Goal: Task Accomplishment & Management: Use online tool/utility

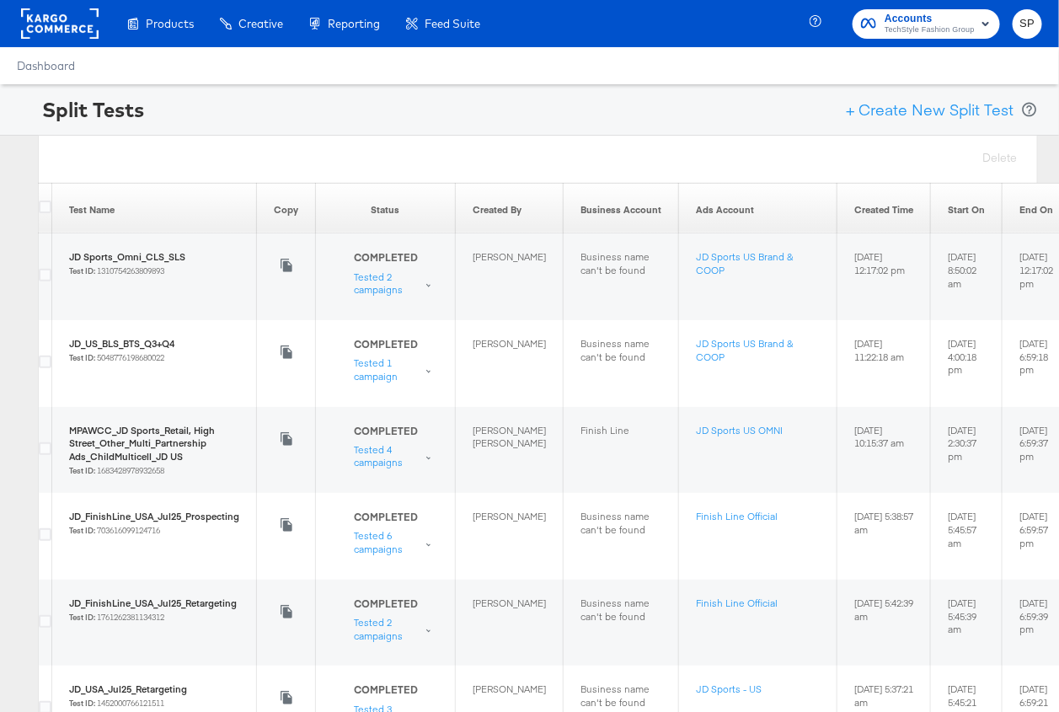
click at [65, 10] on rect at bounding box center [59, 23] width 77 height 30
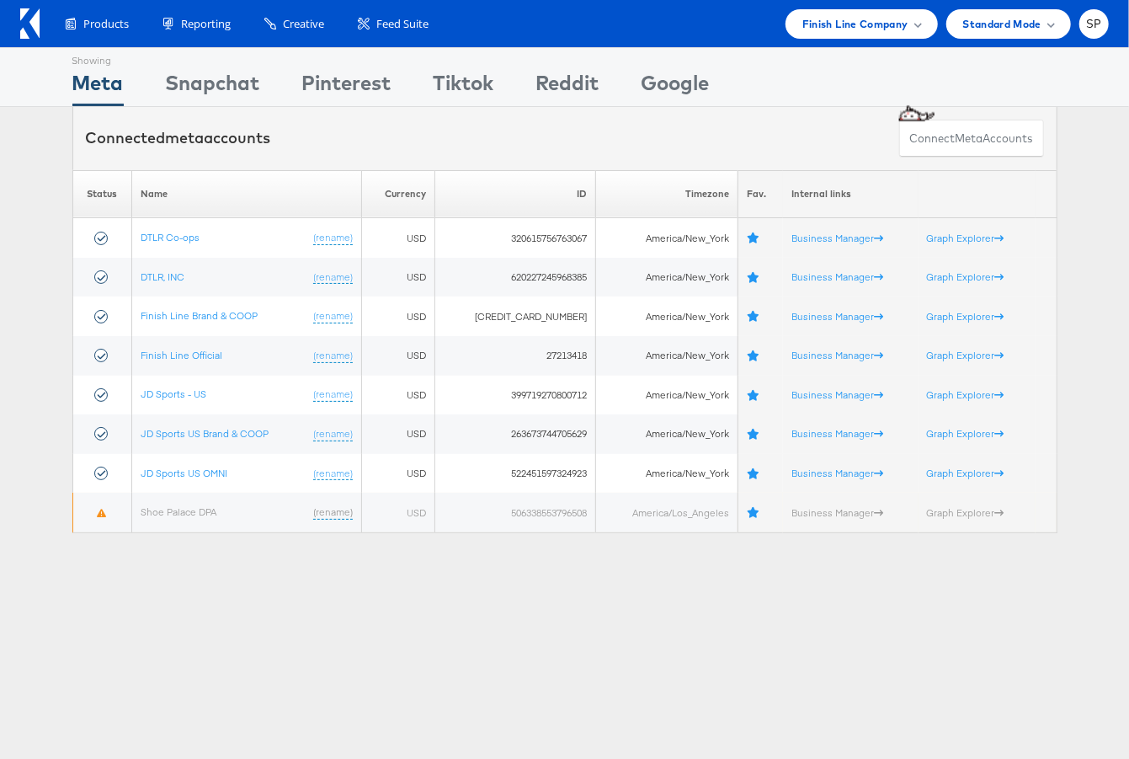
click at [17, 29] on div "Products Product Catalogs Enhance Your Product Catalog, Map Them to Publishers,…" at bounding box center [564, 23] width 1129 height 47
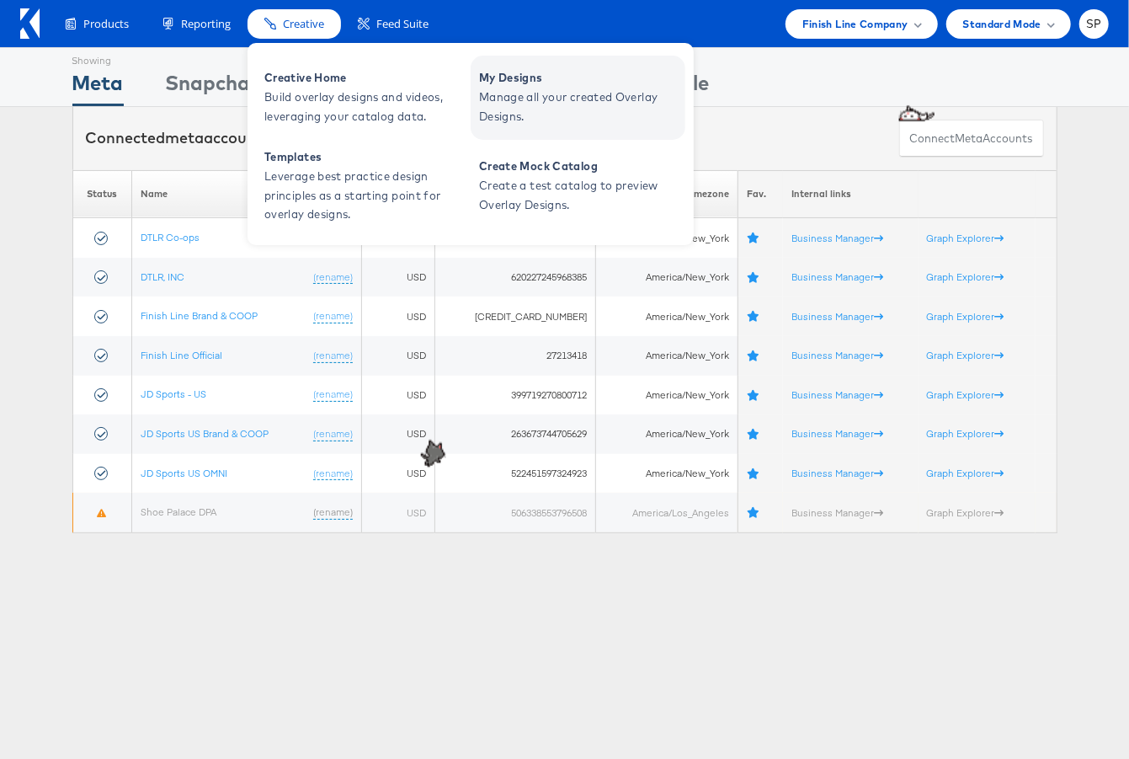
click at [568, 105] on span "Manage all your created Overlay Designs." at bounding box center [580, 107] width 202 height 39
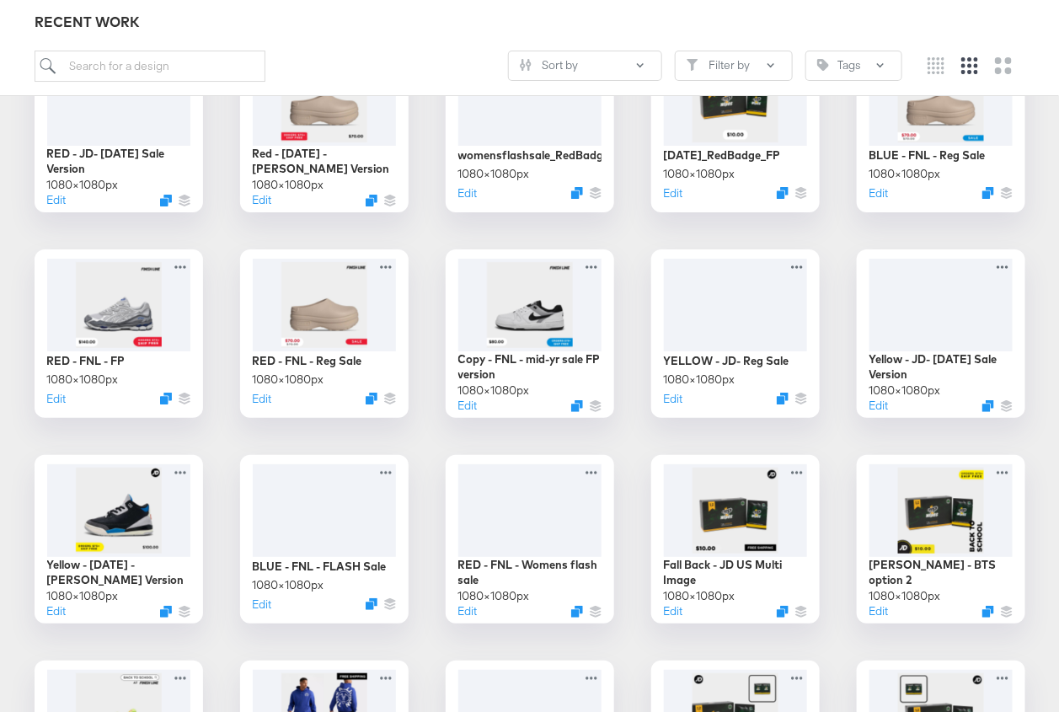
scroll to position [2086, 0]
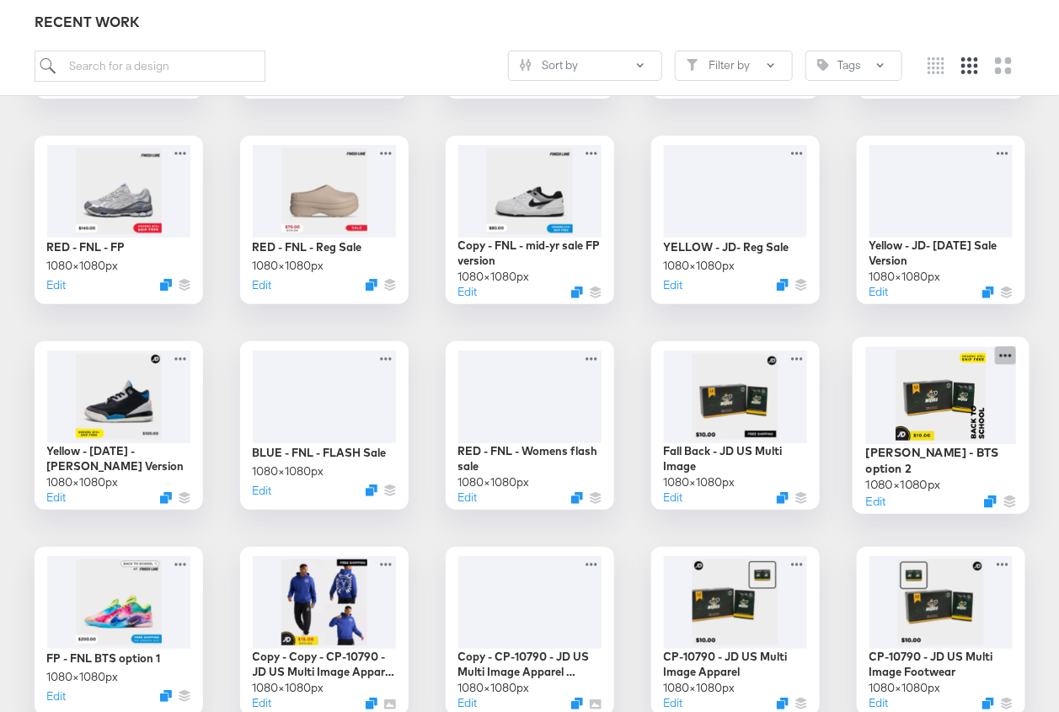
click at [1008, 350] on icon at bounding box center [1005, 355] width 21 height 18
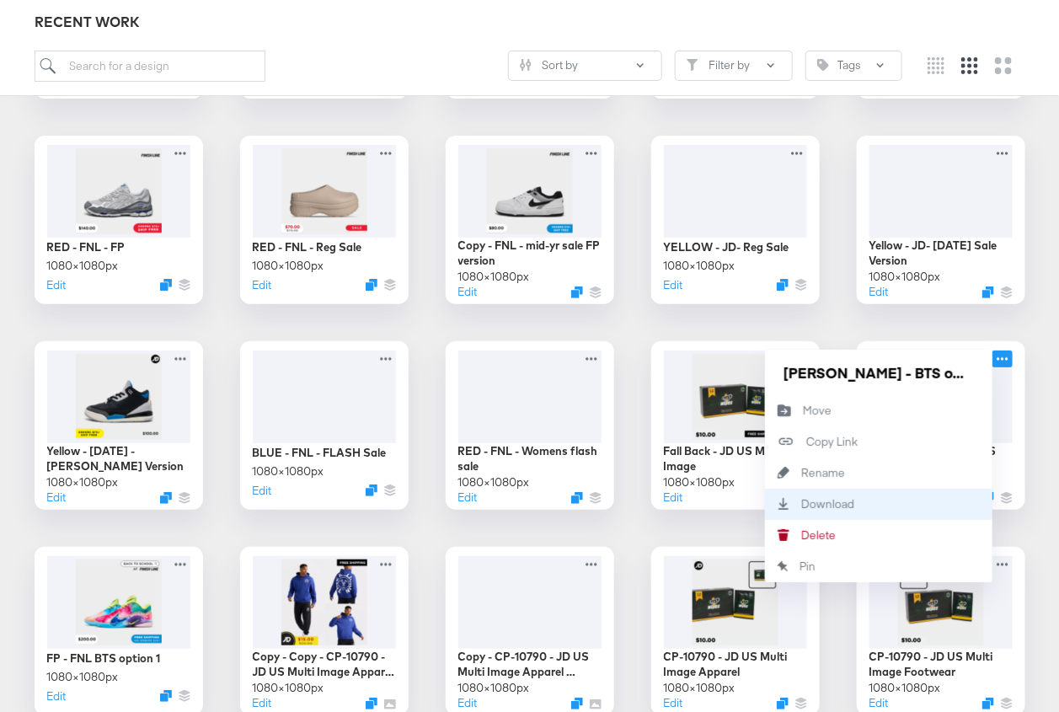
click at [802, 504] on div "Download Download" at bounding box center [802, 504] width 0 height 0
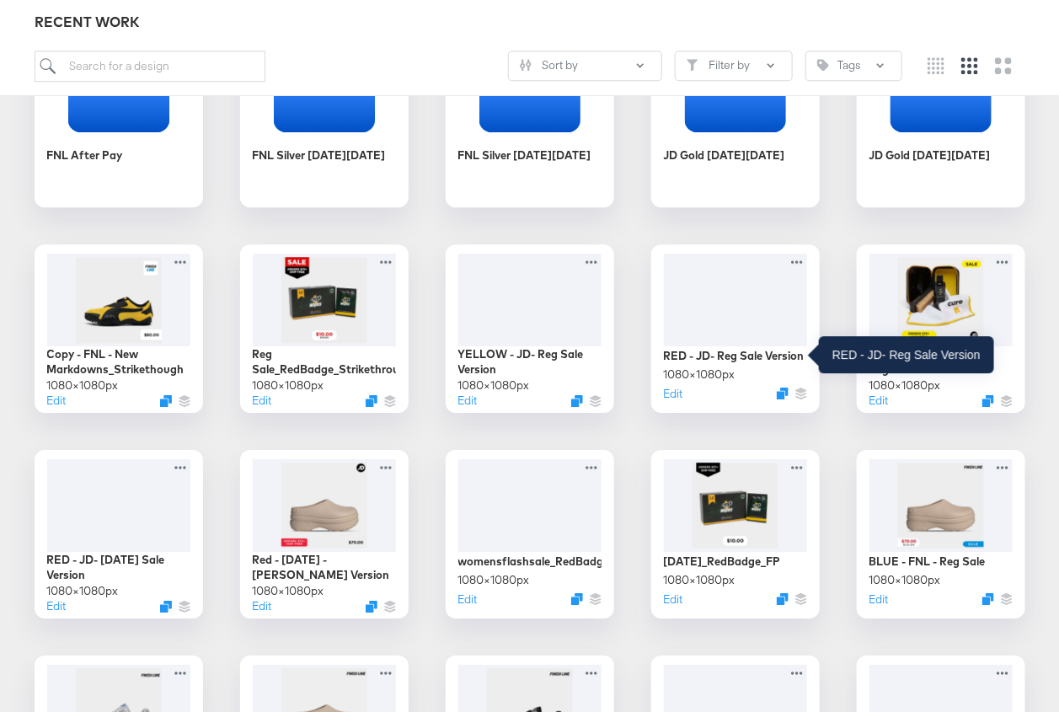
scroll to position [1568, 0]
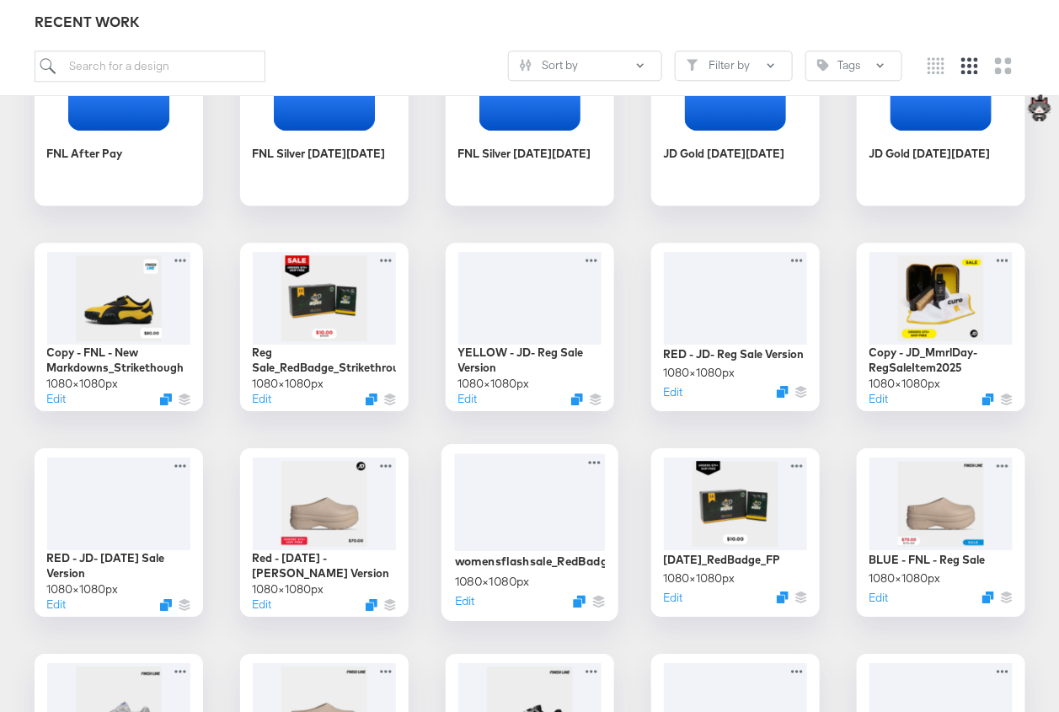
click at [547, 502] on div at bounding box center [529, 502] width 151 height 98
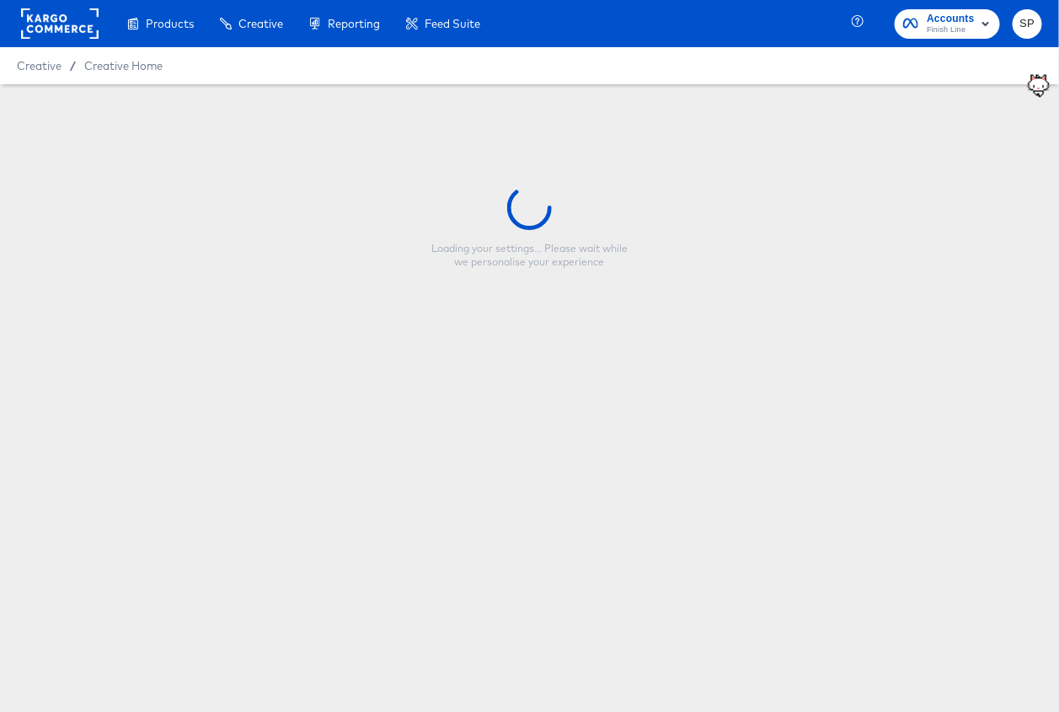
type input "womensflashsale_RedBadge_Strikethrough"
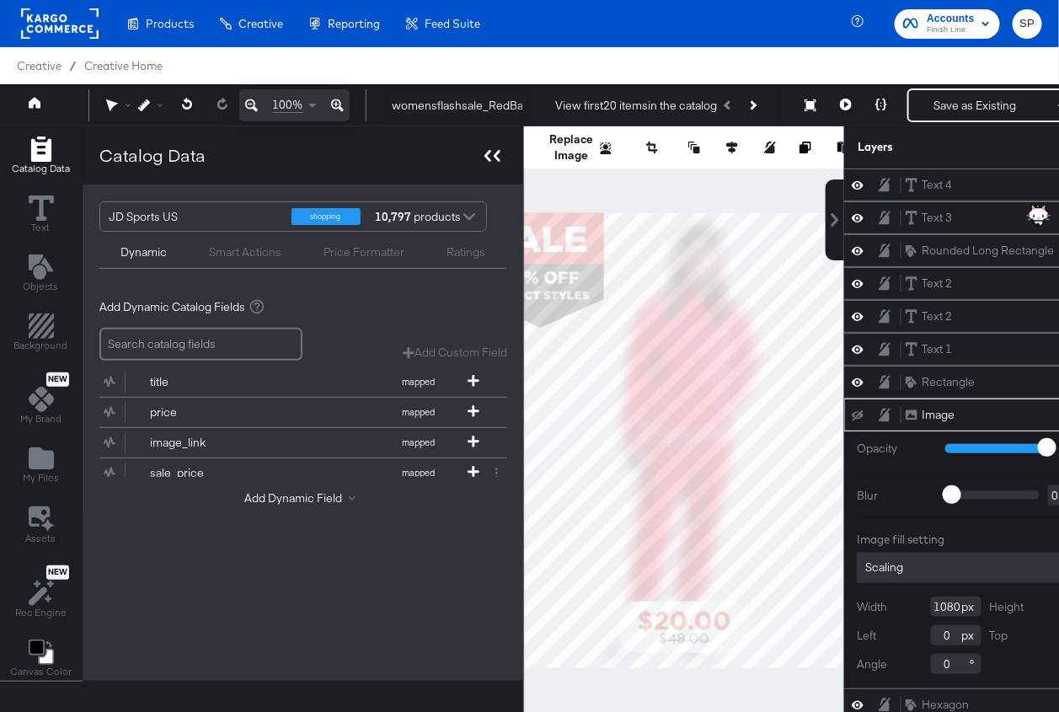
click at [494, 158] on icon at bounding box center [497, 156] width 7 height 12
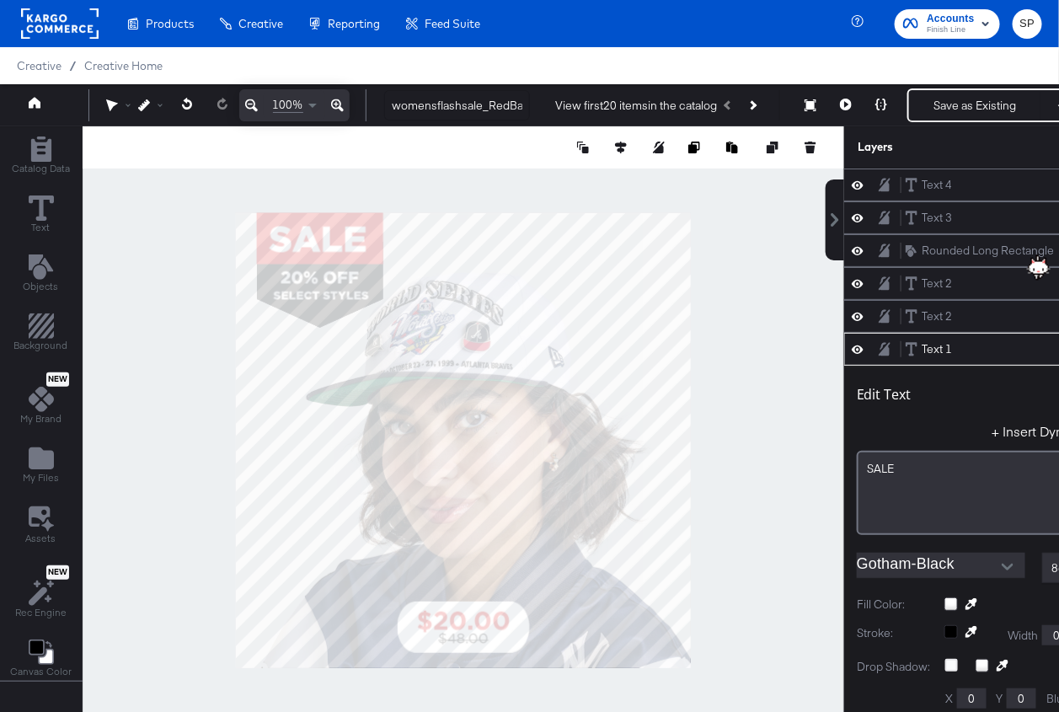
scroll to position [16, 62]
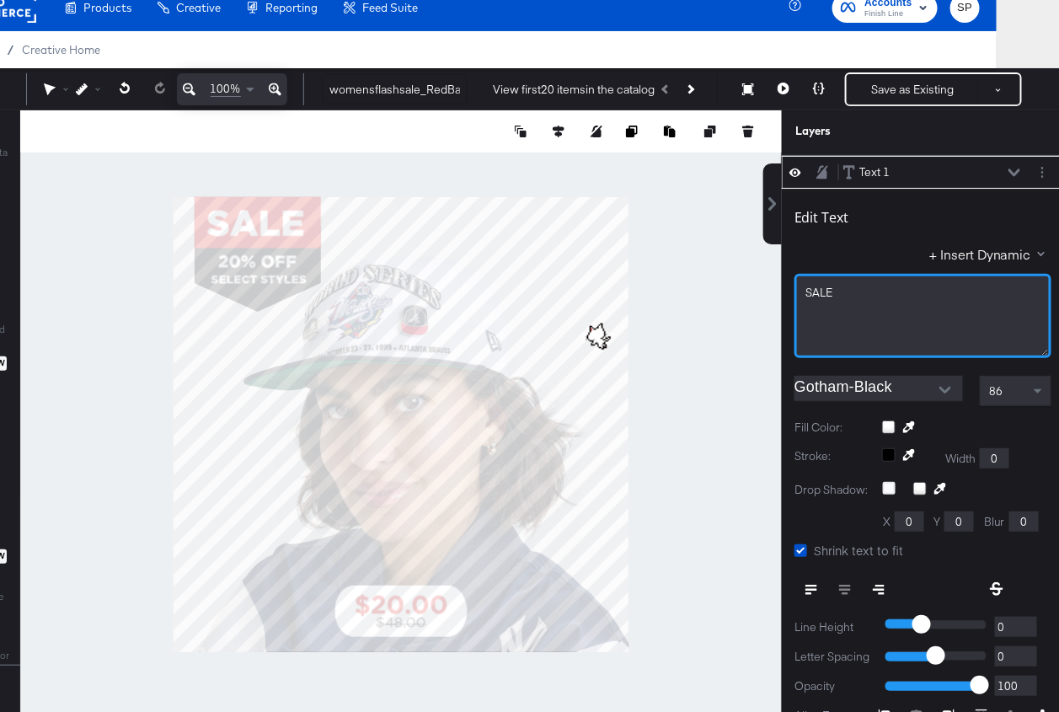
click at [805, 286] on span "SALE" at bounding box center [818, 292] width 27 height 15
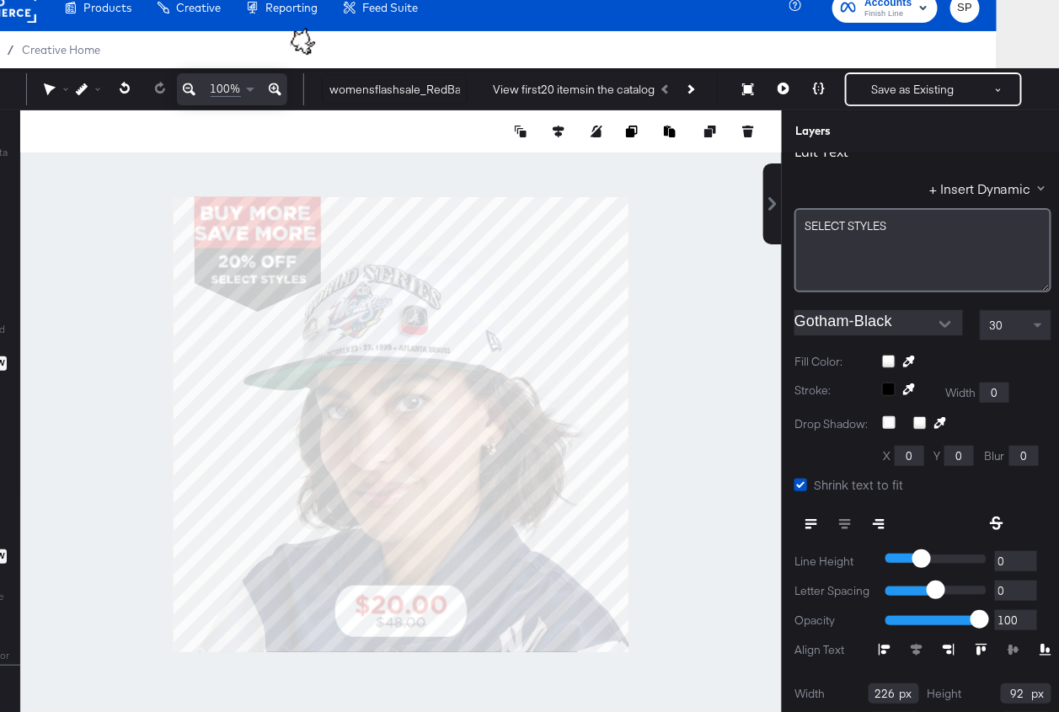
type input "95"
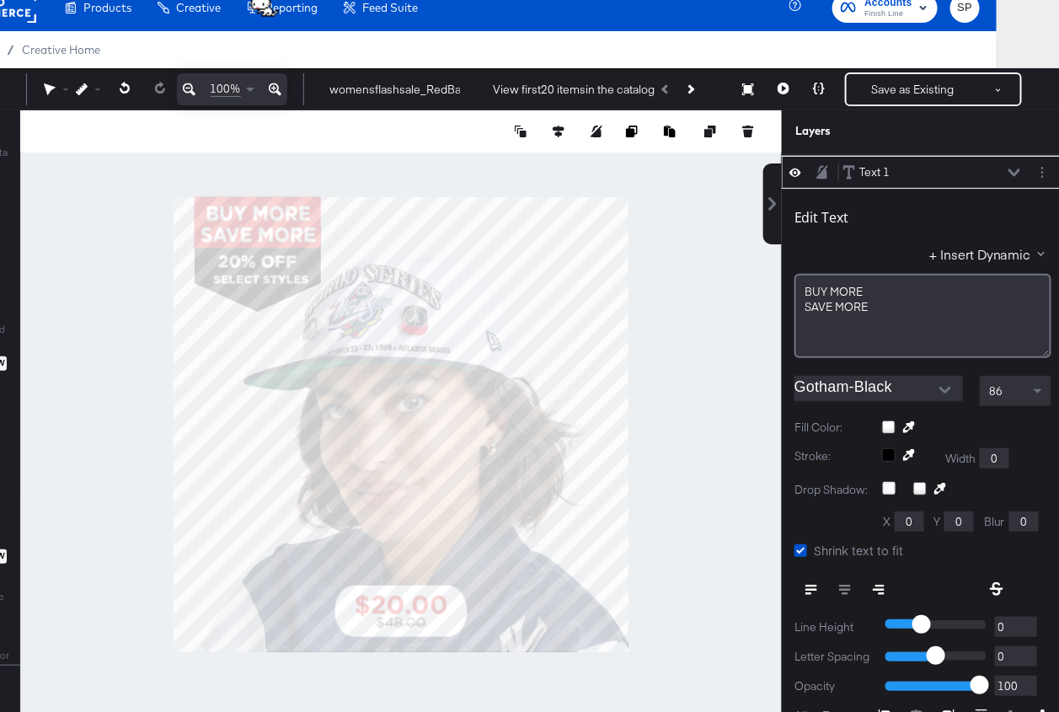
type input "274"
type input "86"
type input "64"
type input "268"
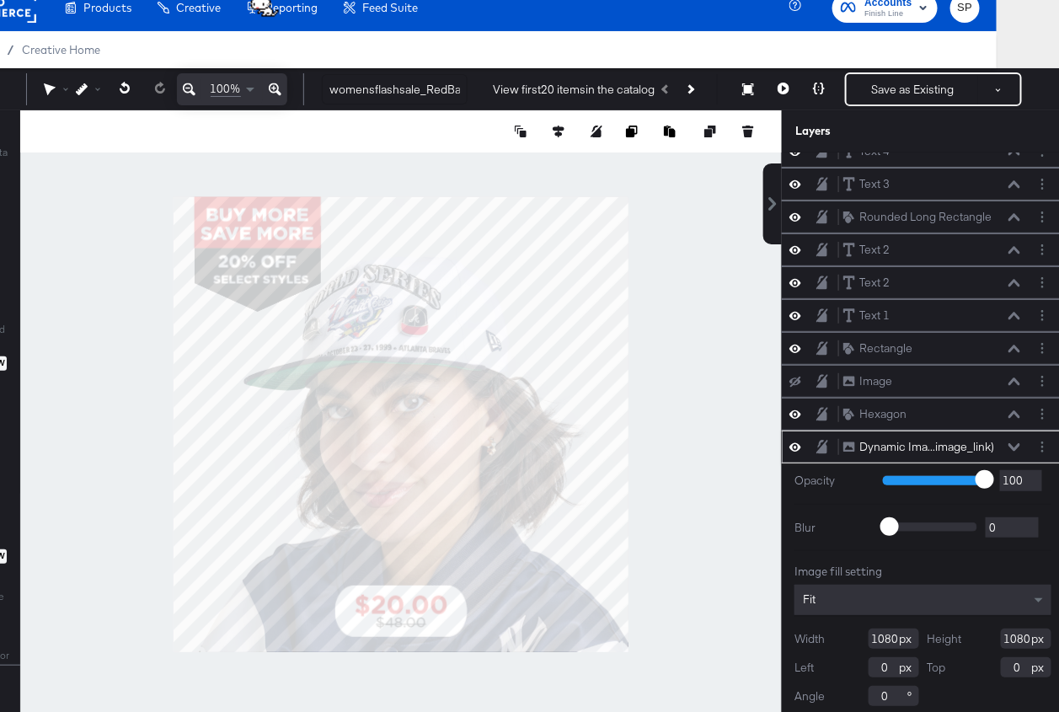
scroll to position [161, 0]
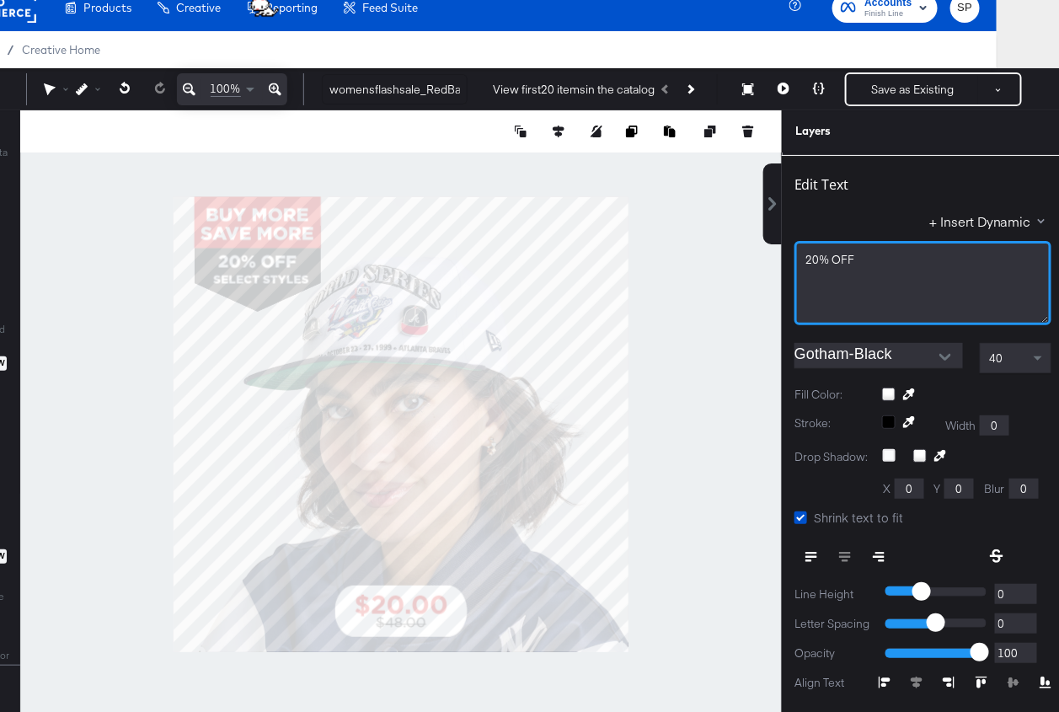
click at [843, 253] on span "20% OFF" at bounding box center [829, 259] width 49 height 15
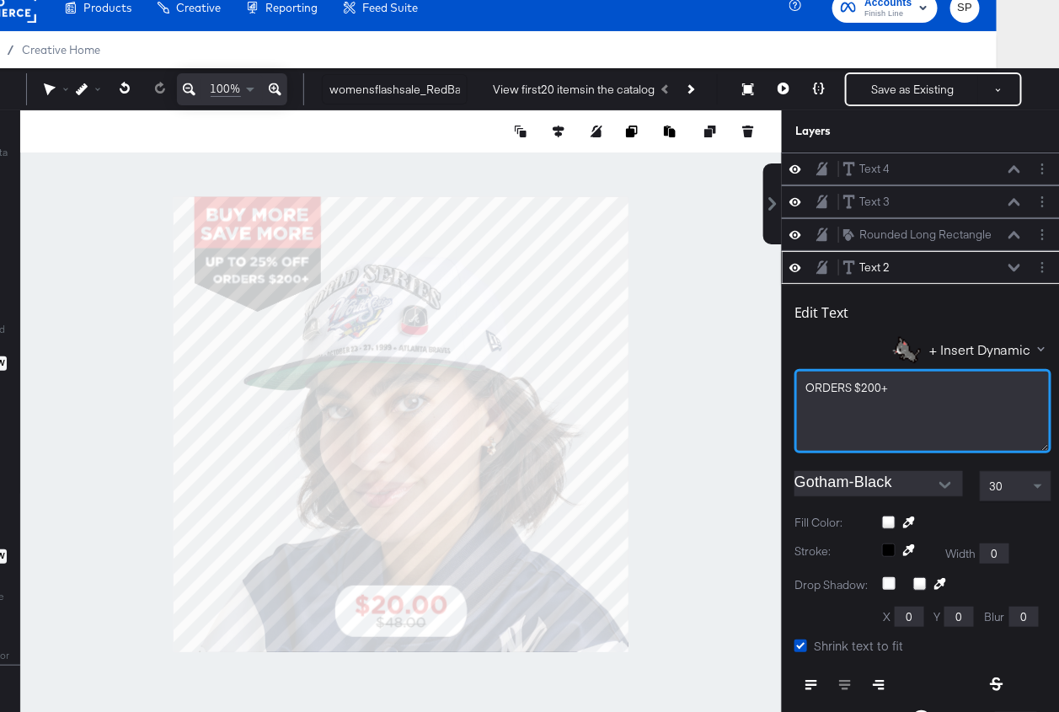
click at [830, 383] on span "ORDERS $200+" at bounding box center [846, 387] width 83 height 15
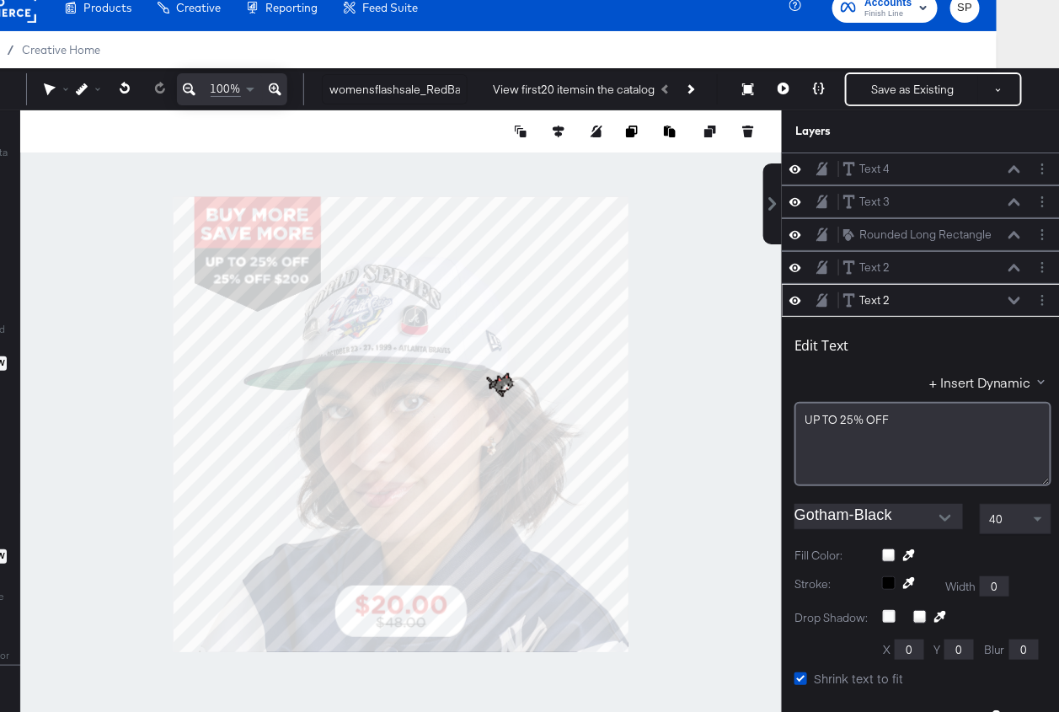
scroll to position [129, 0]
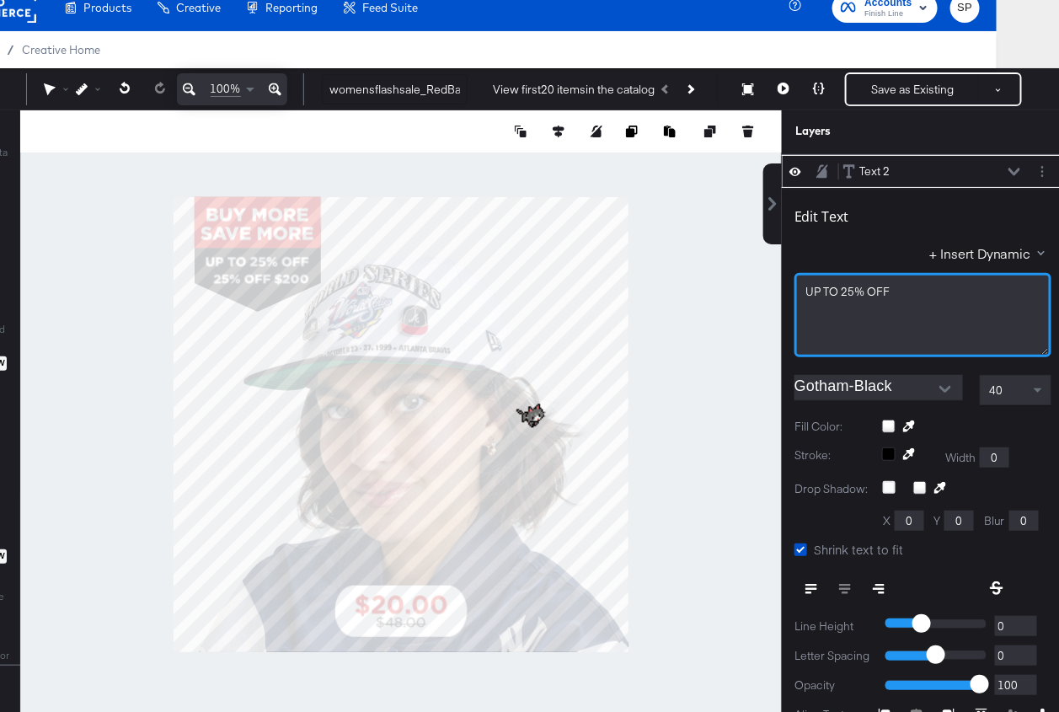
click at [864, 290] on span "UP TO 25% OFF" at bounding box center [847, 291] width 84 height 15
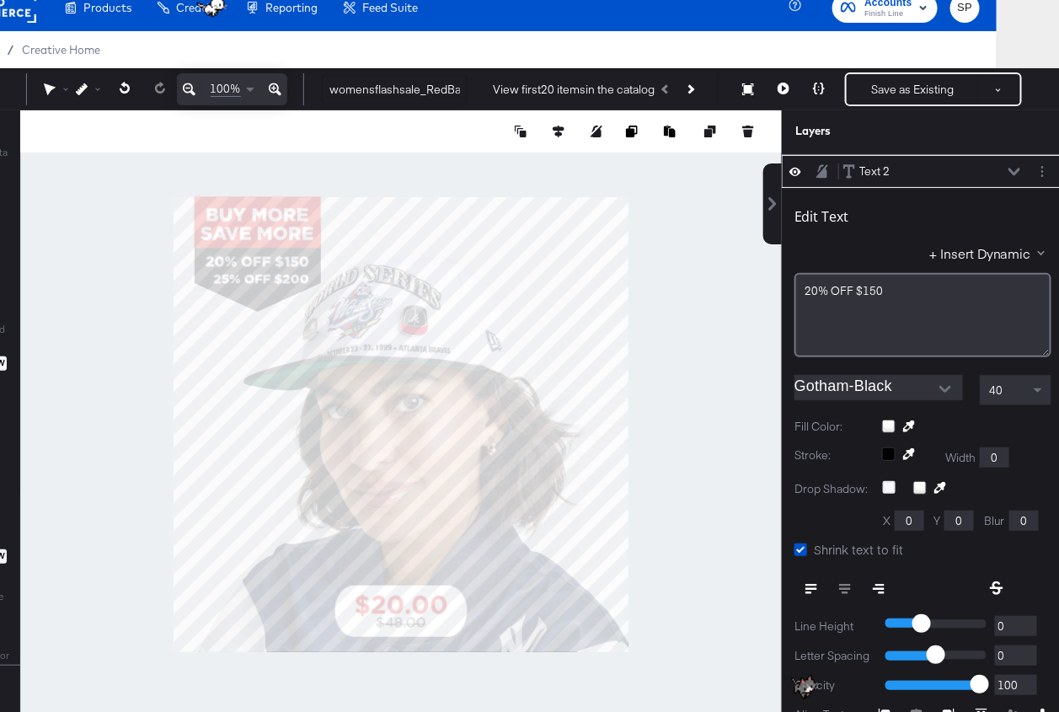
click at [782, 299] on div "Edit Text + Insert Dynamic 20% OFF $150 Gotham-Black 40 Fill Color: Stroke: Wid…" at bounding box center [923, 514] width 282 height 652
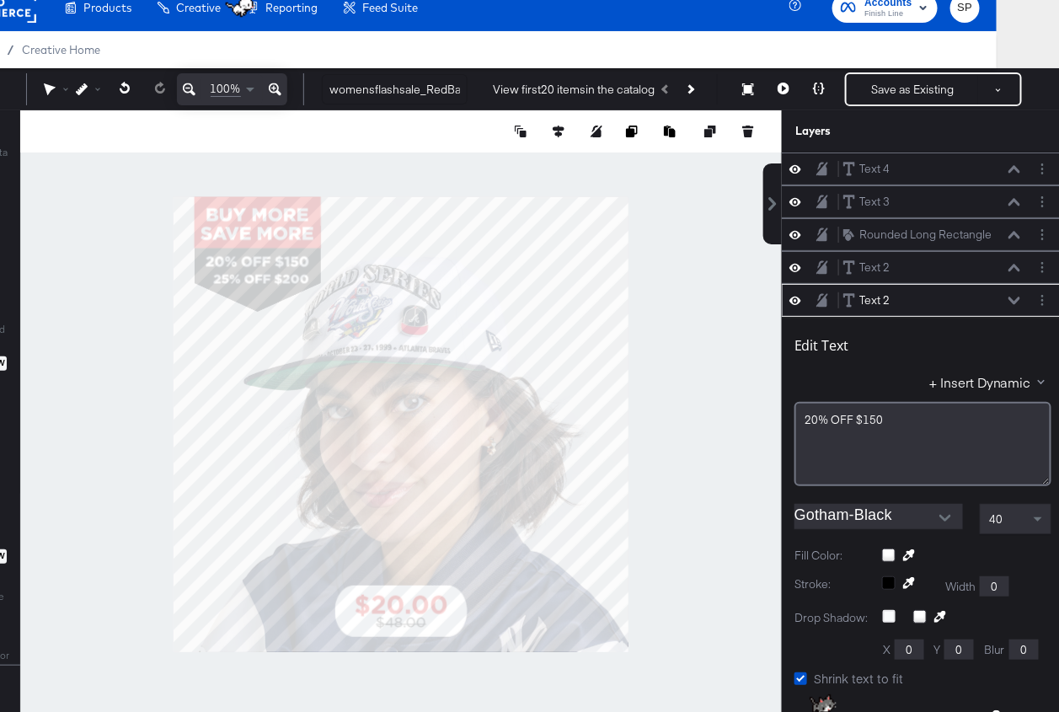
click at [734, 295] on div at bounding box center [400, 424] width 761 height 628
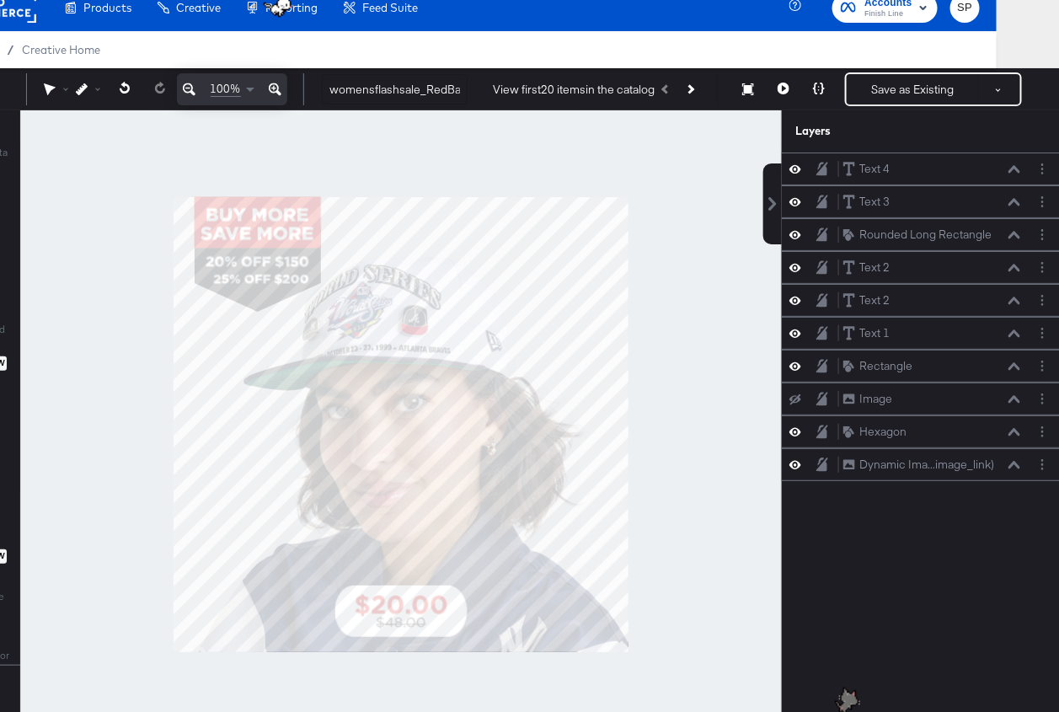
scroll to position [97, 0]
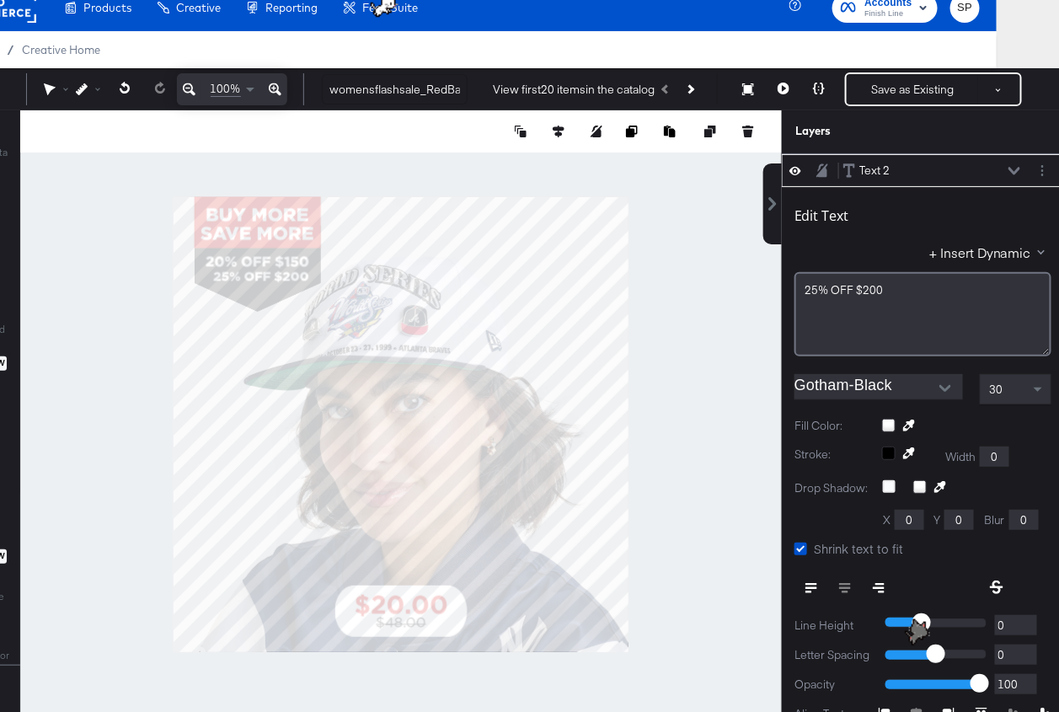
type input "143"
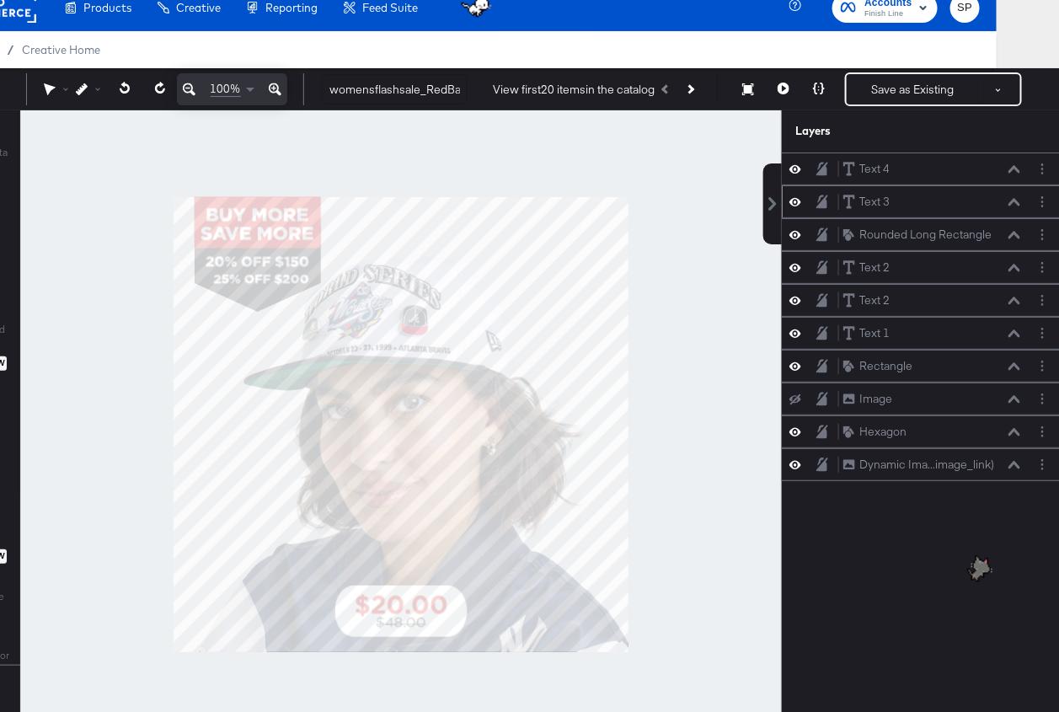
click at [995, 195] on div "Text 3 Text 3" at bounding box center [931, 202] width 179 height 18
click at [999, 195] on div "Text 3 Text 3" at bounding box center [931, 202] width 179 height 18
click at [1004, 207] on div "Text 3 Text 3" at bounding box center [931, 202] width 179 height 18
click at [1008, 203] on icon at bounding box center [1014, 202] width 12 height 8
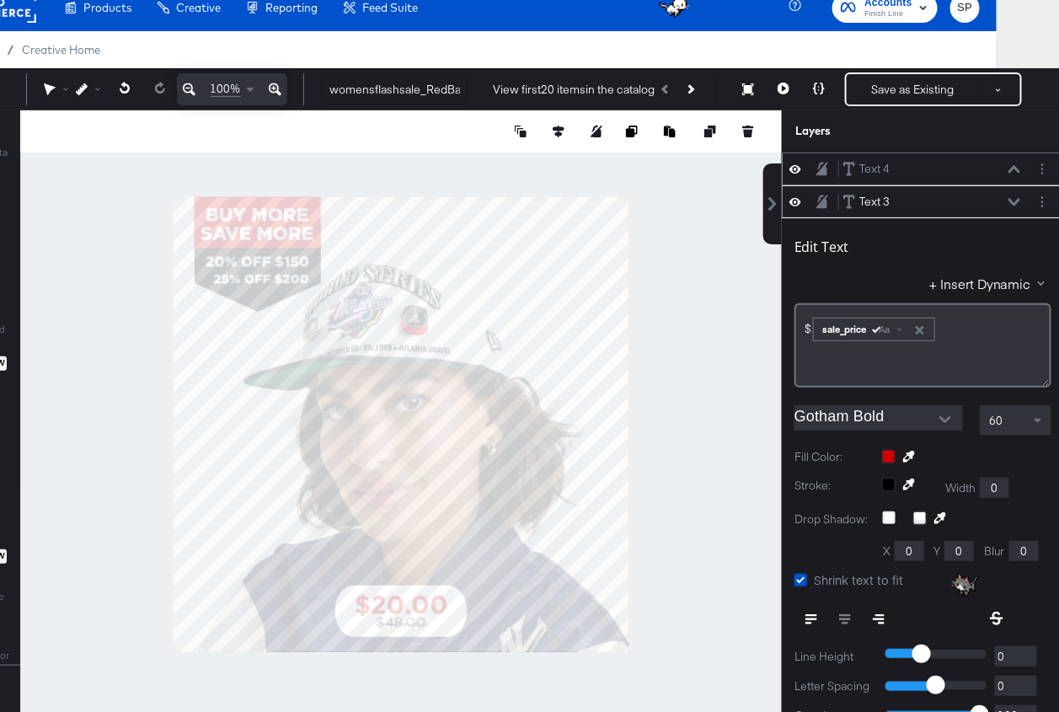
click at [1007, 160] on div "Text 4 Text 4" at bounding box center [931, 169] width 179 height 18
click at [1011, 168] on icon at bounding box center [1014, 169] width 12 height 8
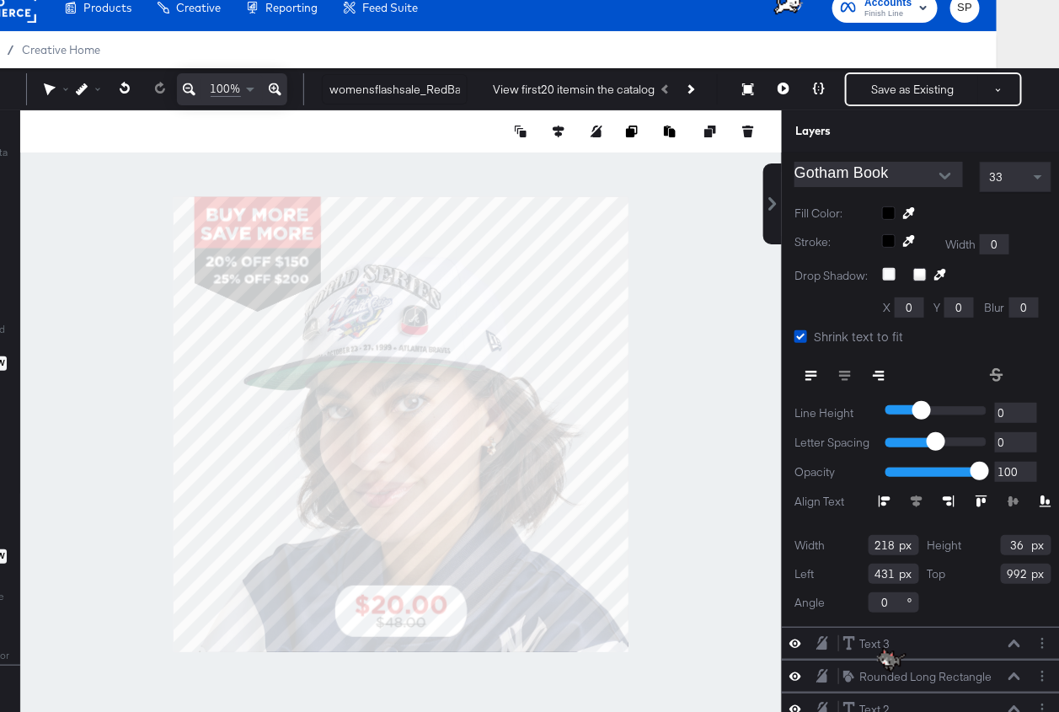
scroll to position [413, 0]
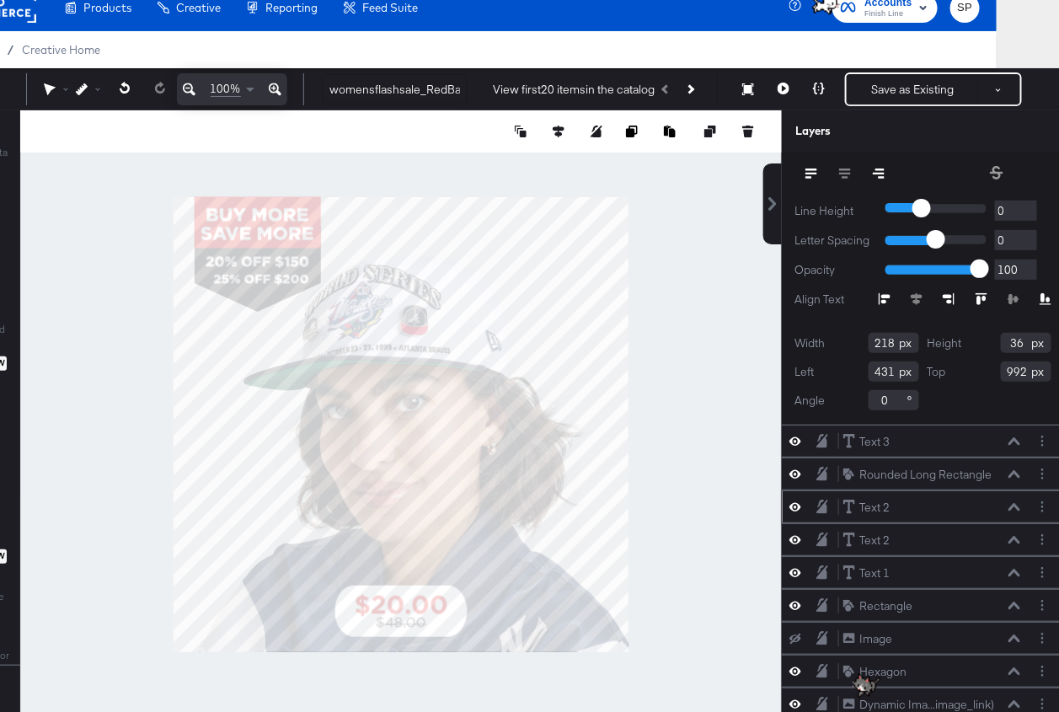
click at [1011, 503] on icon at bounding box center [1014, 507] width 12 height 8
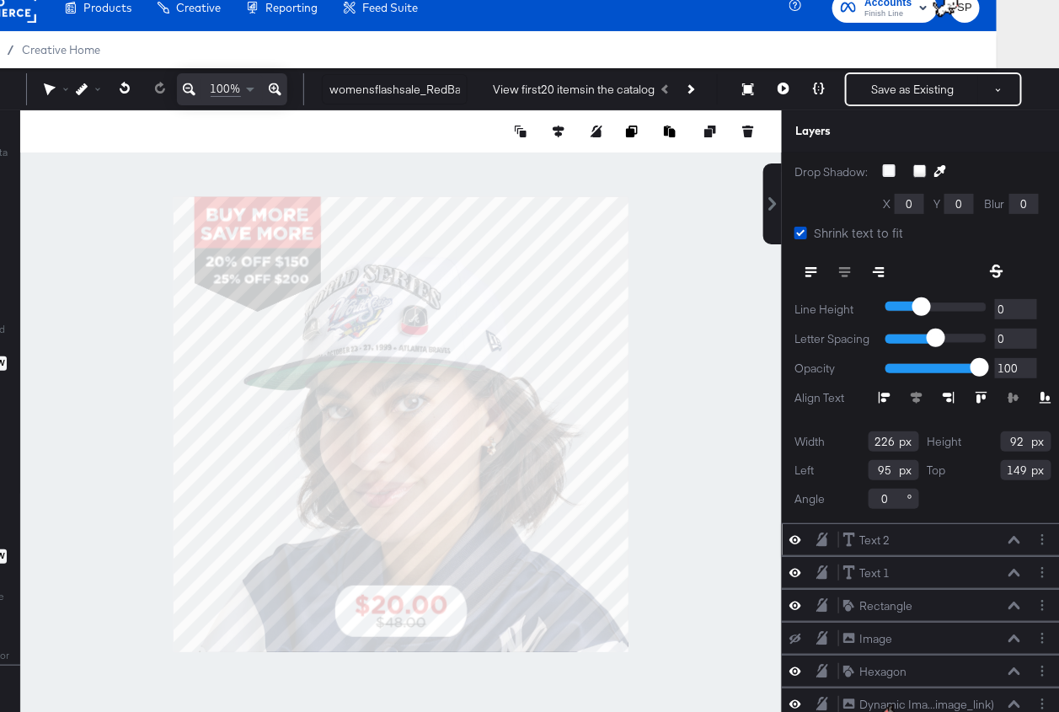
click at [1011, 537] on icon at bounding box center [1014, 540] width 12 height 8
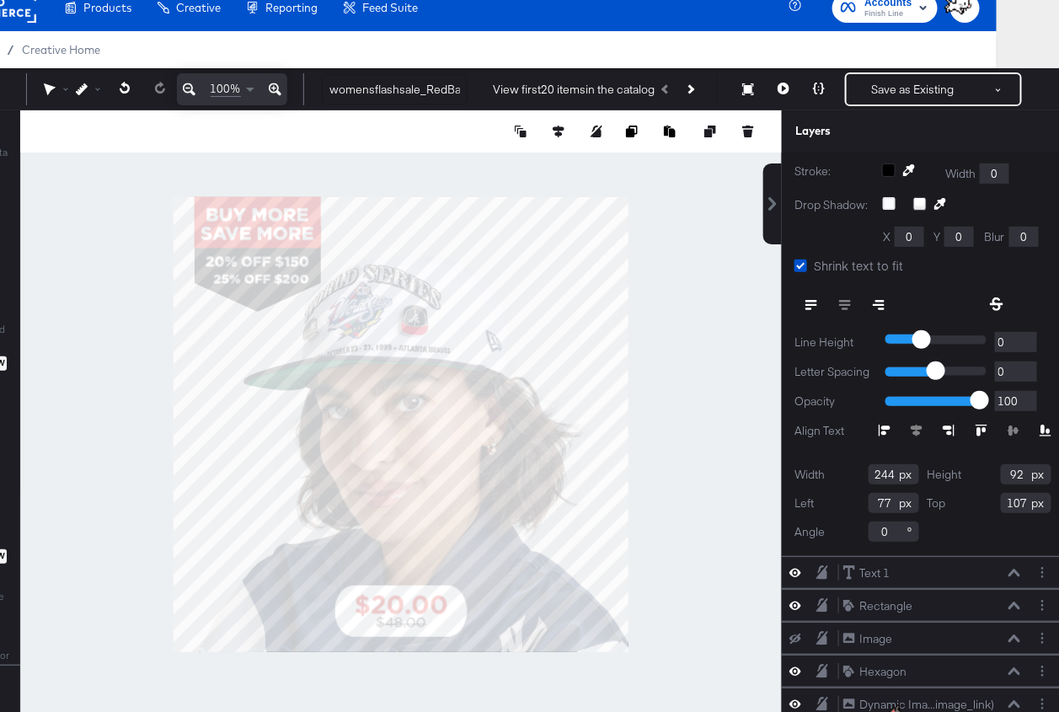
scroll to position [252, 0]
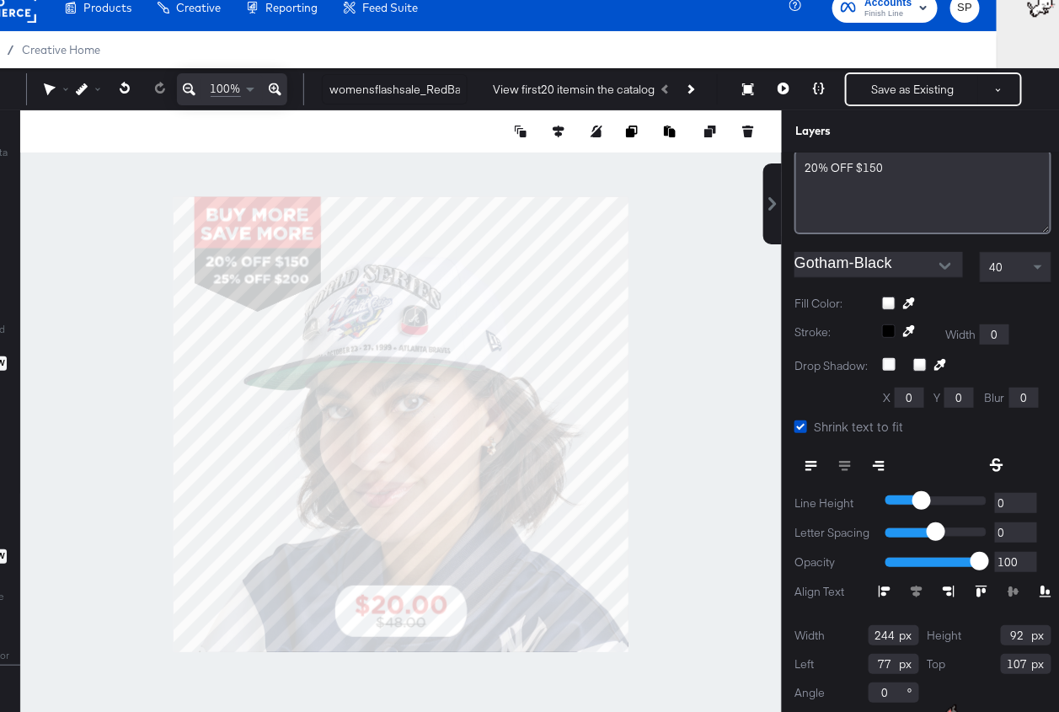
click at [1021, 270] on div "40" at bounding box center [1015, 267] width 70 height 29
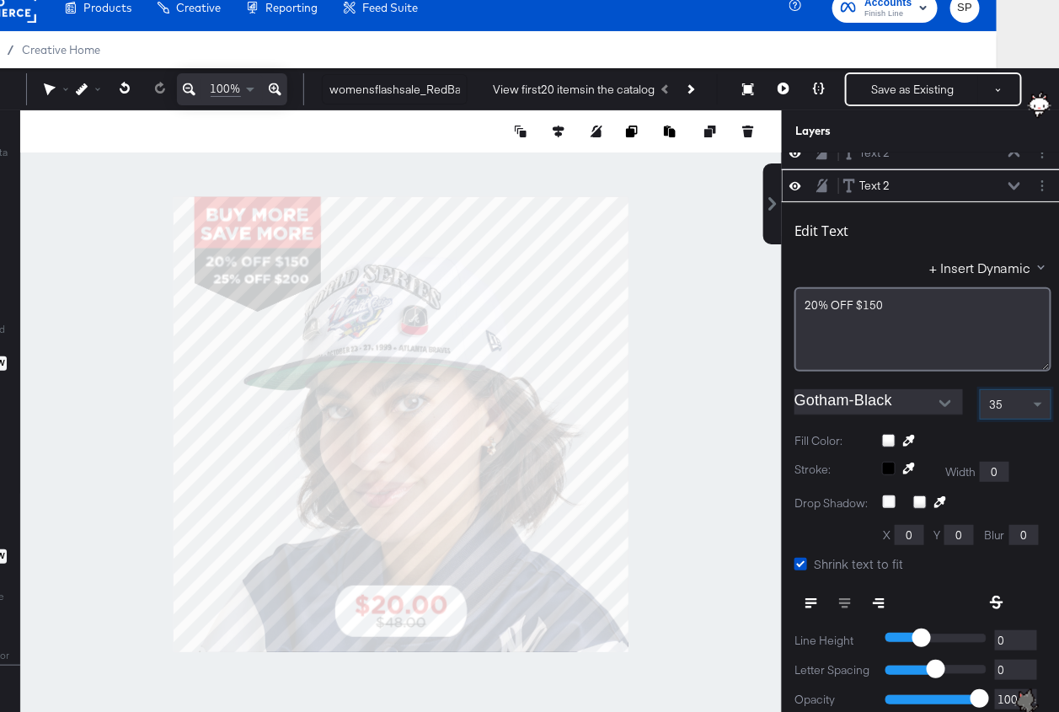
scroll to position [83, 0]
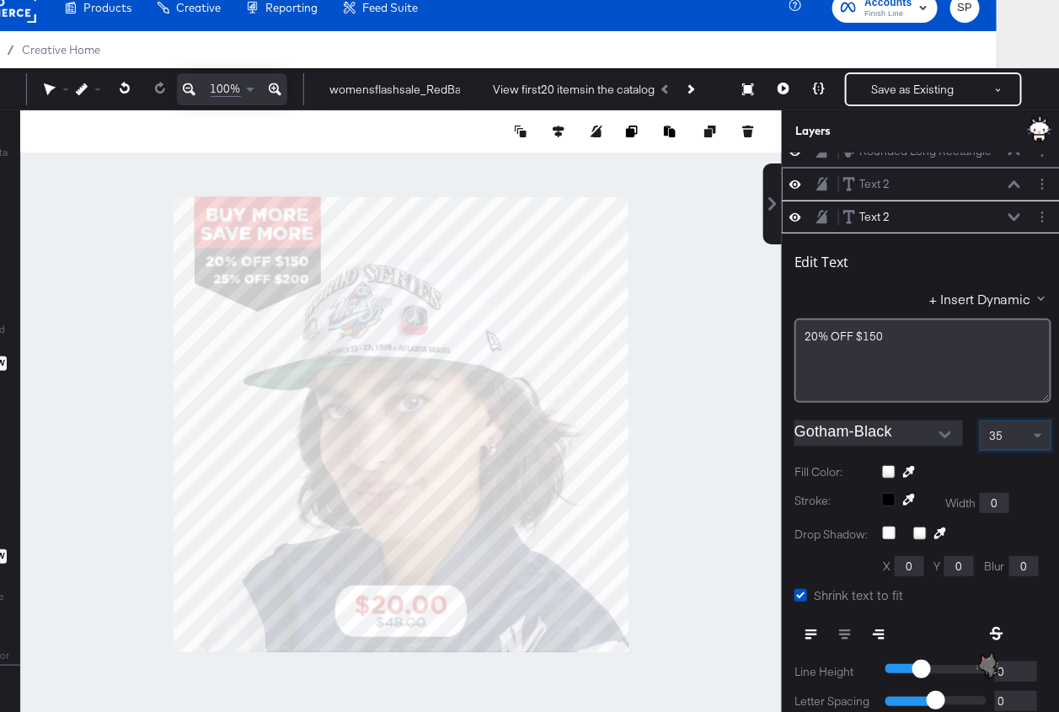
click at [1007, 185] on div "Text 2 Text 2" at bounding box center [931, 184] width 179 height 18
click at [1008, 180] on icon at bounding box center [1014, 184] width 12 height 8
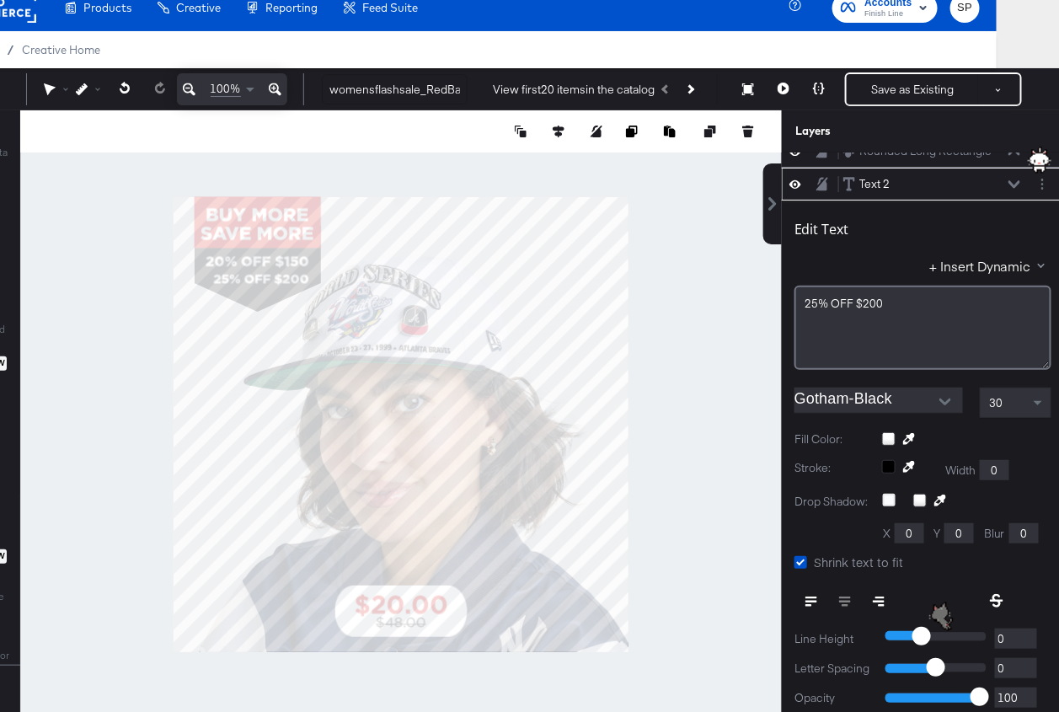
scroll to position [97, 0]
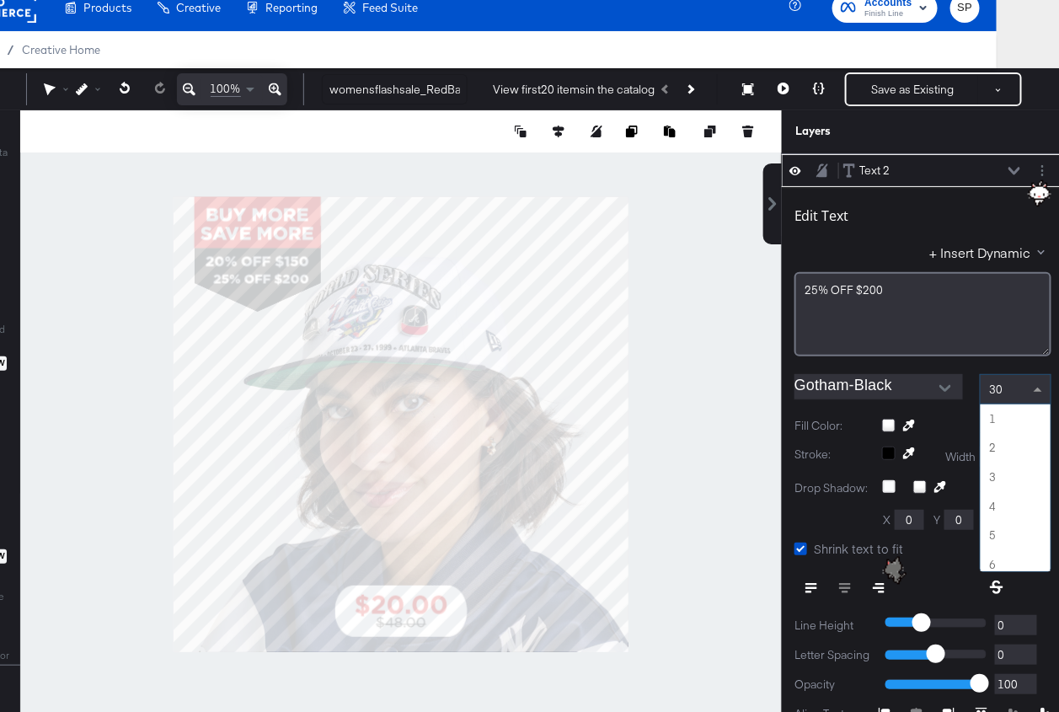
click at [995, 394] on div "30" at bounding box center [1015, 389] width 70 height 29
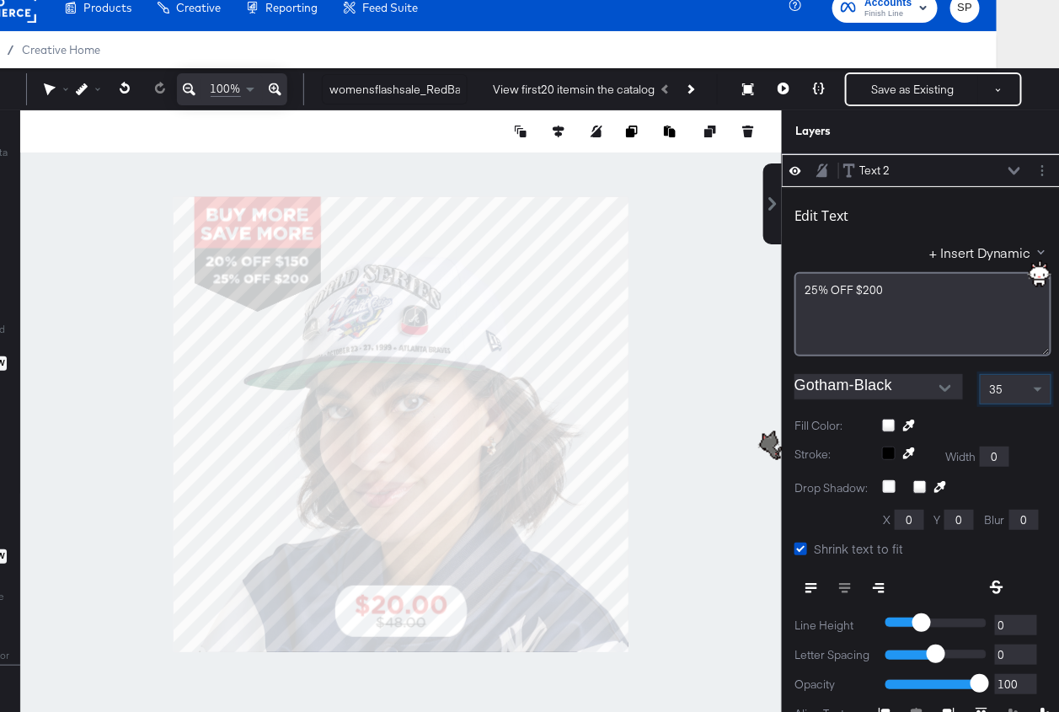
click at [702, 279] on div at bounding box center [400, 424] width 761 height 628
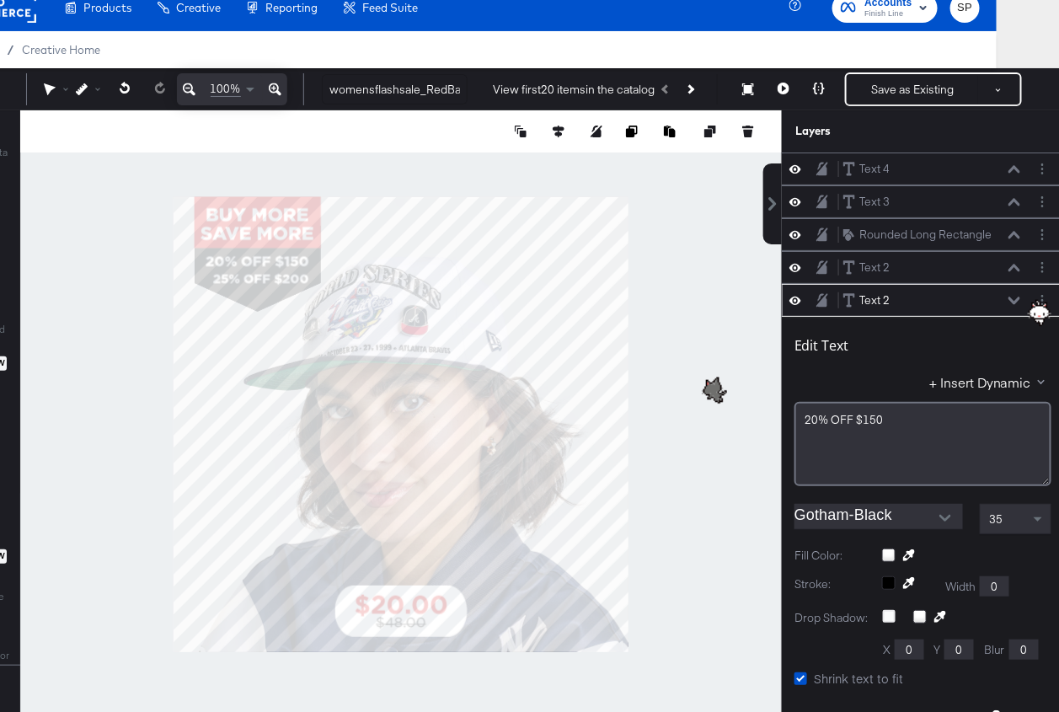
scroll to position [129, 0]
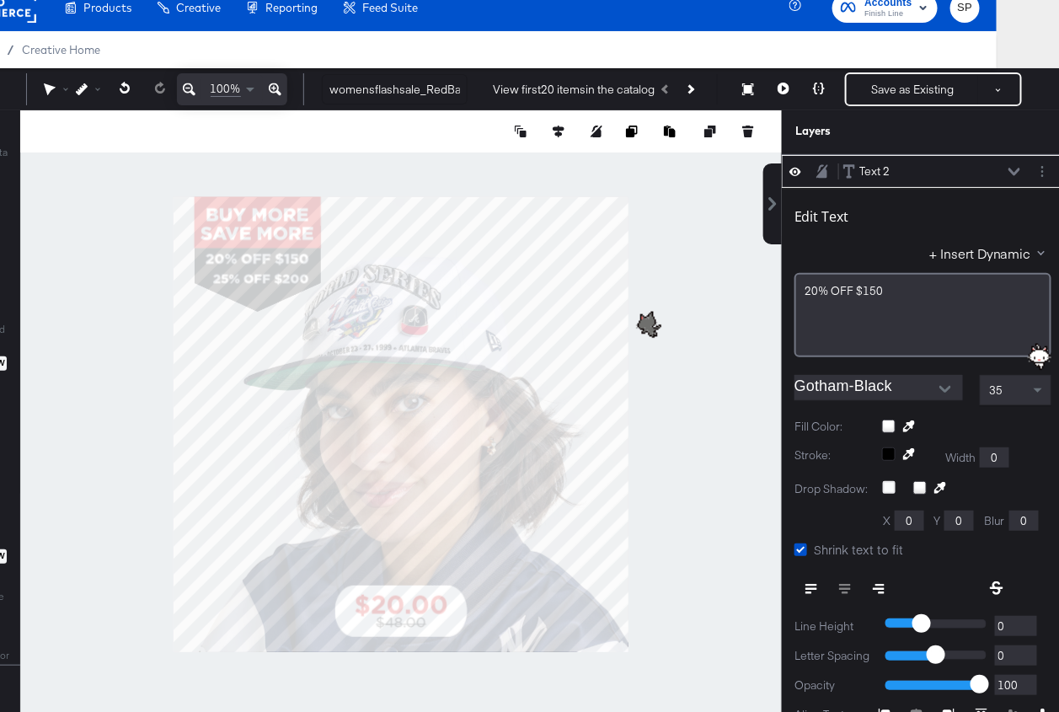
type input "101"
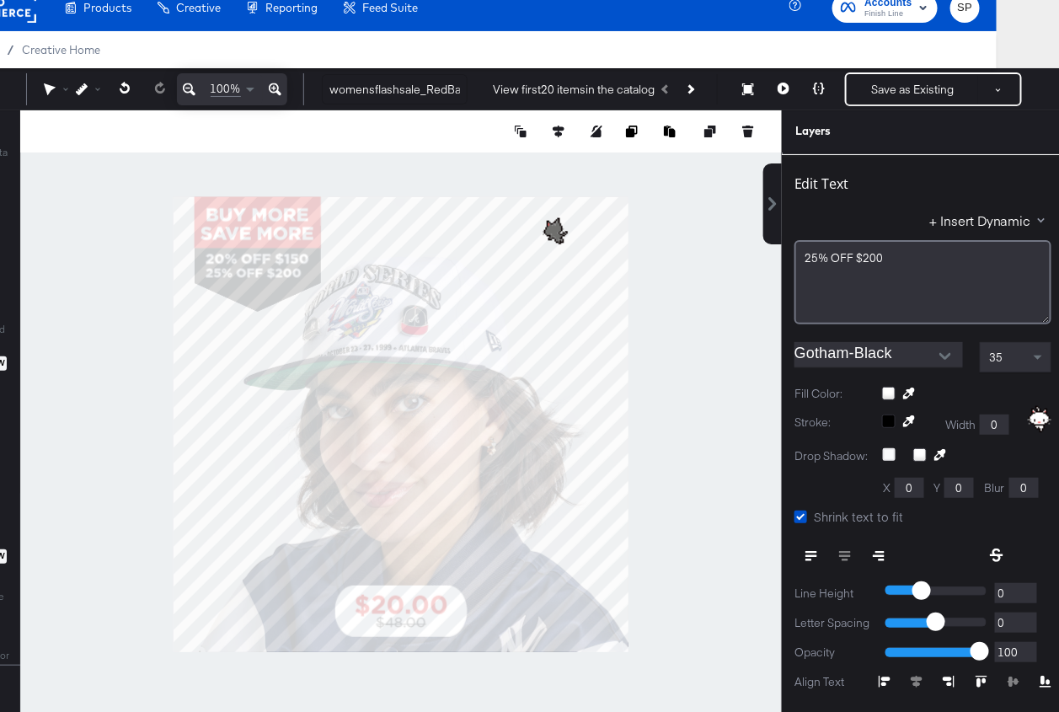
type input "77"
type input "135"
type input "255"
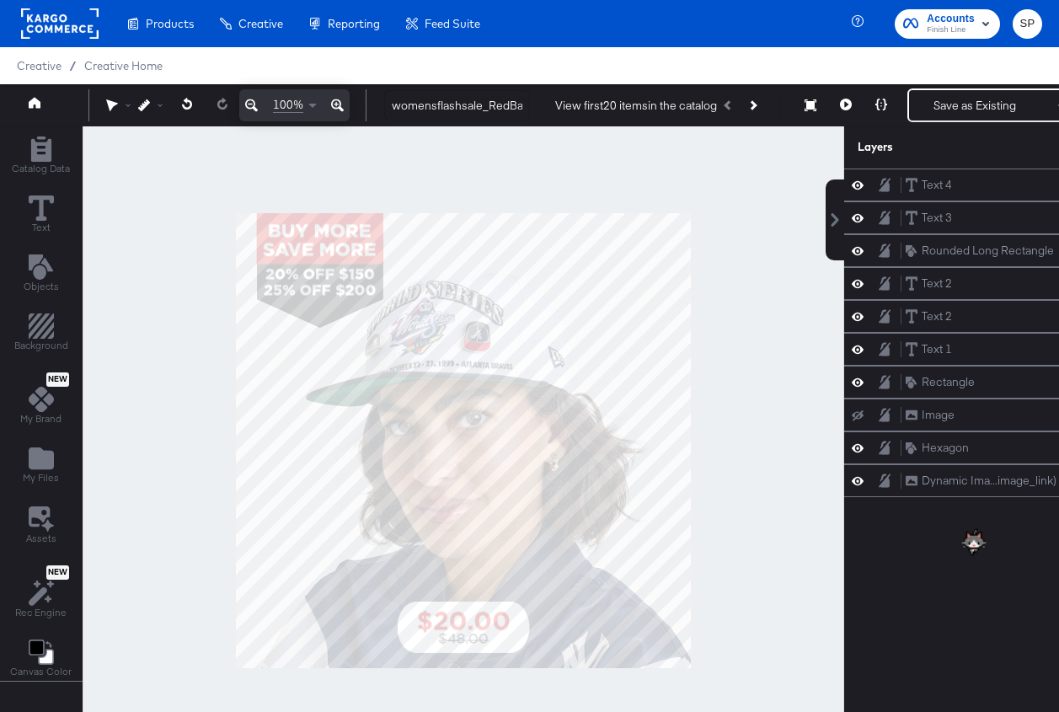
scroll to position [16, 62]
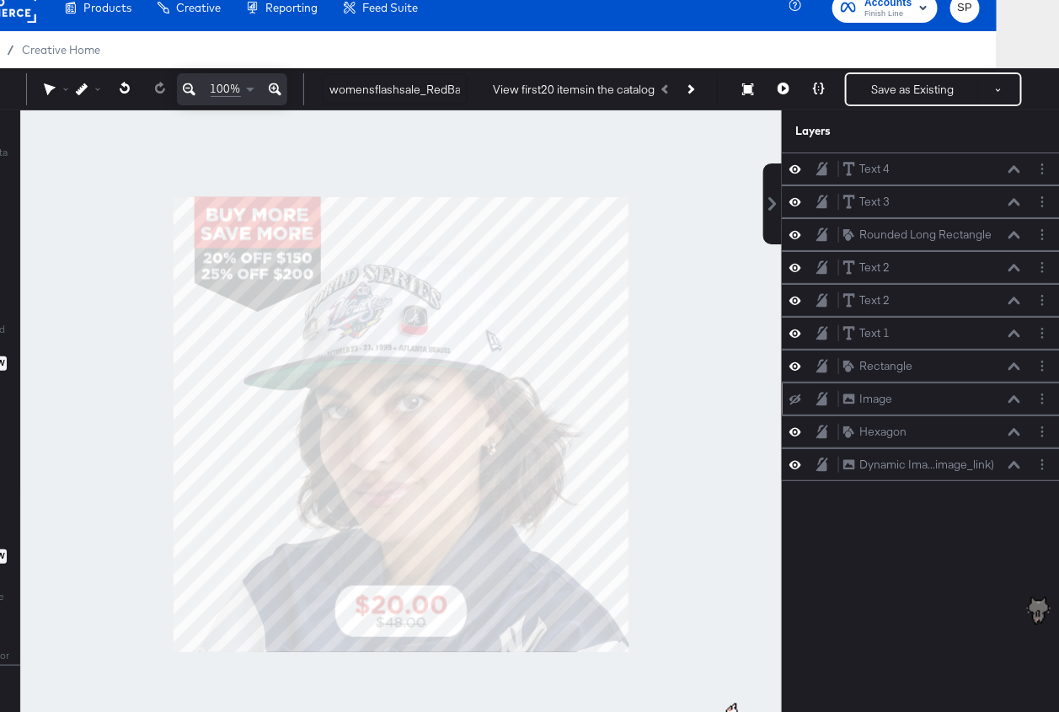
click at [782, 408] on div "Image Image" at bounding box center [923, 398] width 282 height 33
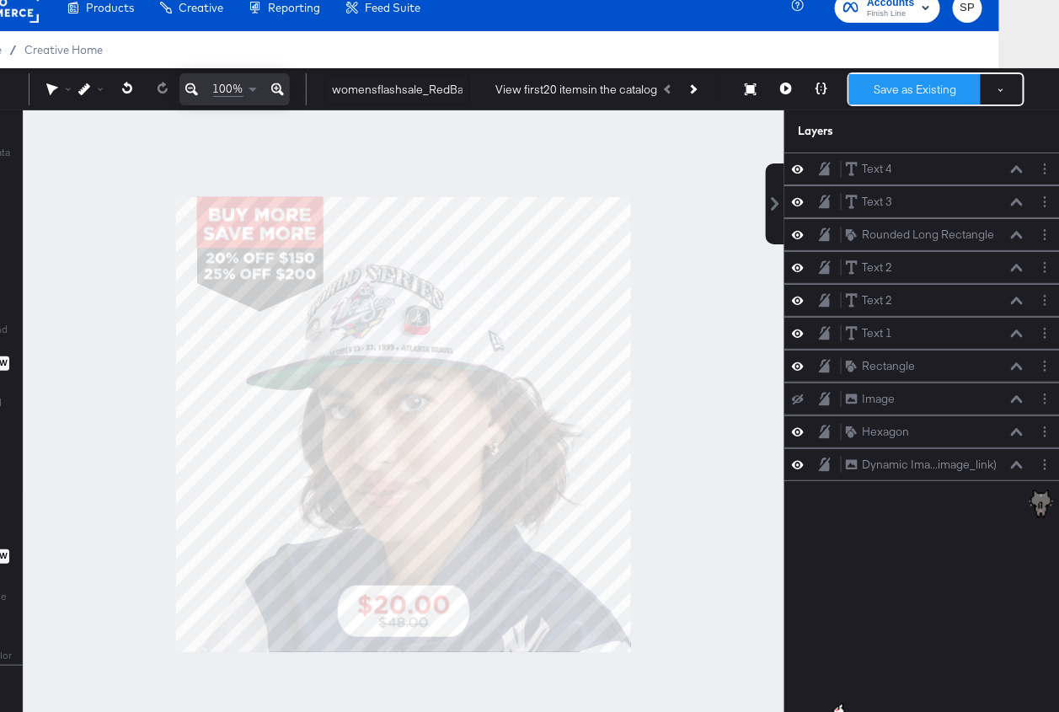
click at [921, 89] on button "Save as Existing" at bounding box center [914, 89] width 131 height 30
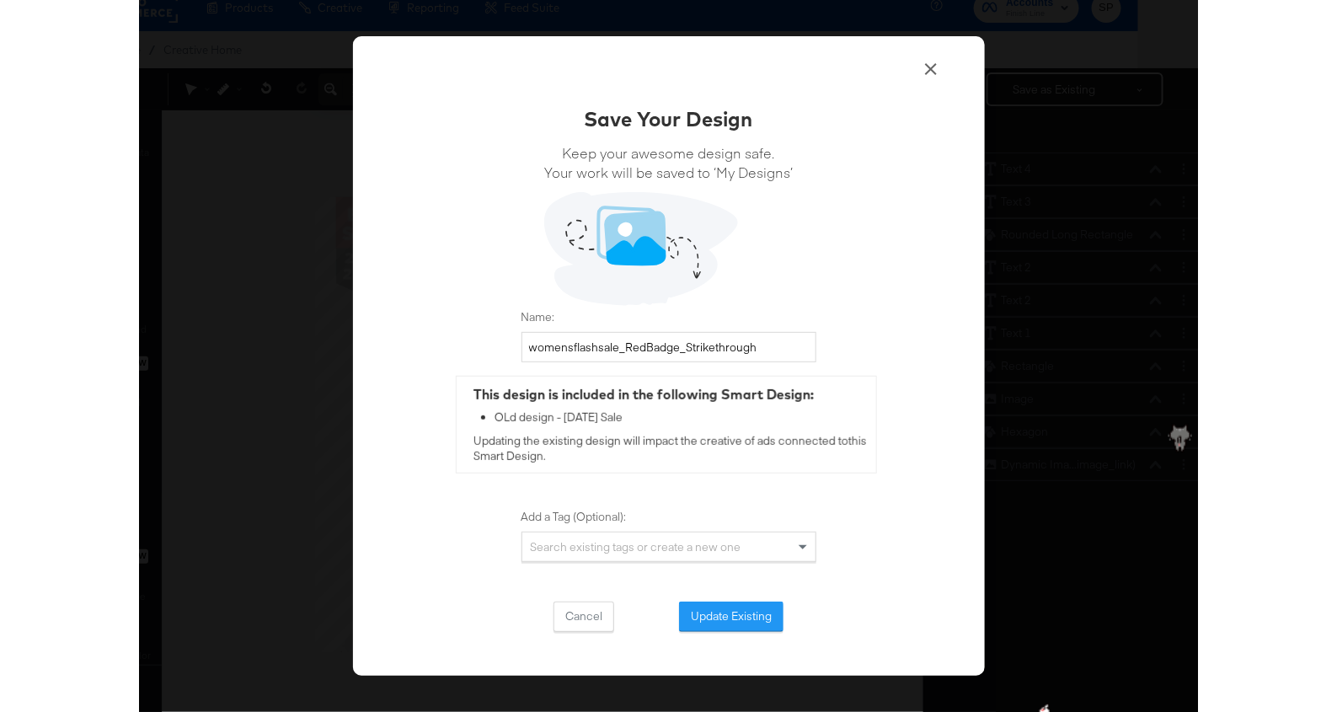
scroll to position [16, 0]
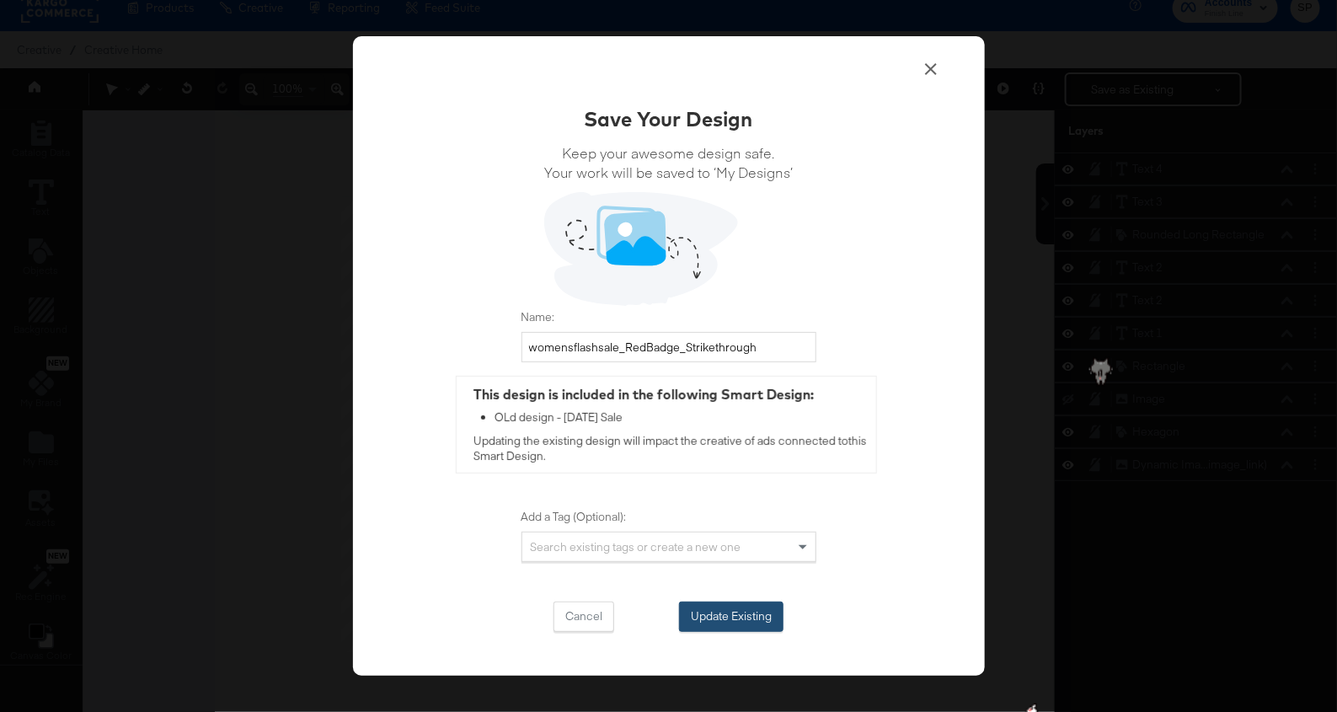
click at [735, 625] on button "Update Existing" at bounding box center [731, 616] width 104 height 30
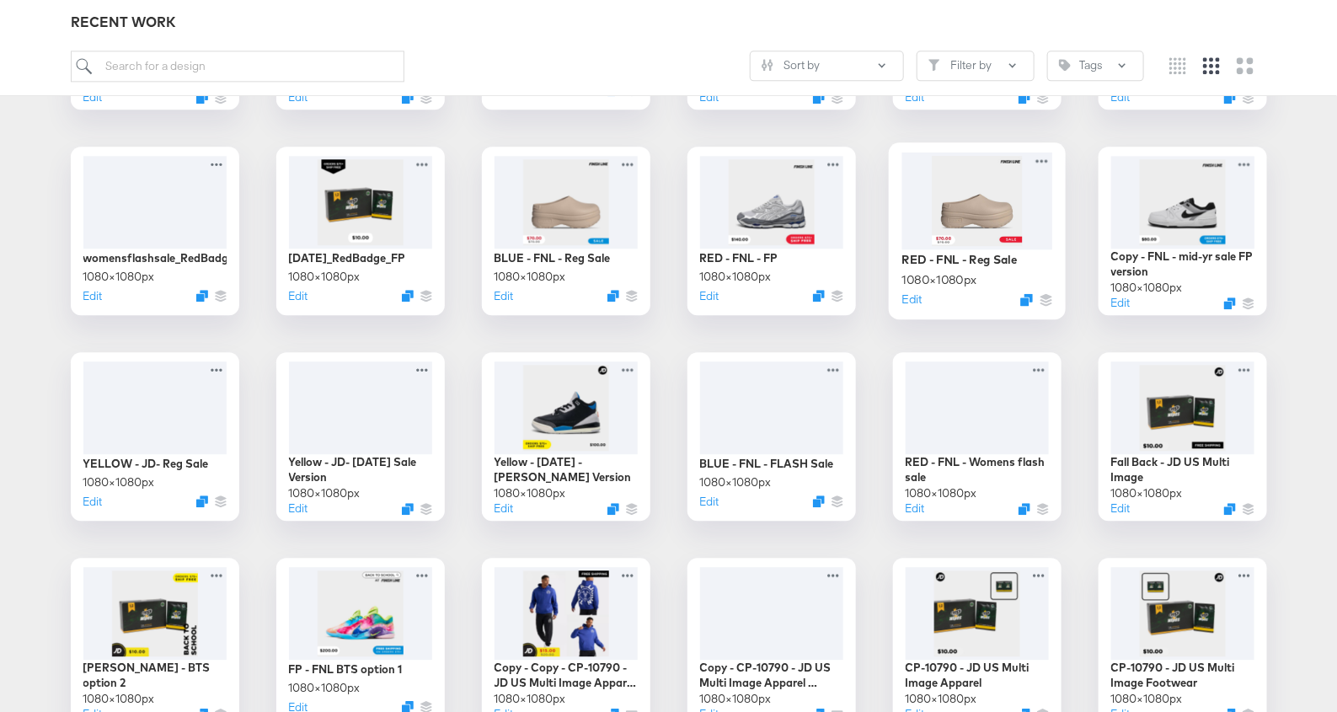
scroll to position [1663, 0]
click at [776, 428] on div at bounding box center [771, 406] width 151 height 97
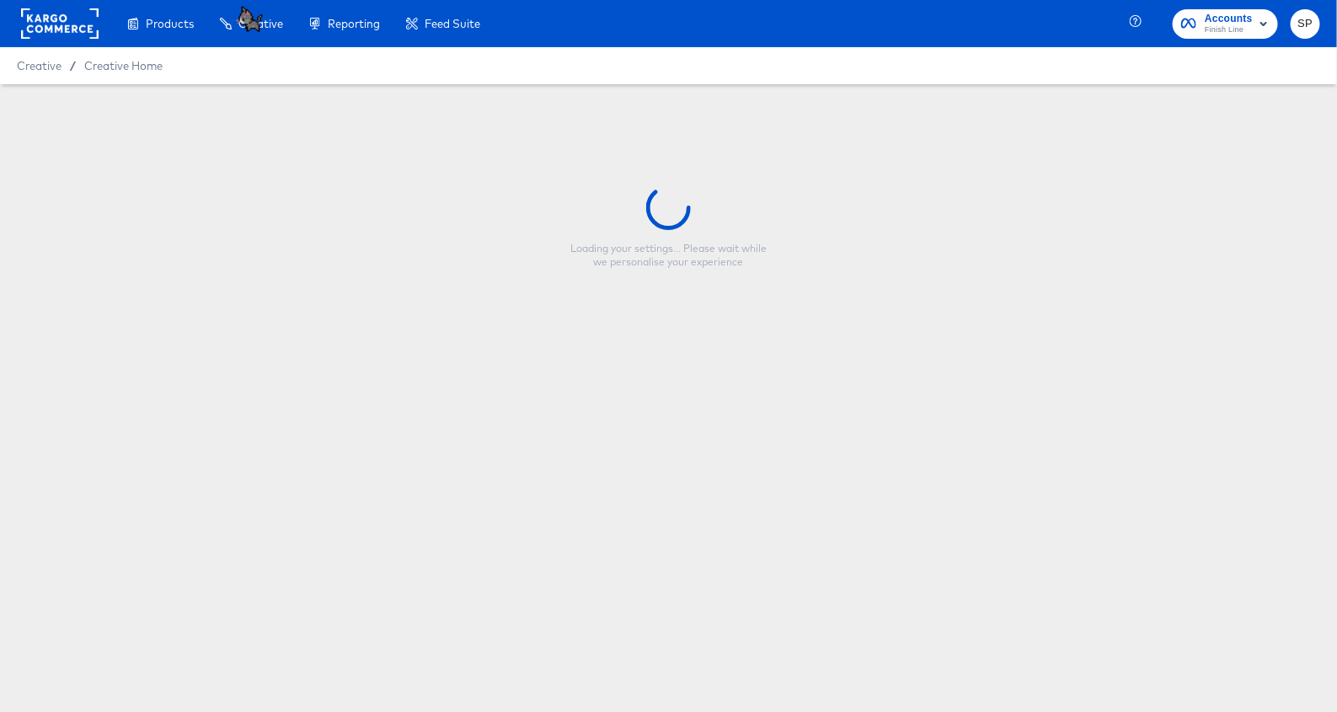
type input "BLUE - FNL - FLASH Sale"
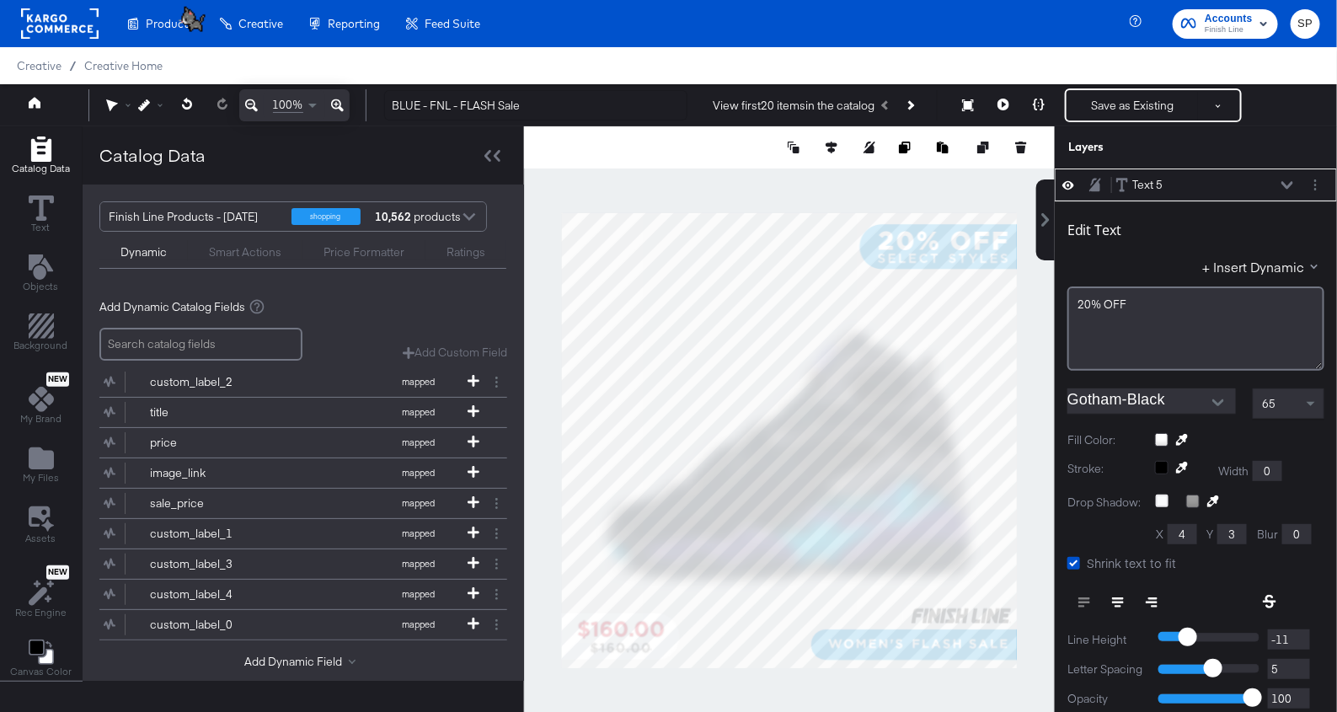
scroll to position [16, 0]
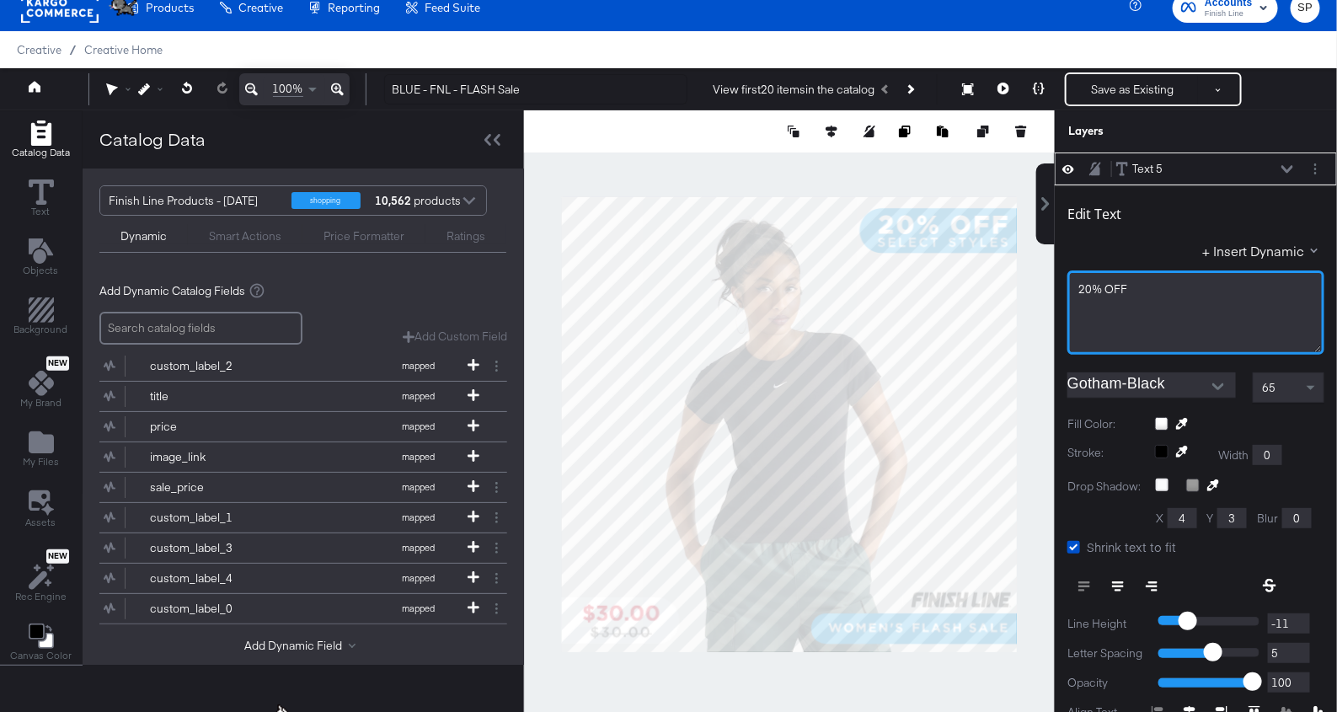
click at [1058, 284] on span "20% OFF" at bounding box center [1102, 288] width 49 height 15
type input "751"
type input "0"
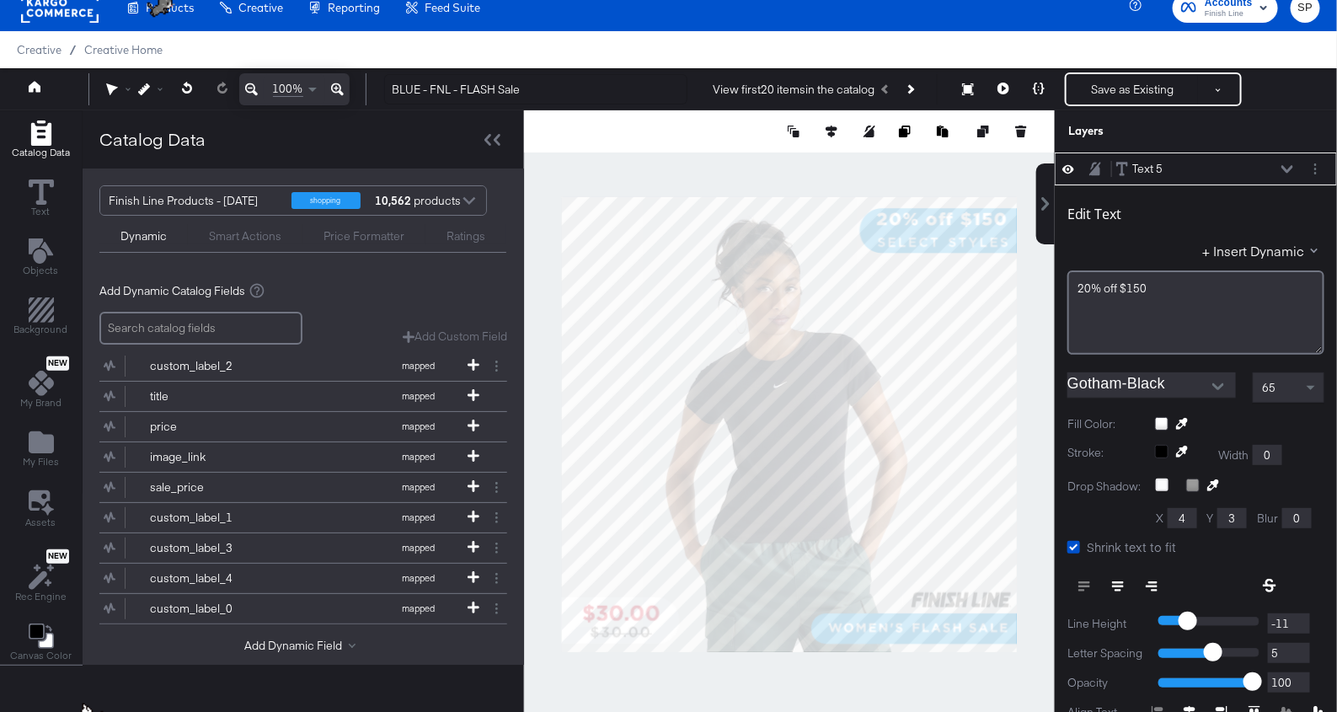
type input "749"
click at [1058, 287] on span "20% off $150" at bounding box center [1112, 288] width 69 height 15
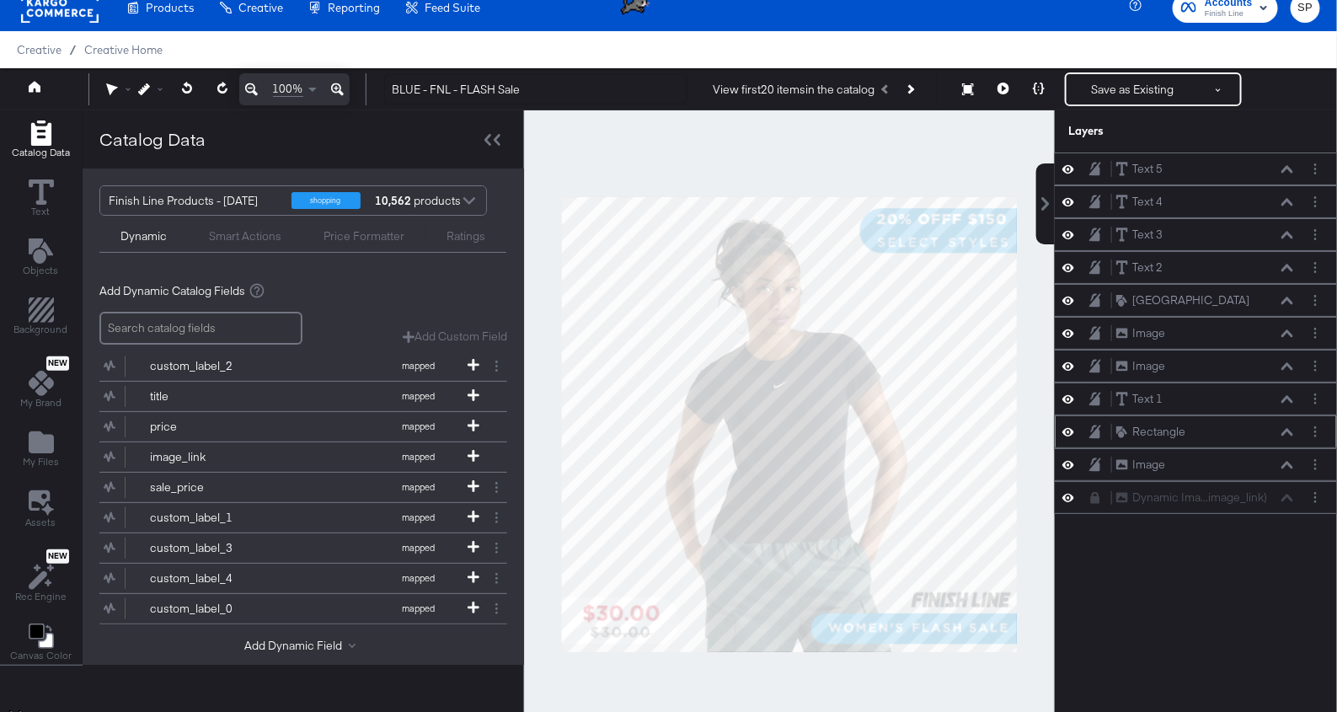
click at [1058, 424] on icon at bounding box center [1095, 431] width 12 height 14
click at [1058, 395] on icon at bounding box center [1287, 399] width 12 height 8
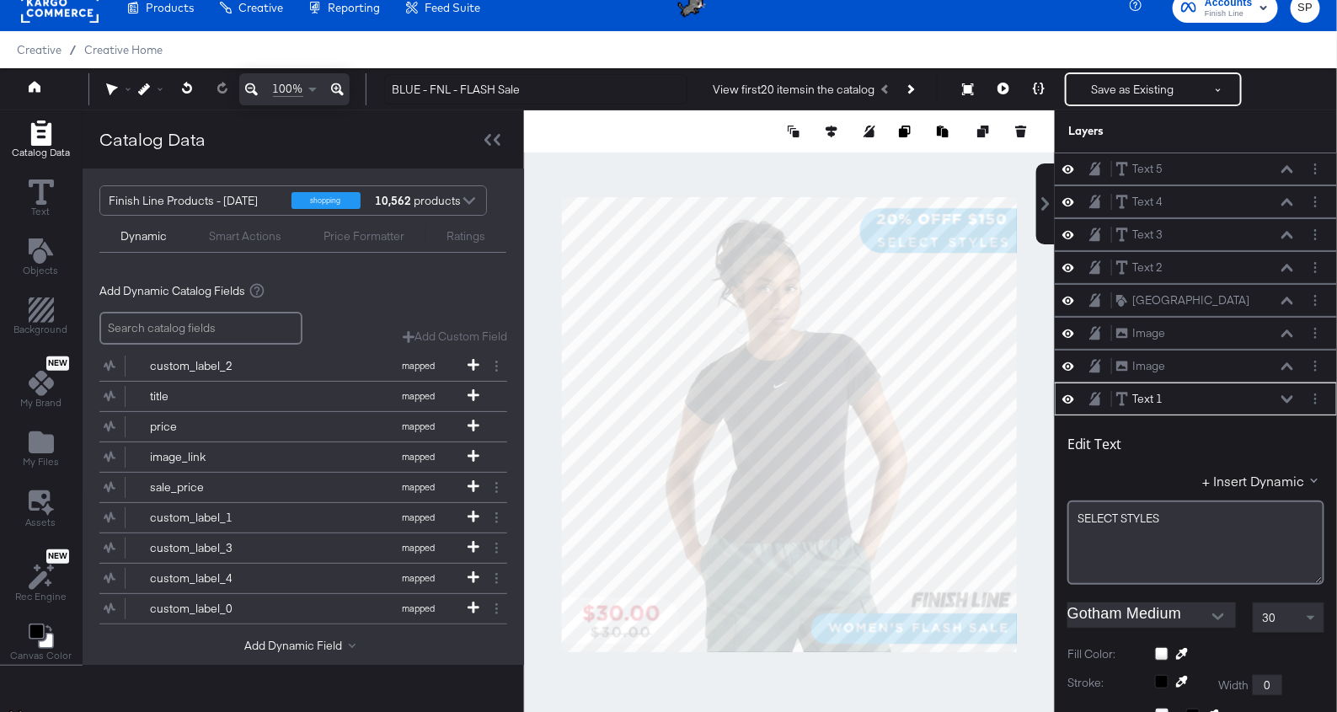
scroll to position [225, 0]
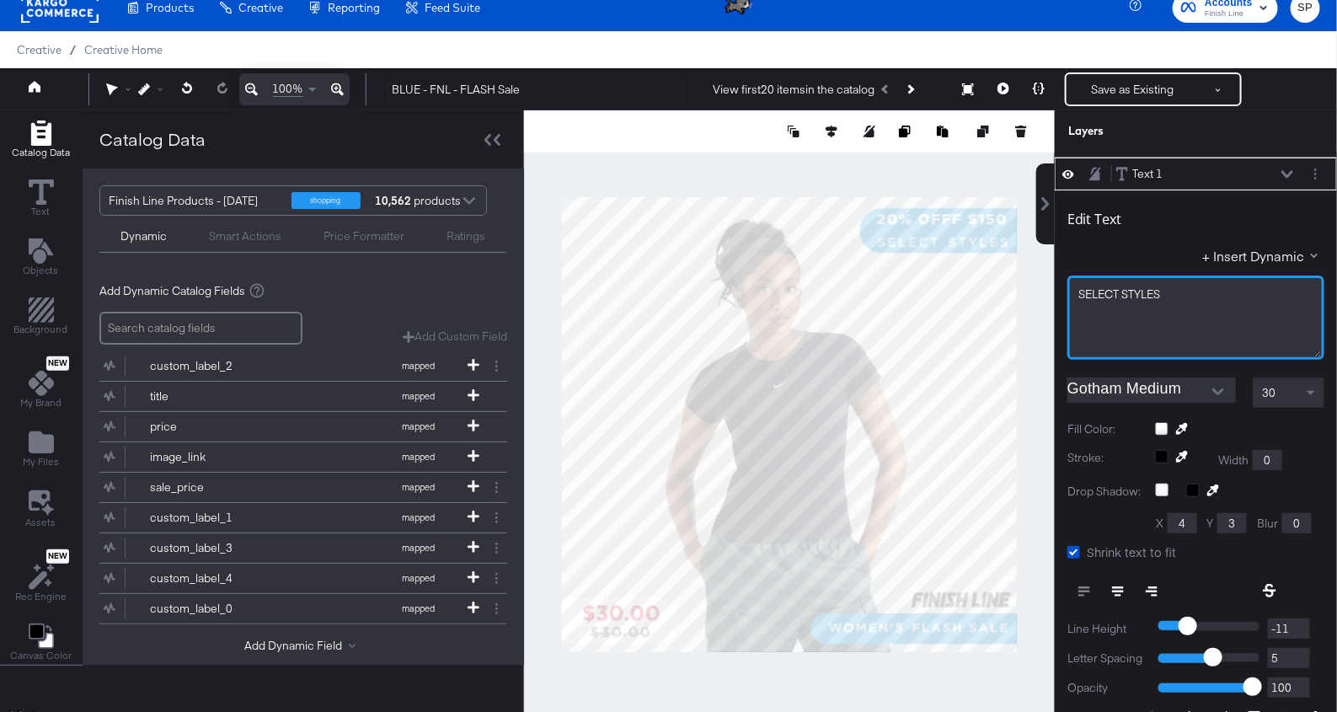
click at [1058, 286] on span "SELECT ﻿STYLES" at bounding box center [1119, 293] width 82 height 15
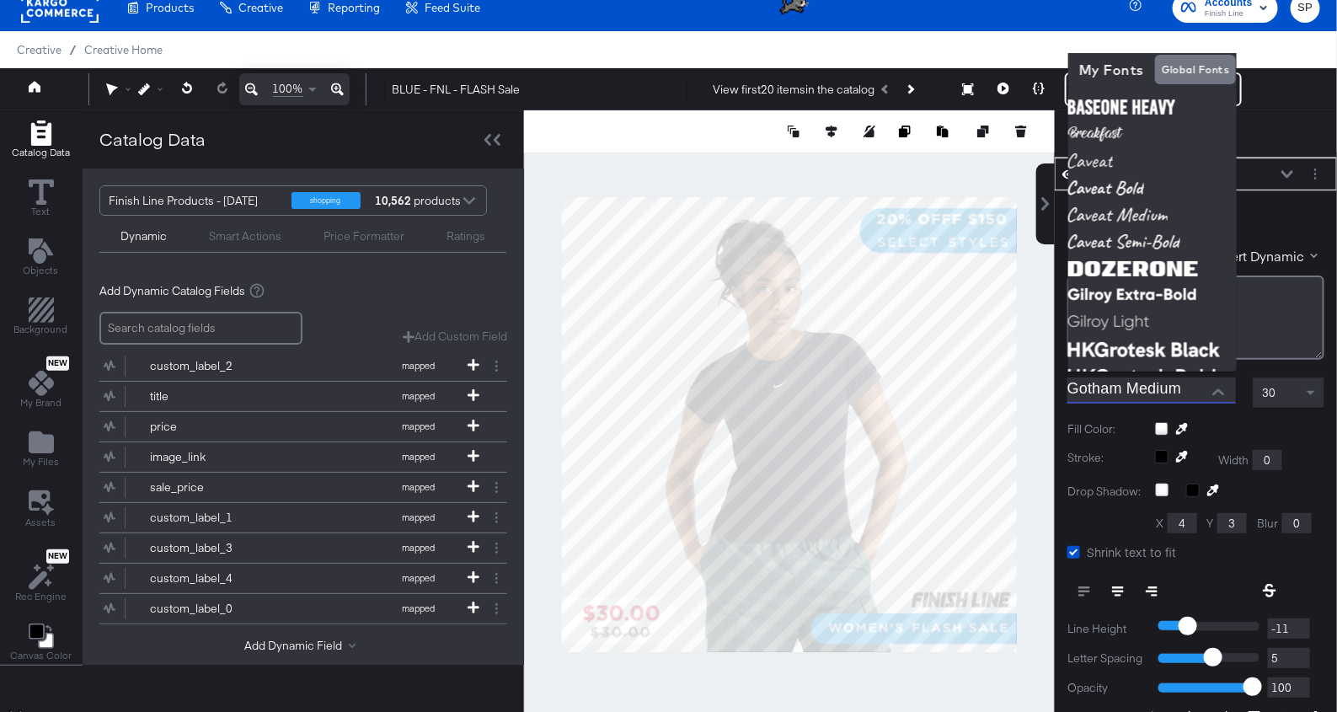
click at [1058, 387] on input "Gotham Medium" at bounding box center [1138, 389] width 143 height 25
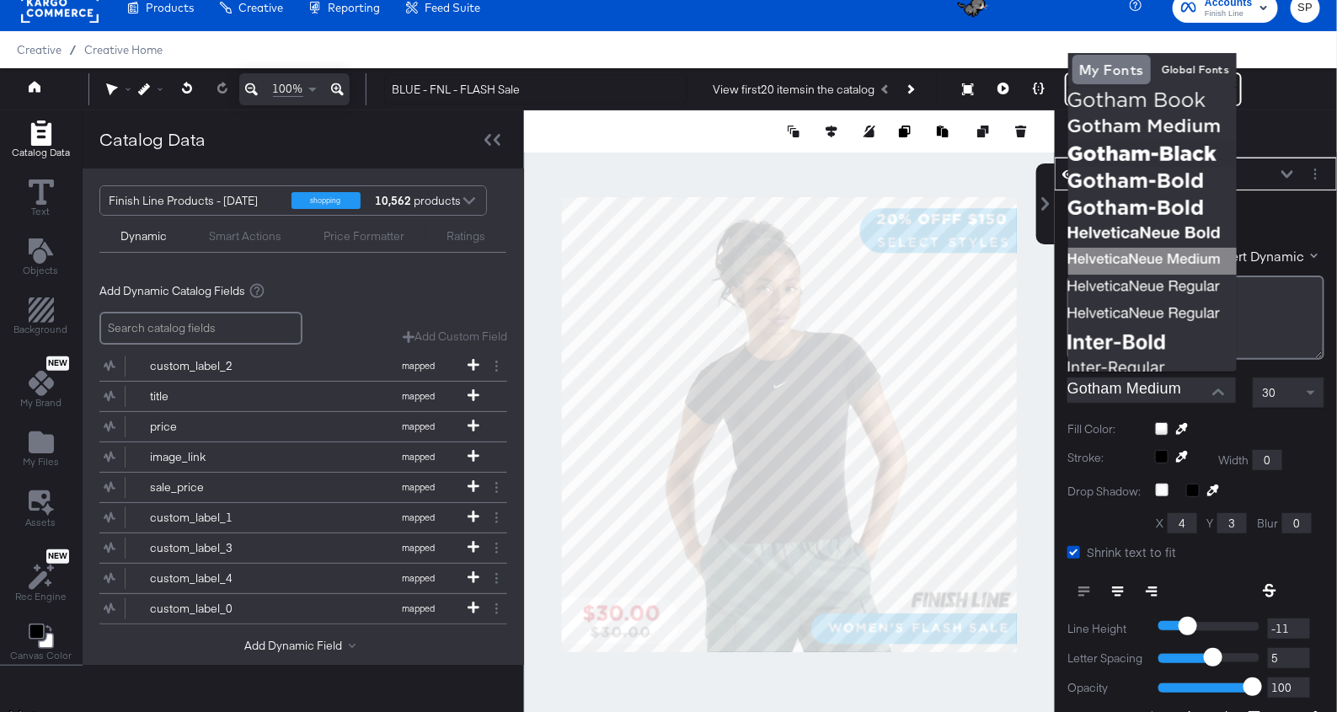
scroll to position [302, 0]
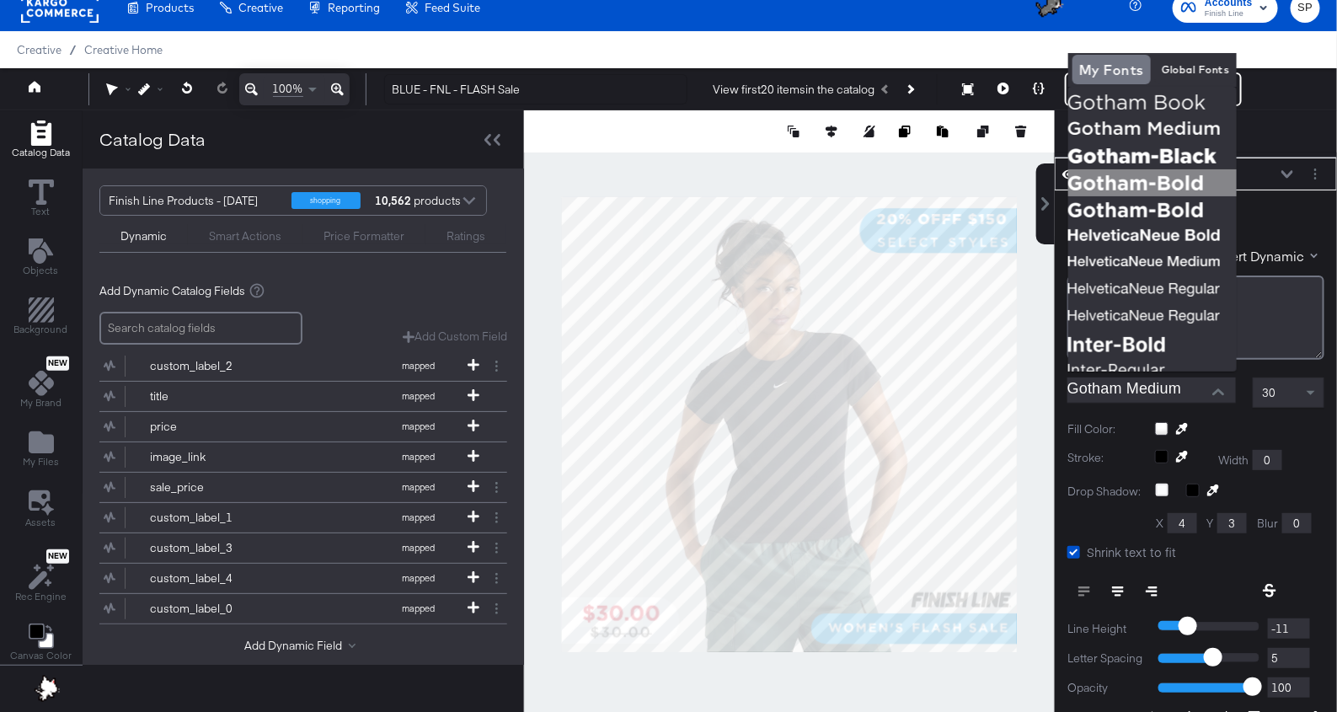
click at [1058, 183] on img at bounding box center [1152, 182] width 168 height 27
type input "Gotham-Bold"
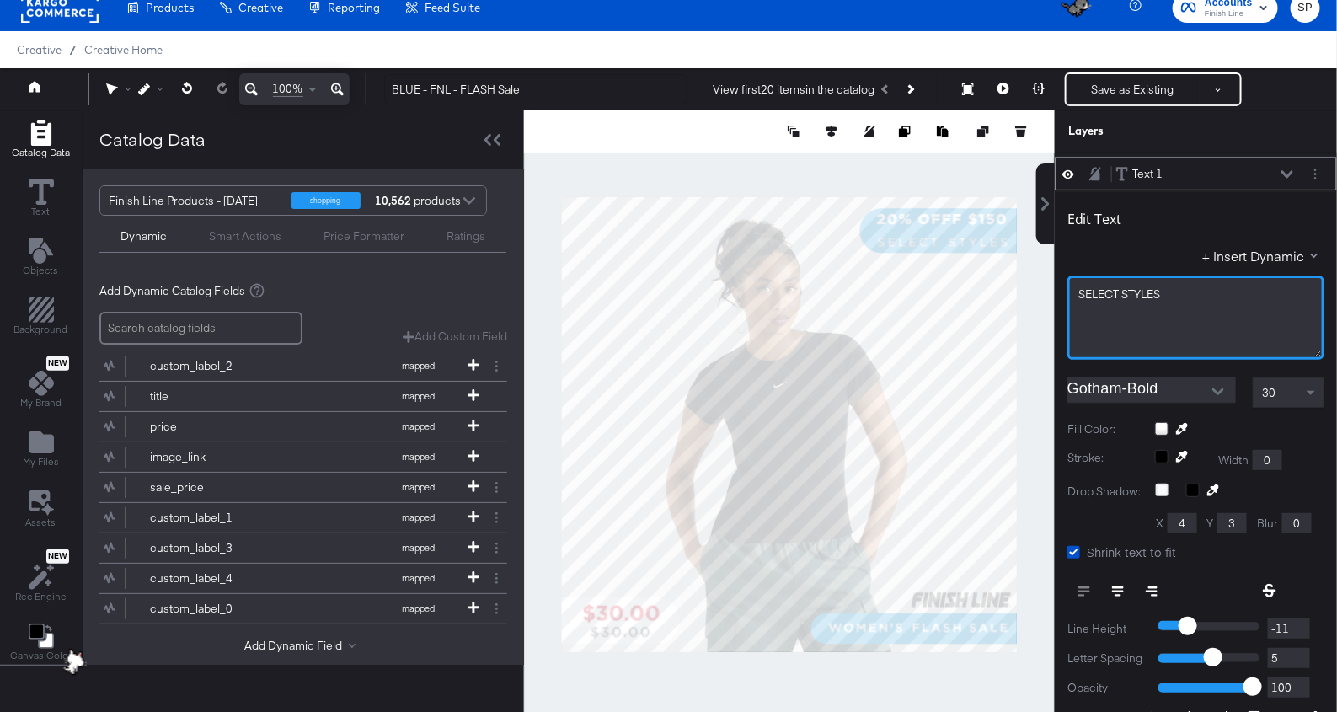
click at [1058, 286] on span "SELECT ﻿STYLES" at bounding box center [1119, 293] width 82 height 15
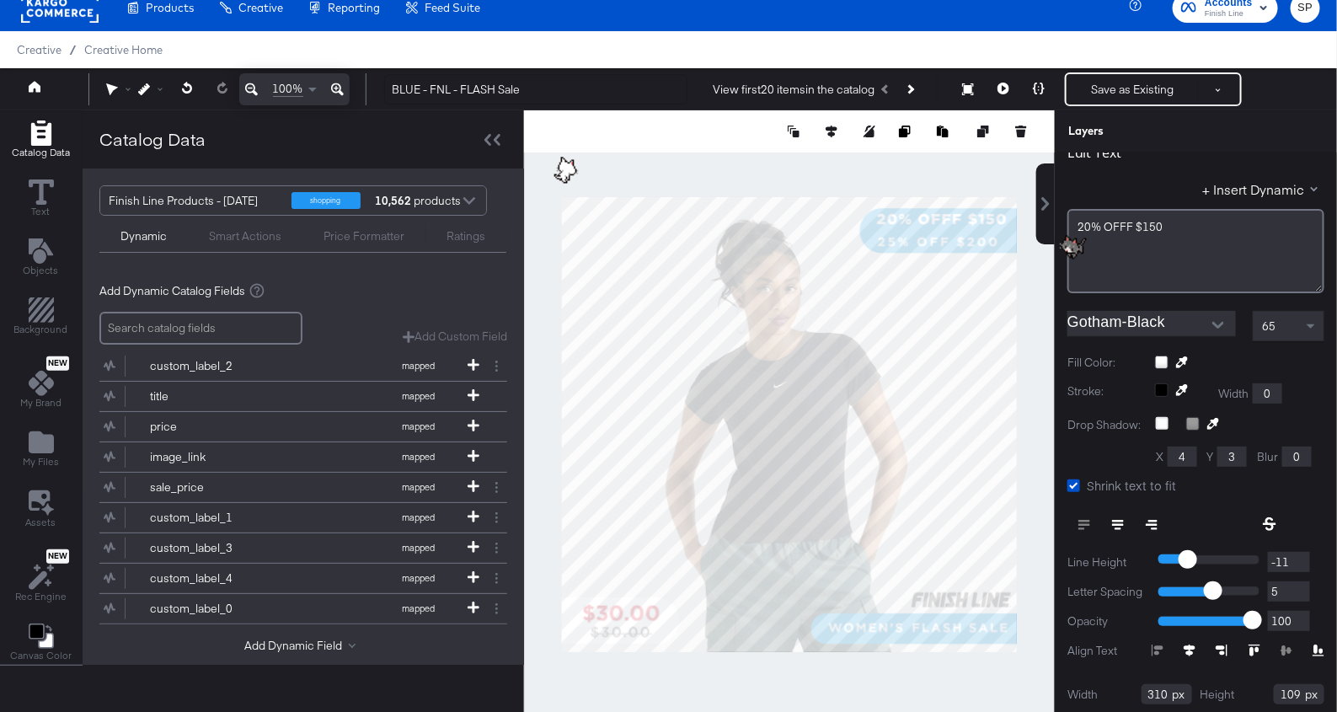
scroll to position [56, 0]
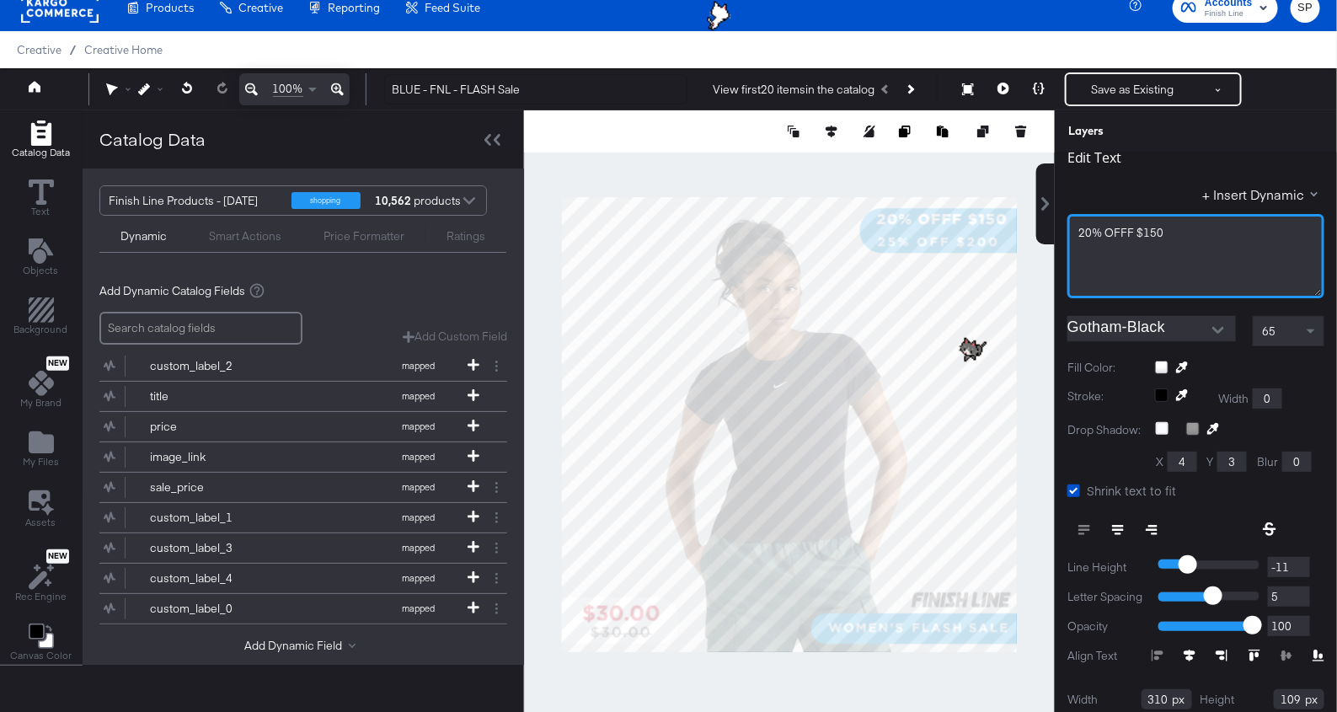
click at [1058, 220] on div "20% OFFF $150" at bounding box center [1195, 256] width 257 height 84
click at [1058, 226] on span "20% OFFF $150" at bounding box center [1120, 232] width 85 height 15
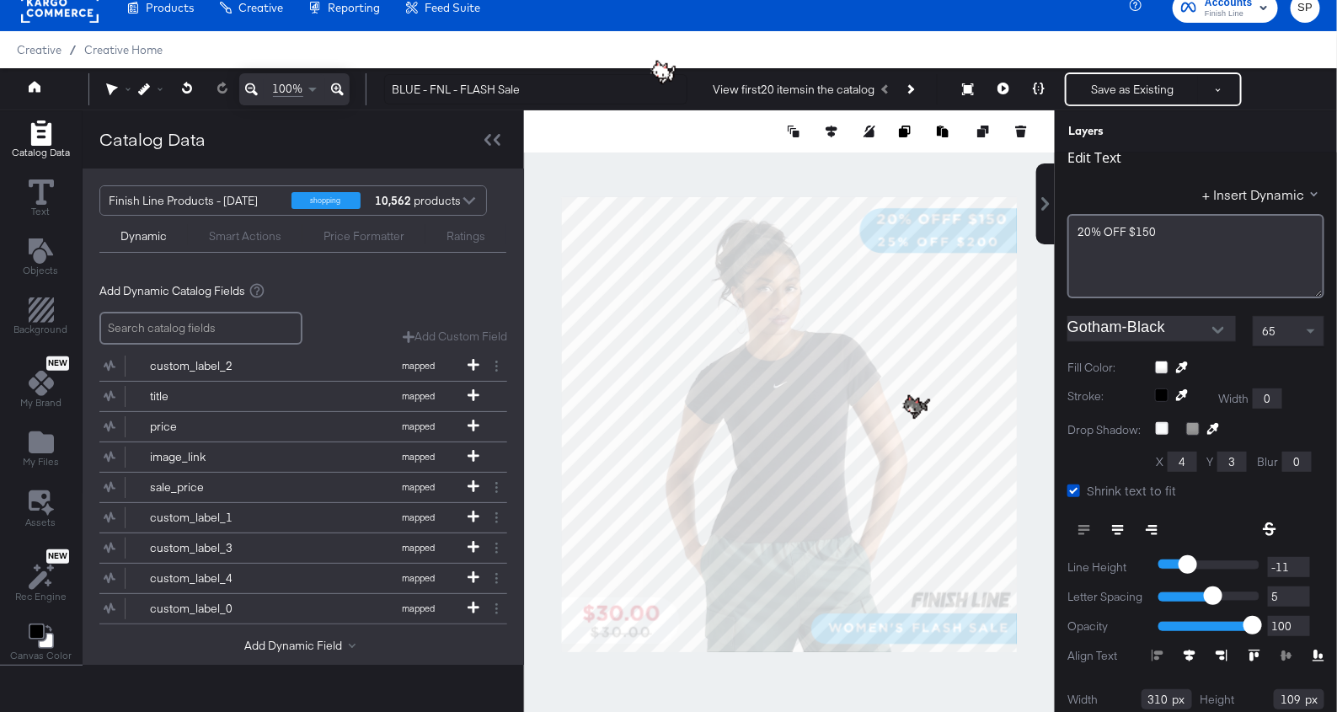
click at [1058, 325] on div "65" at bounding box center [1288, 331] width 70 height 29
click at [1058, 331] on span at bounding box center [1310, 332] width 8 height 6
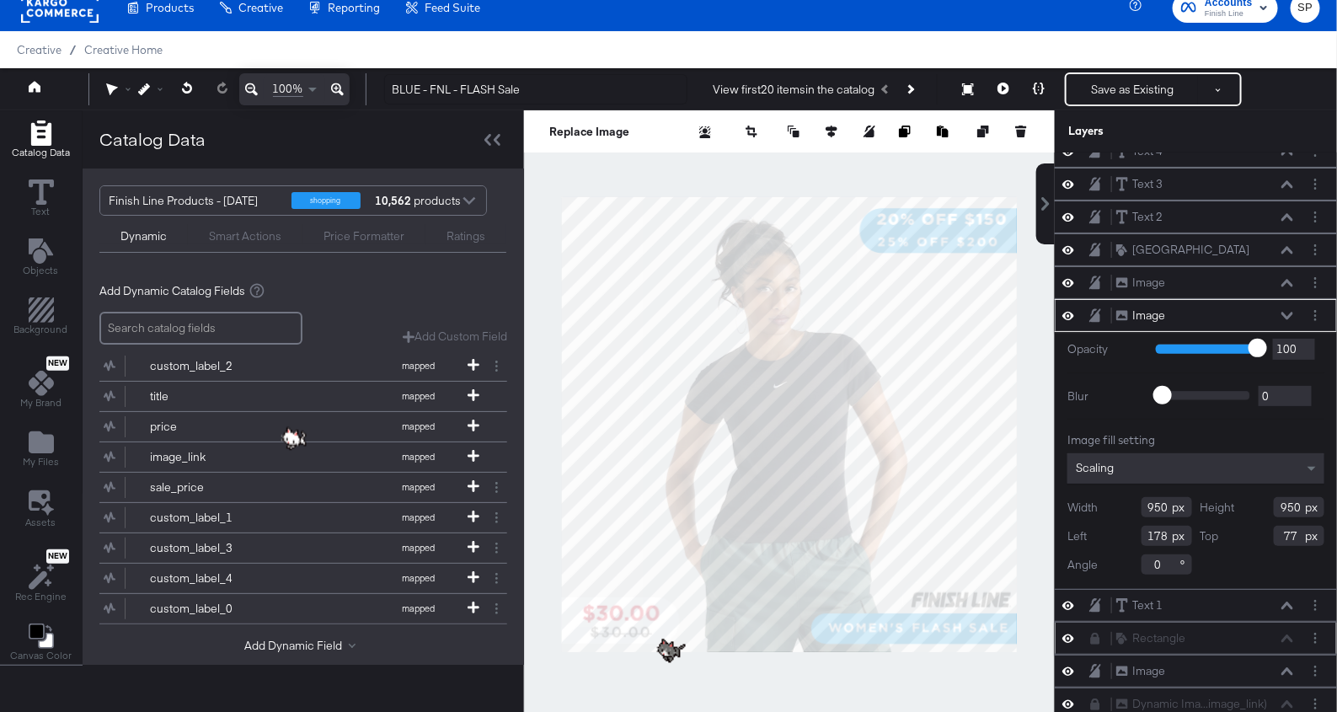
scroll to position [42, 0]
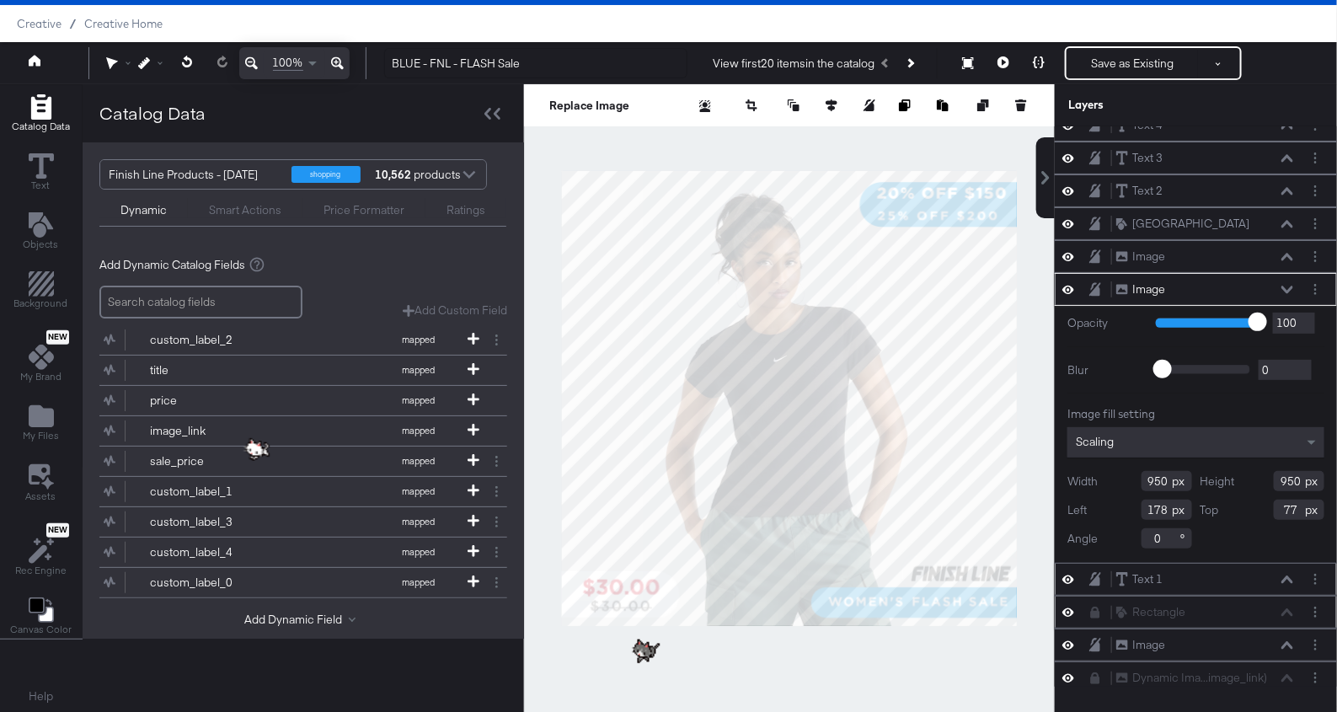
click at [1058, 575] on icon at bounding box center [1287, 579] width 12 height 8
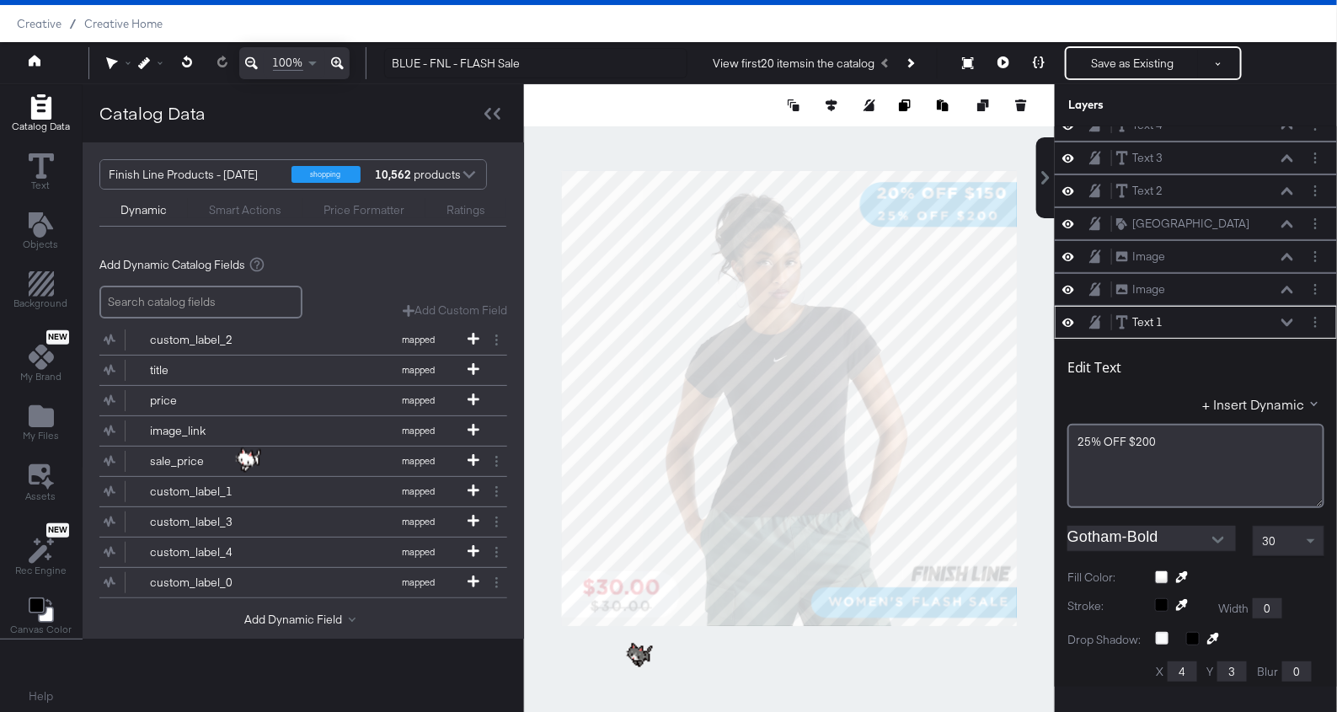
scroll to position [225, 0]
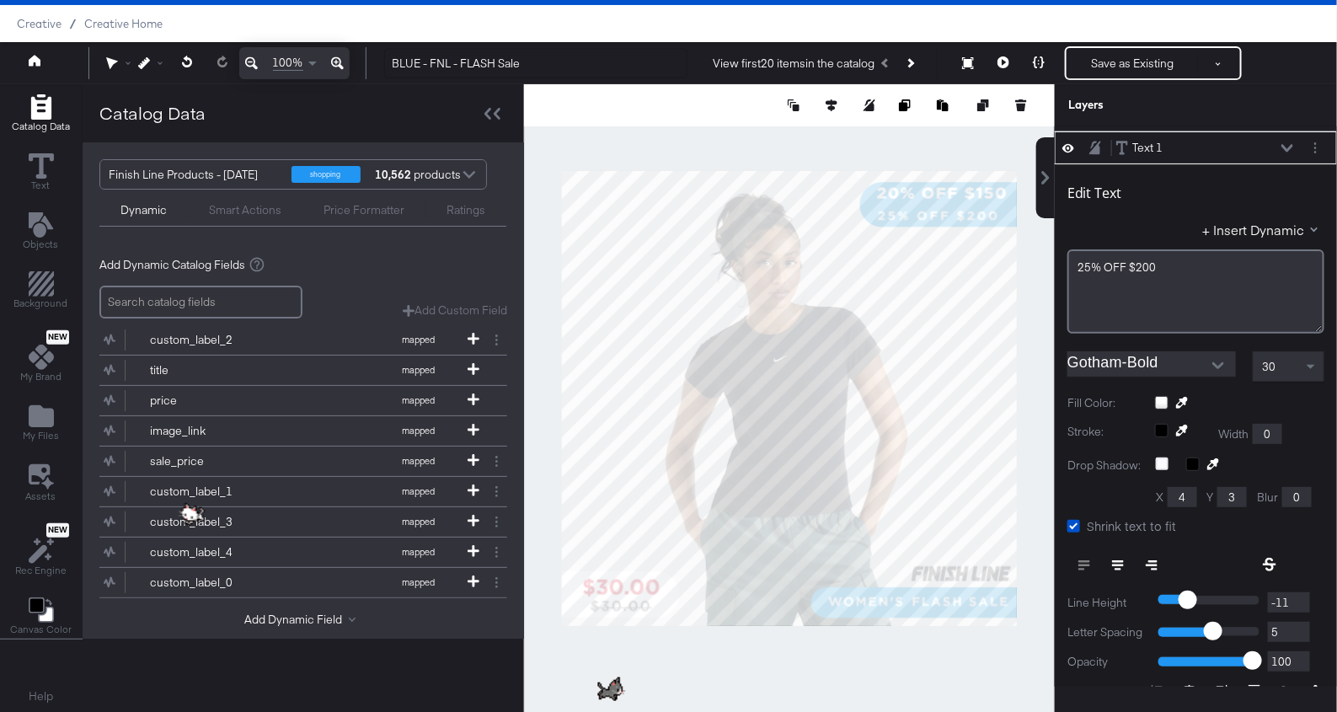
click at [1058, 355] on div "30" at bounding box center [1288, 366] width 70 height 29
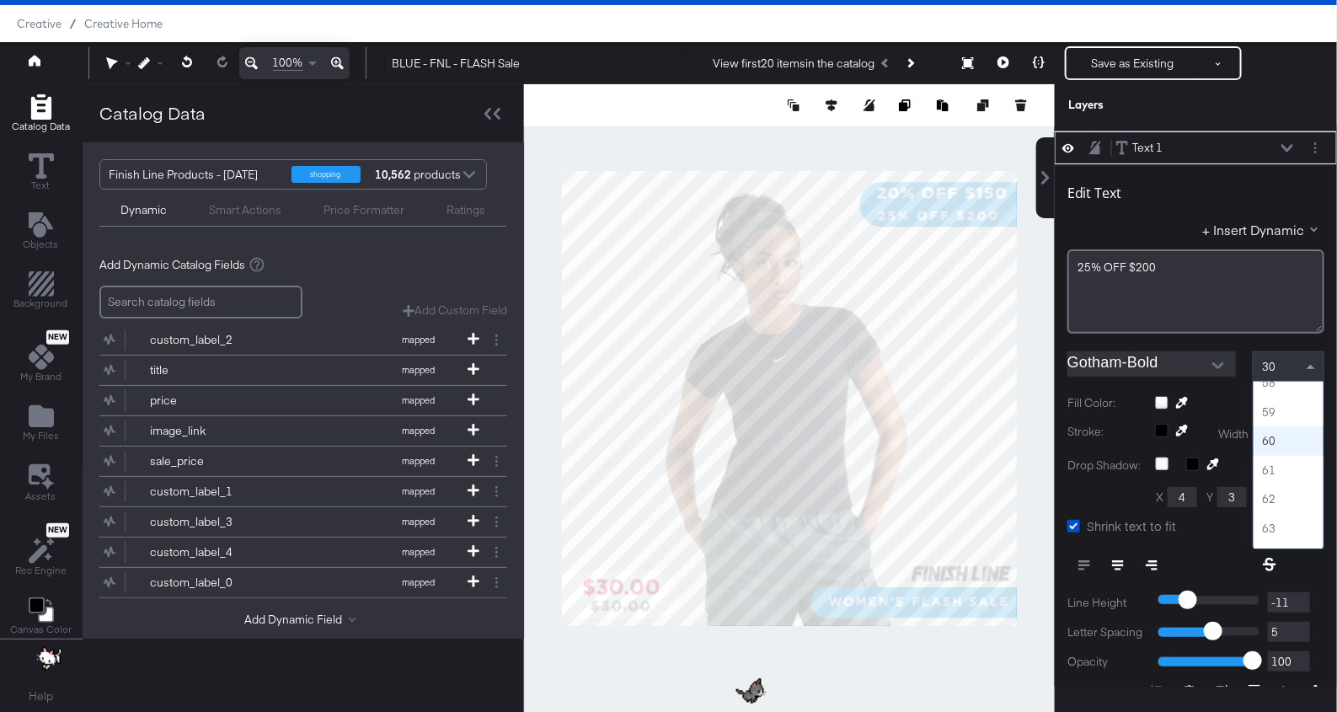
scroll to position [1671, 0]
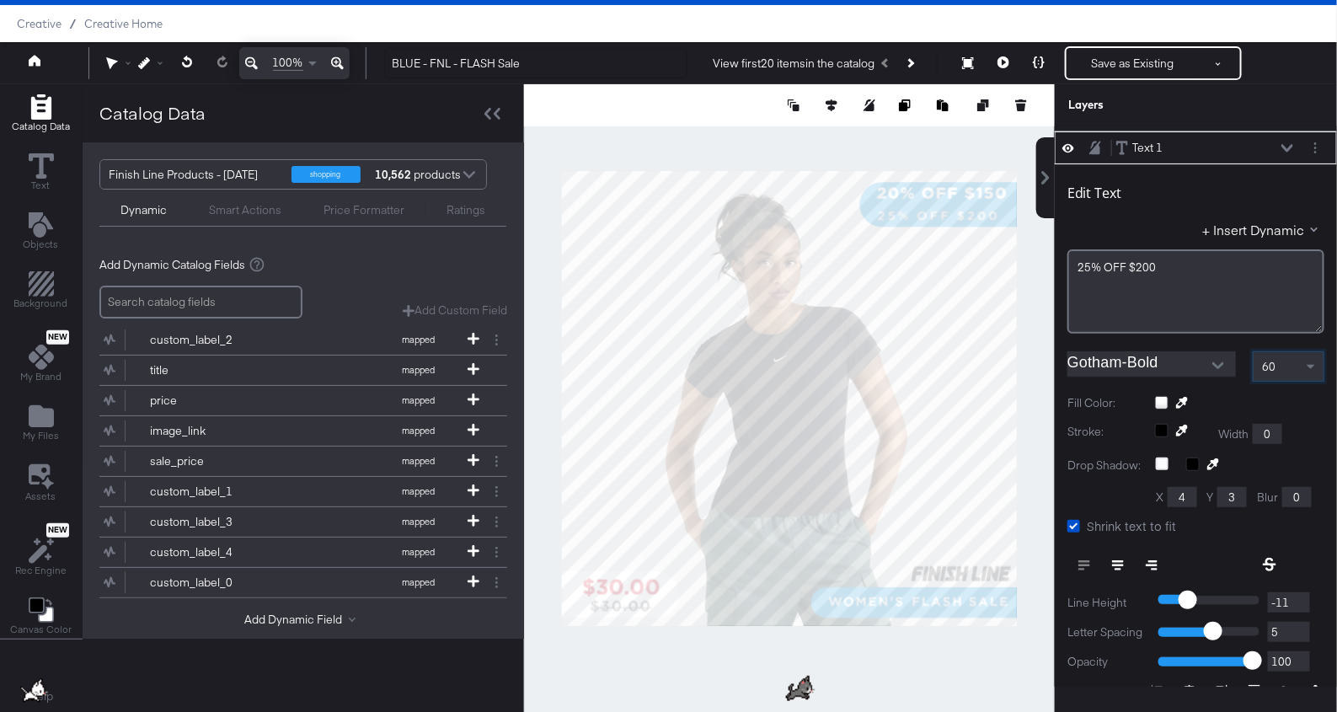
click at [1058, 353] on button "Open" at bounding box center [1217, 365] width 25 height 25
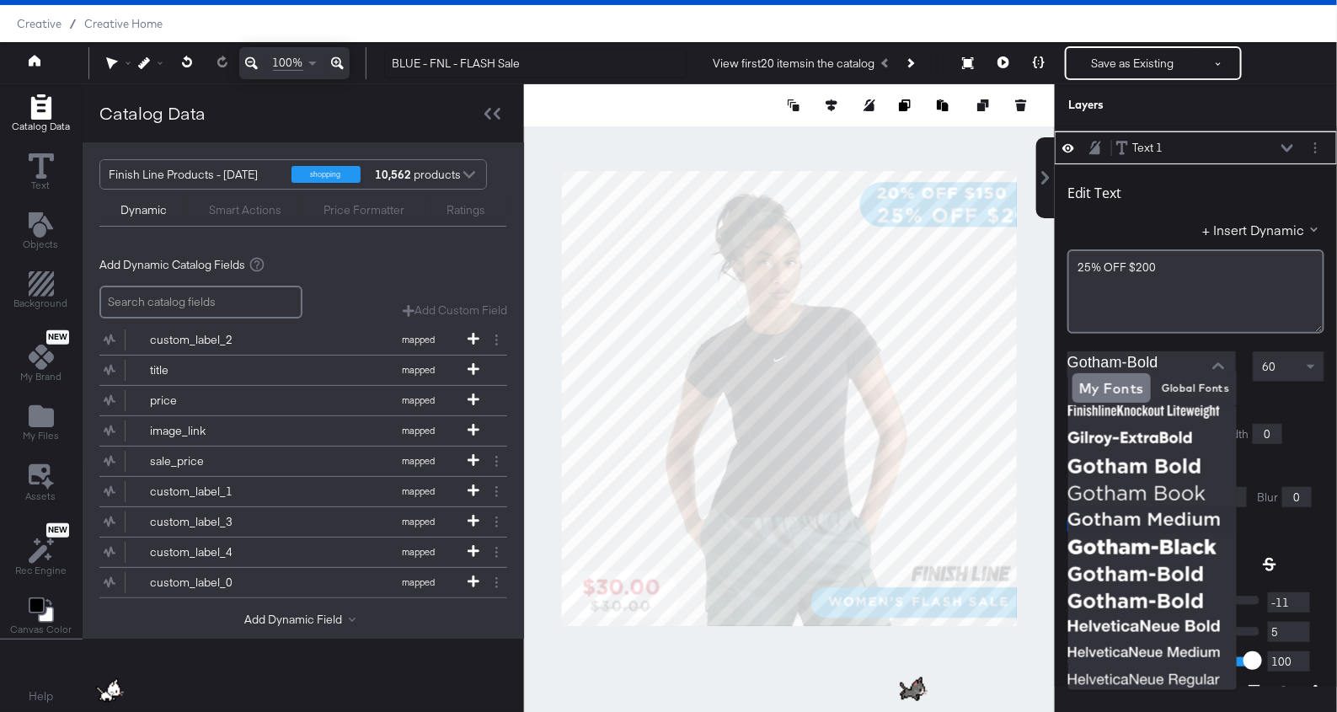
scroll to position [230, 0]
click at [1058, 538] on img at bounding box center [1152, 545] width 168 height 27
type input "Gotham-Black"
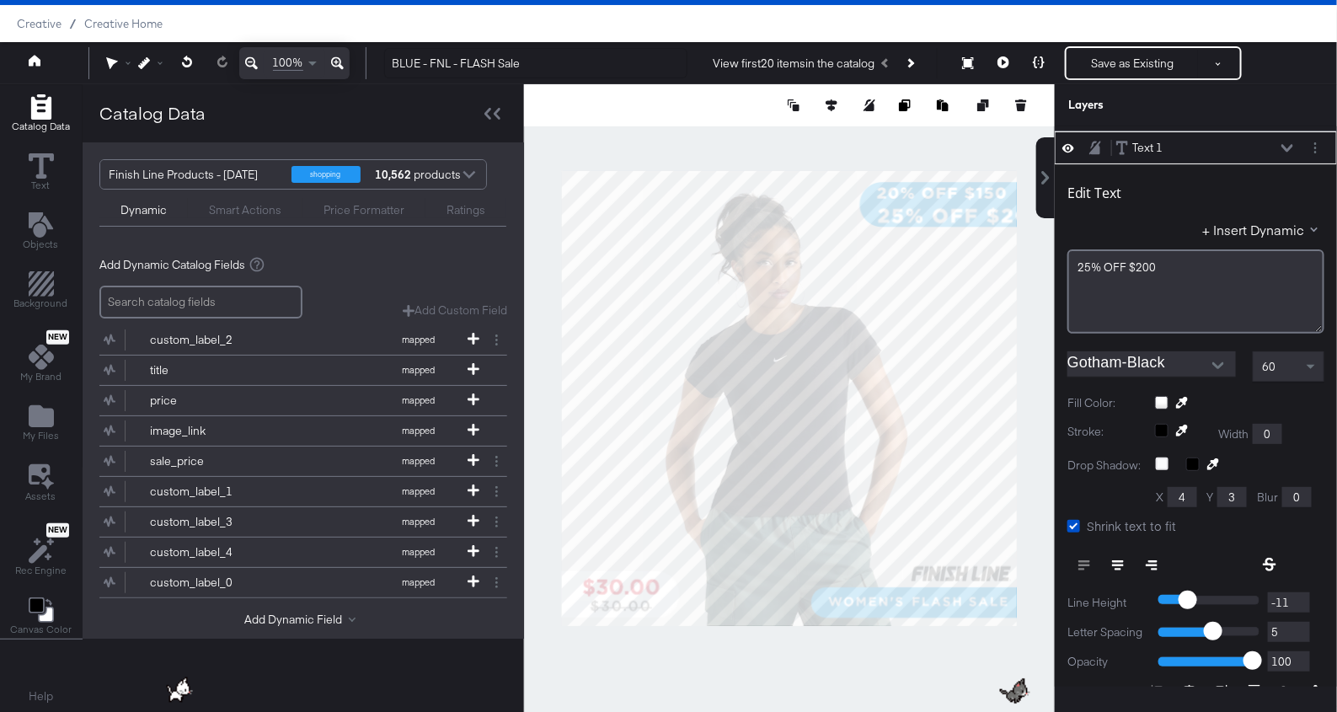
scroll to position [51, 0]
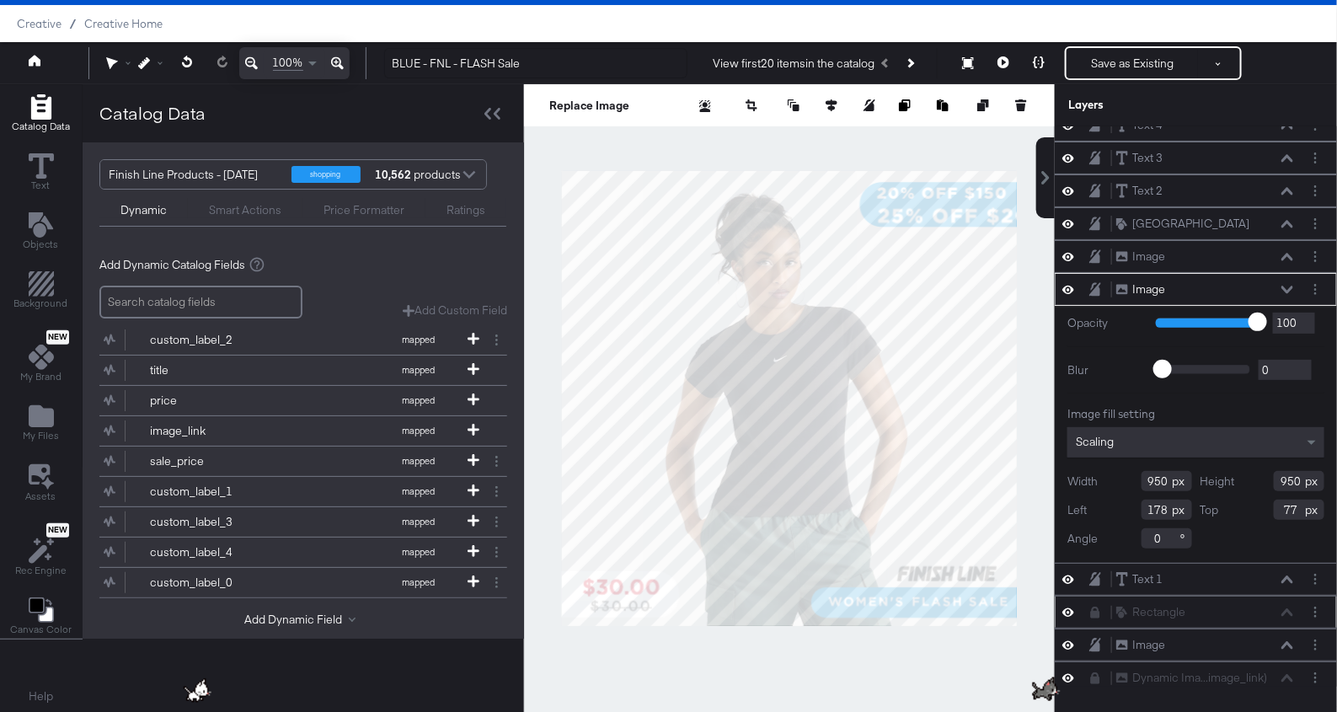
type input "144"
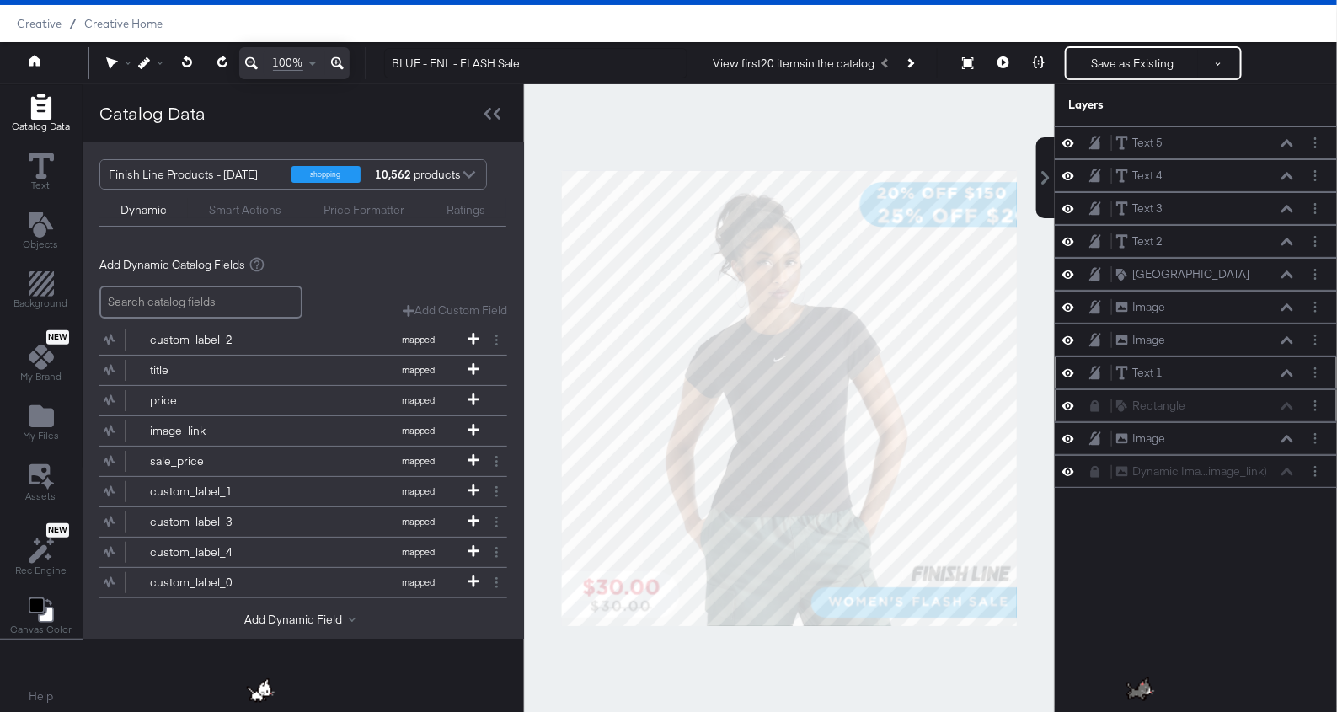
click at [1058, 369] on icon at bounding box center [1287, 373] width 12 height 8
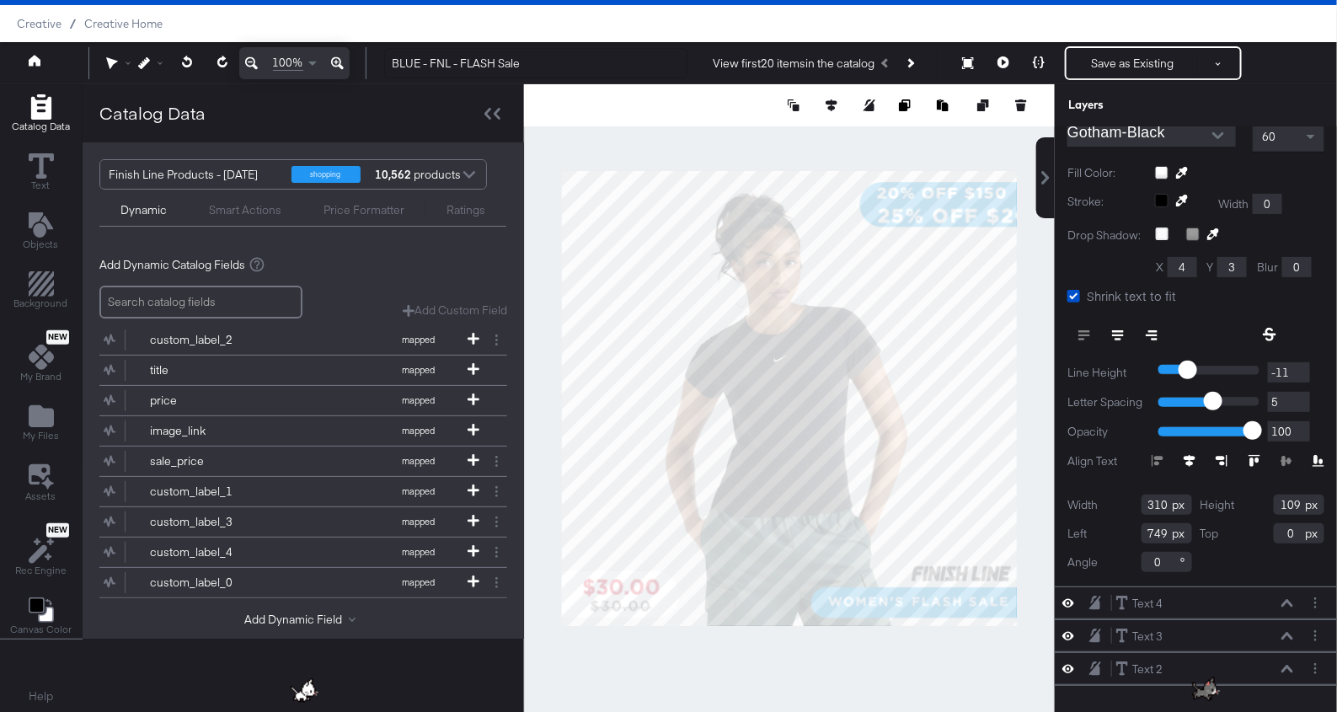
scroll to position [123, 0]
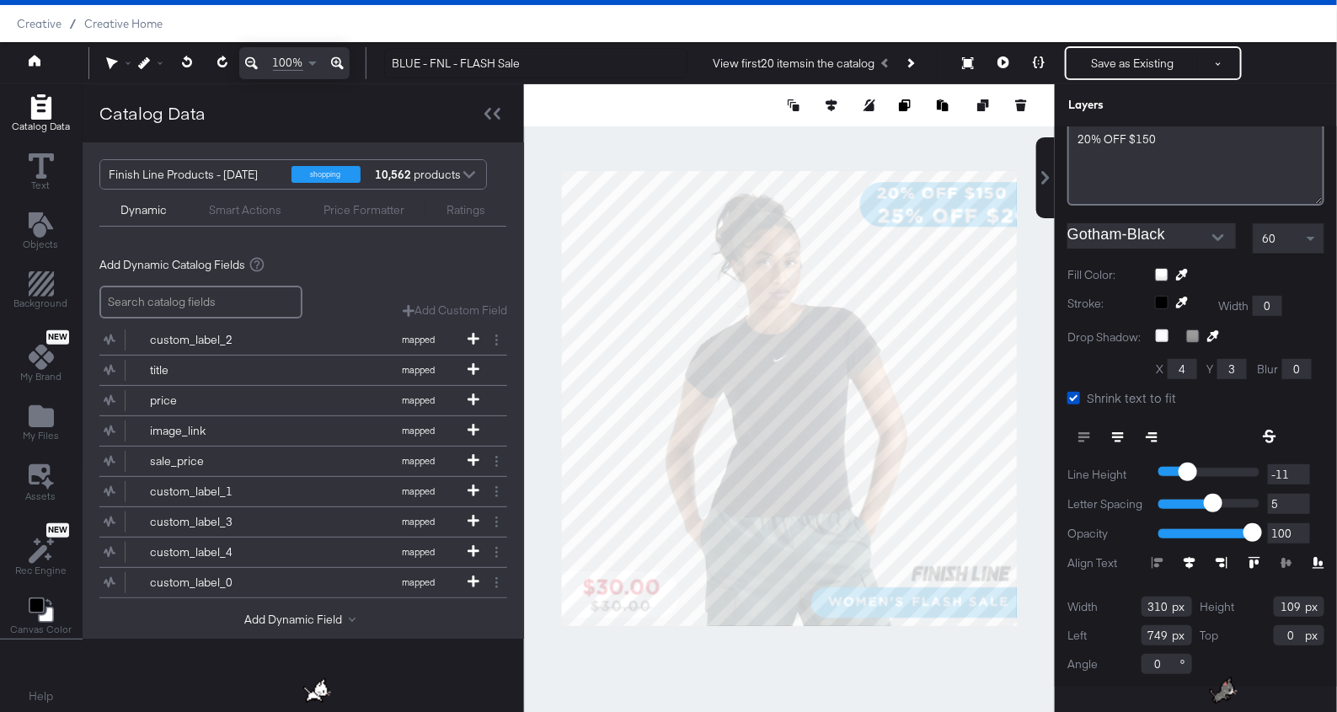
type input "707"
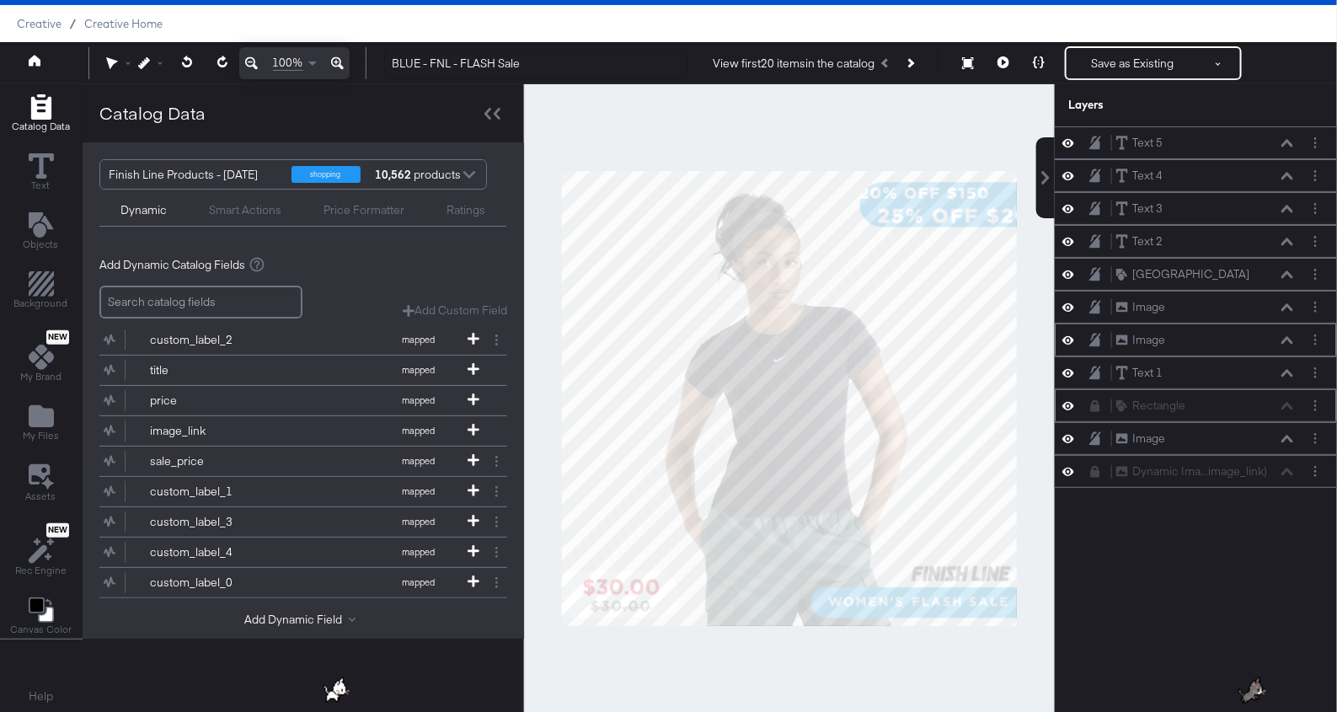
scroll to position [0, 0]
click at [1058, 436] on div "Image Image" at bounding box center [1204, 439] width 179 height 18
click at [1058, 435] on icon at bounding box center [1287, 439] width 12 height 8
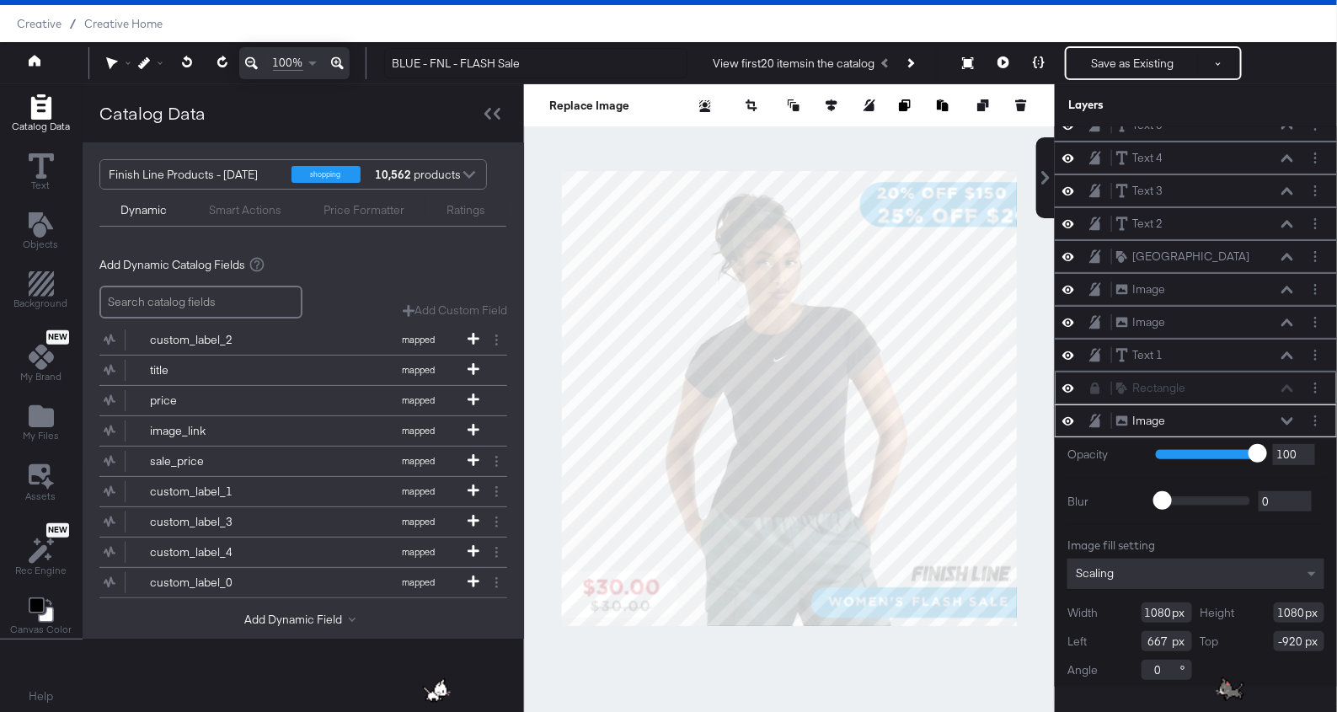
click at [1058, 414] on icon at bounding box center [1095, 421] width 12 height 14
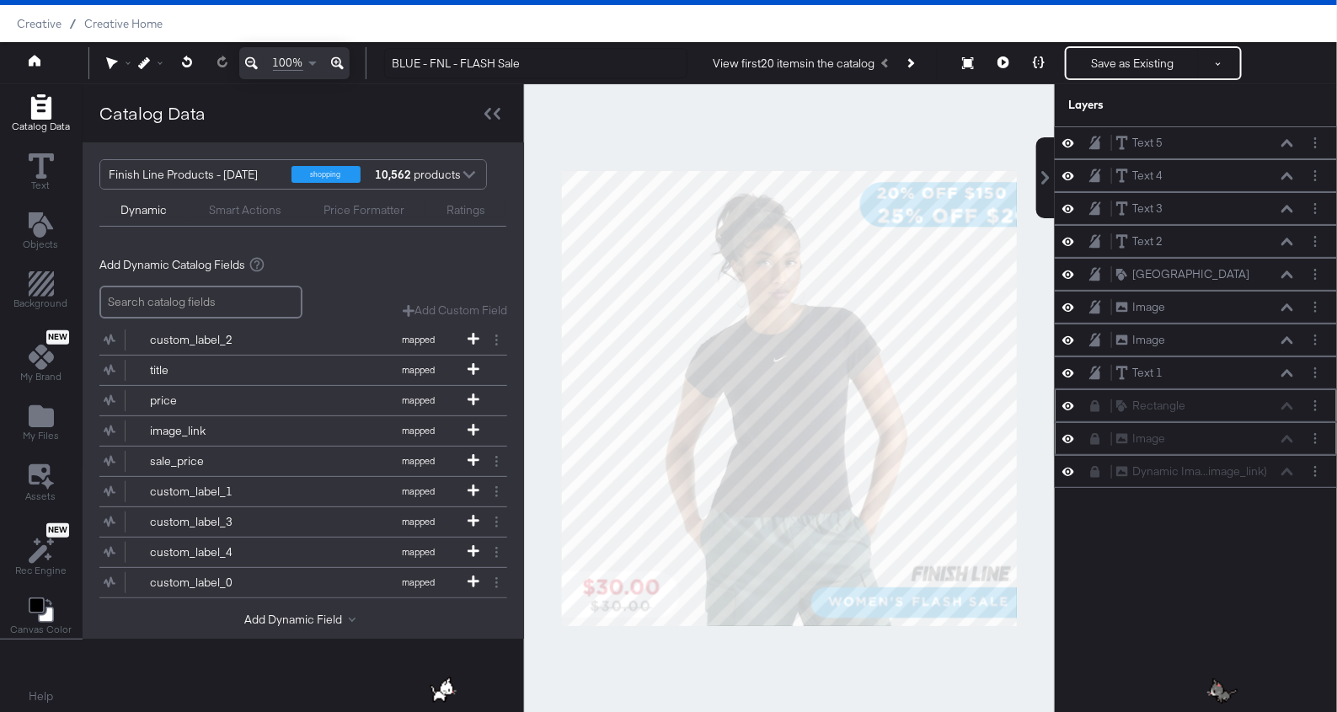
scroll to position [0, 0]
click at [1058, 333] on icon at bounding box center [1095, 340] width 12 height 14
click at [1058, 306] on icon at bounding box center [1095, 306] width 12 height 13
click at [1058, 270] on icon at bounding box center [1095, 273] width 12 height 13
click at [1058, 369] on icon at bounding box center [1287, 373] width 12 height 8
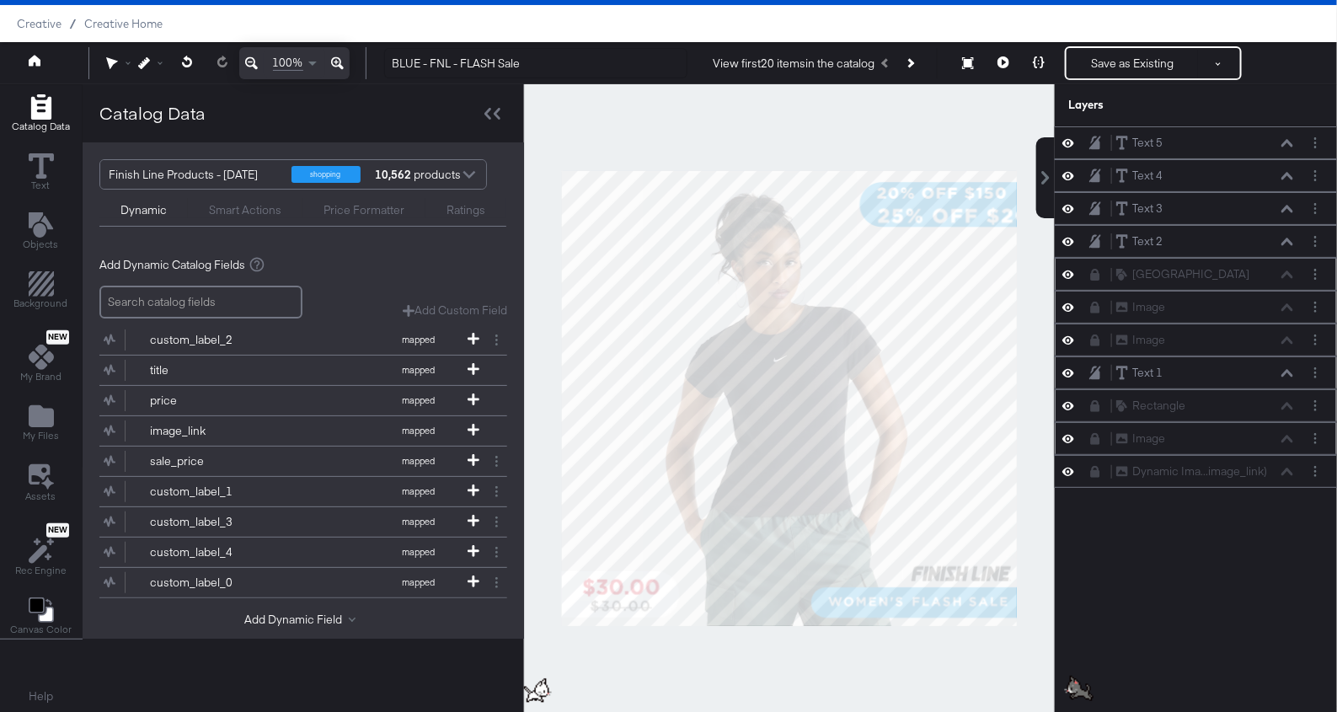
scroll to position [225, 0]
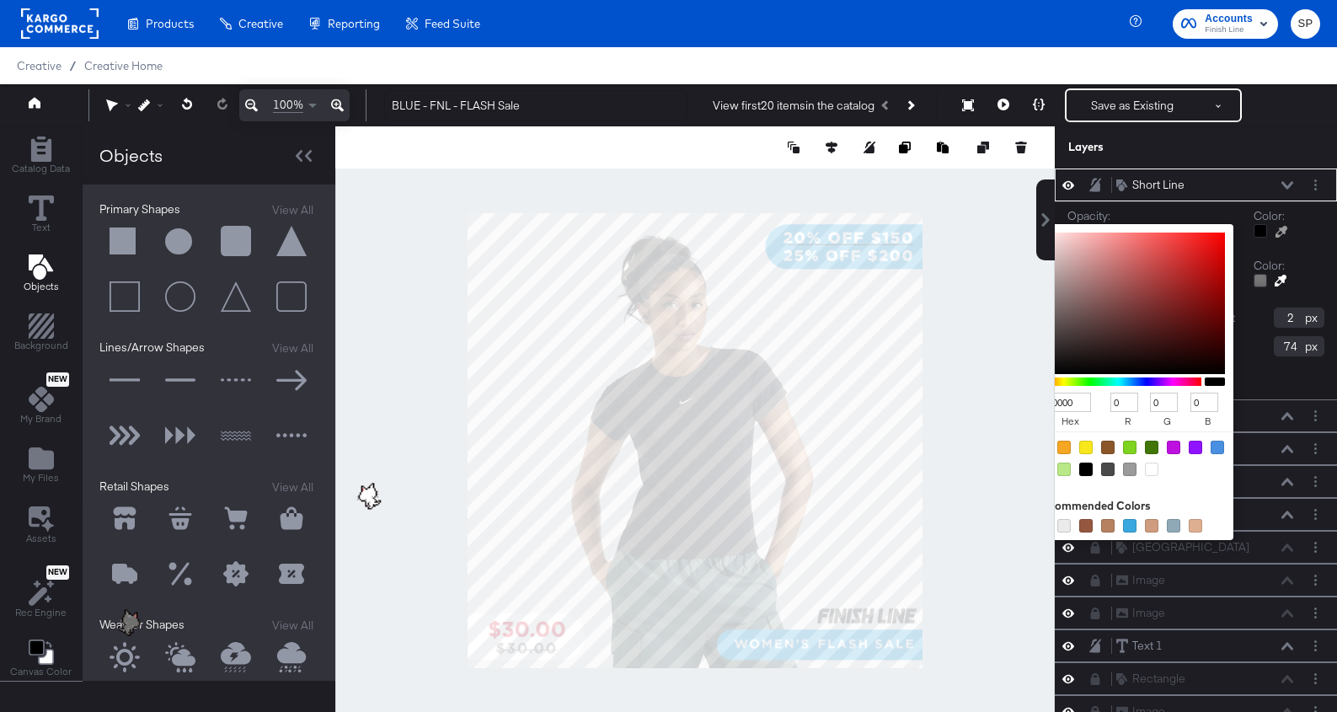
scroll to position [42, 0]
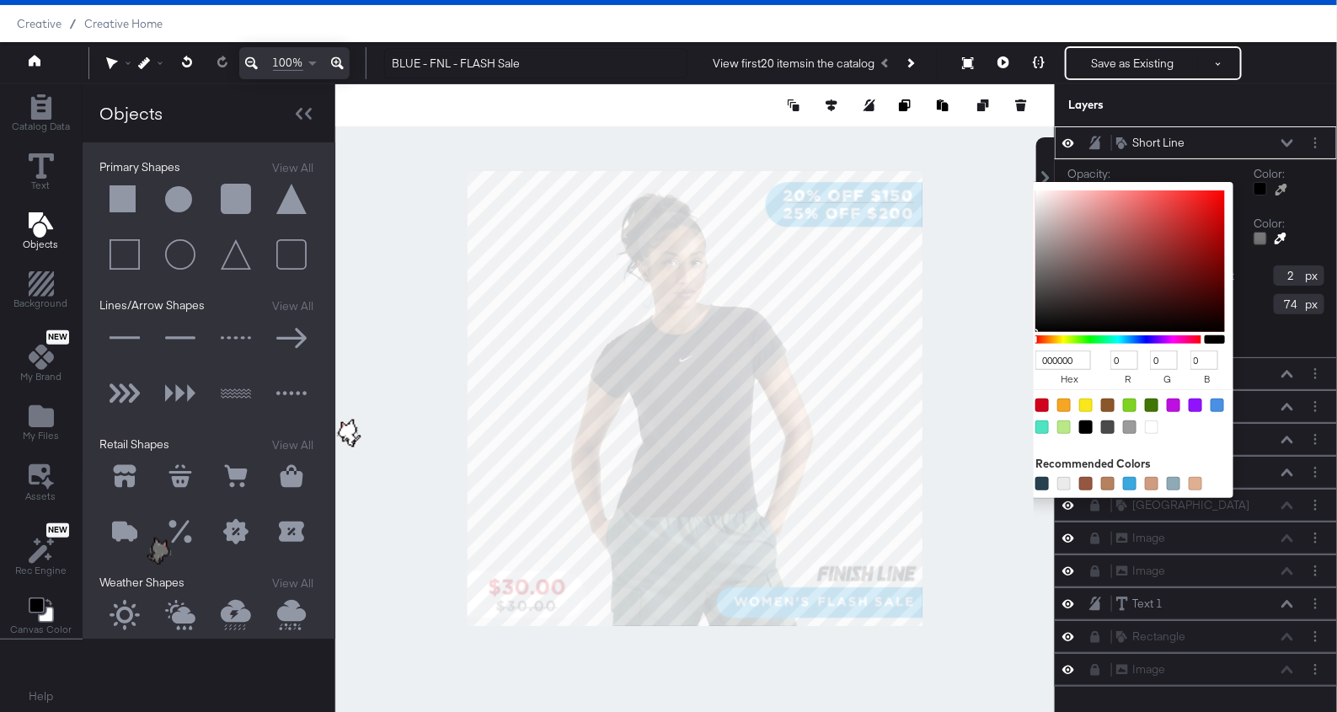
click at [1150, 424] on div at bounding box center [1151, 426] width 13 height 13
type input "FFFFFF"
type input "255"
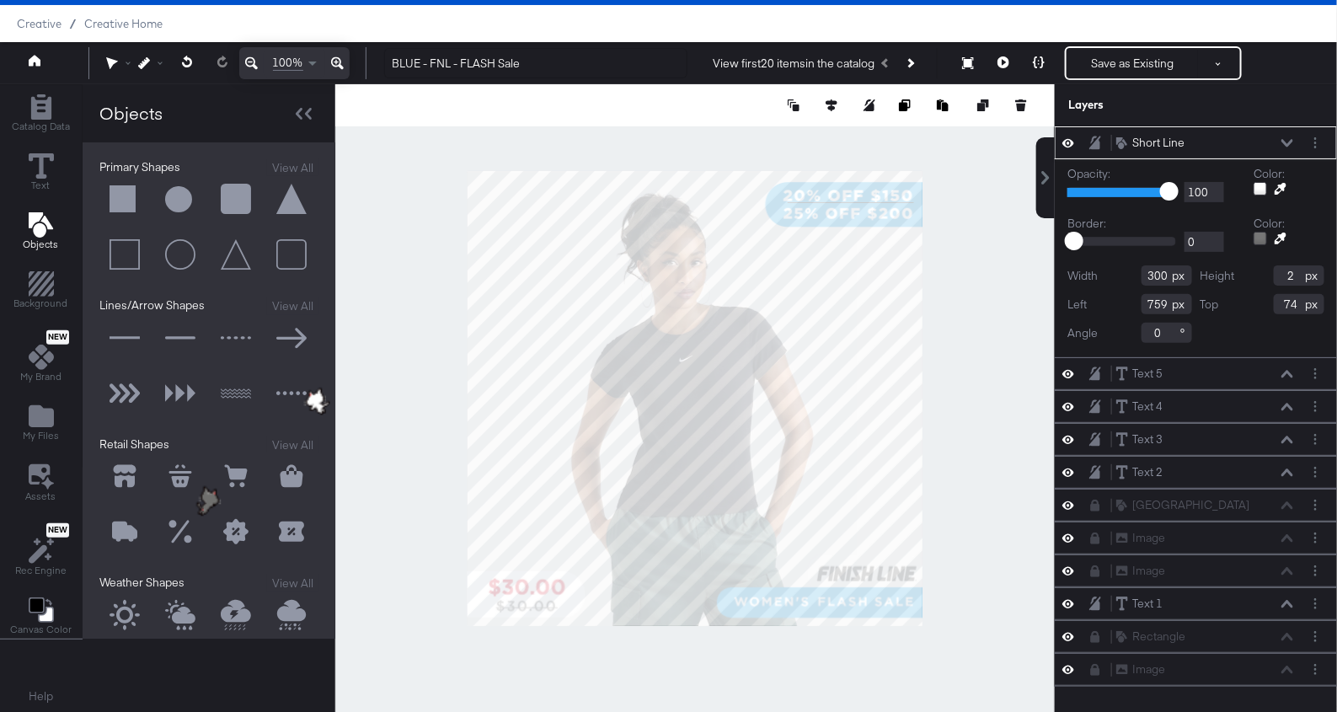
click at [1285, 142] on icon at bounding box center [1287, 143] width 12 height 8
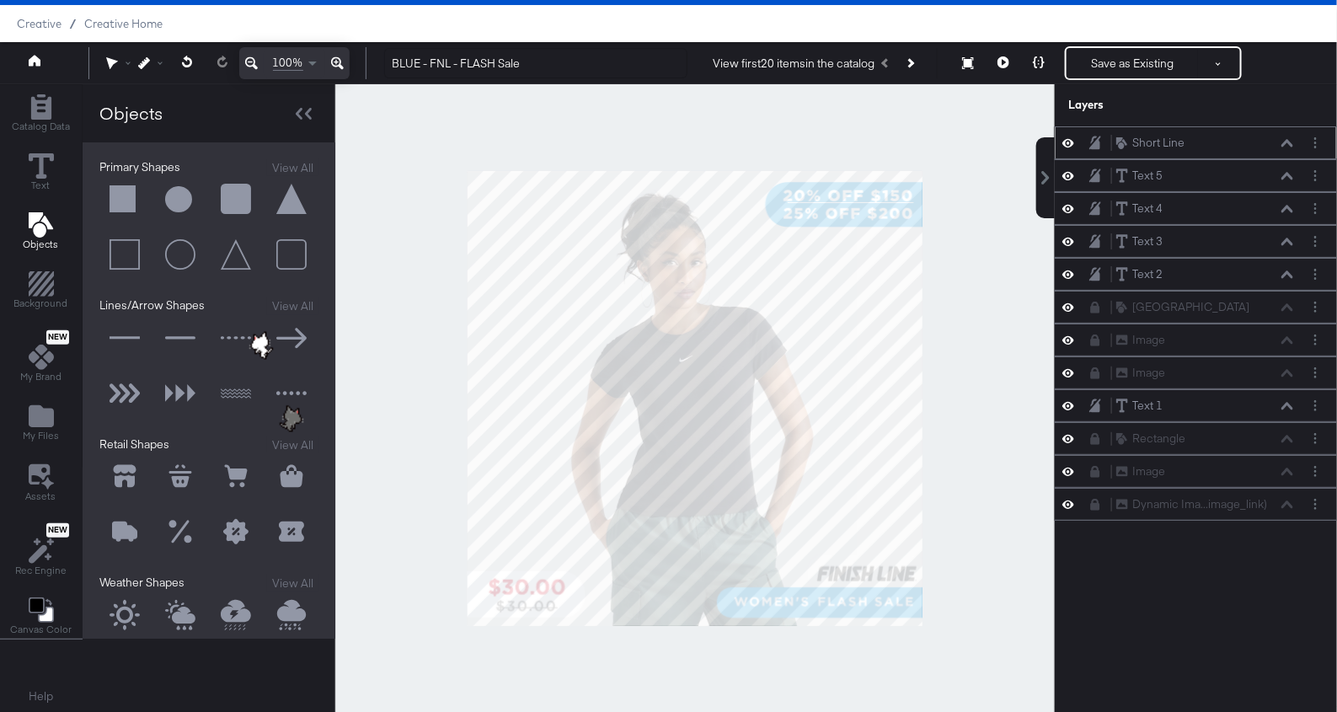
click at [1285, 142] on icon at bounding box center [1287, 143] width 12 height 8
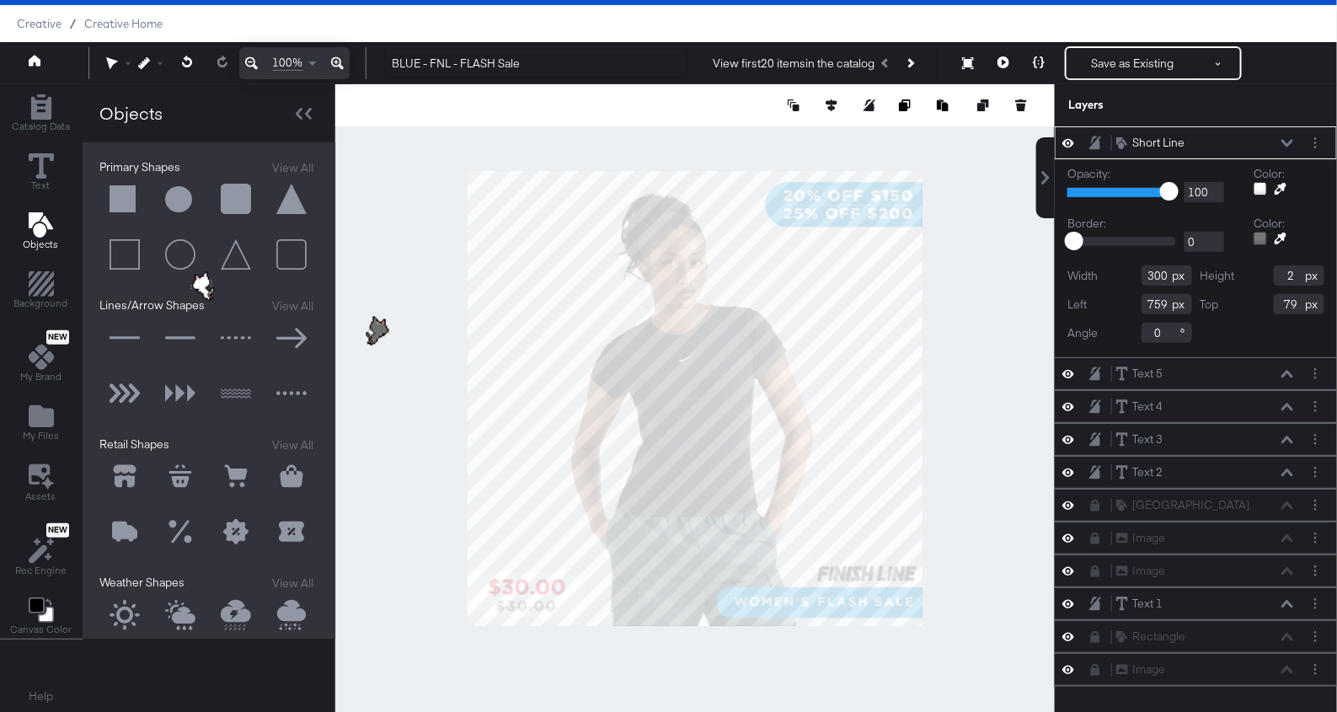
type input "78"
click at [1005, 371] on div at bounding box center [694, 398] width 719 height 628
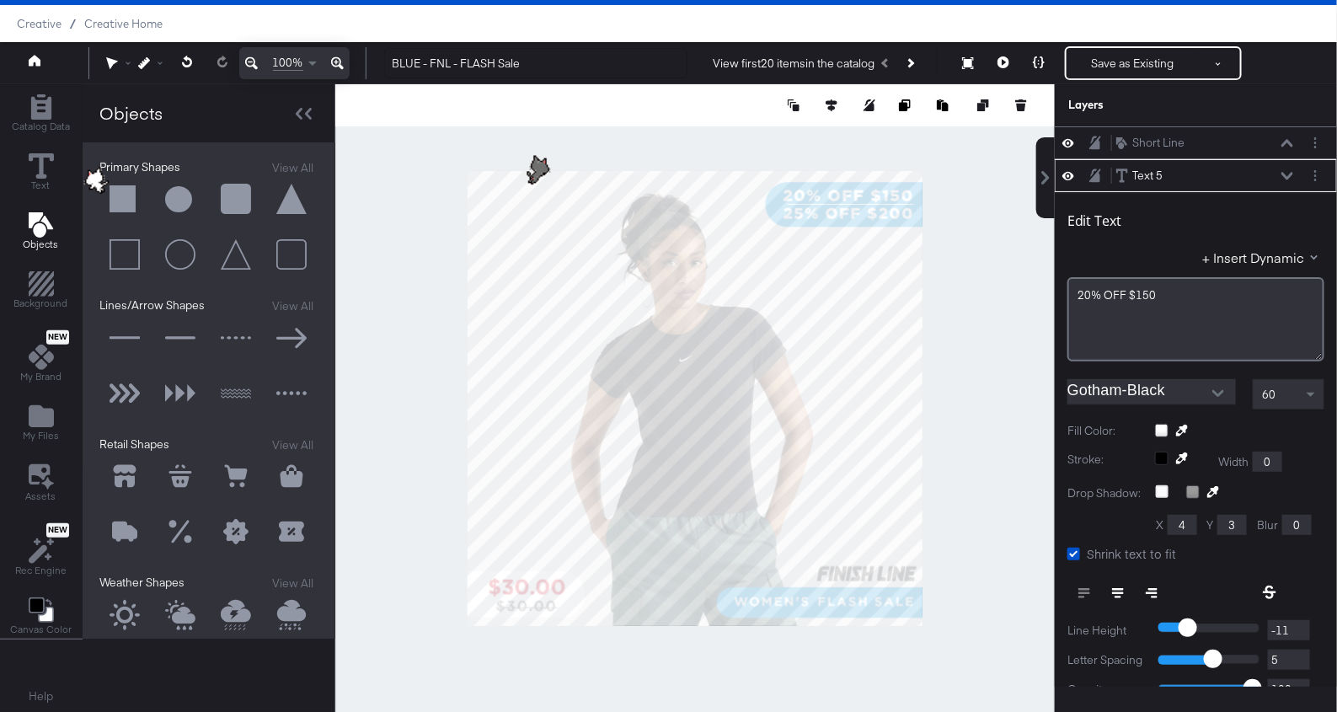
scroll to position [32, 0]
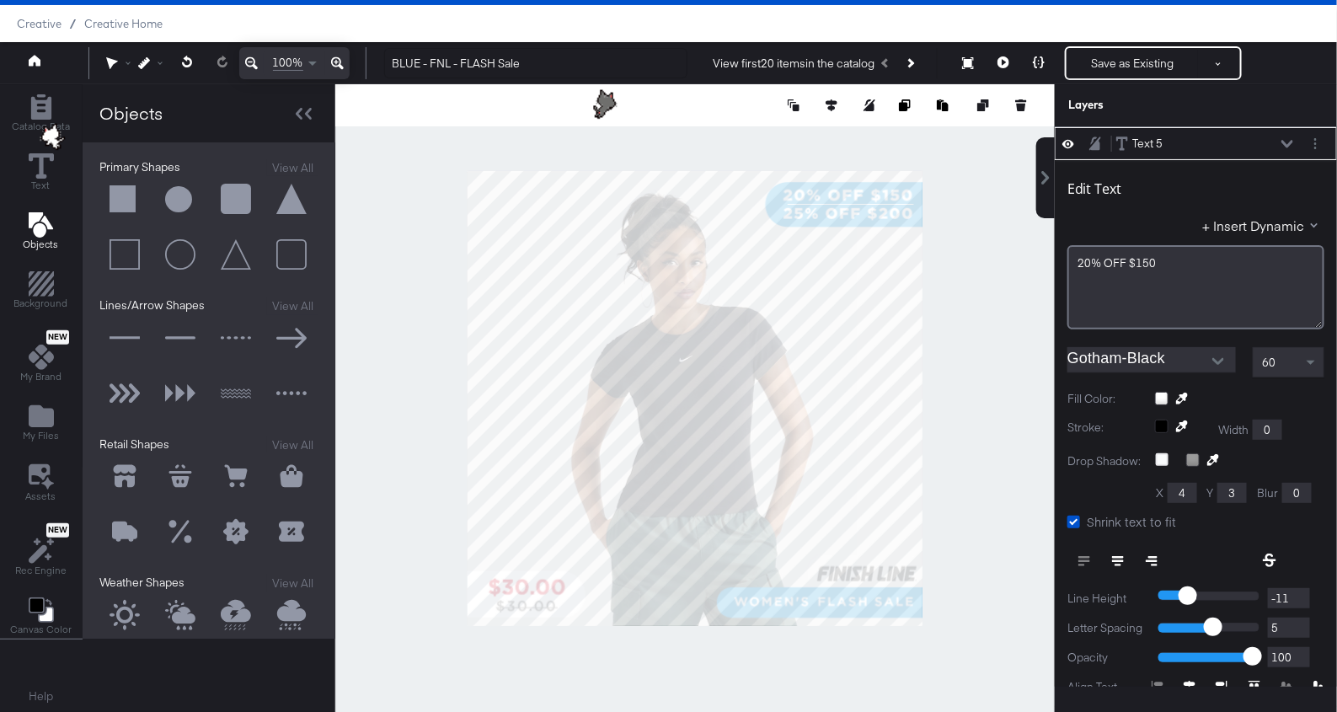
type input "4"
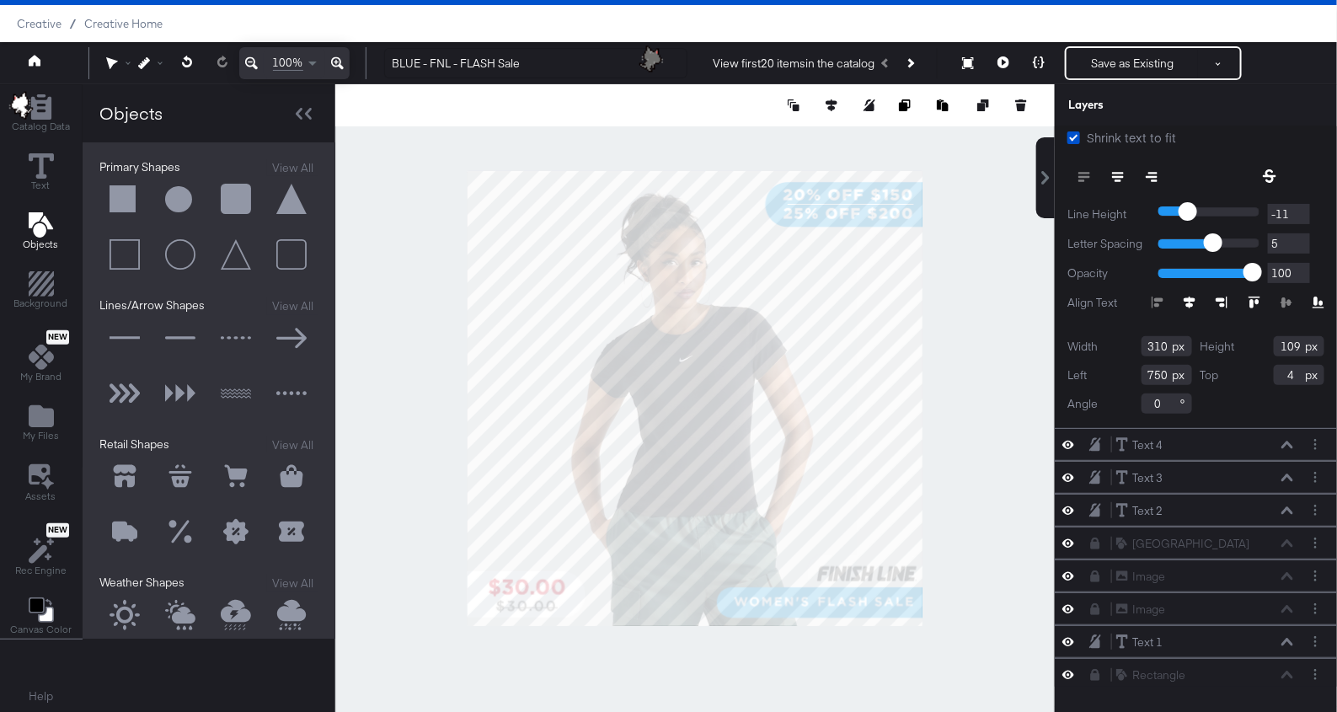
scroll to position [477, 0]
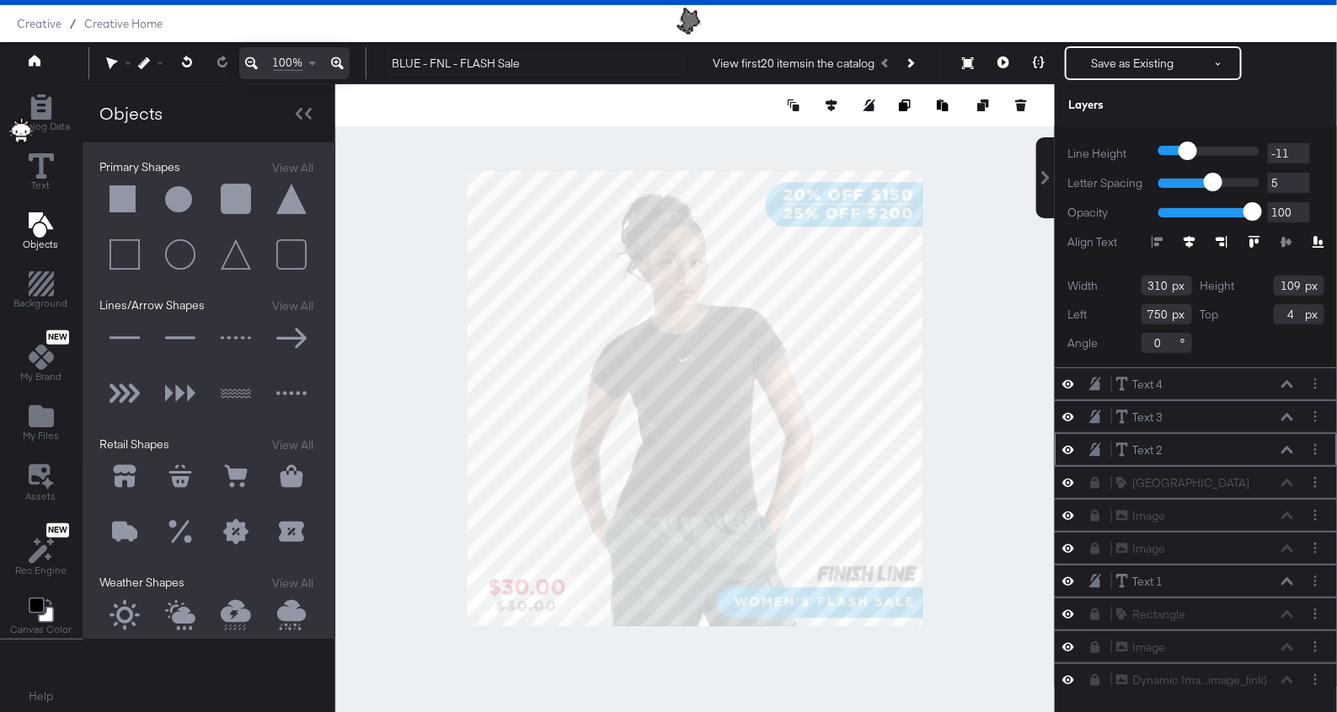
click at [1287, 446] on icon at bounding box center [1287, 450] width 12 height 8
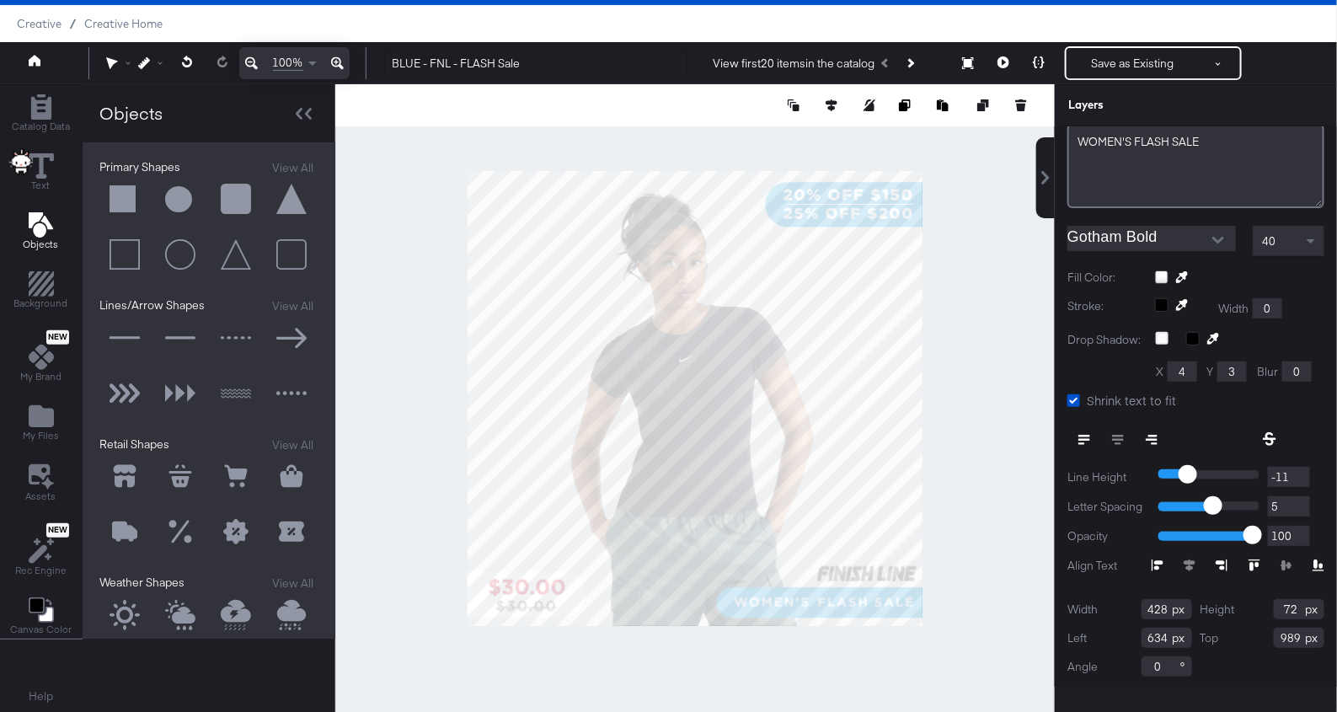
type input "988"
click at [1191, 135] on span "WOMEN'S ﻿FLASH SALE" at bounding box center [1138, 142] width 121 height 15
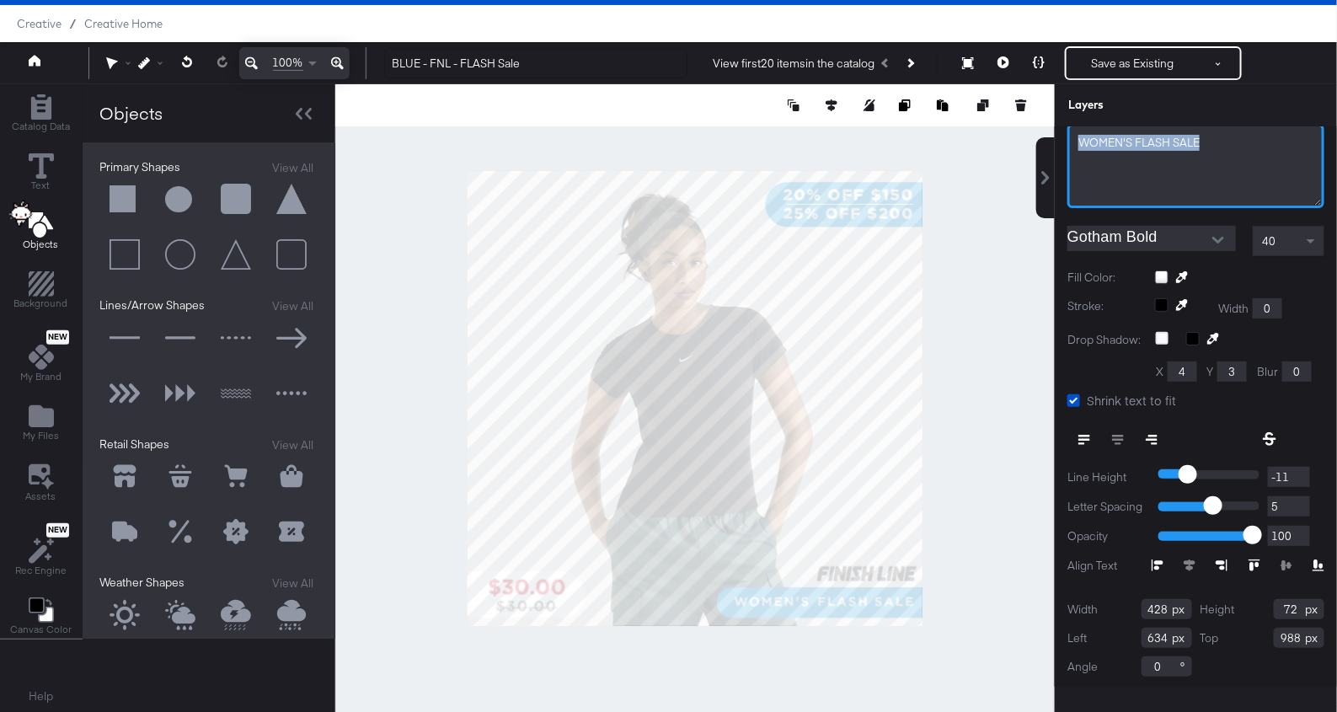
click at [1191, 135] on span "WOMEN'S ﻿FLASH SALE" at bounding box center [1138, 142] width 121 height 15
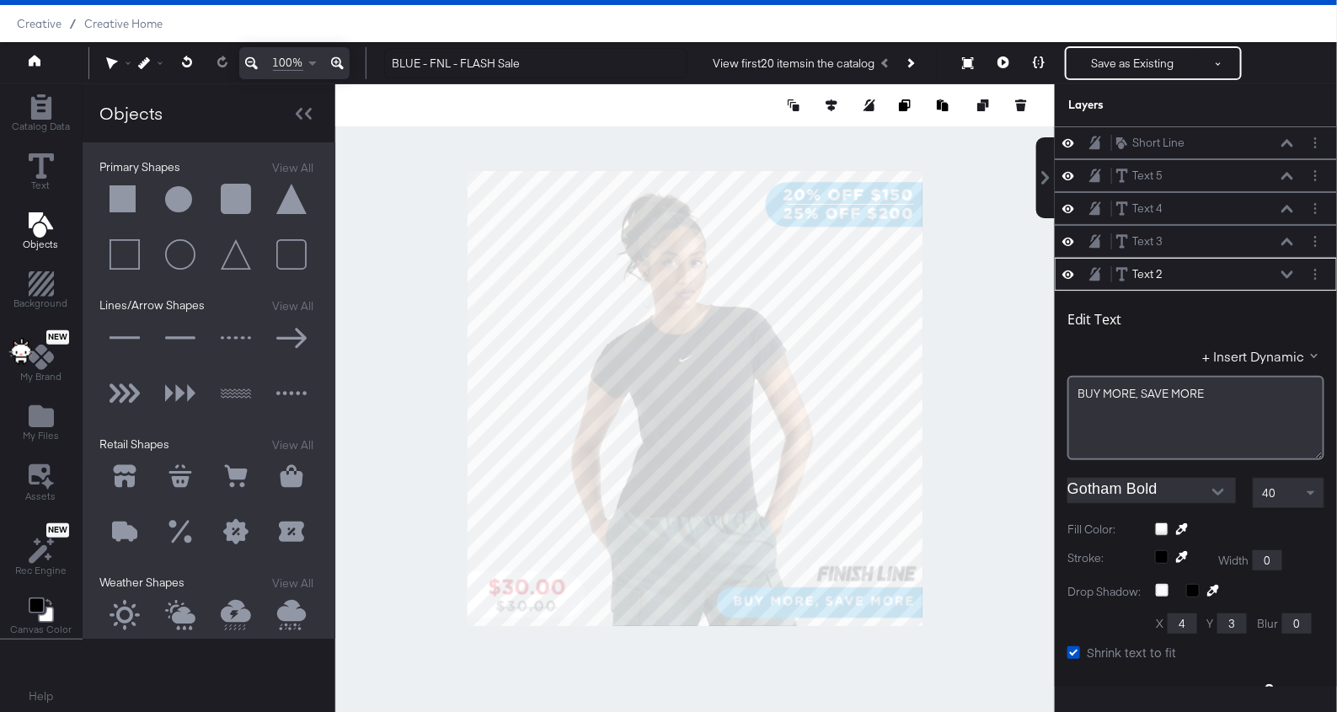
click at [1286, 260] on div "Text 2 Text 2" at bounding box center [1195, 274] width 282 height 33
type input "631"
type input "992"
click at [1291, 271] on icon at bounding box center [1287, 274] width 12 height 8
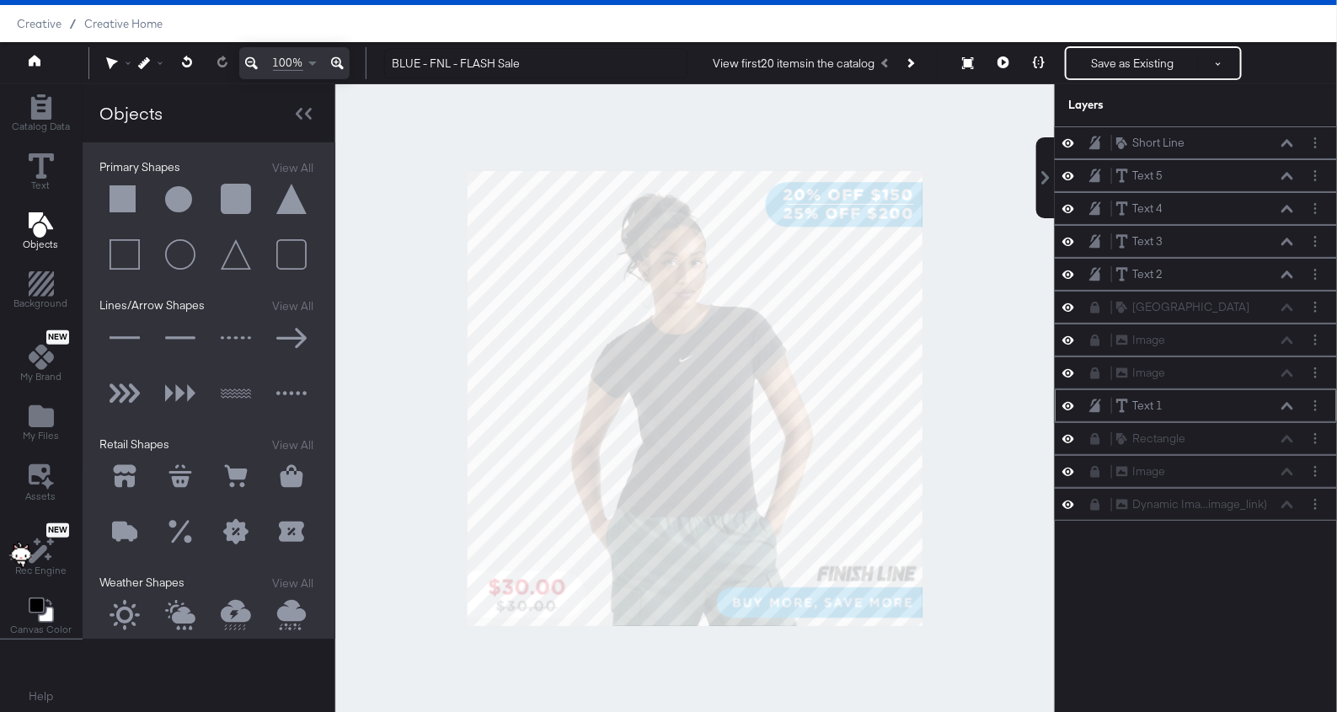
click at [1288, 402] on icon at bounding box center [1287, 406] width 12 height 8
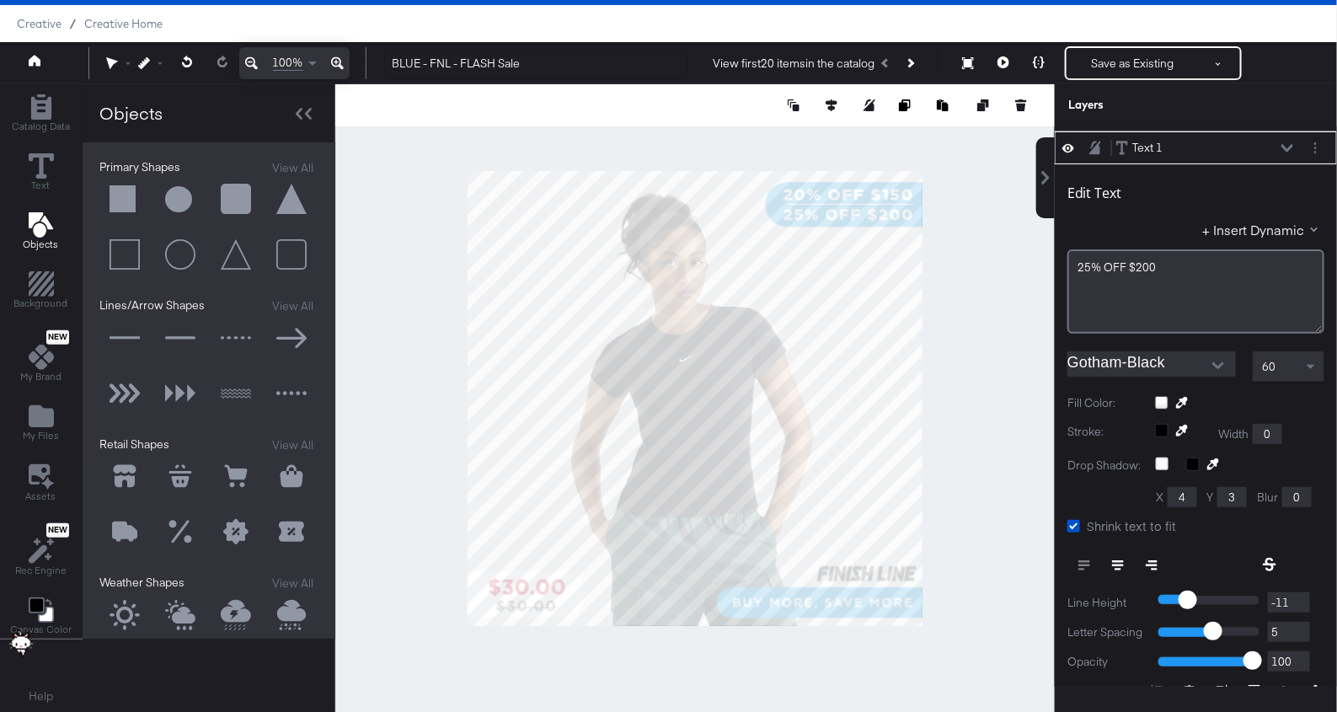
type input "52"
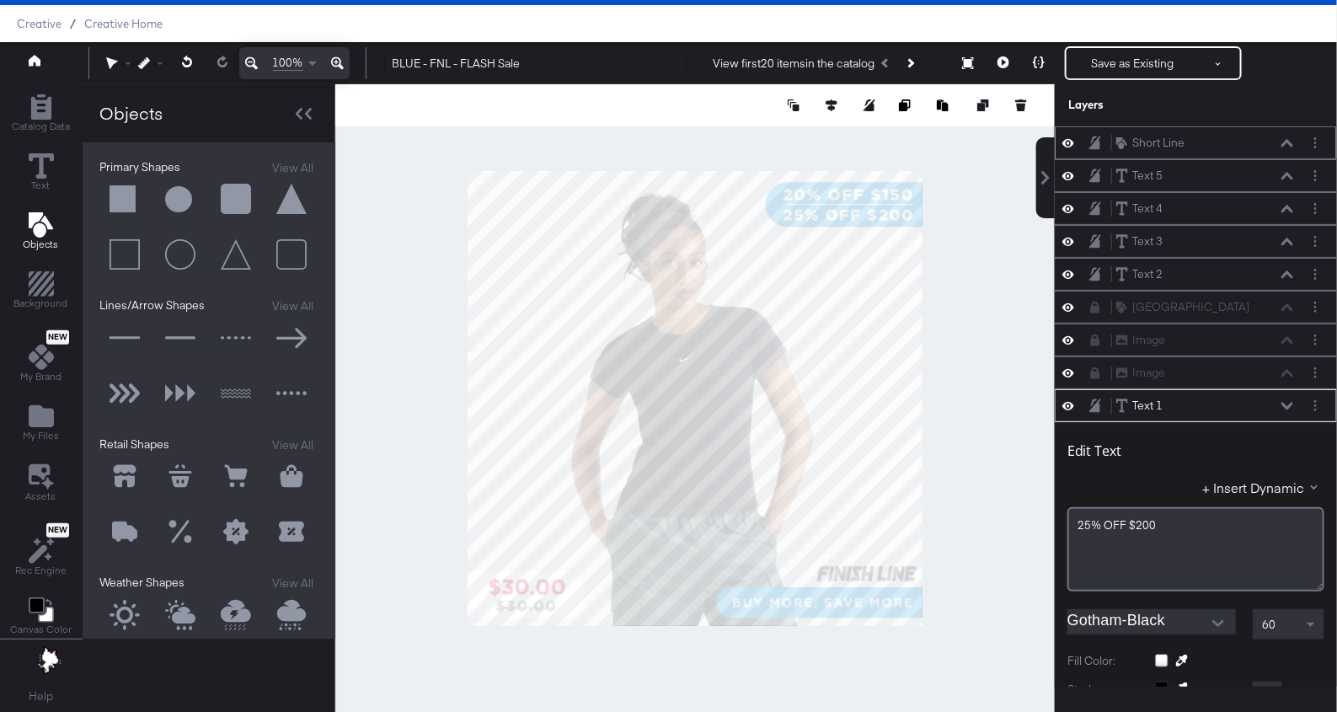
click at [1284, 135] on div "Short Line Short Line" at bounding box center [1204, 143] width 179 height 18
click at [1288, 143] on icon at bounding box center [1287, 143] width 12 height 8
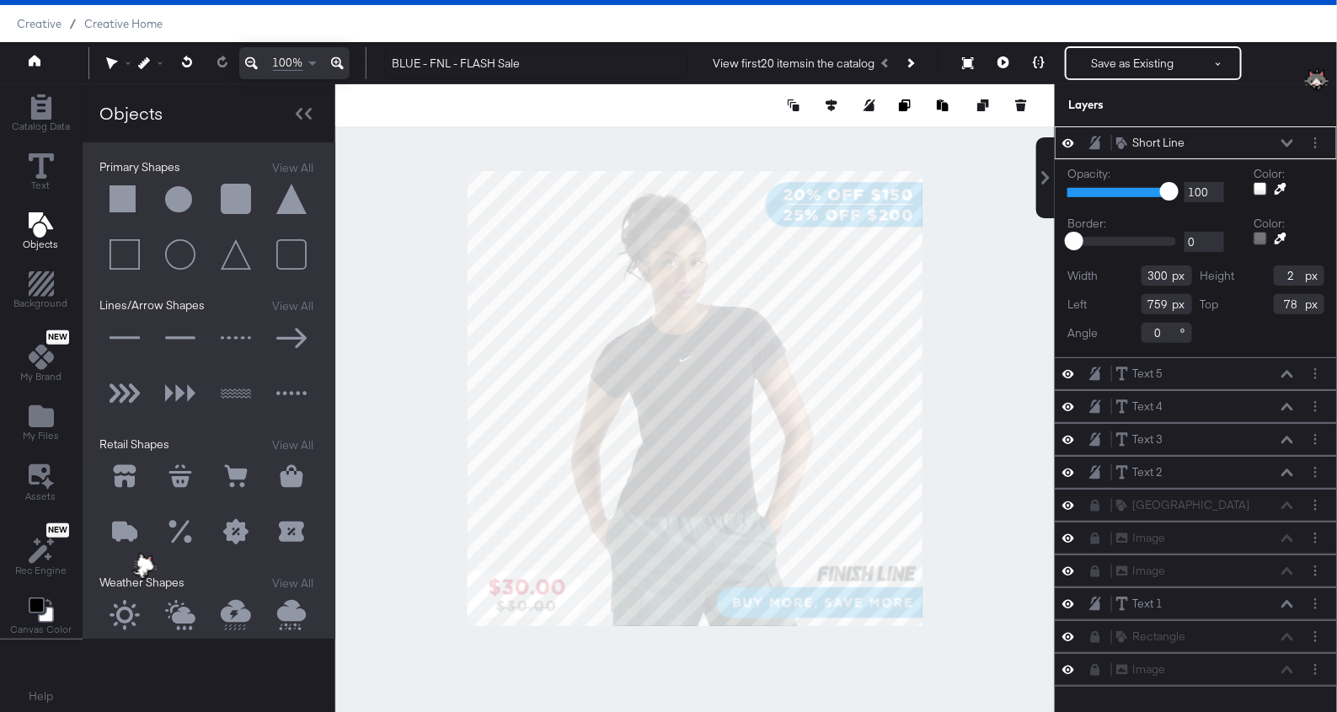
click at [1290, 285] on div "Width 300 Height 2 Left 759 Top 78 Angle 0" at bounding box center [1195, 303] width 257 height 77
click at [1288, 275] on input "2" at bounding box center [1298, 275] width 51 height 20
type input "1"
click at [1273, 142] on div "Short Line Short Line" at bounding box center [1204, 143] width 179 height 18
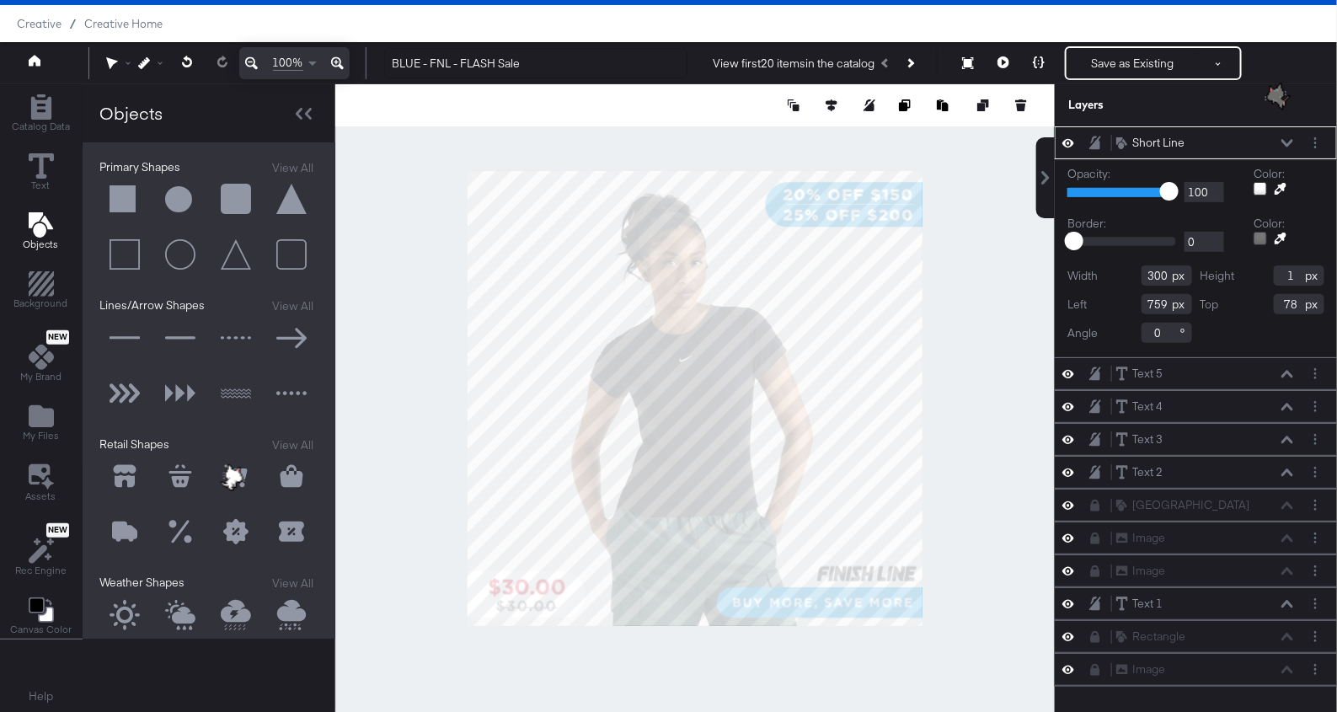
click at [1285, 142] on icon at bounding box center [1287, 143] width 12 height 8
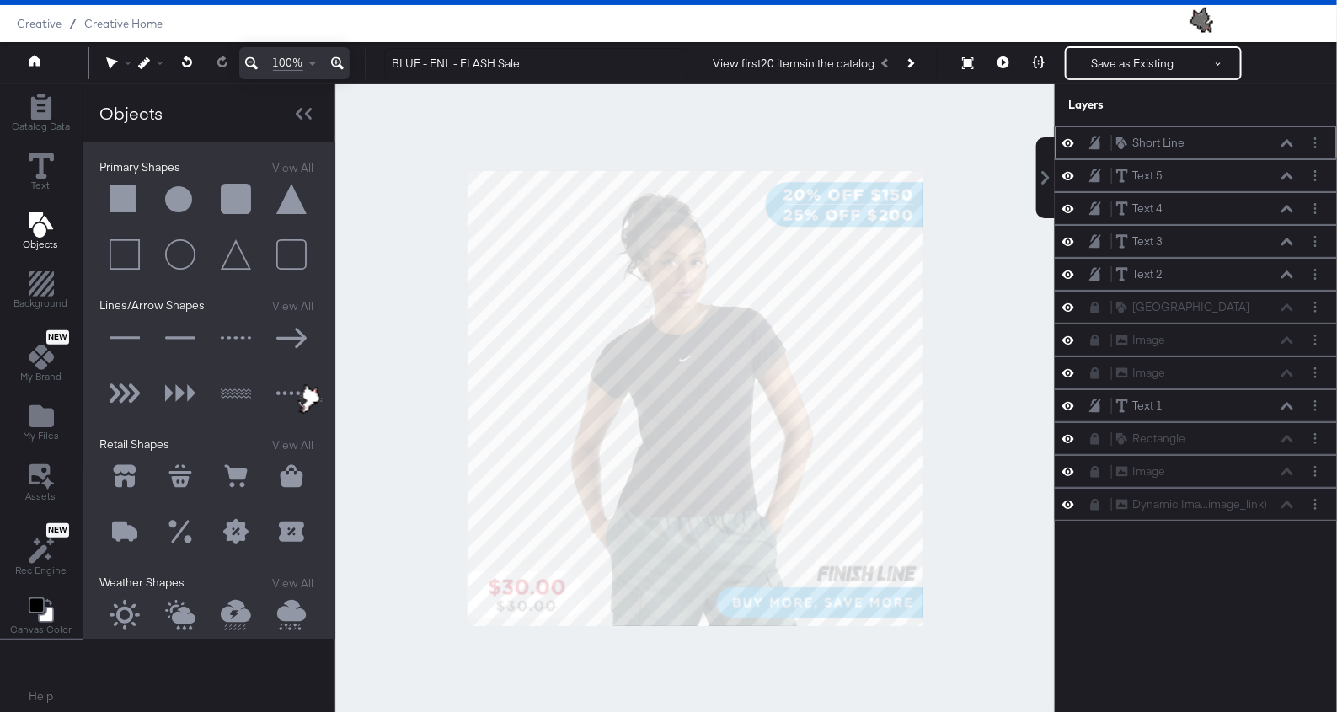
click at [1286, 144] on icon at bounding box center [1287, 143] width 12 height 8
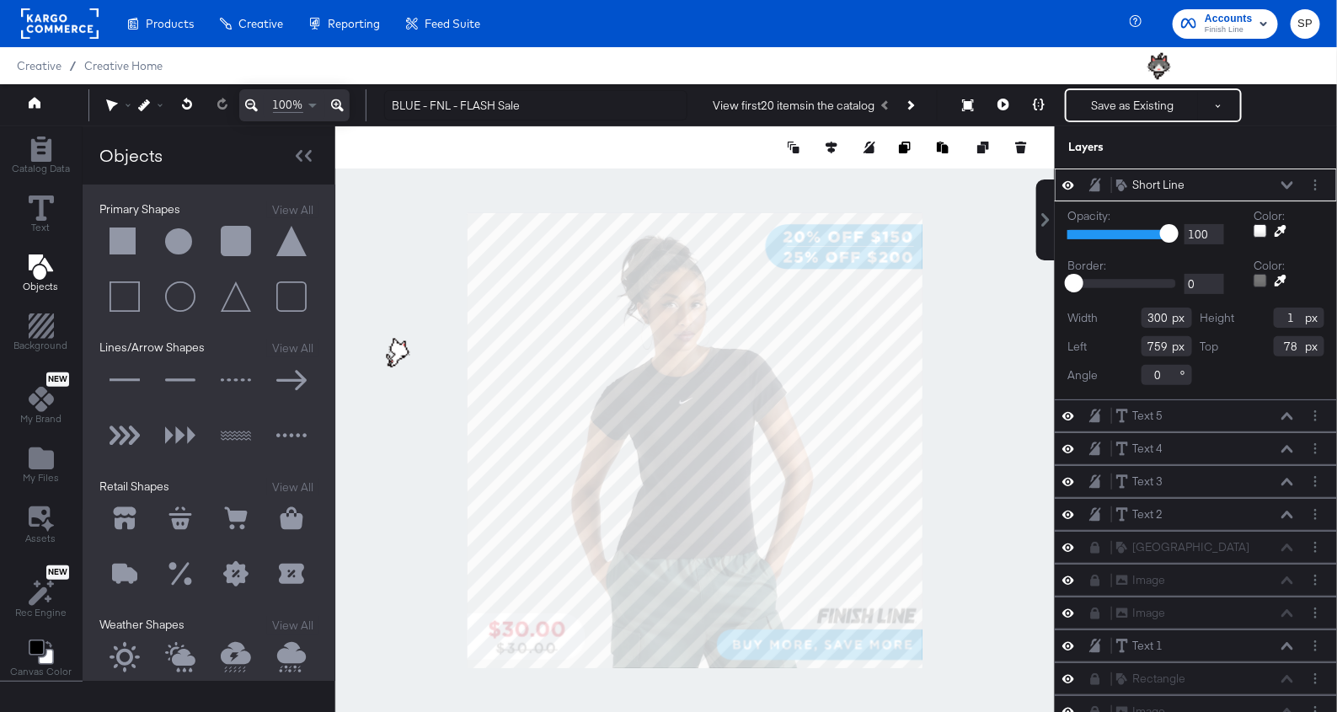
click at [1153, 318] on input "300" at bounding box center [1166, 317] width 51 height 20
type input "400"
click at [1294, 182] on button at bounding box center [1286, 185] width 13 height 10
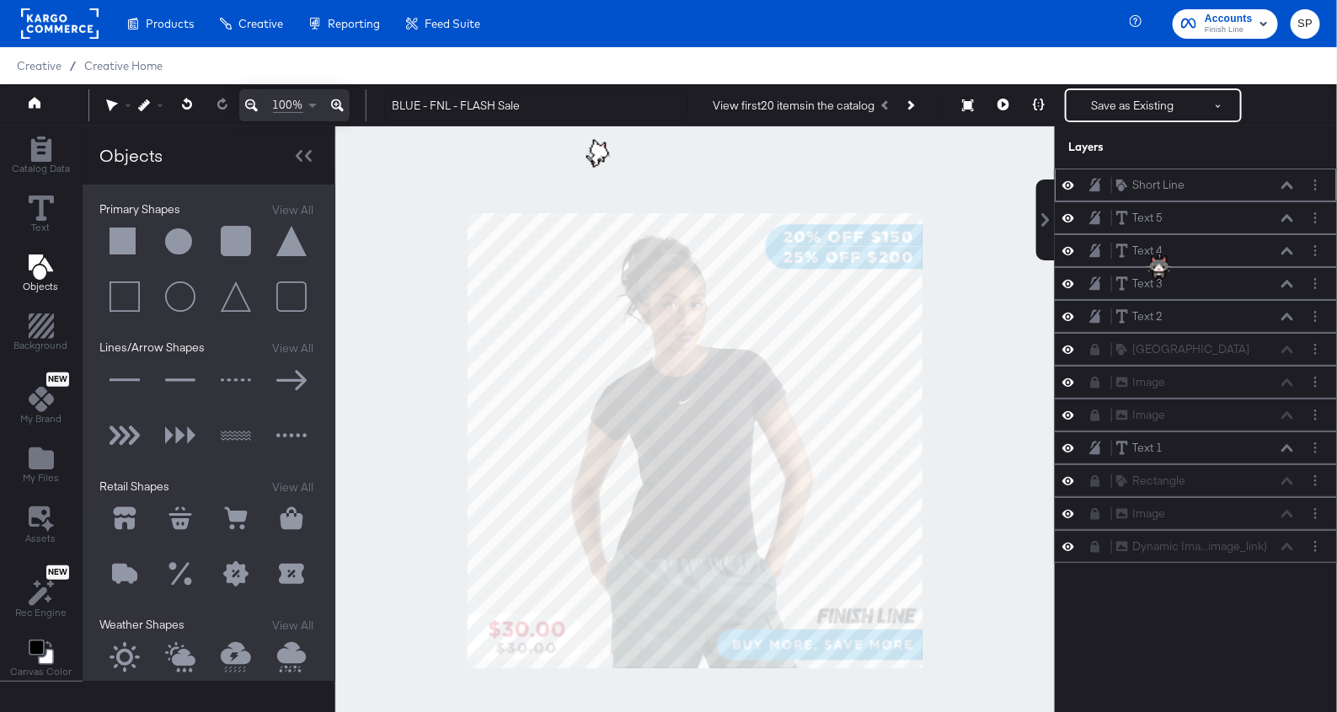
click at [1290, 182] on icon at bounding box center [1287, 185] width 12 height 8
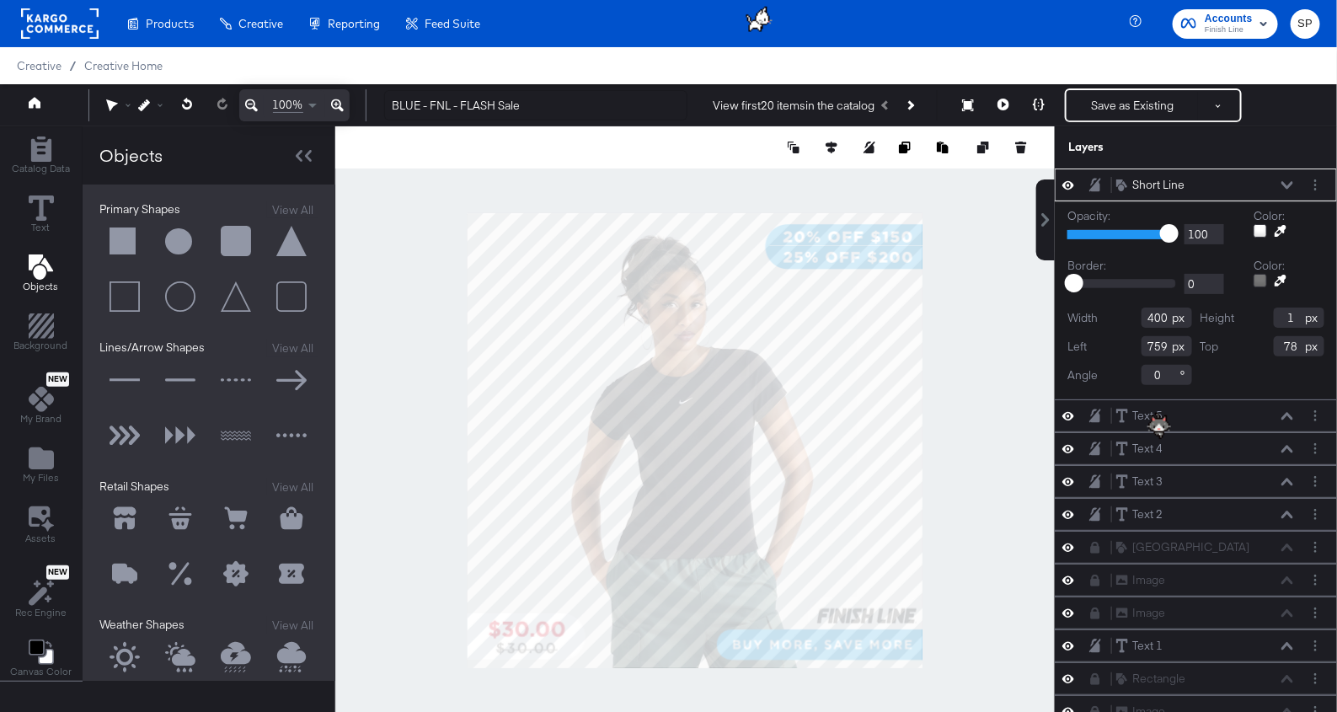
type input "717"
type input "76"
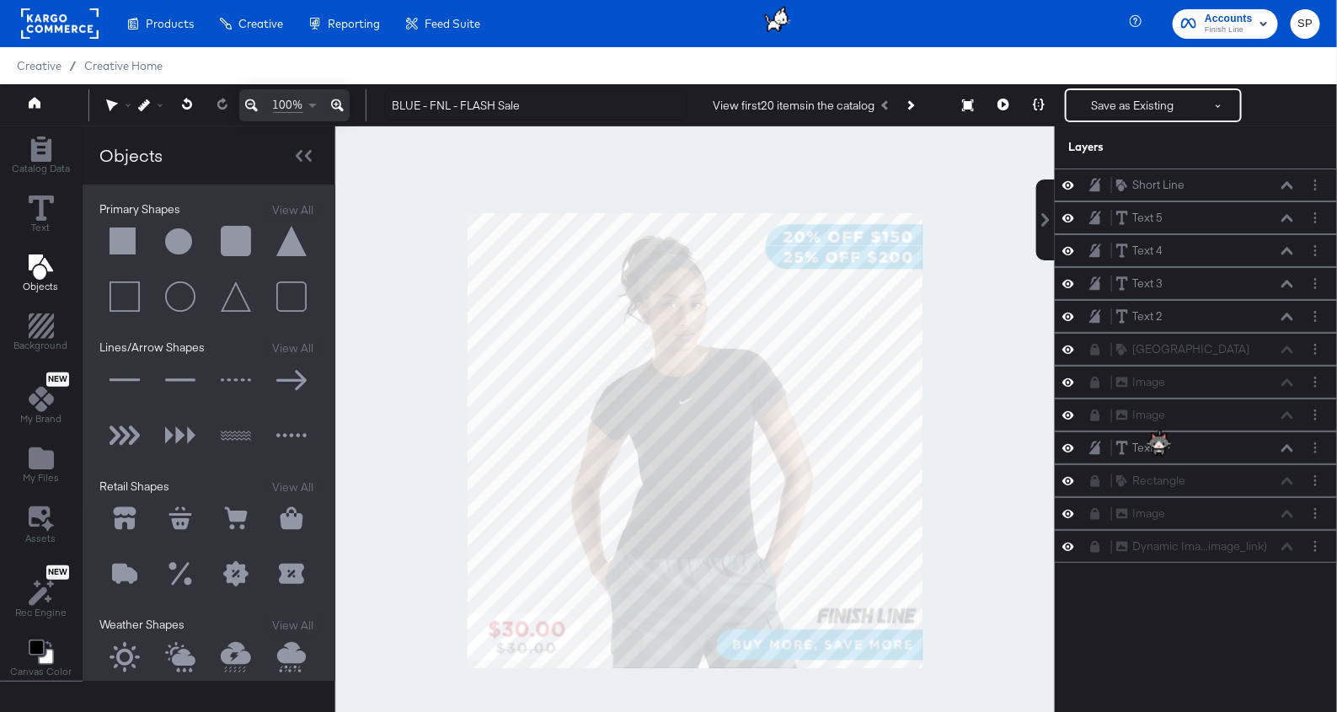
click at [989, 268] on div at bounding box center [694, 440] width 719 height 628
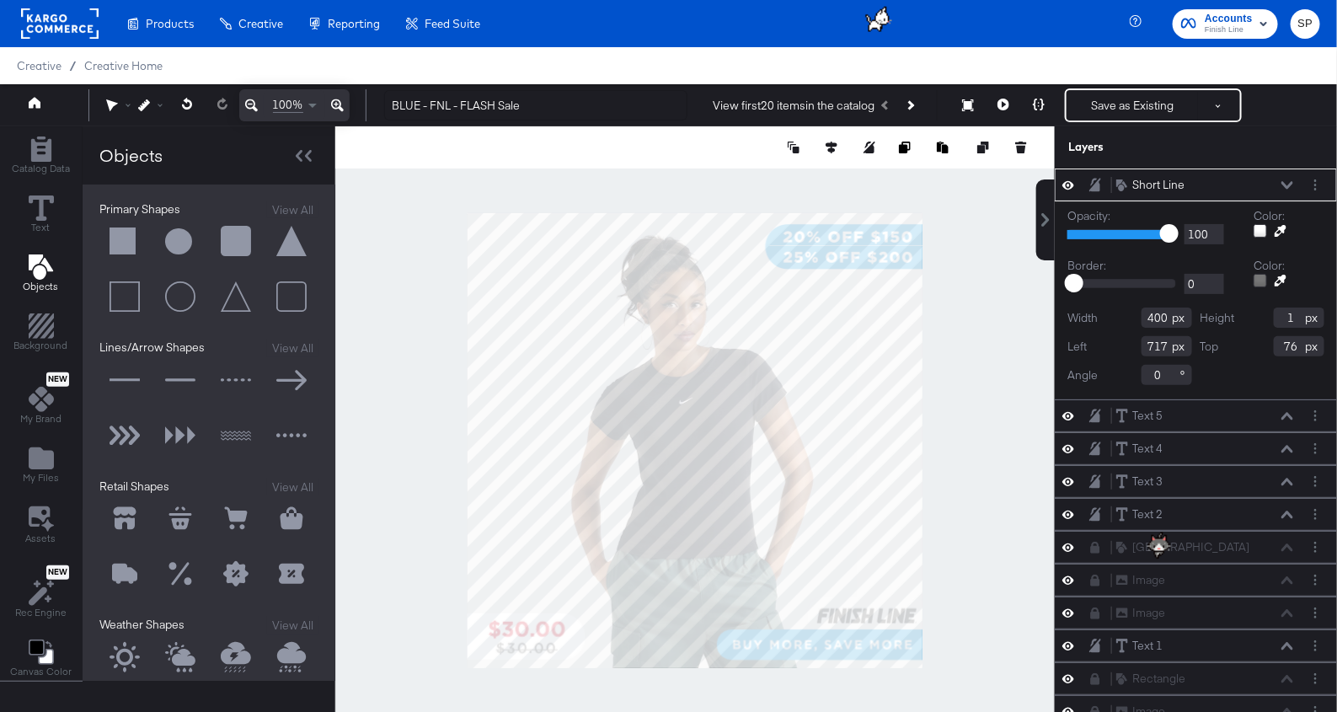
type input "77"
type input "713"
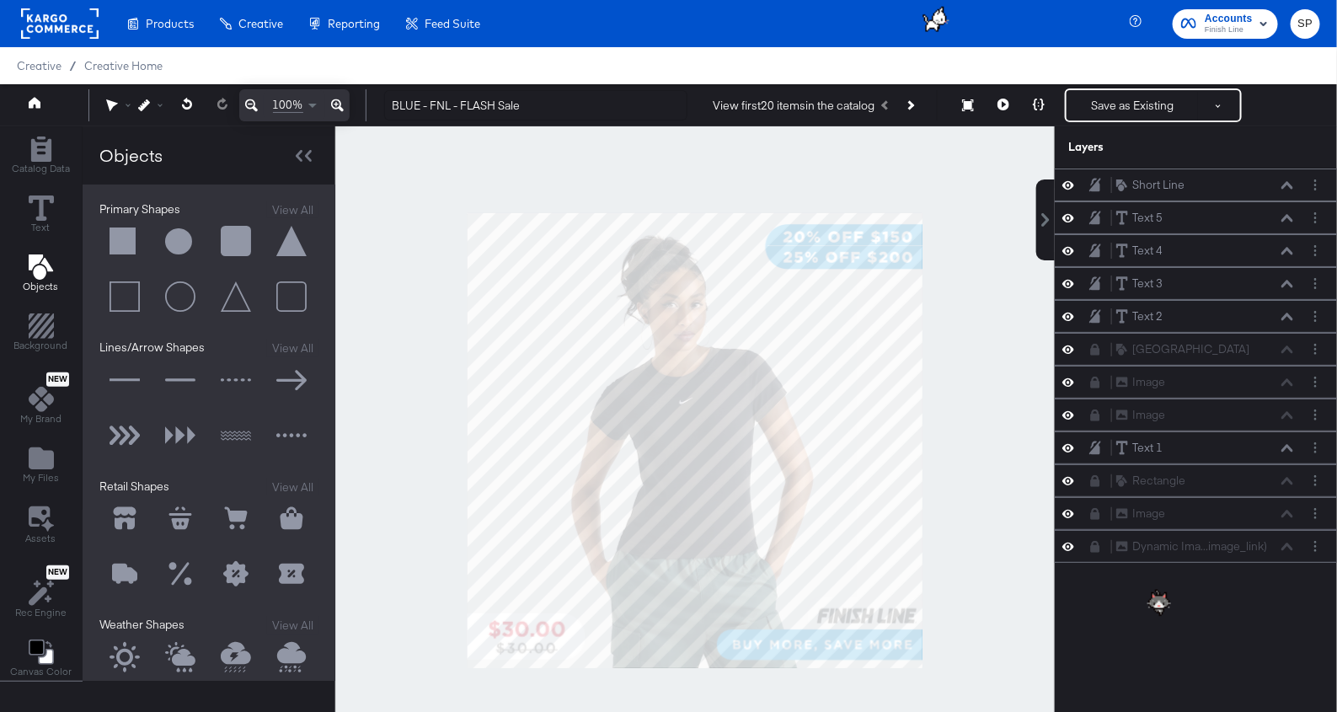
click at [996, 285] on div at bounding box center [694, 440] width 719 height 628
click at [1287, 185] on icon at bounding box center [1287, 185] width 12 height 8
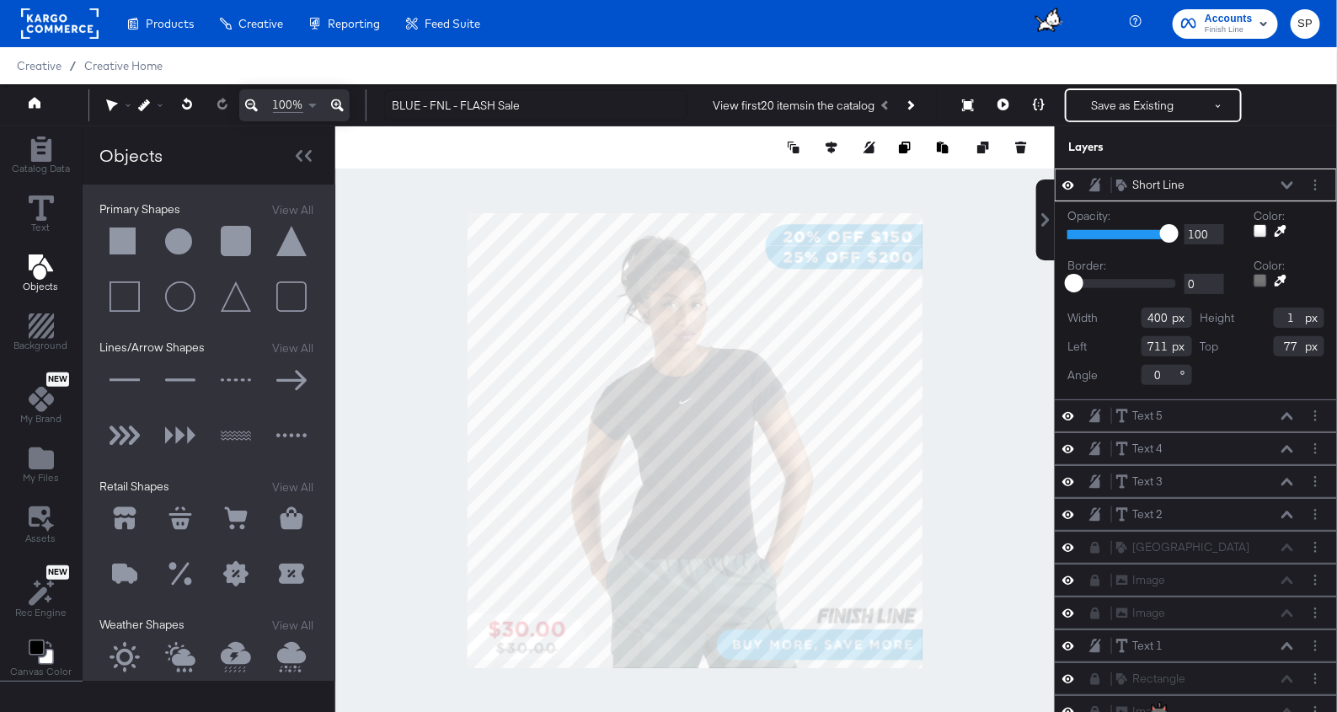
type input "710"
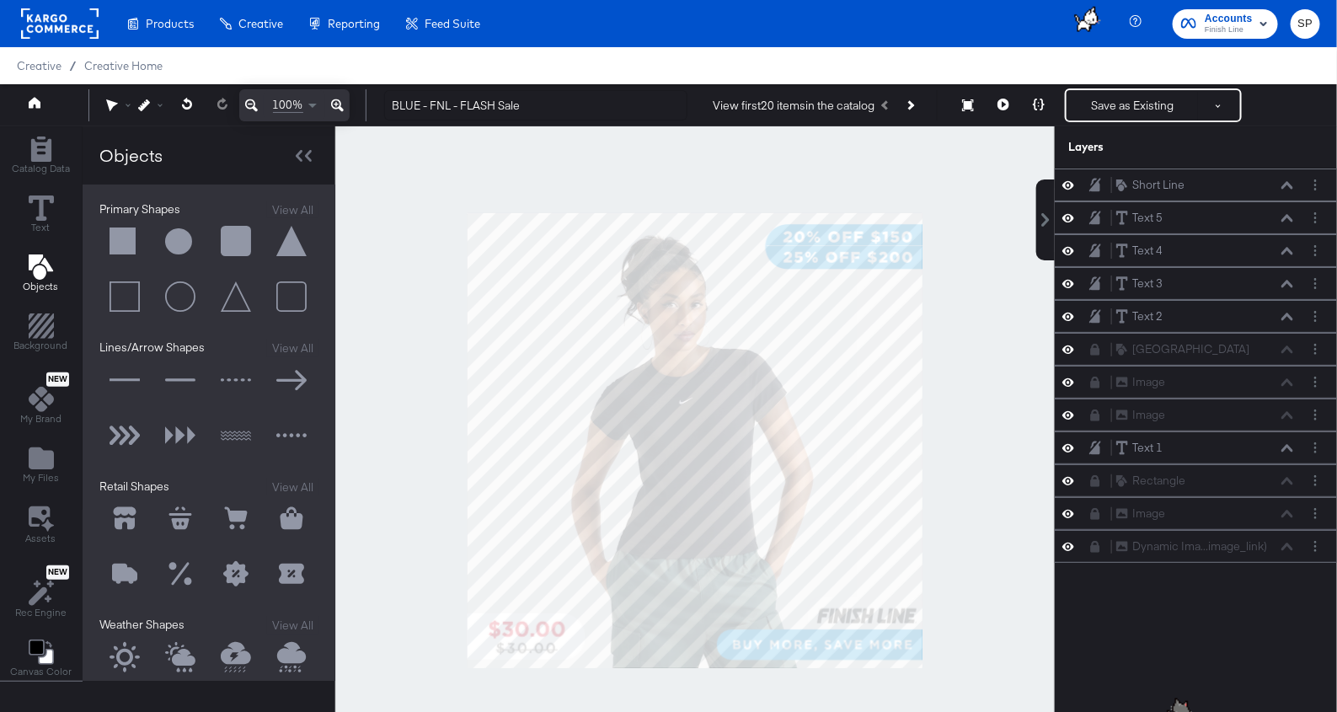
click at [994, 458] on div at bounding box center [694, 440] width 719 height 628
click at [1287, 187] on icon at bounding box center [1287, 185] width 12 height 8
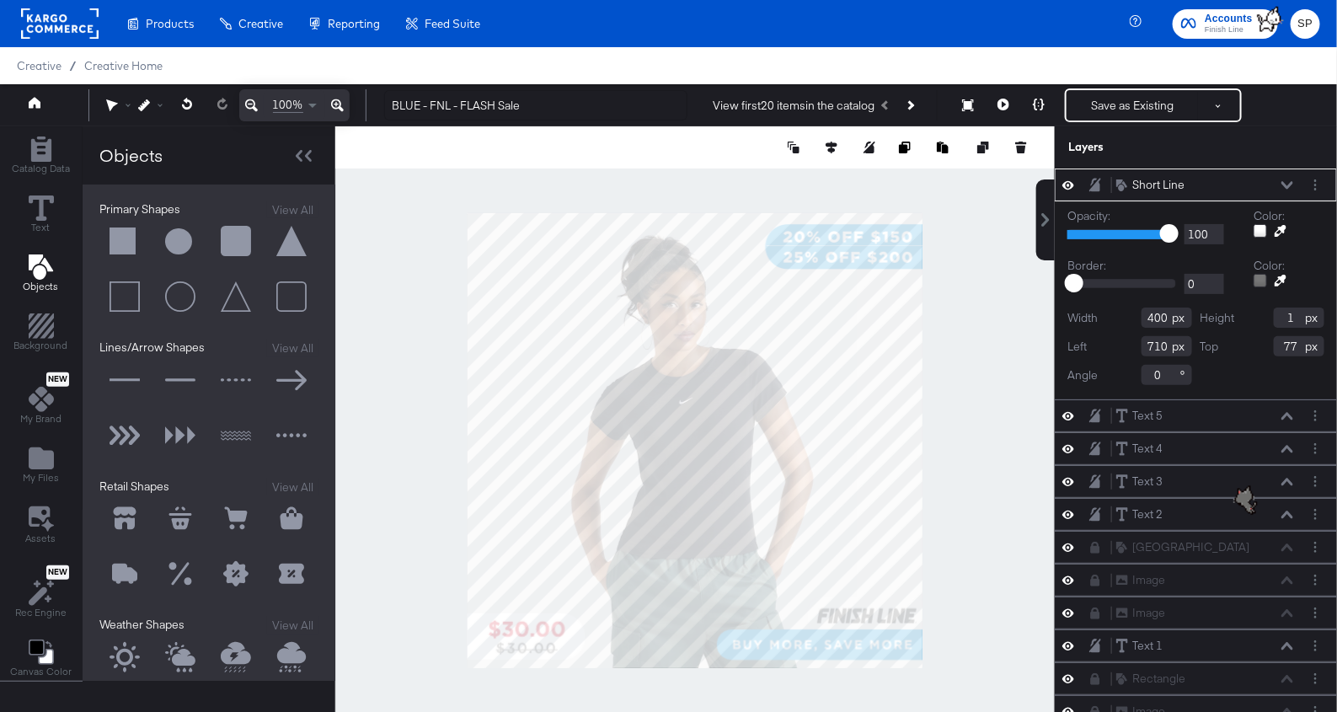
type input "78"
click at [994, 360] on div at bounding box center [694, 440] width 719 height 628
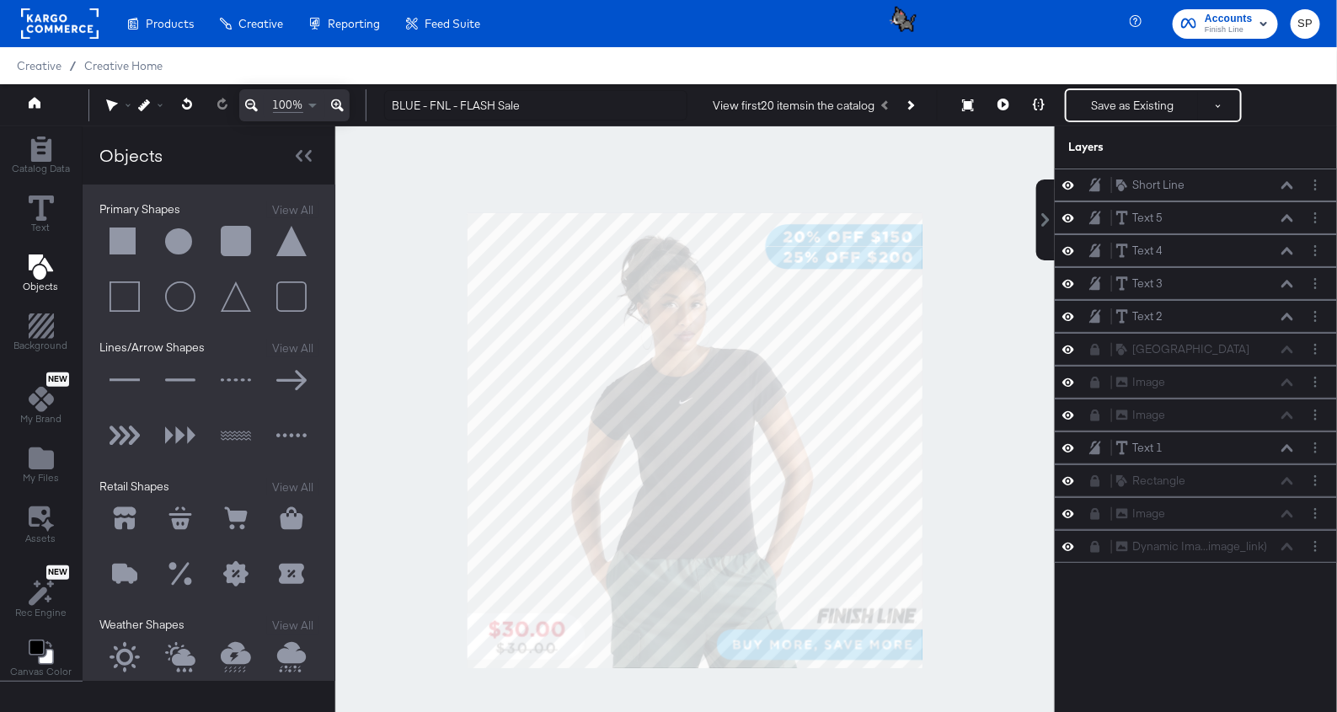
click at [1009, 382] on div at bounding box center [694, 440] width 719 height 628
click at [1065, 342] on icon at bounding box center [1068, 349] width 12 height 14
click at [1065, 344] on icon at bounding box center [1068, 349] width 12 height 11
click at [1065, 283] on icon at bounding box center [1068, 284] width 12 height 8
click at [1065, 280] on icon at bounding box center [1068, 283] width 12 height 11
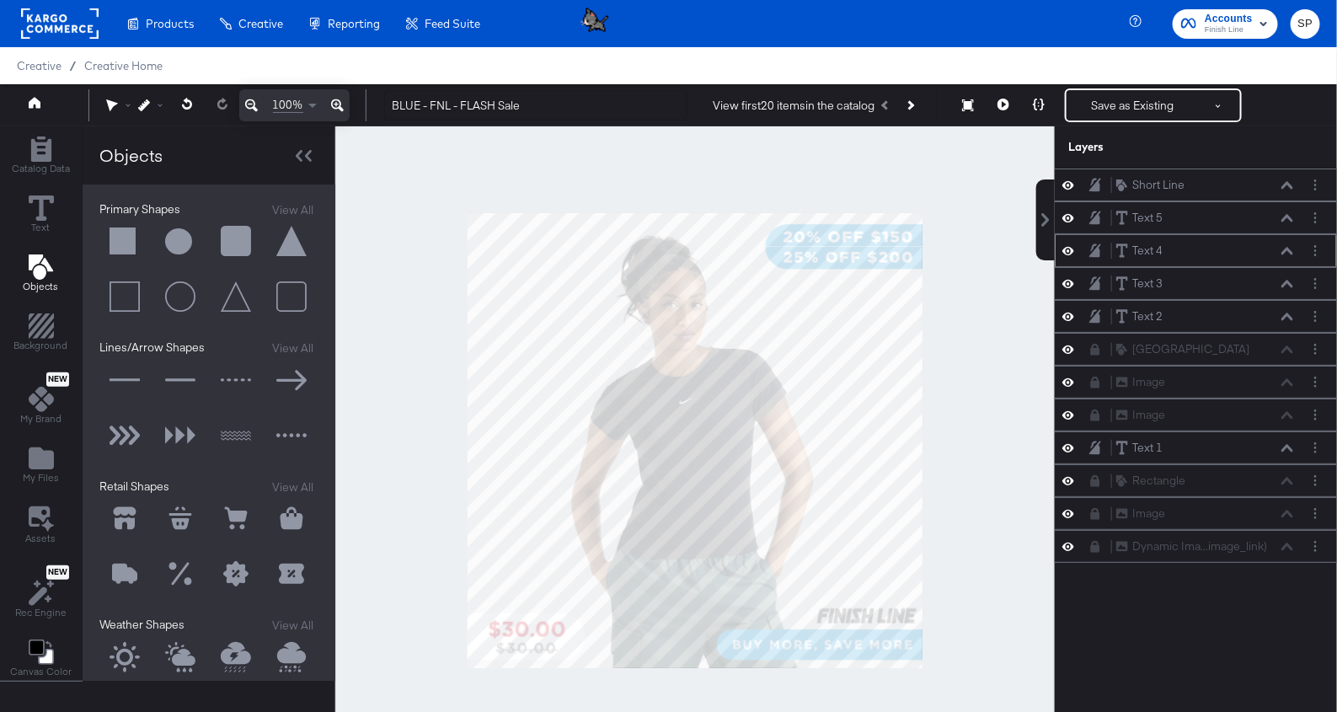
click at [1071, 249] on icon at bounding box center [1068, 250] width 12 height 14
click at [1071, 248] on icon at bounding box center [1068, 250] width 12 height 11
click at [1119, 104] on button "Save as Existing" at bounding box center [1131, 105] width 131 height 30
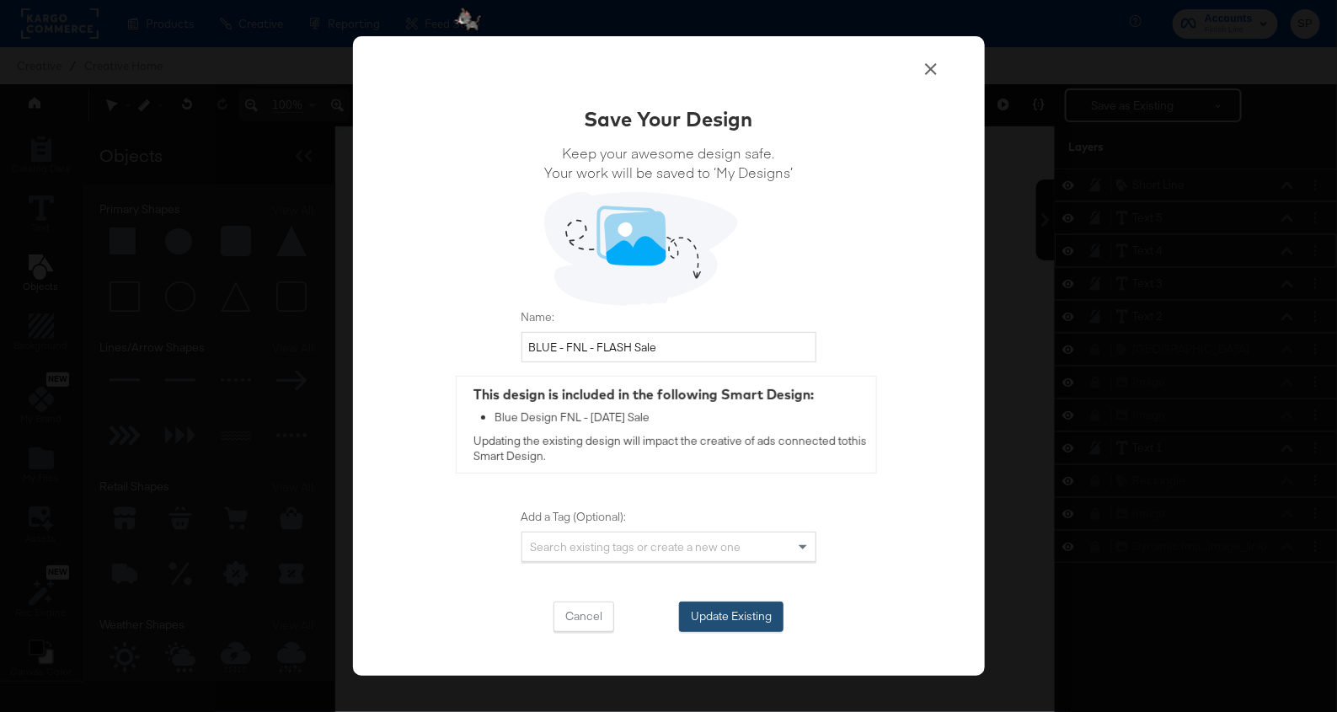
click at [714, 612] on button "Update Existing" at bounding box center [731, 616] width 104 height 30
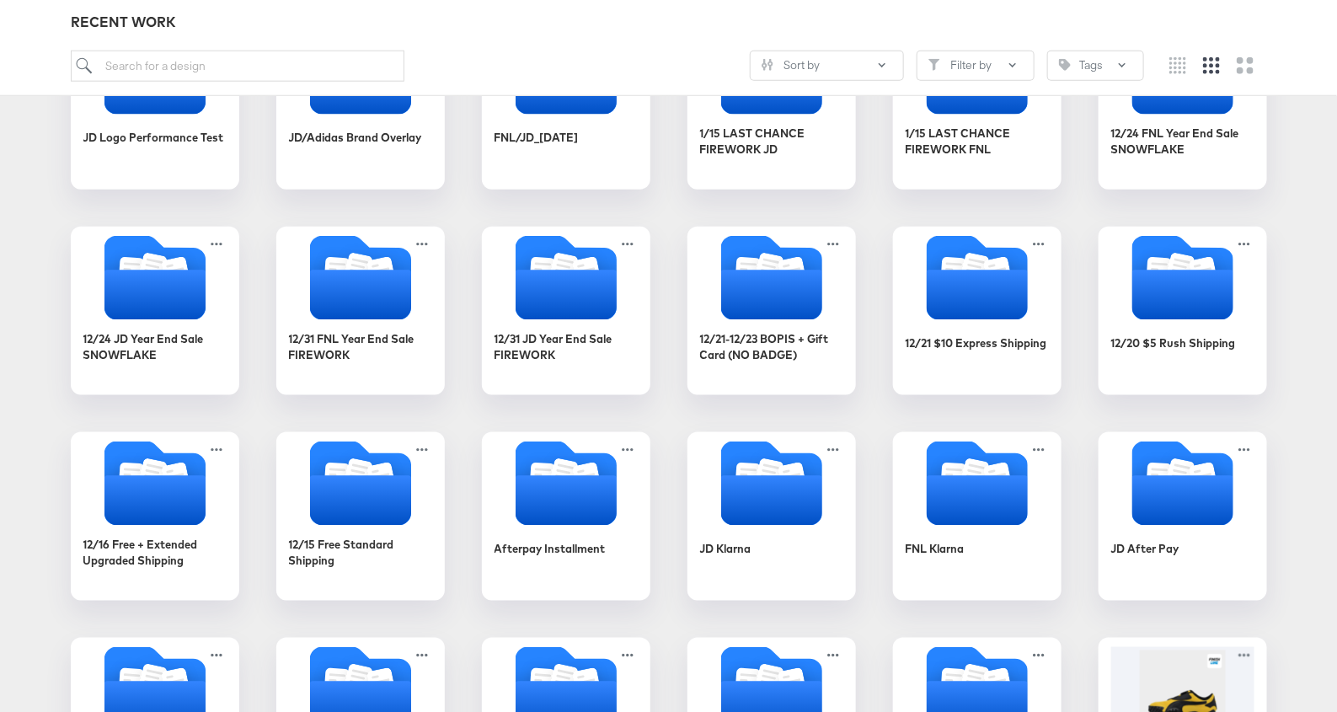
scroll to position [1552, 0]
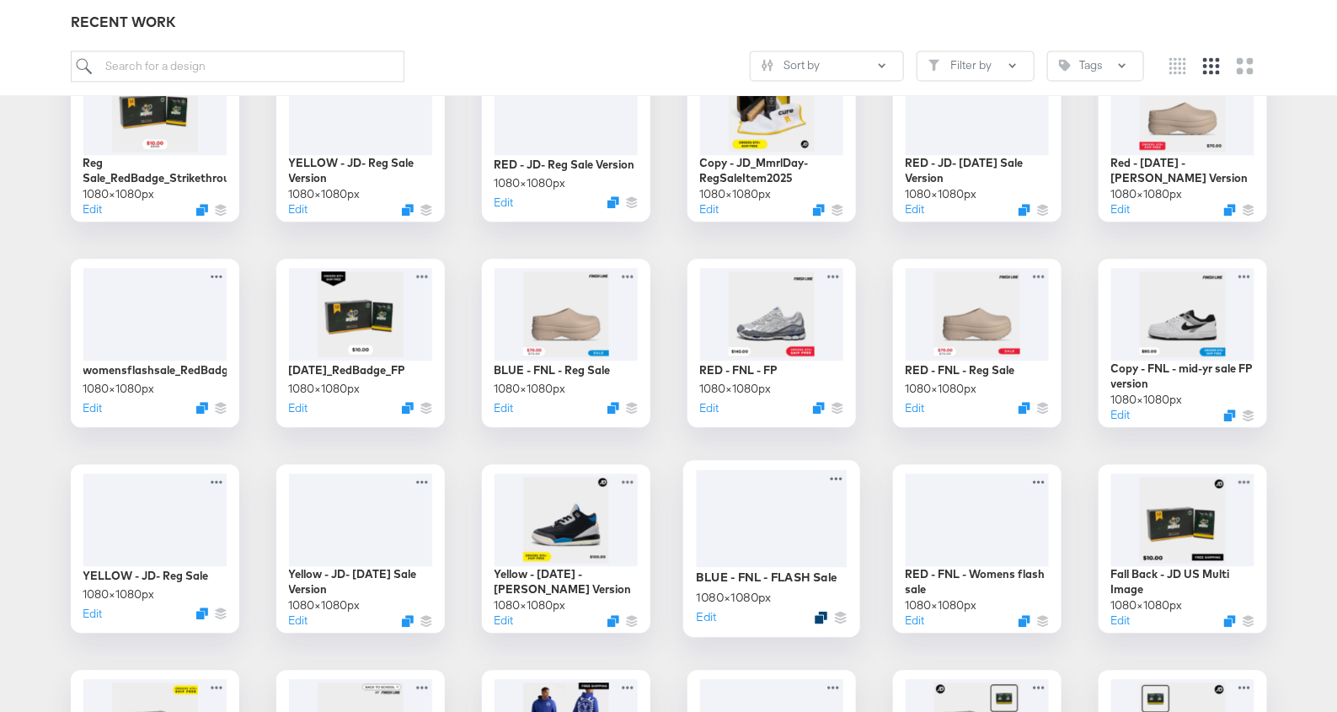
click at [825, 617] on icon "Duplicate" at bounding box center [820, 617] width 13 height 13
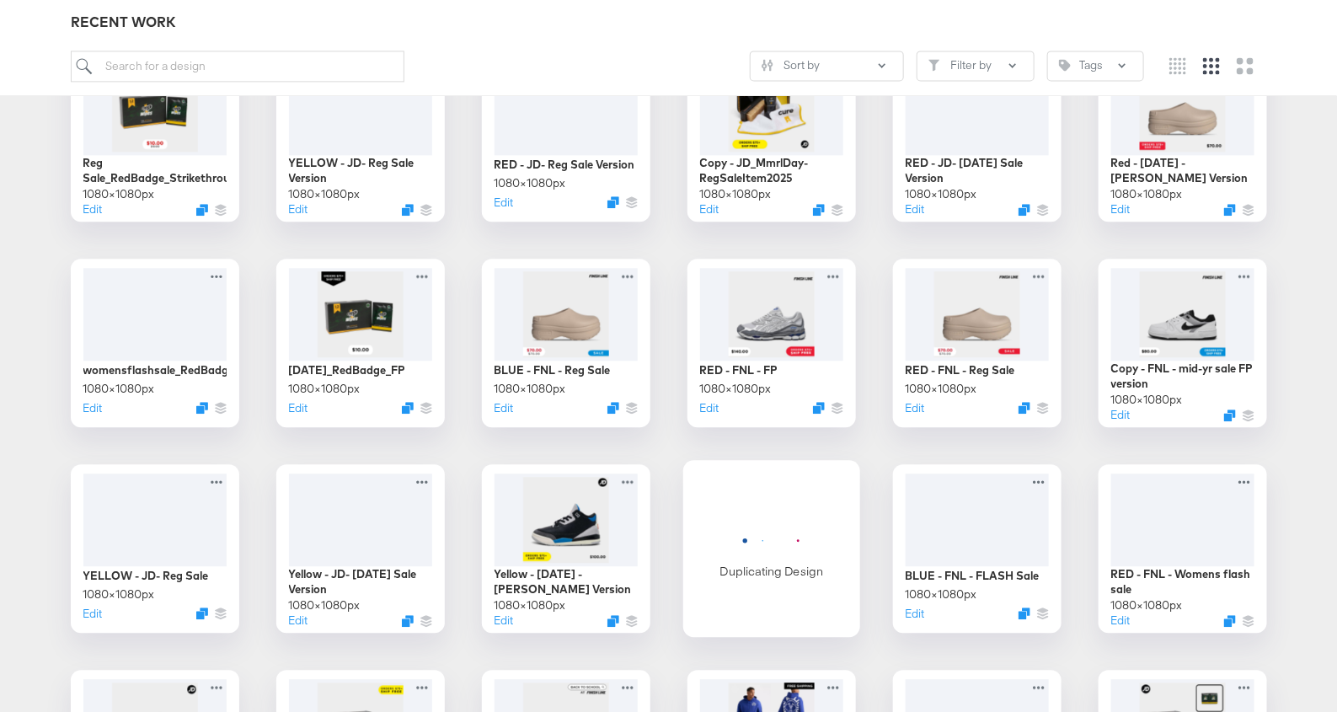
click at [789, 519] on icon "Horizontal loader" at bounding box center [771, 540] width 88 height 45
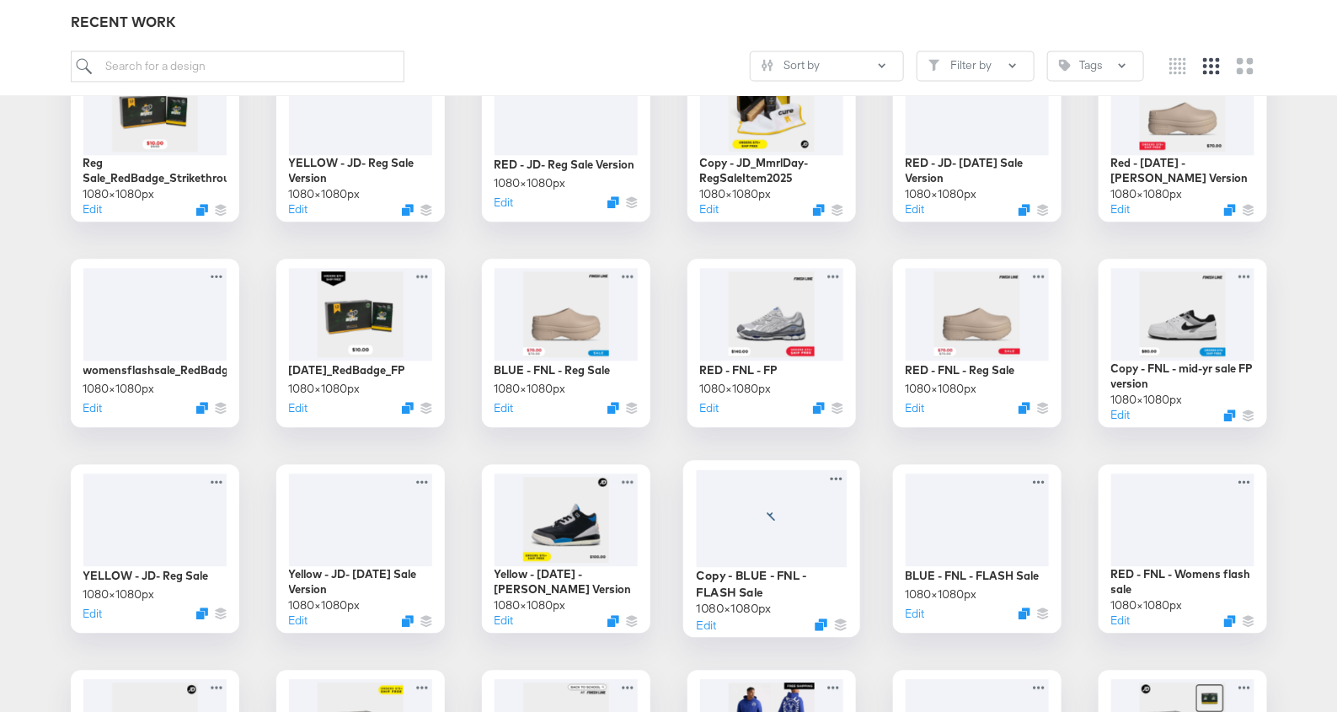
click at [789, 519] on div at bounding box center [771, 518] width 151 height 98
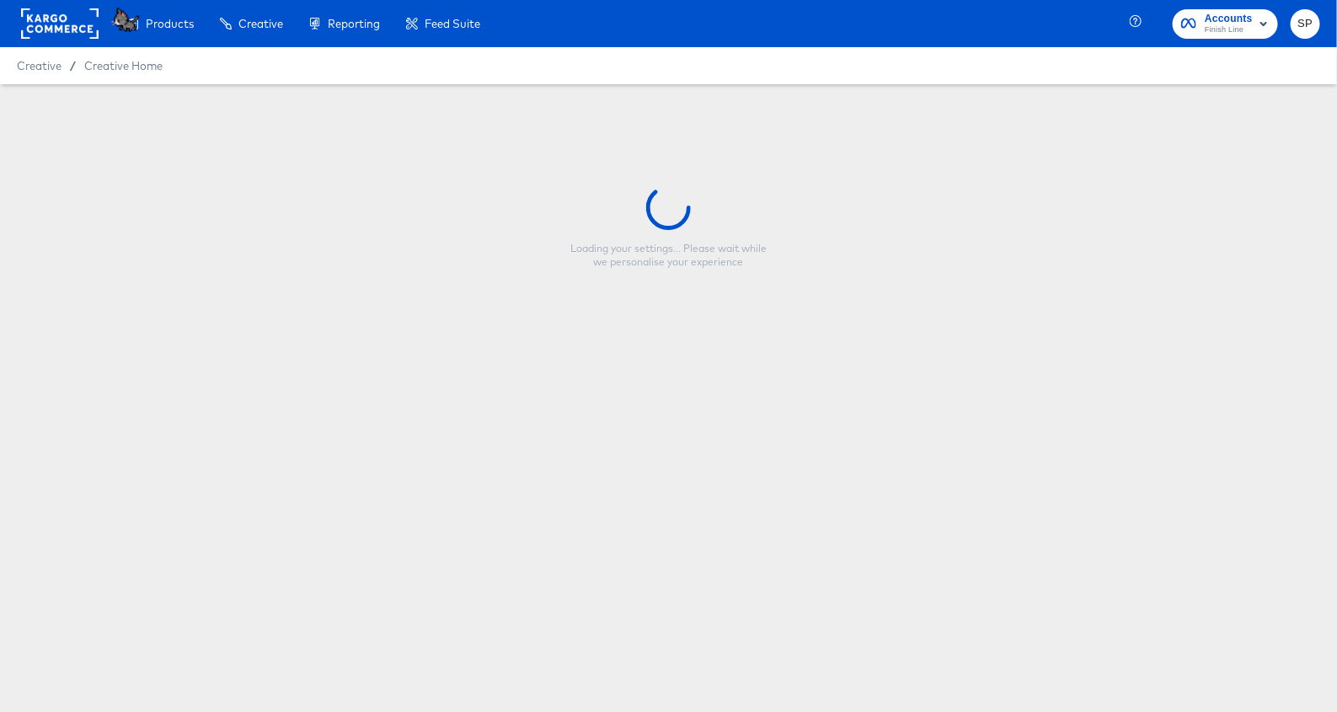
type input "Copy - BLUE - FNL - FLASH Sale"
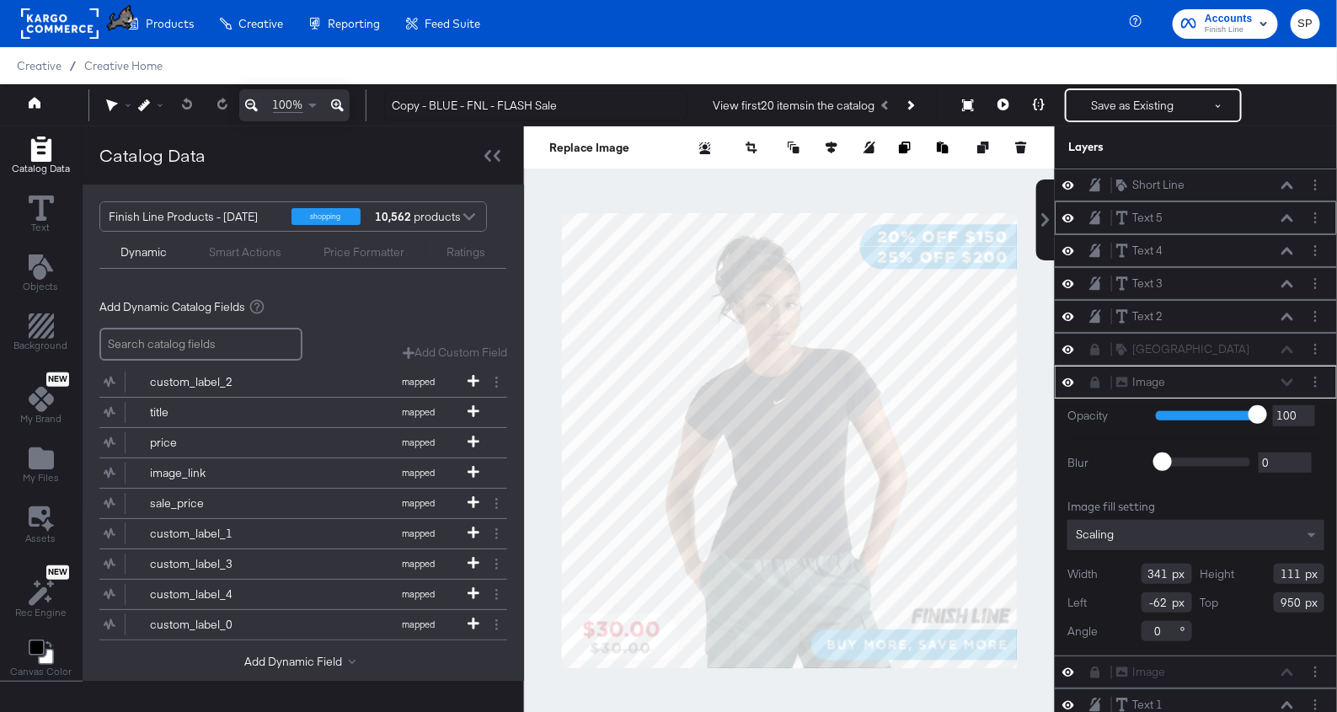
click at [1069, 215] on icon at bounding box center [1068, 218] width 12 height 14
click at [1069, 215] on icon at bounding box center [1068, 218] width 12 height 11
click at [1069, 247] on icon at bounding box center [1068, 250] width 12 height 14
click at [1069, 247] on icon at bounding box center [1068, 251] width 12 height 11
click at [1069, 247] on icon at bounding box center [1068, 250] width 12 height 14
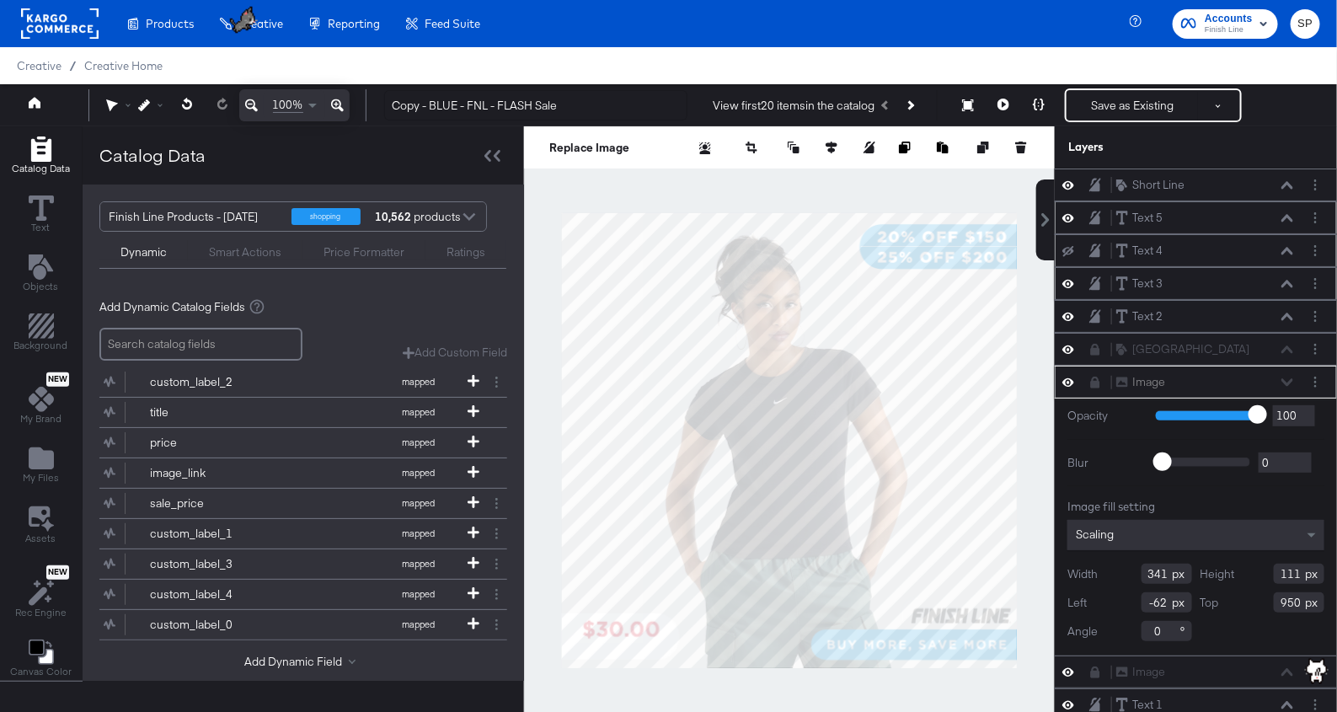
click at [1069, 276] on icon at bounding box center [1068, 283] width 12 height 14
click at [1069, 313] on icon at bounding box center [1068, 316] width 12 height 8
click at [1069, 313] on icon at bounding box center [1068, 316] width 12 height 11
click at [1066, 342] on icon at bounding box center [1068, 349] width 12 height 14
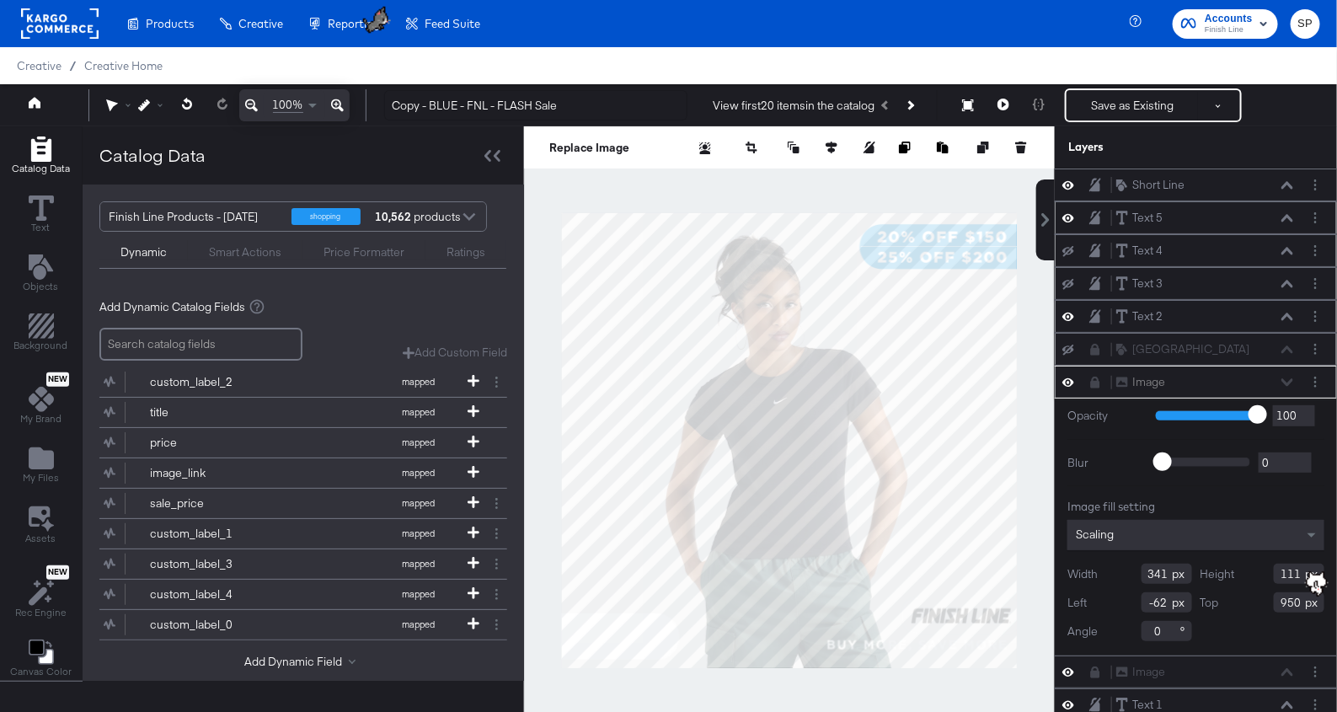
click at [1066, 344] on icon at bounding box center [1068, 349] width 12 height 11
click at [1065, 377] on icon at bounding box center [1068, 382] width 12 height 14
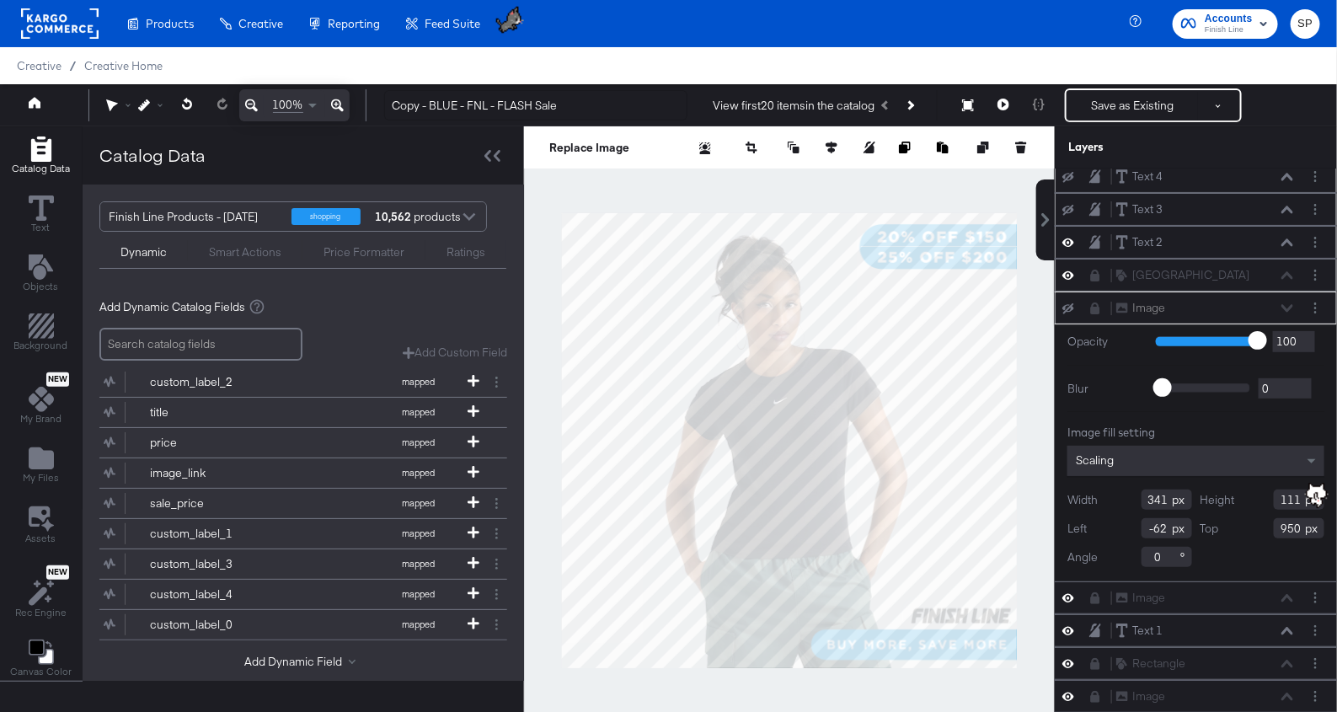
scroll to position [83, 0]
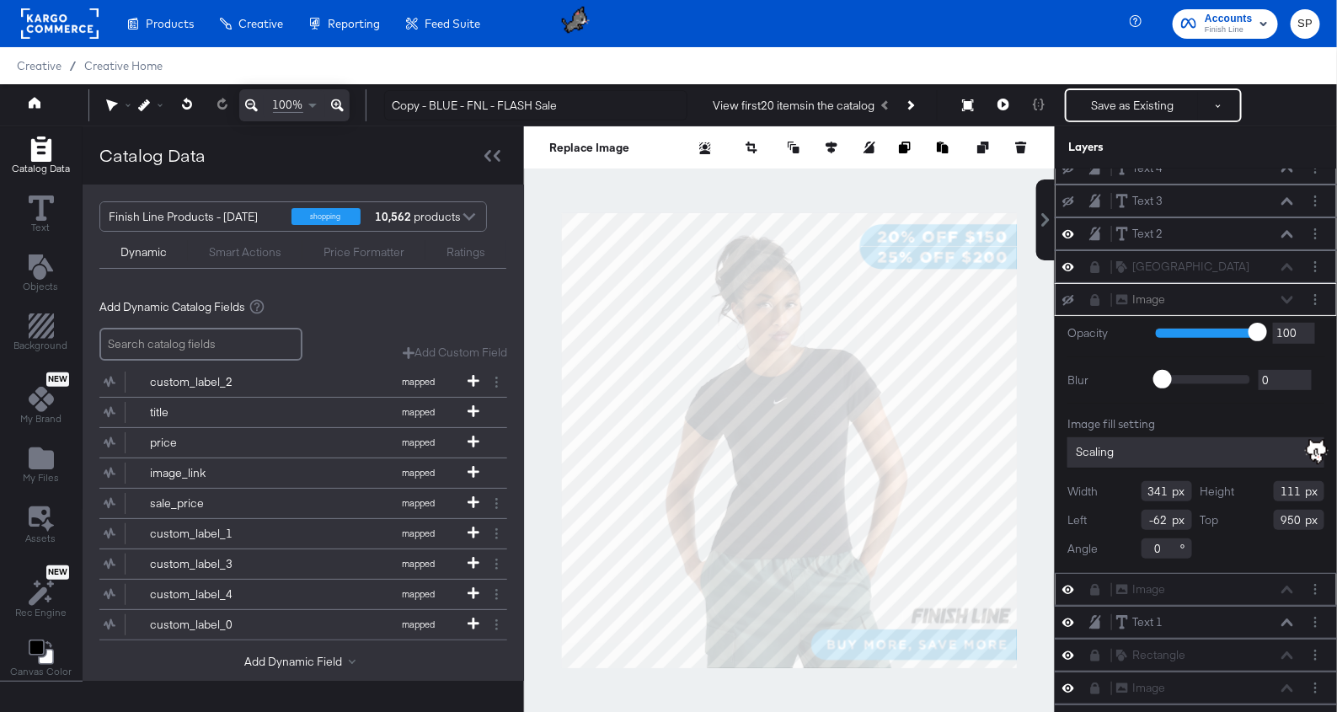
click at [1067, 584] on icon at bounding box center [1068, 589] width 12 height 14
click at [1067, 584] on icon at bounding box center [1068, 589] width 12 height 11
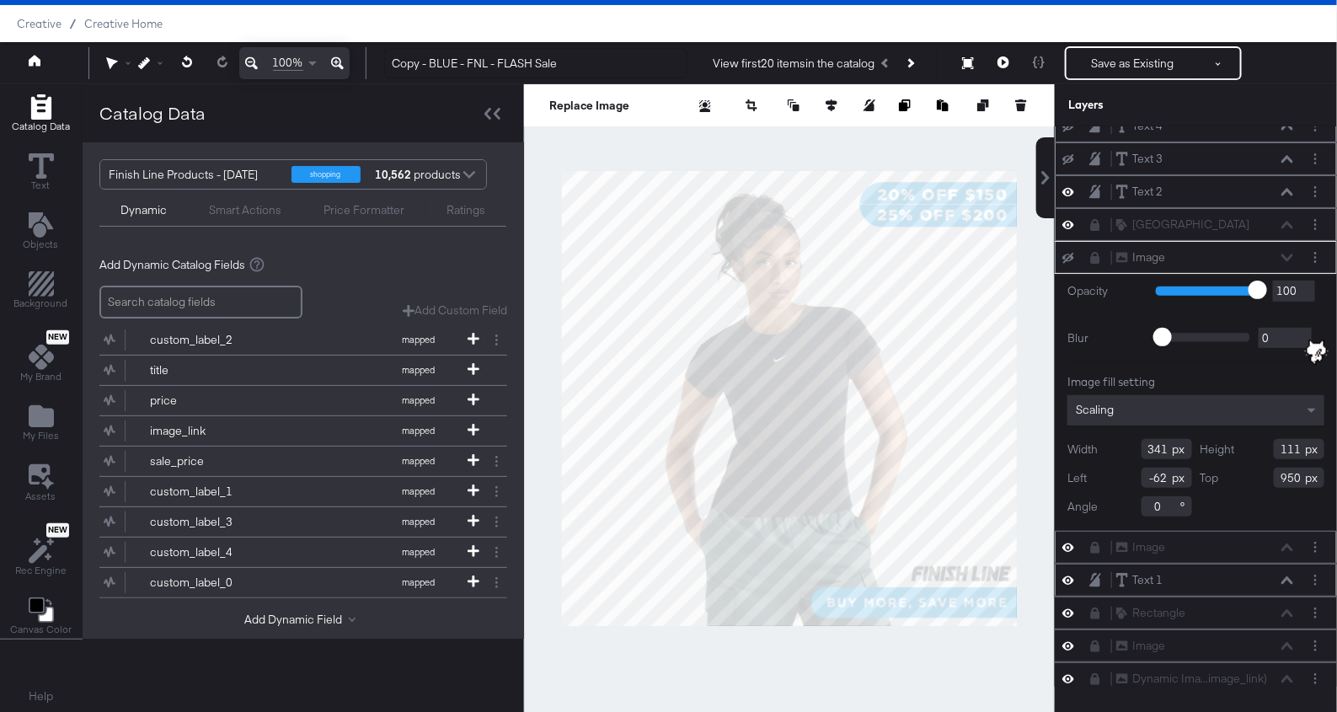
click at [1069, 573] on icon at bounding box center [1068, 580] width 12 height 14
click at [1069, 575] on icon at bounding box center [1068, 580] width 12 height 11
click at [1071, 606] on icon at bounding box center [1068, 613] width 12 height 14
click at [1071, 608] on icon at bounding box center [1068, 613] width 12 height 11
click at [1068, 638] on icon at bounding box center [1068, 645] width 12 height 14
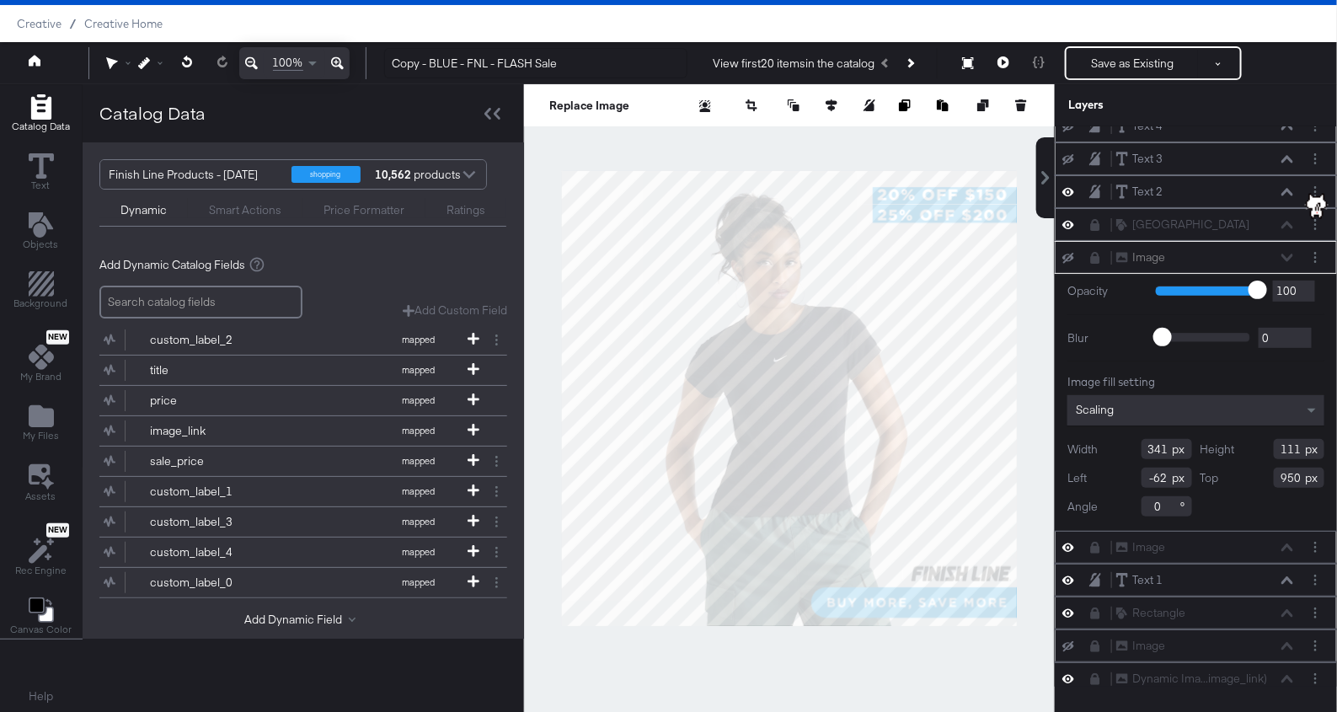
click at [1068, 641] on icon at bounding box center [1068, 646] width 12 height 11
click at [1065, 671] on icon at bounding box center [1068, 678] width 12 height 14
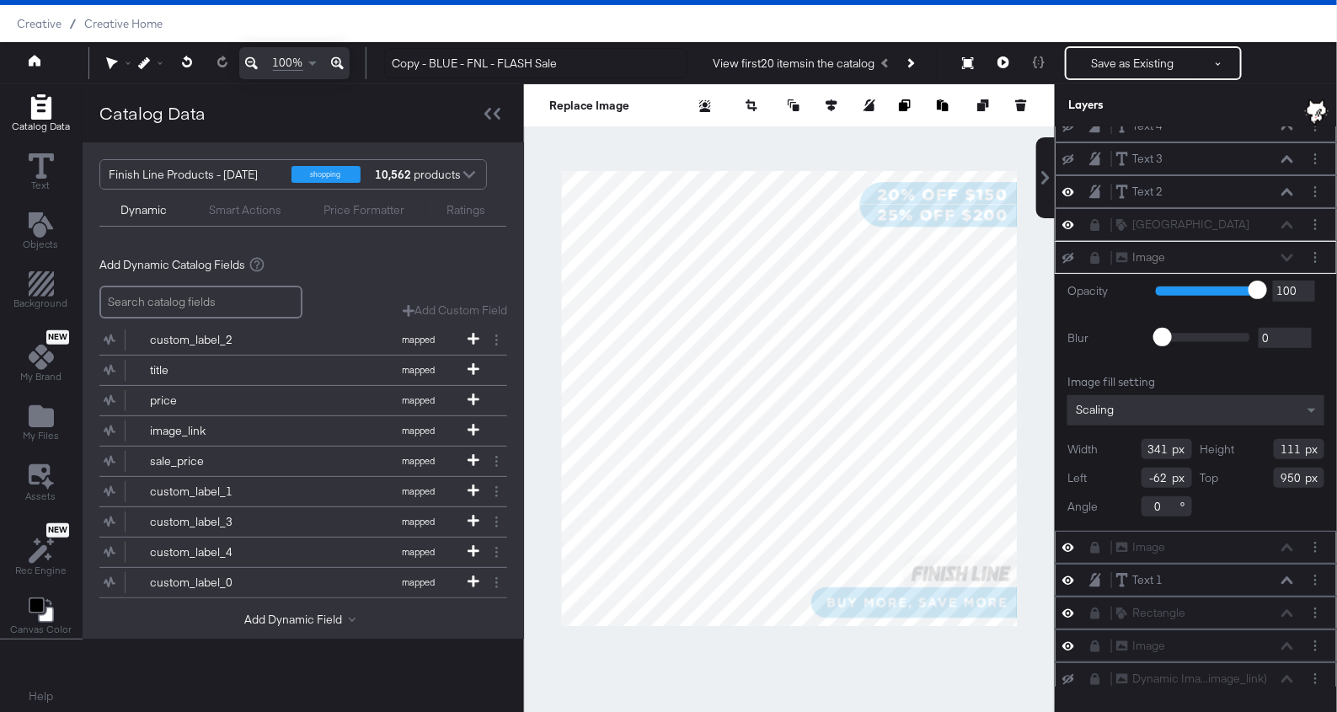
scroll to position [0, 0]
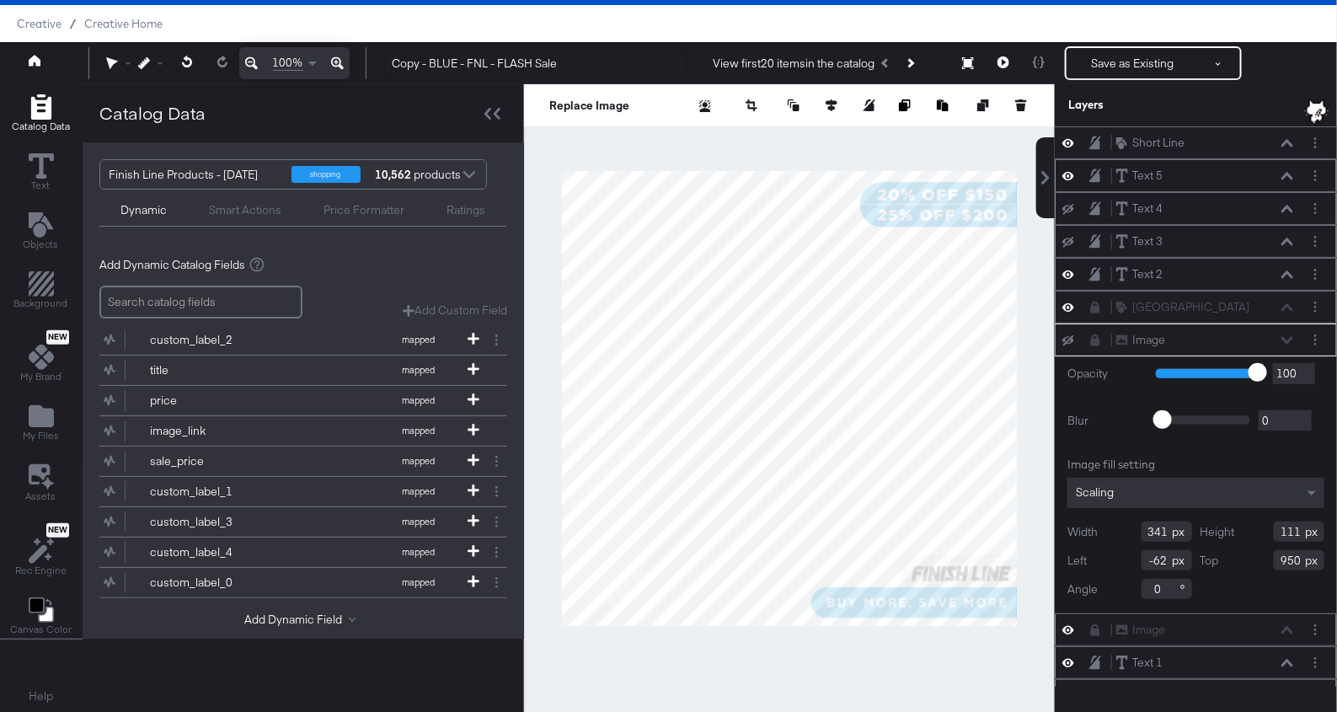
click at [997, 664] on div at bounding box center [789, 398] width 531 height 628
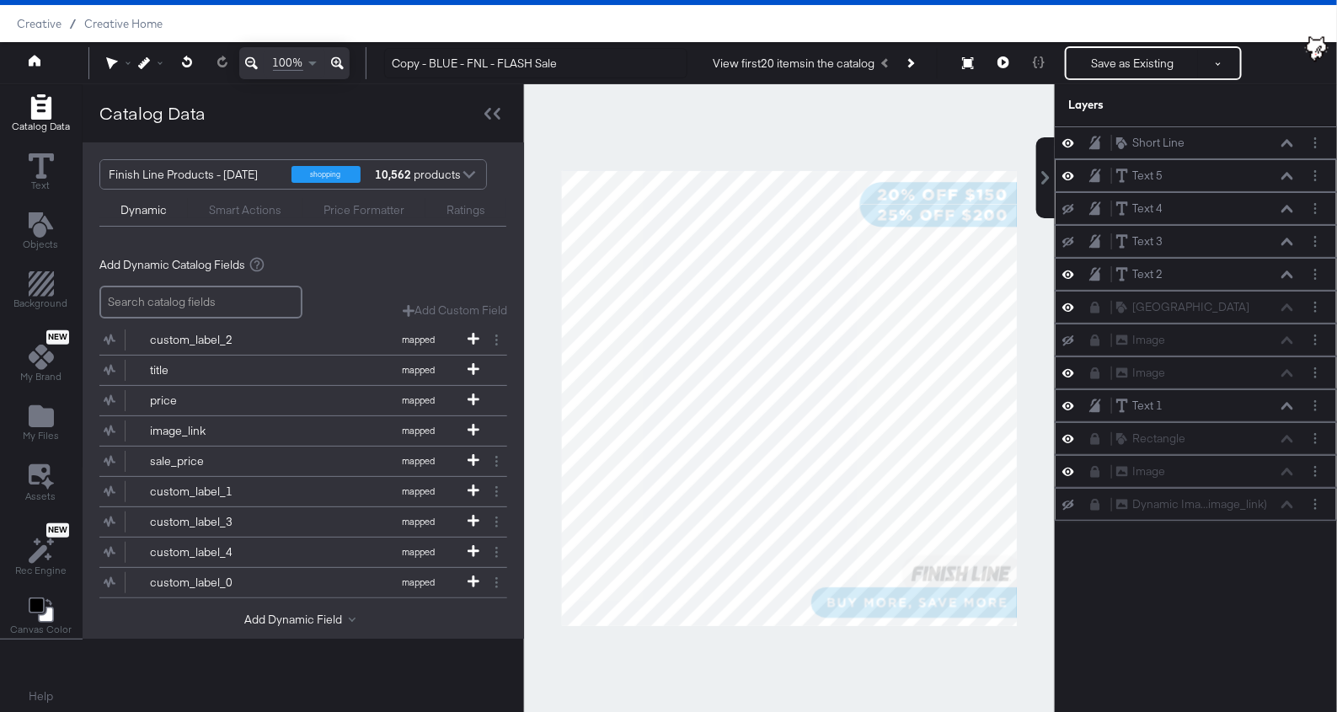
click at [1069, 366] on icon at bounding box center [1068, 373] width 12 height 14
click at [1227, 57] on button at bounding box center [1219, 63] width 42 height 30
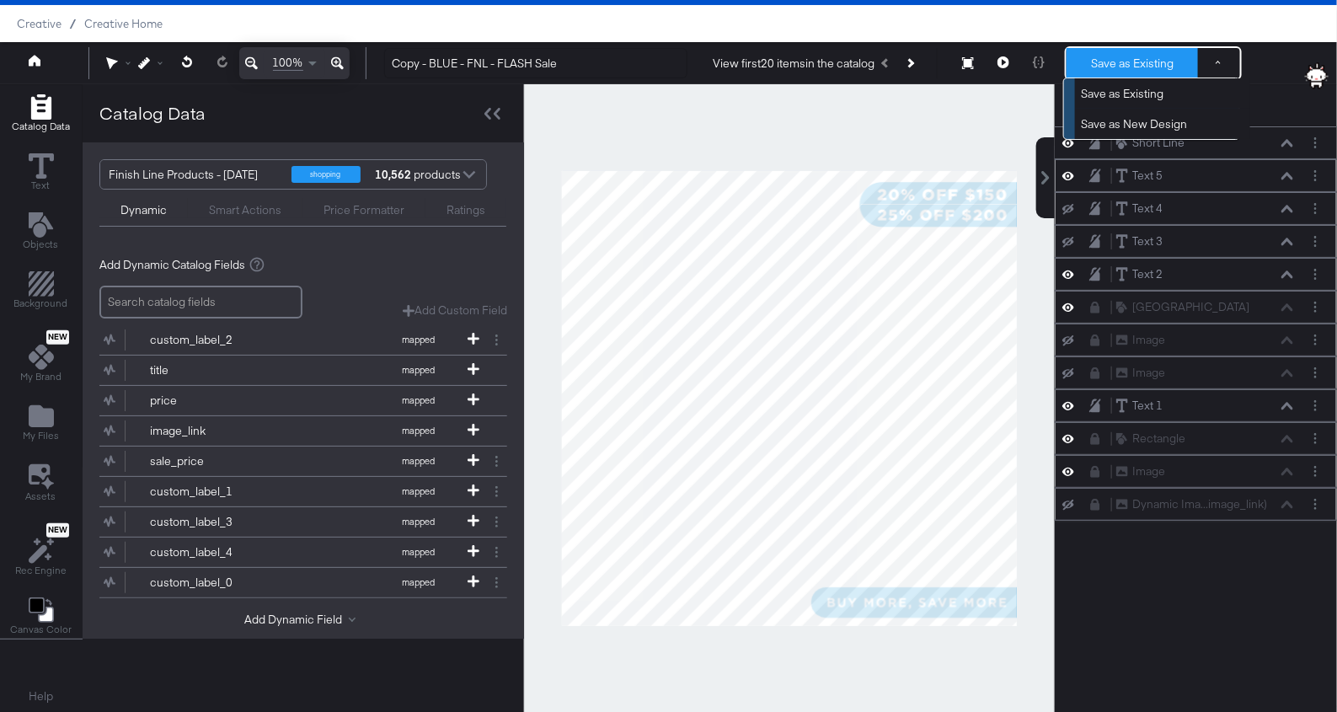
click at [1113, 66] on button "Save as Existing" at bounding box center [1131, 63] width 131 height 30
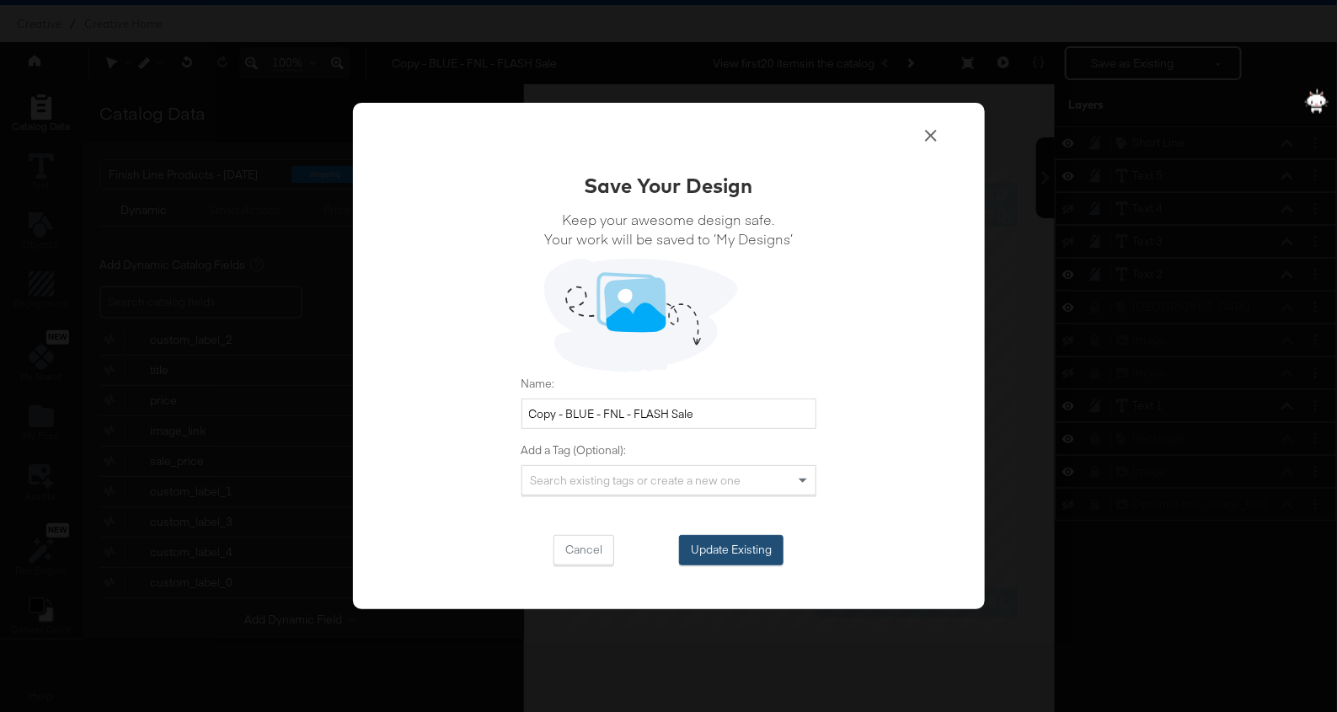
click at [740, 551] on button "Update Existing" at bounding box center [731, 550] width 104 height 30
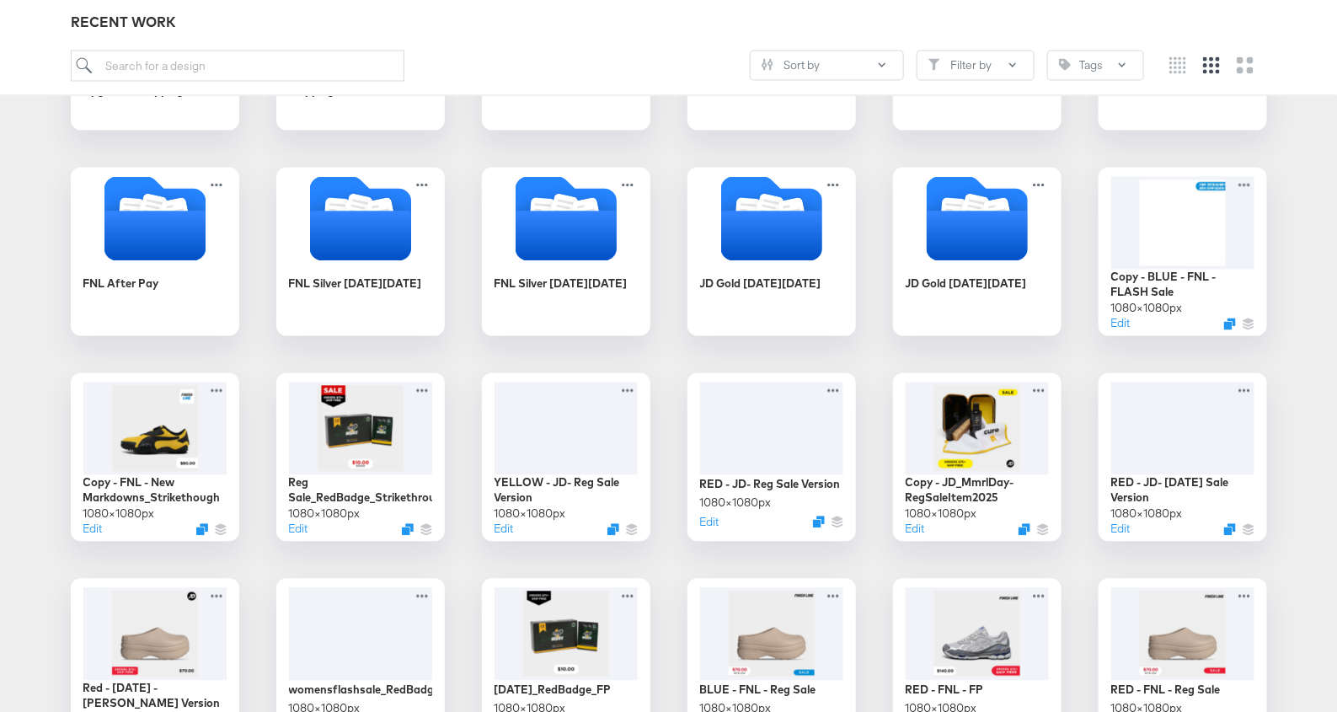
scroll to position [1230, 0]
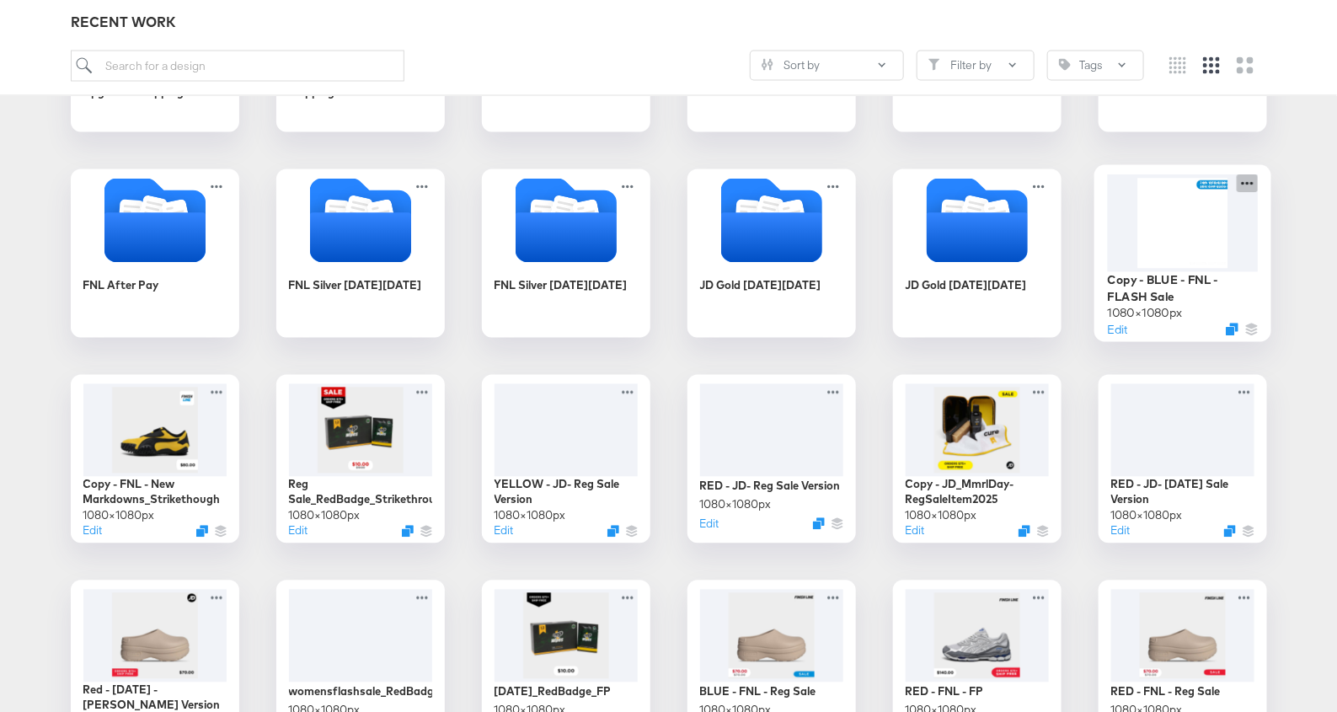
click at [1256, 185] on icon at bounding box center [1246, 183] width 21 height 18
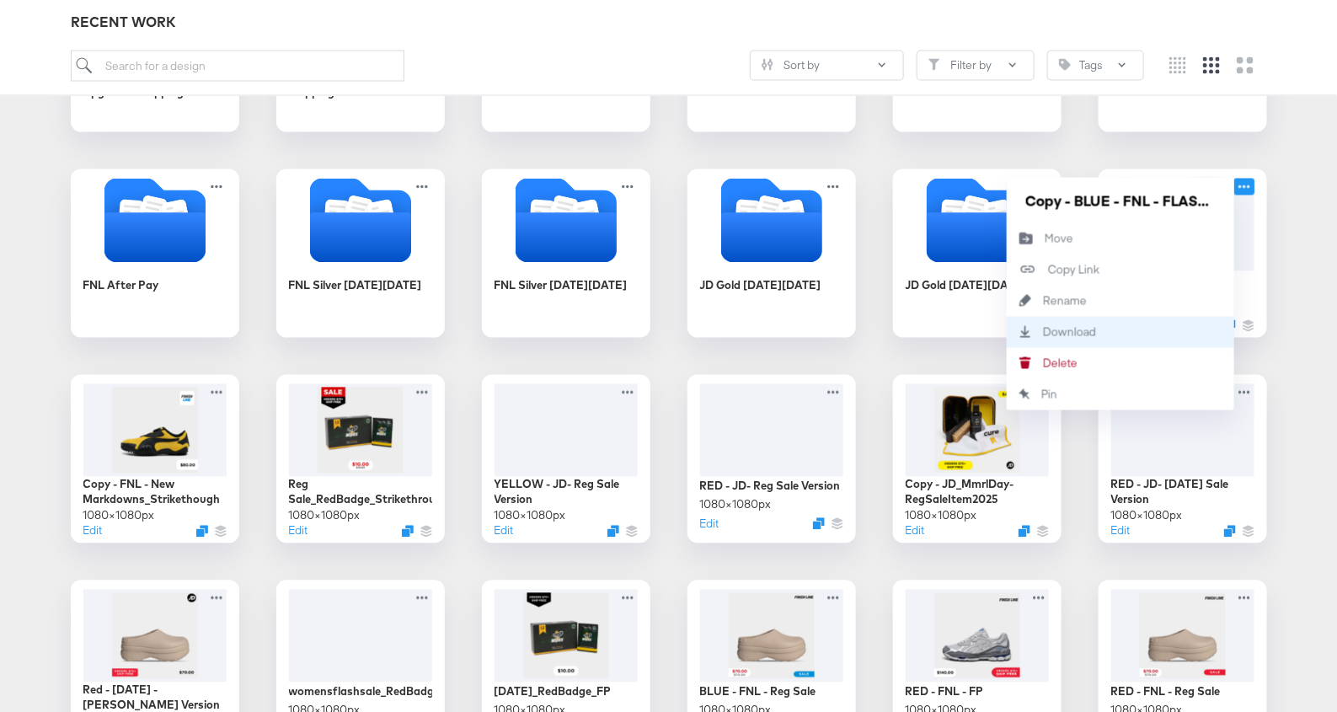
click at [1102, 323] on div "Download Download" at bounding box center [1119, 332] width 227 height 31
click at [1168, 138] on div "CP-23519 - FNL NEW get the app + status 07.01 - JD/FNL - New Markdowns CP9790-H…" at bounding box center [668, 459] width 1303 height 2634
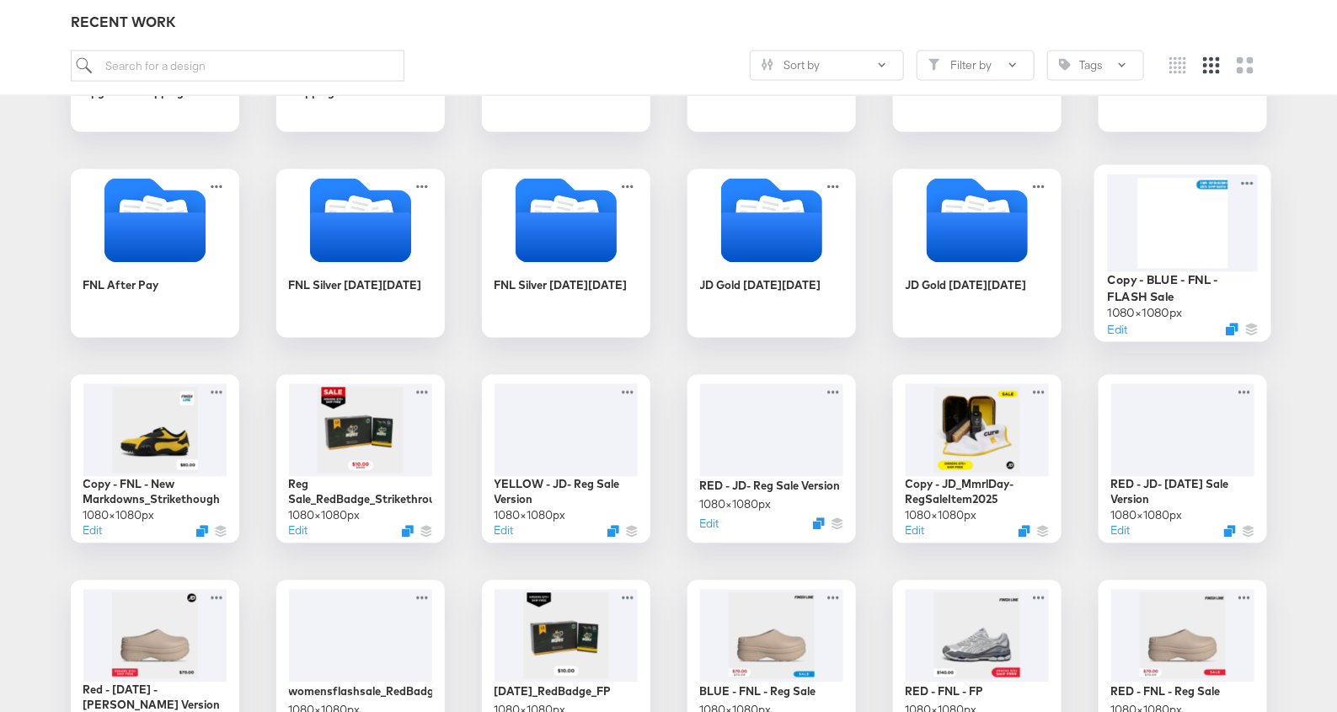
click at [1190, 215] on div at bounding box center [1182, 222] width 151 height 97
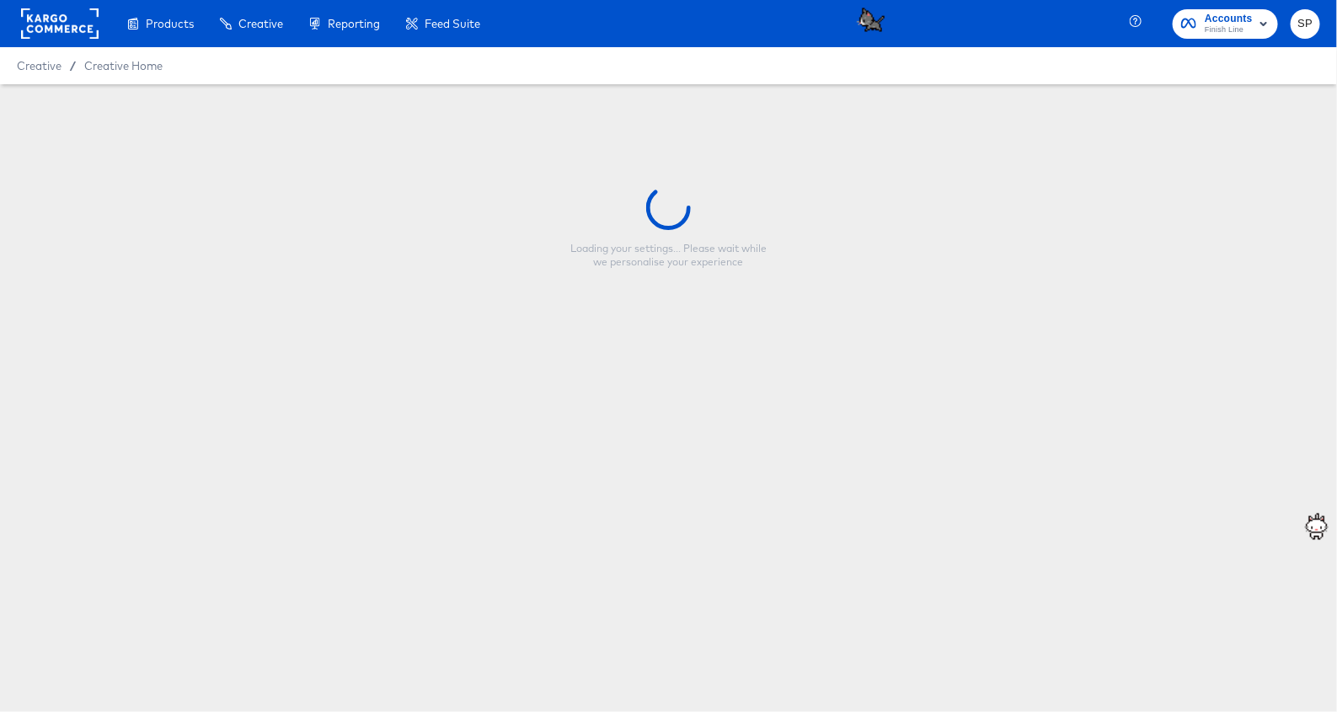
type input "Copy - BLUE - FNL - FLASH Sale"
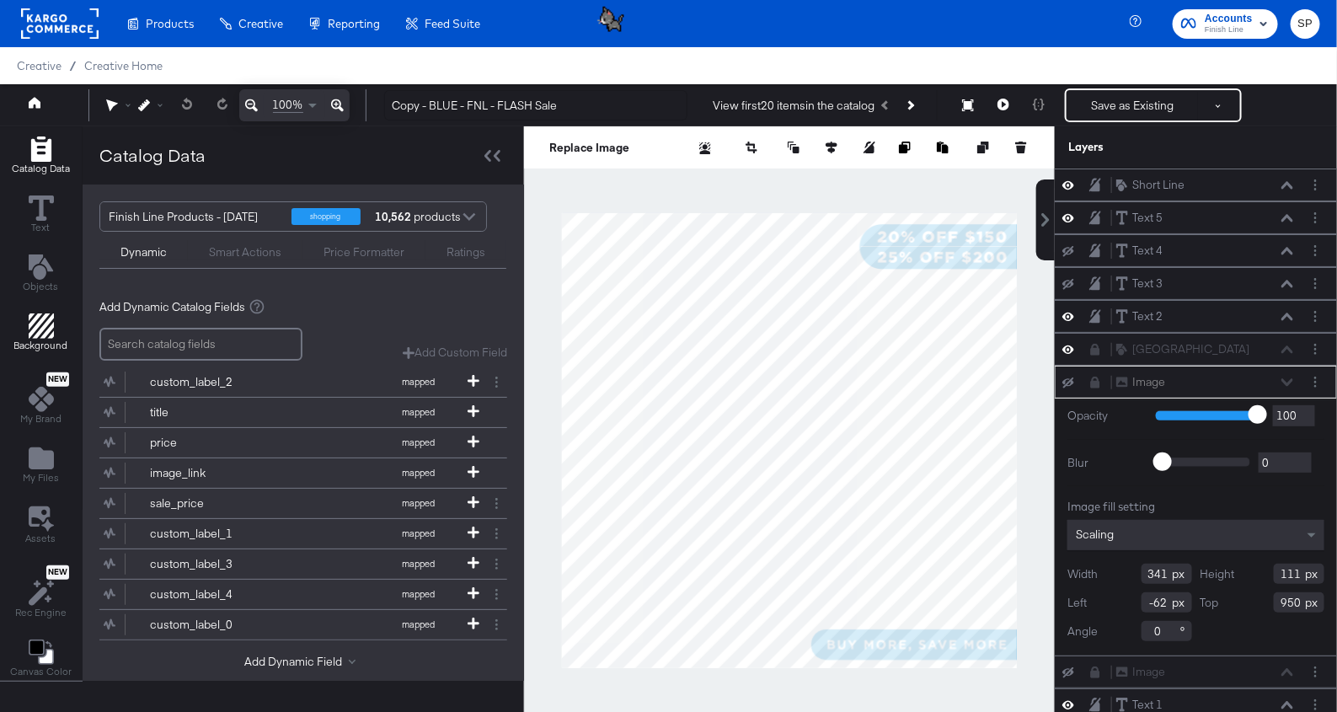
click at [41, 314] on icon "Add Rectangle" at bounding box center [41, 325] width 25 height 25
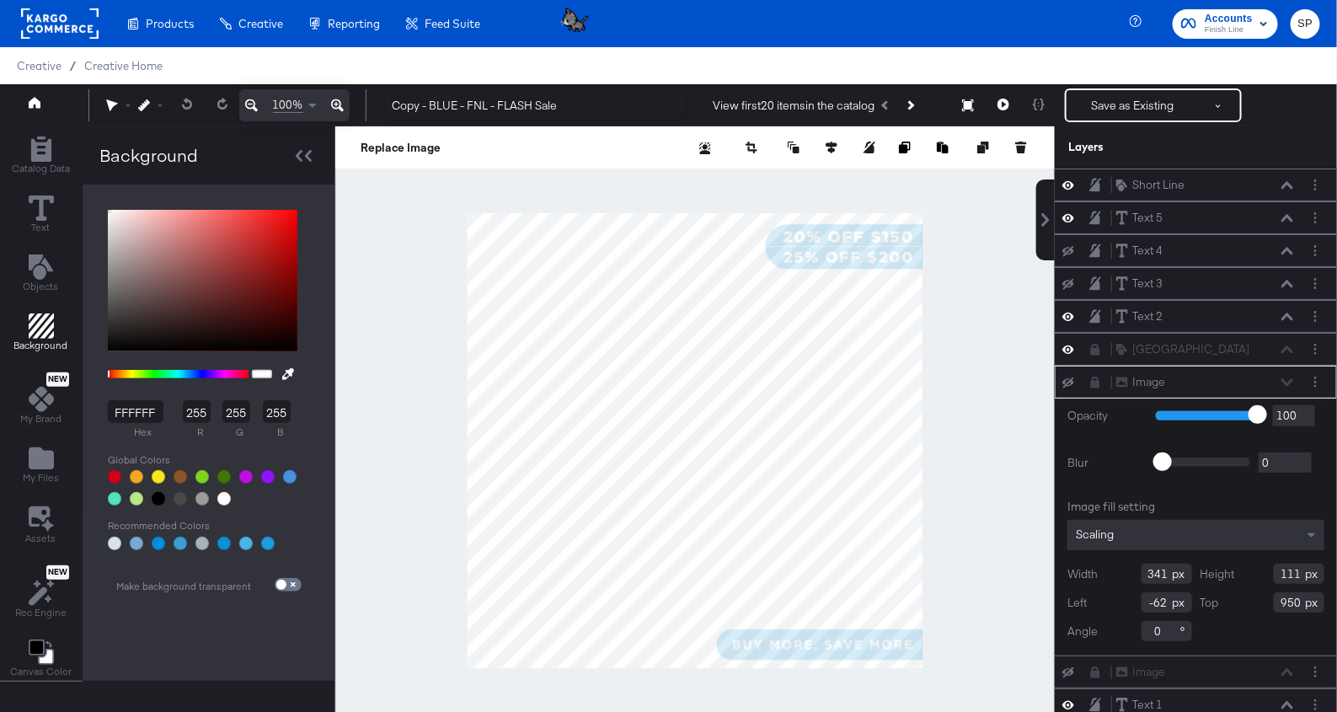
click at [287, 580] on span at bounding box center [288, 584] width 27 height 13
click at [287, 584] on input "checkbox" at bounding box center [281, 587] width 40 height 13
checkbox input "true"
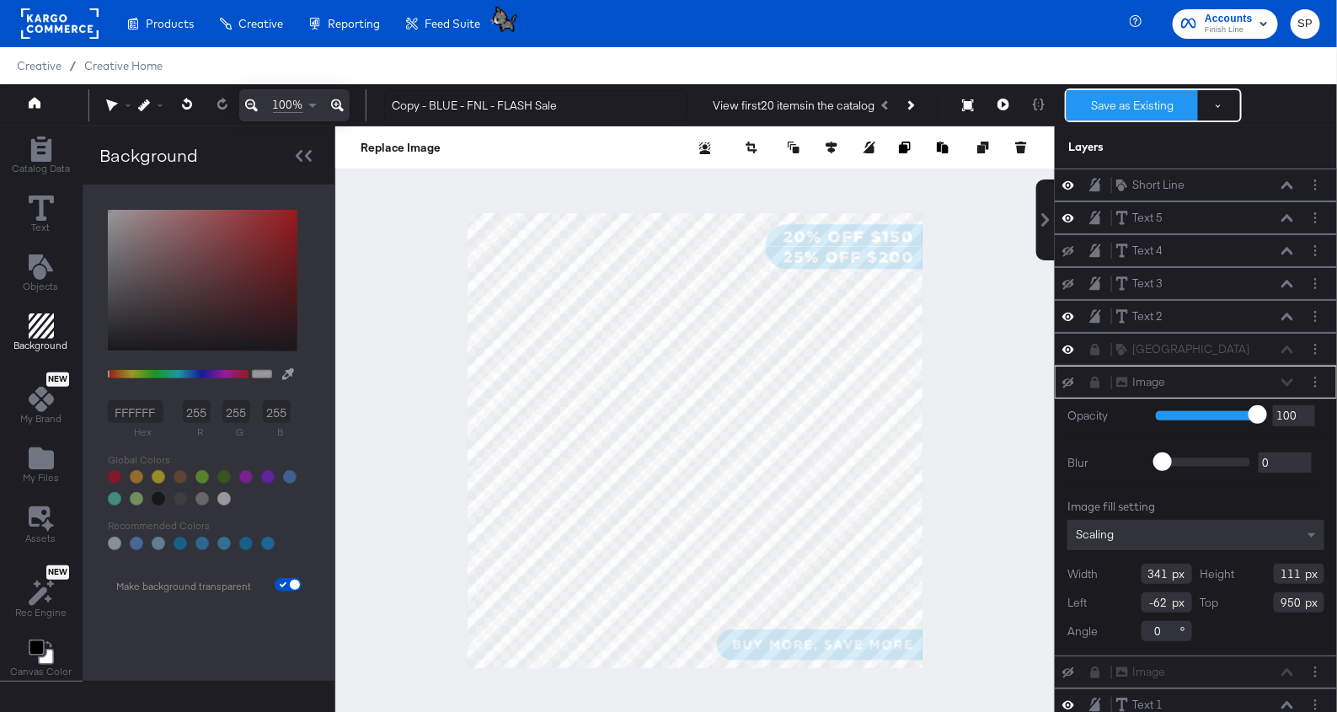
click at [1103, 89] on div "Save as Existing See more options" at bounding box center [1153, 105] width 177 height 34
click at [1100, 107] on button "Save as Existing" at bounding box center [1131, 105] width 131 height 30
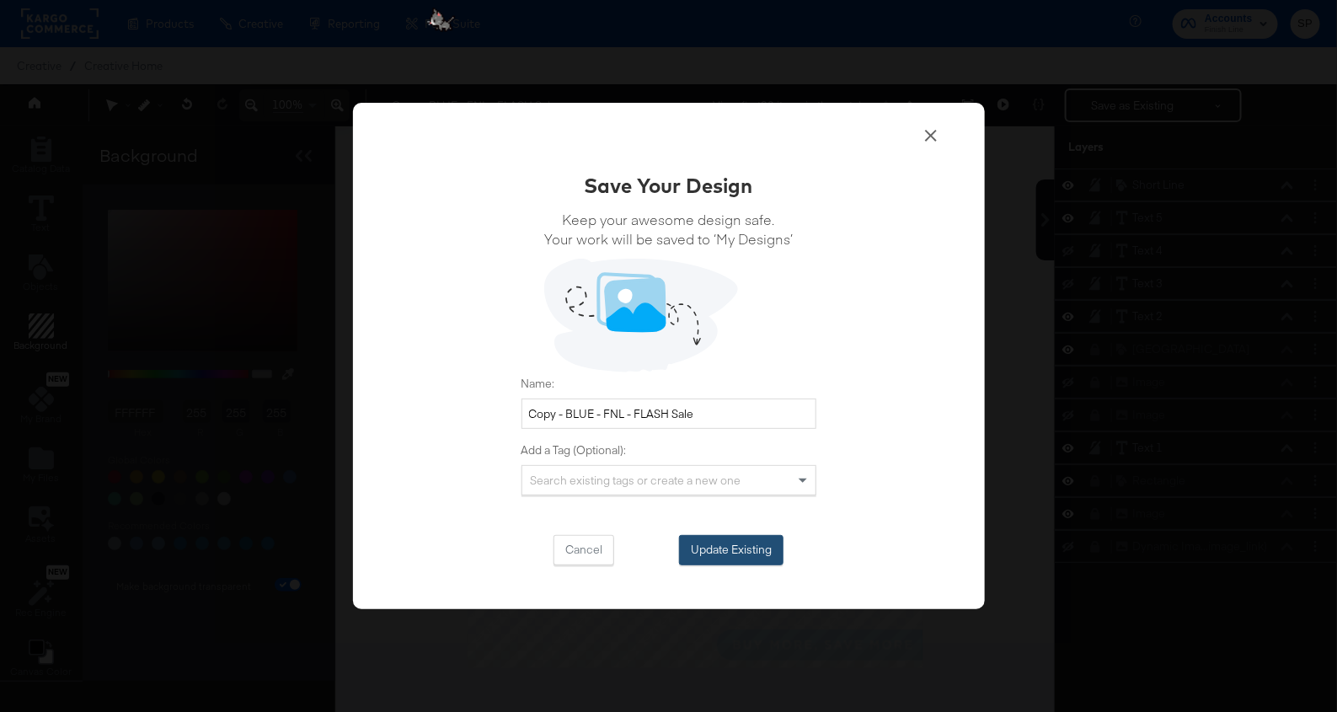
click at [743, 554] on button "Update Existing" at bounding box center [731, 550] width 104 height 30
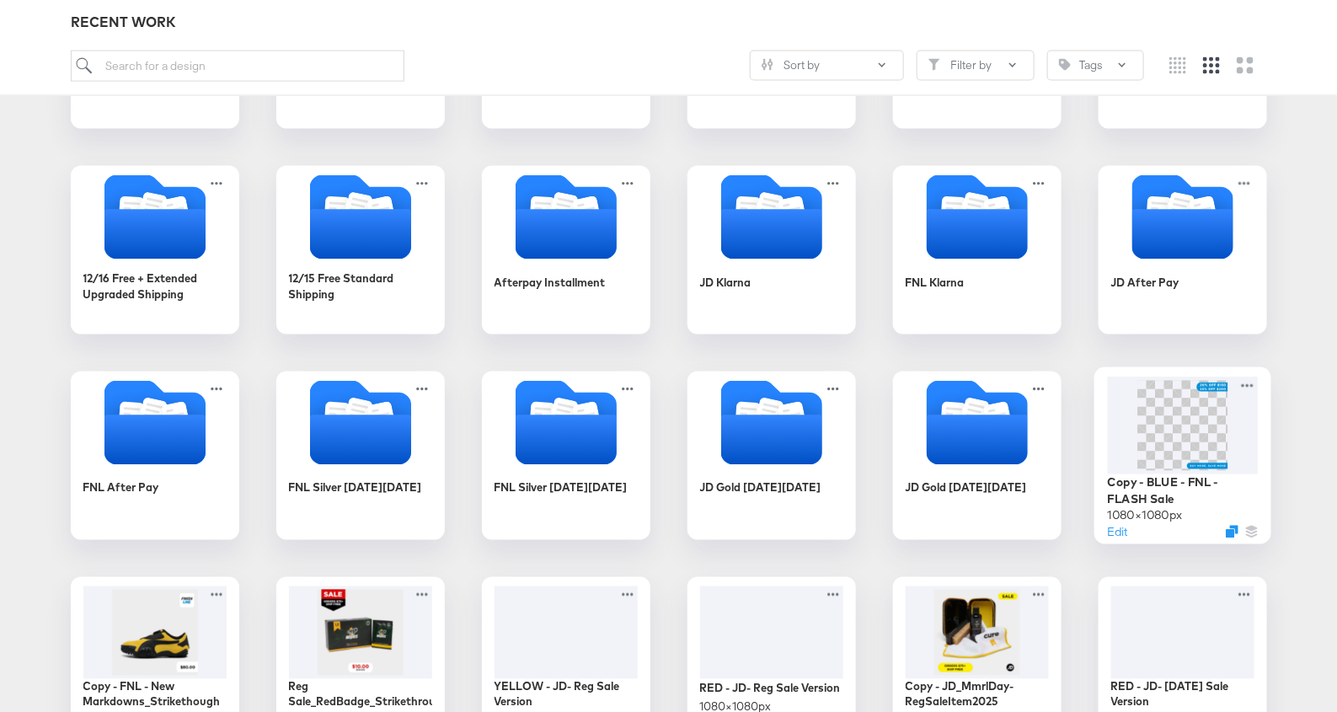
scroll to position [1030, 0]
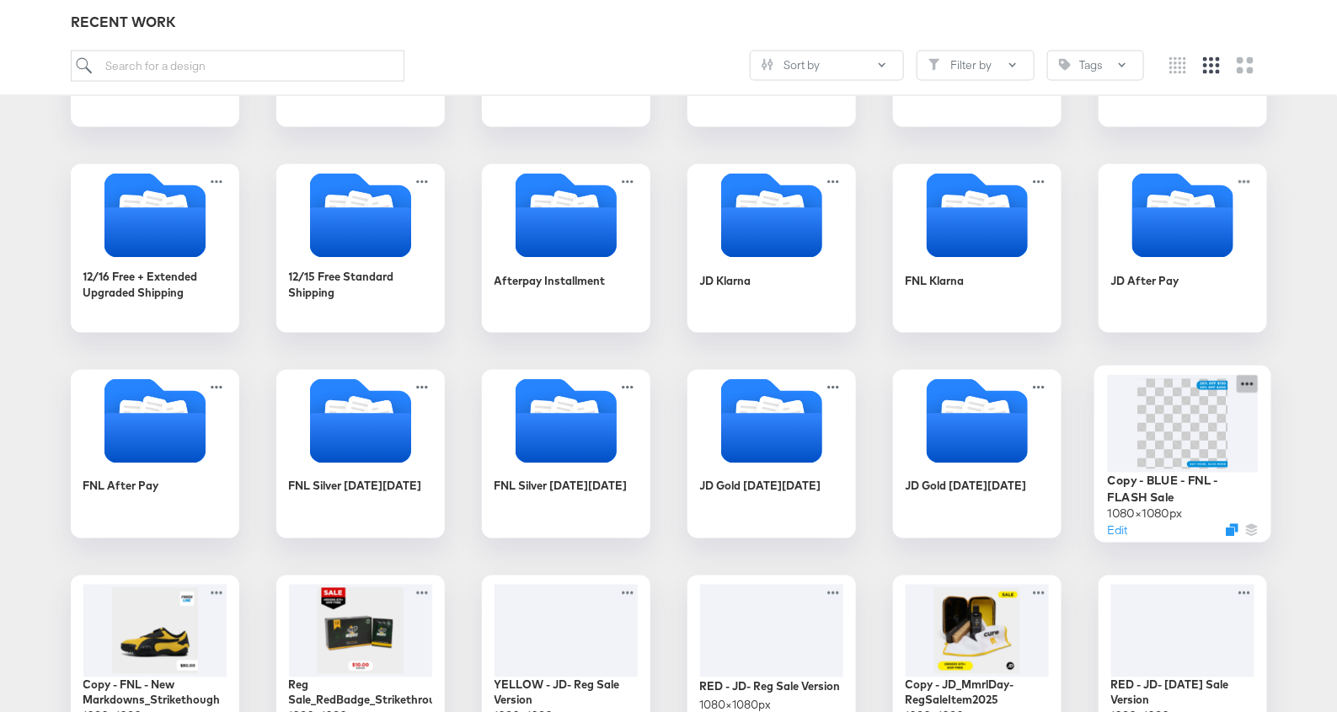
click at [1252, 377] on icon at bounding box center [1246, 384] width 21 height 18
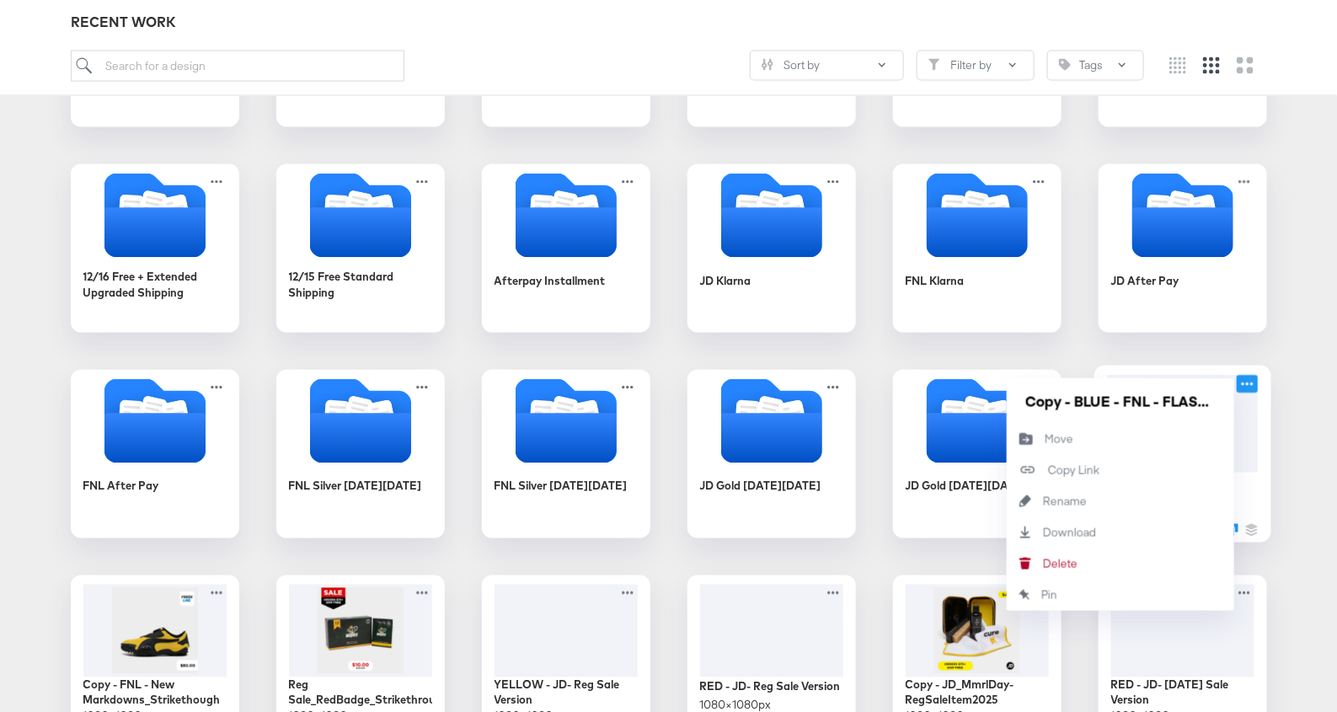
click at [1253, 432] on div at bounding box center [1182, 423] width 151 height 97
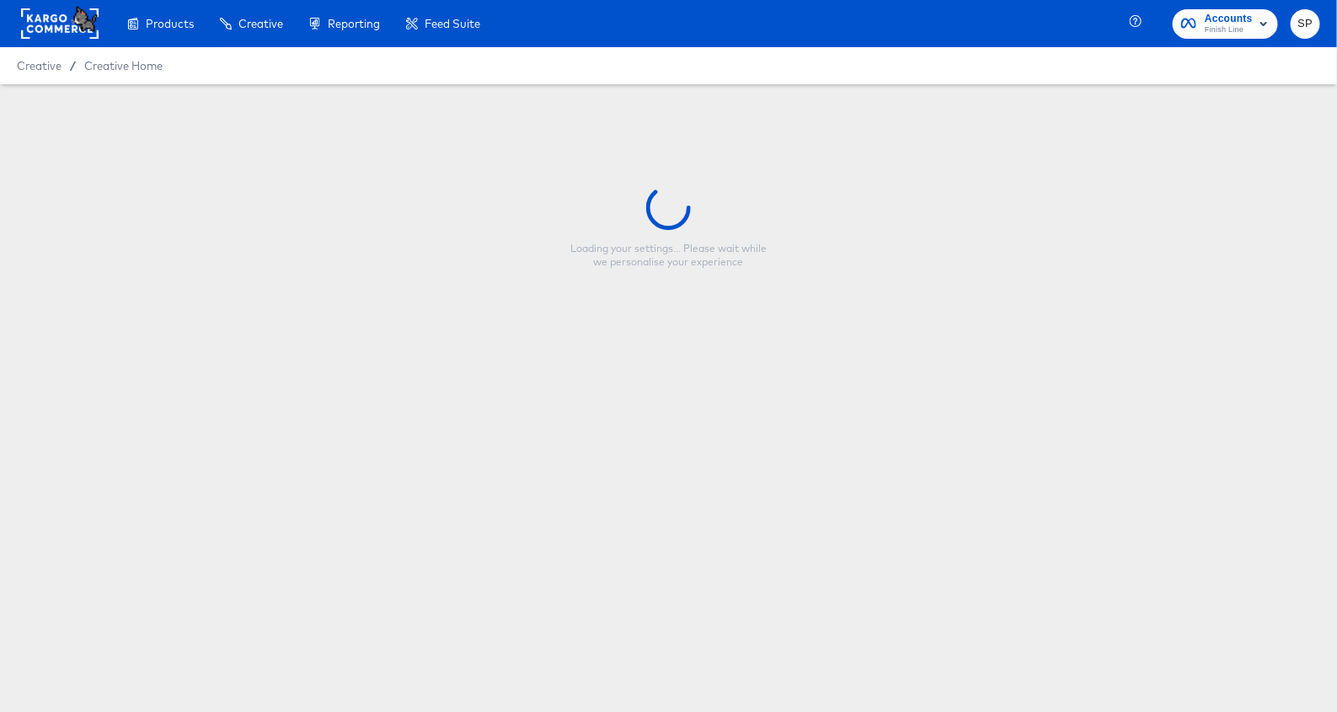
type input "Copy - BLUE - FNL - FLASH Sale"
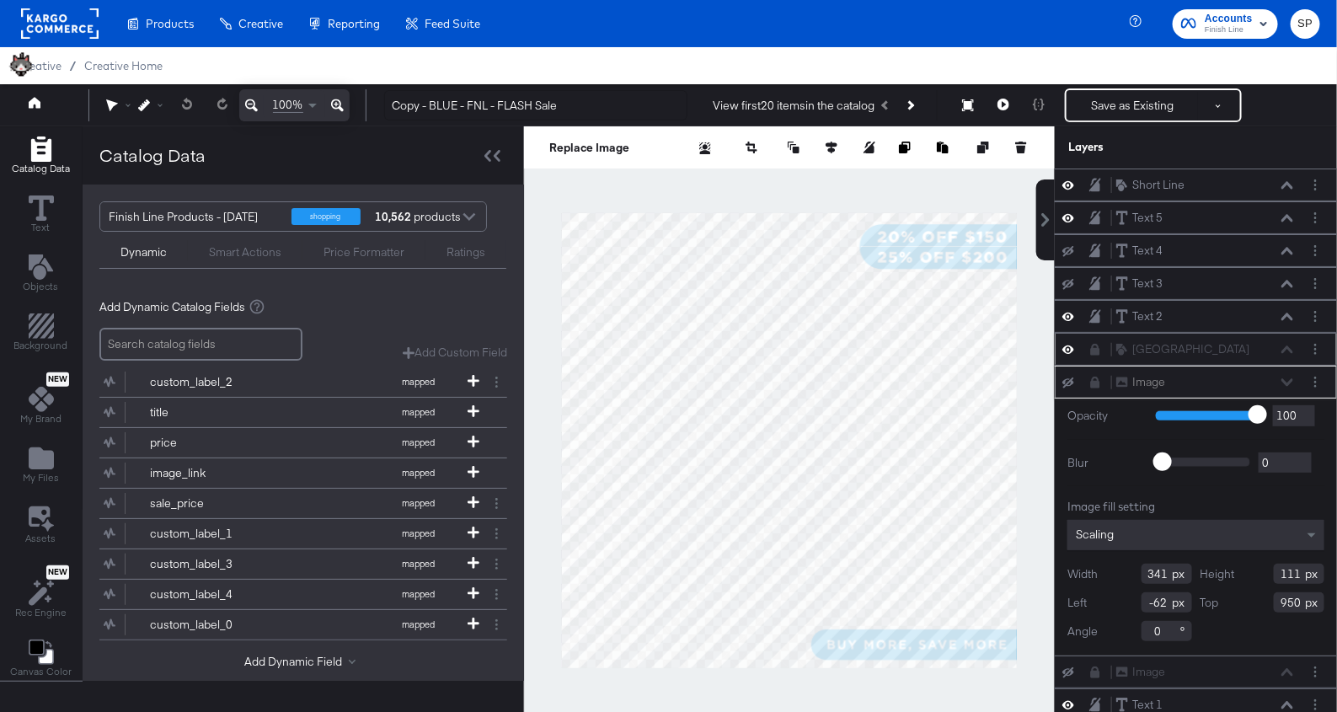
click at [1068, 343] on icon at bounding box center [1068, 349] width 12 height 14
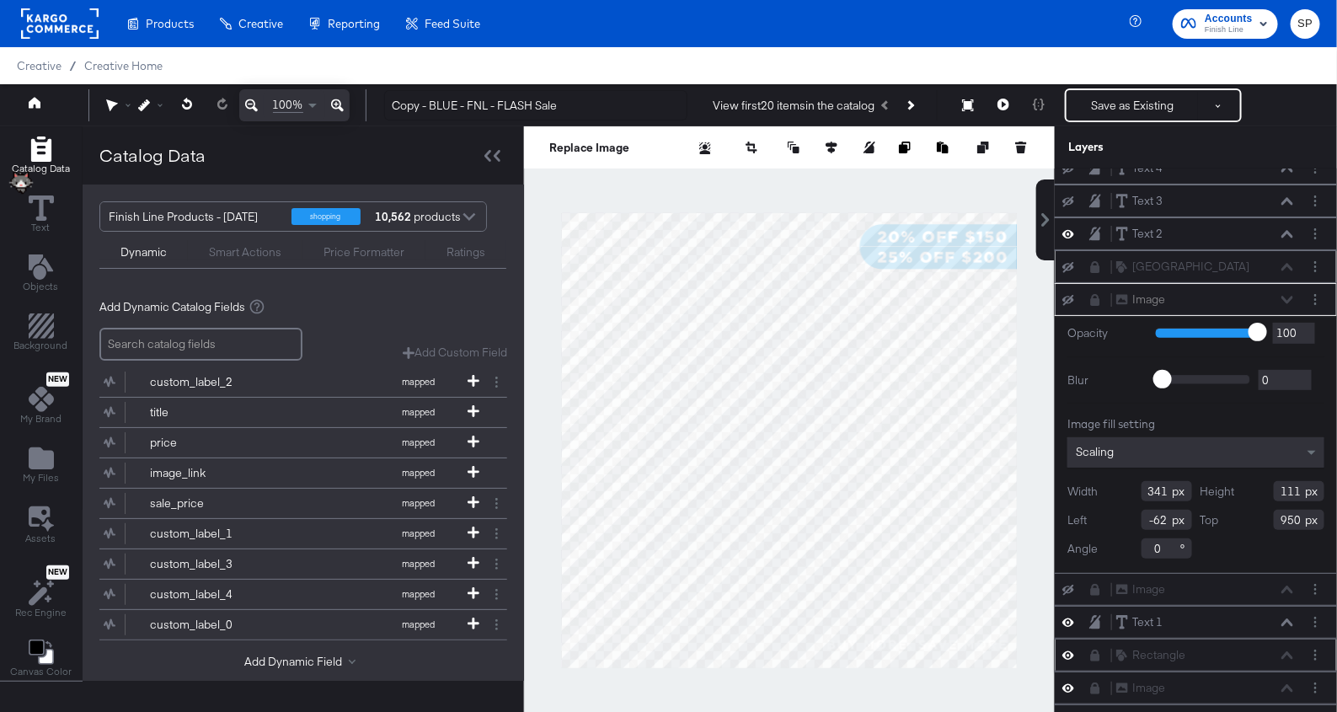
scroll to position [43, 0]
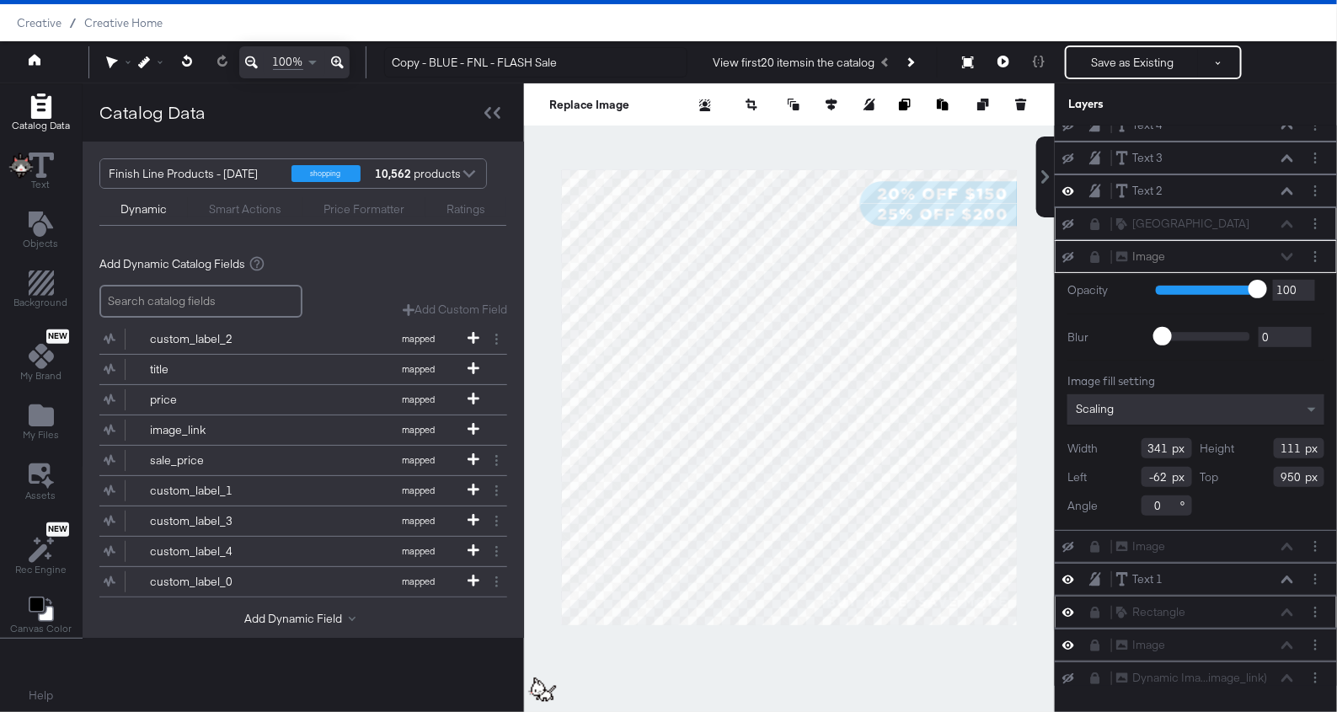
click at [1067, 605] on icon at bounding box center [1068, 612] width 12 height 14
click at [1067, 638] on icon at bounding box center [1068, 645] width 12 height 14
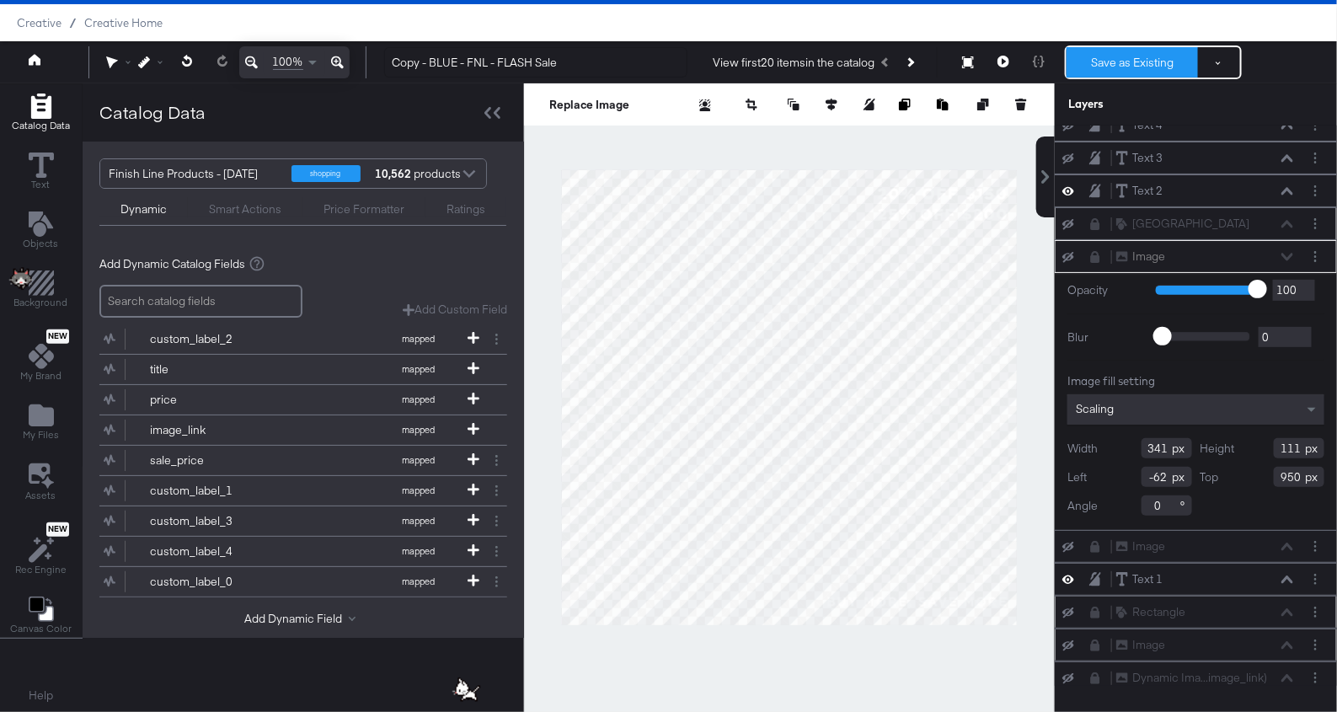
click at [1119, 57] on button "Save as Existing" at bounding box center [1131, 62] width 131 height 30
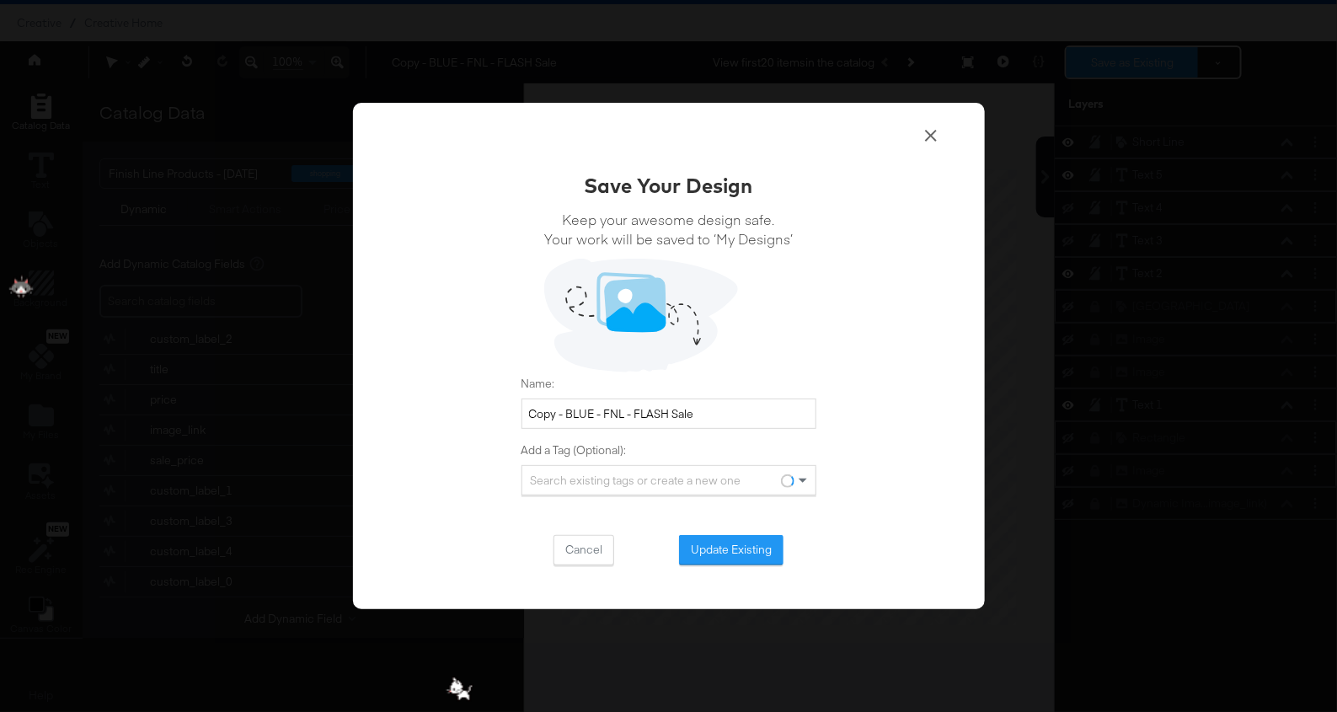
scroll to position [0, 0]
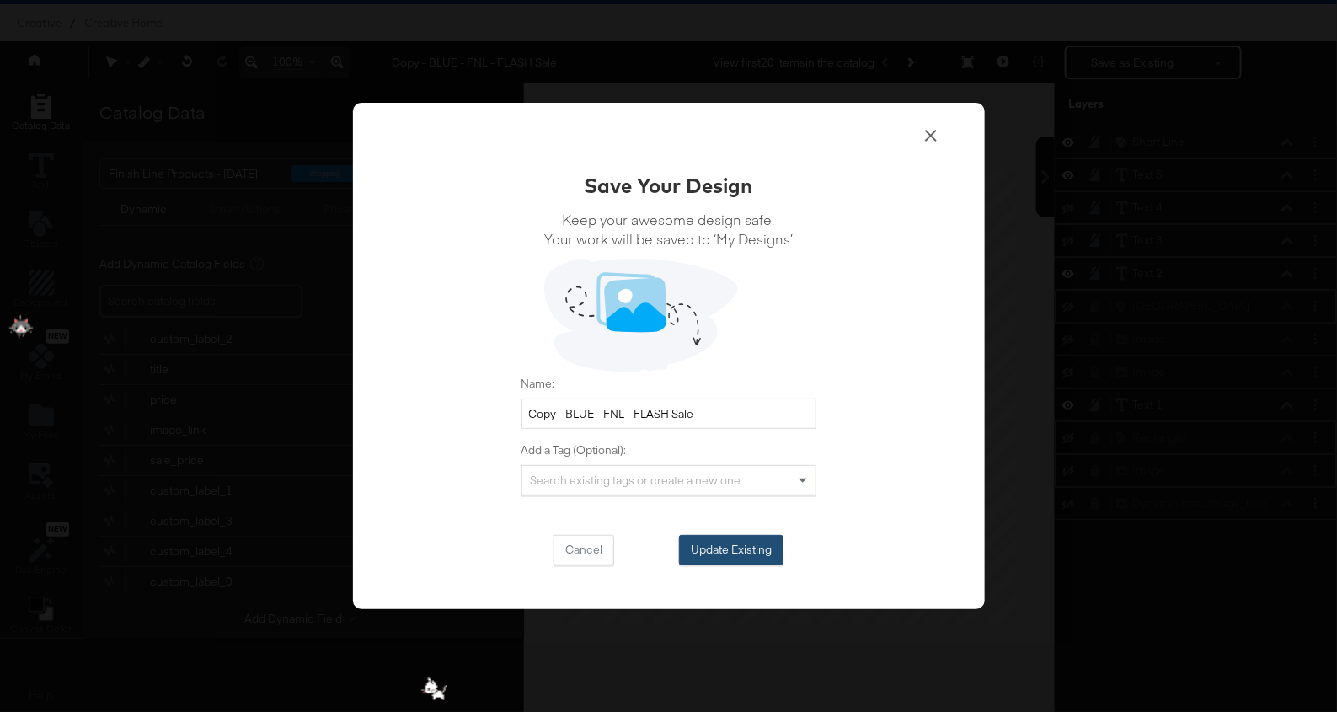
click at [726, 552] on button "Update Existing" at bounding box center [731, 550] width 104 height 30
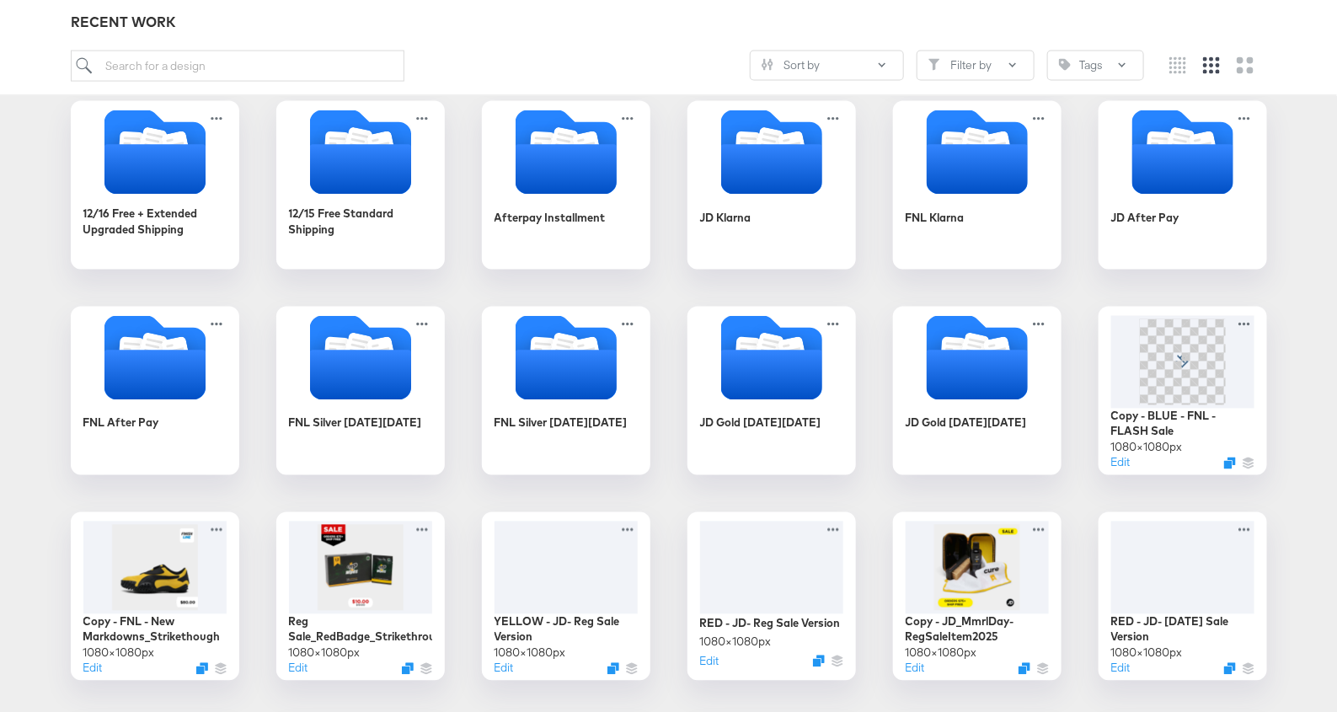
scroll to position [1123, 0]
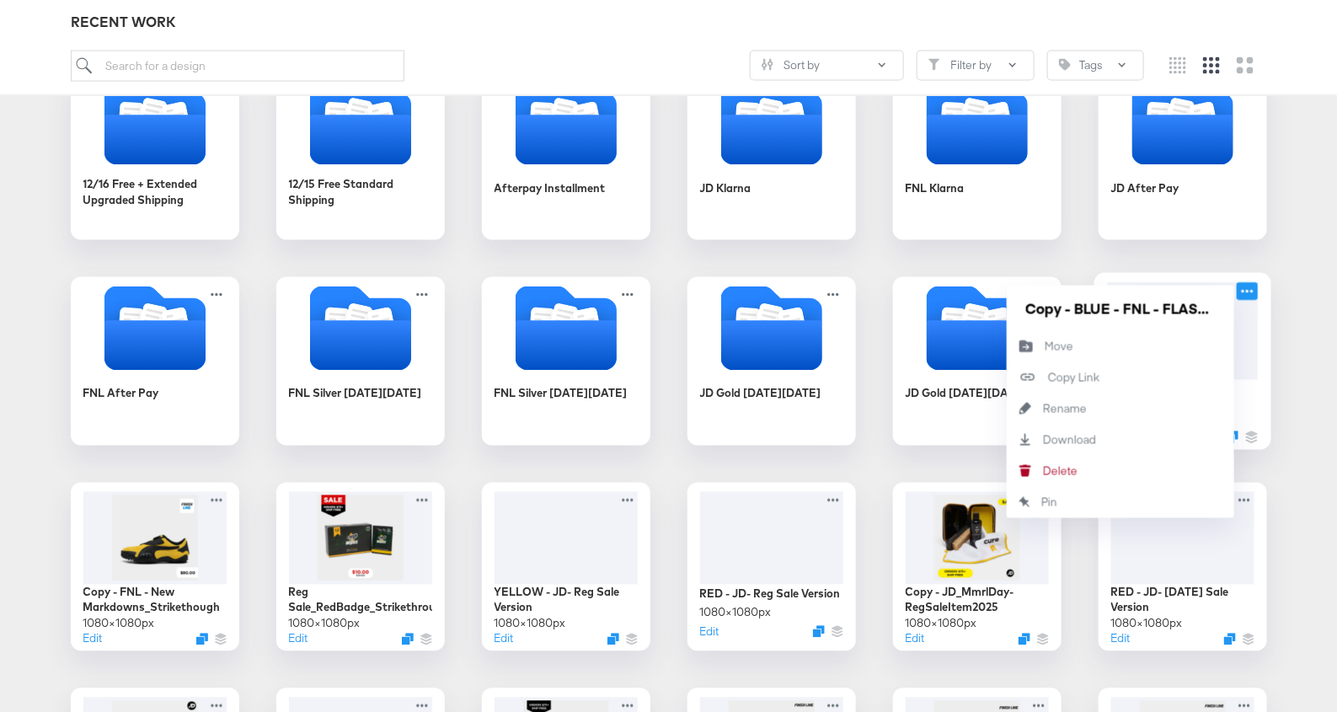
click at [1240, 290] on icon at bounding box center [1246, 291] width 21 height 18
click at [1150, 440] on div "Download Download" at bounding box center [1119, 439] width 227 height 31
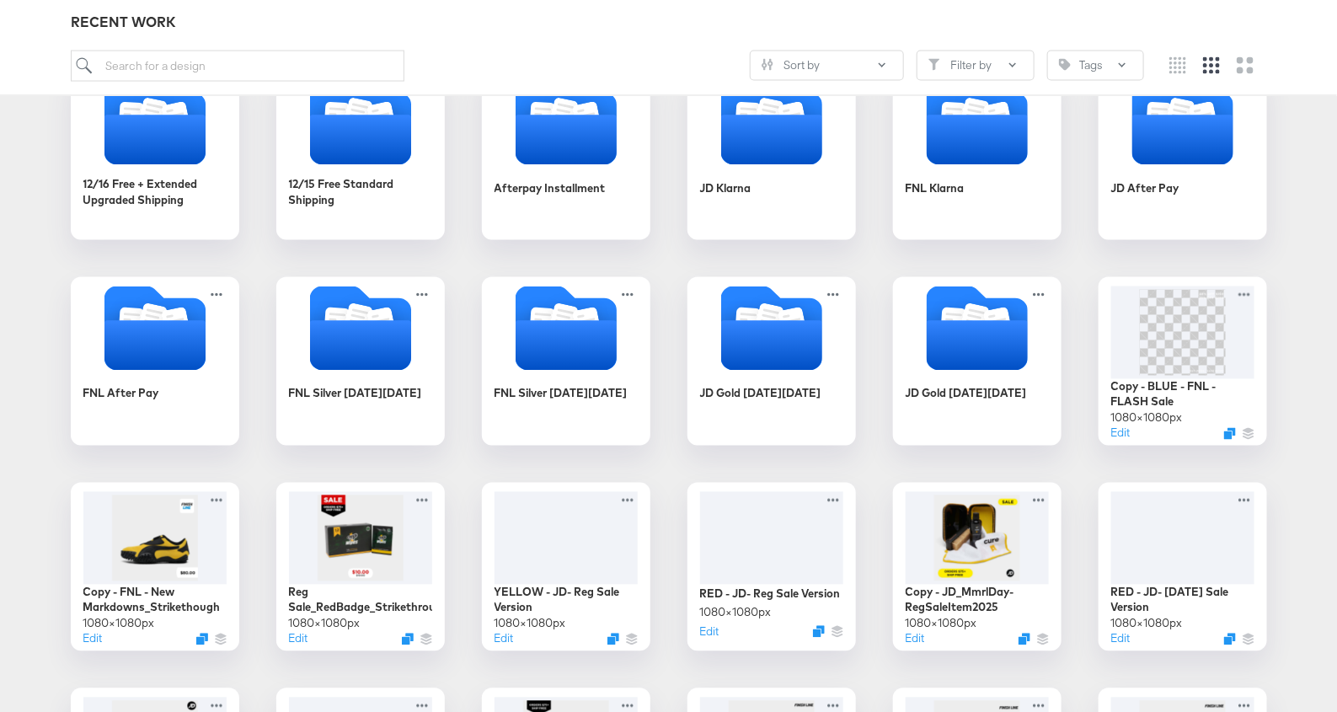
click at [868, 253] on div "CP-23519 - FNL NEW get the app + status 07.01 - JD/FNL - New Markdowns CP9790-H…" at bounding box center [668, 156] width 1303 height 1812
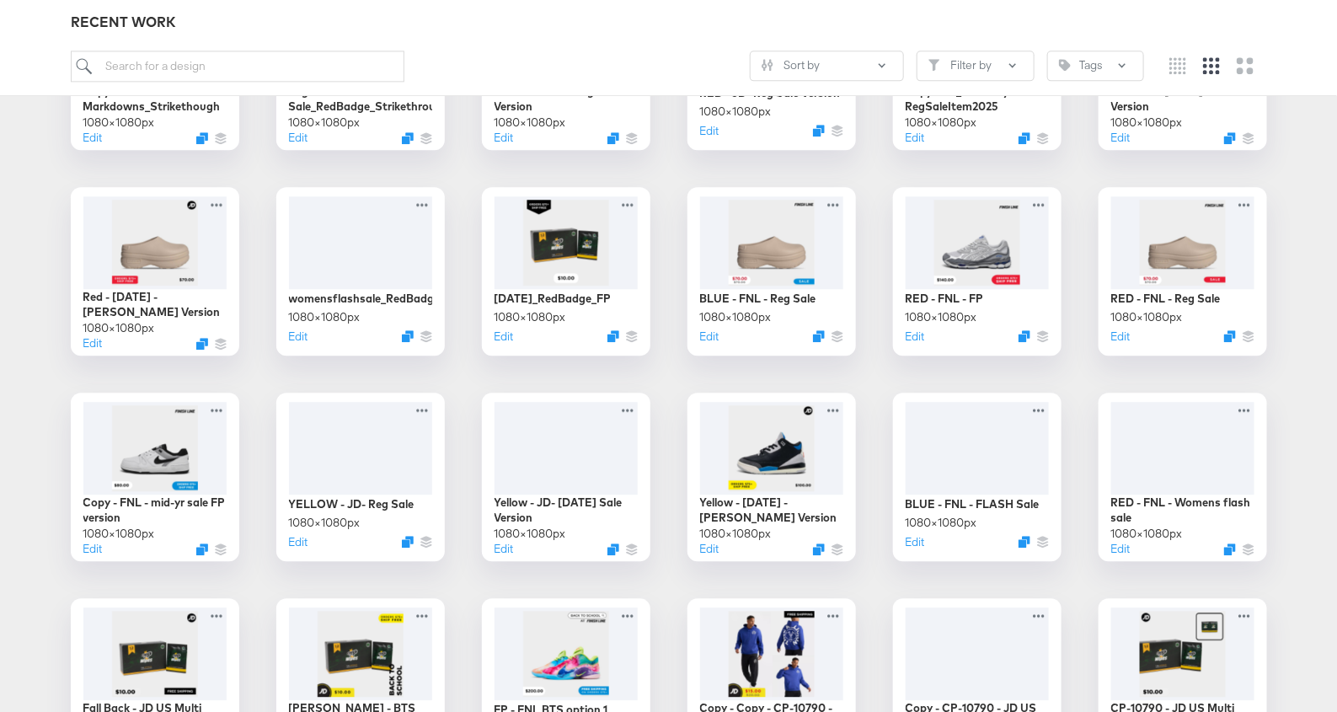
scroll to position [1739, 0]
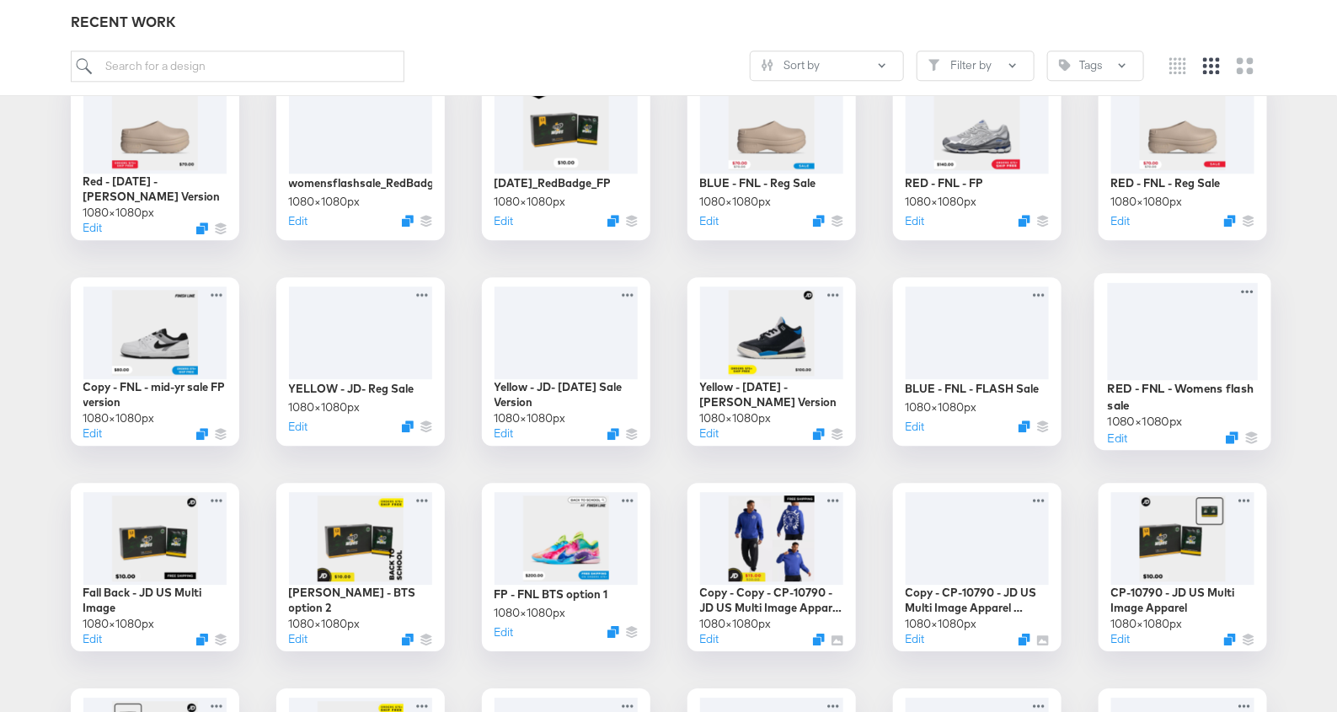
click at [1163, 338] on div at bounding box center [1182, 330] width 151 height 97
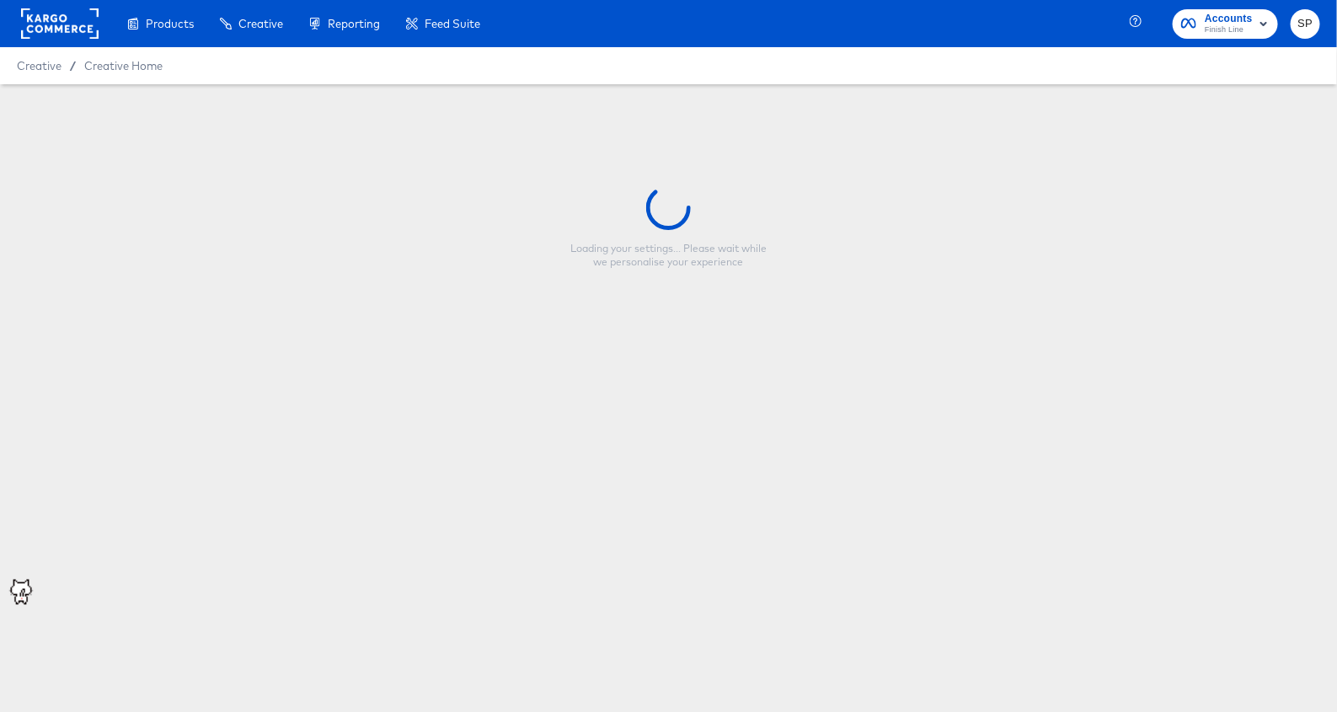
type input "RED - FNL - Womens flash sale"
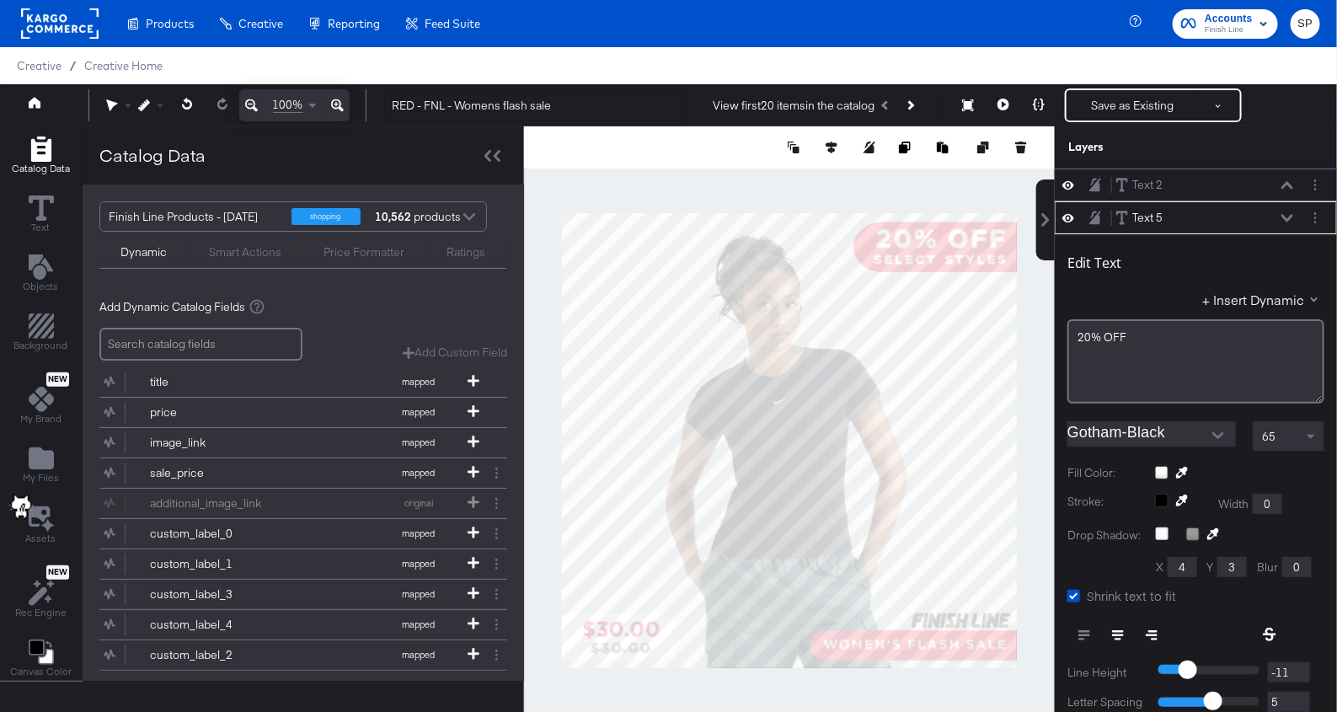
scroll to position [32, 0]
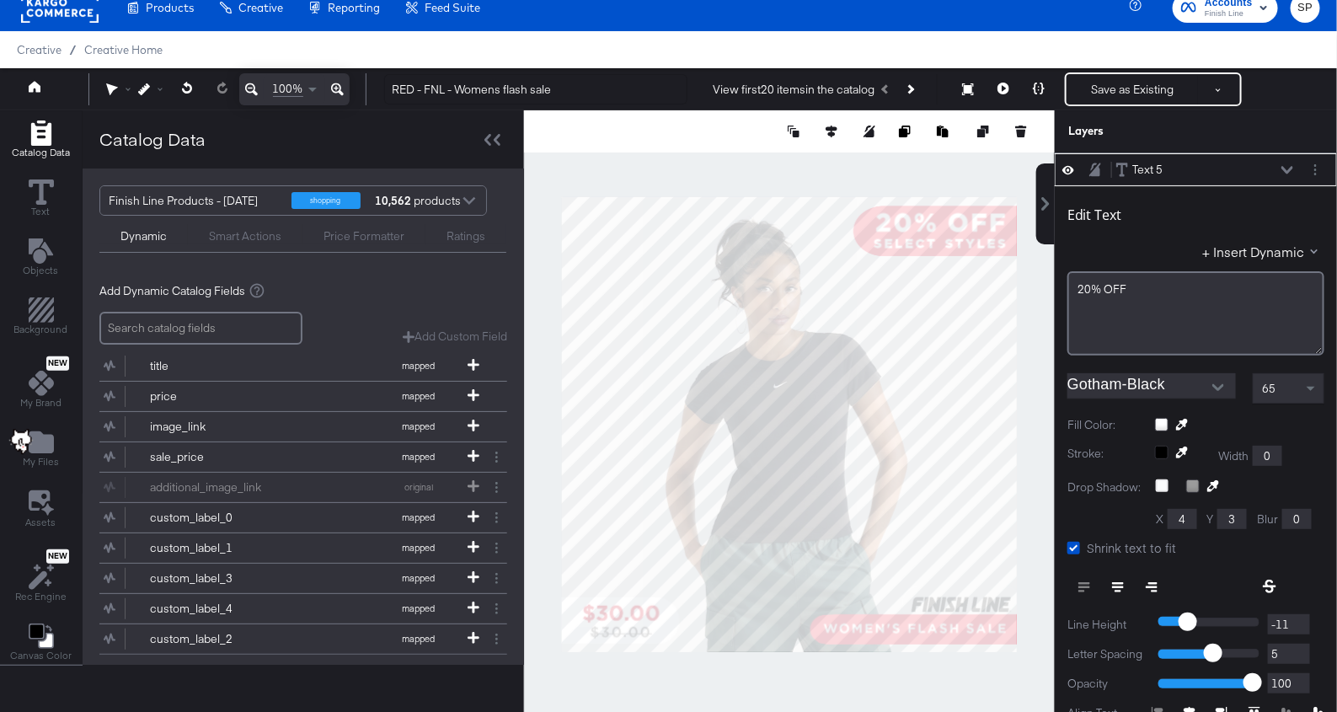
click at [1073, 163] on icon at bounding box center [1068, 170] width 12 height 14
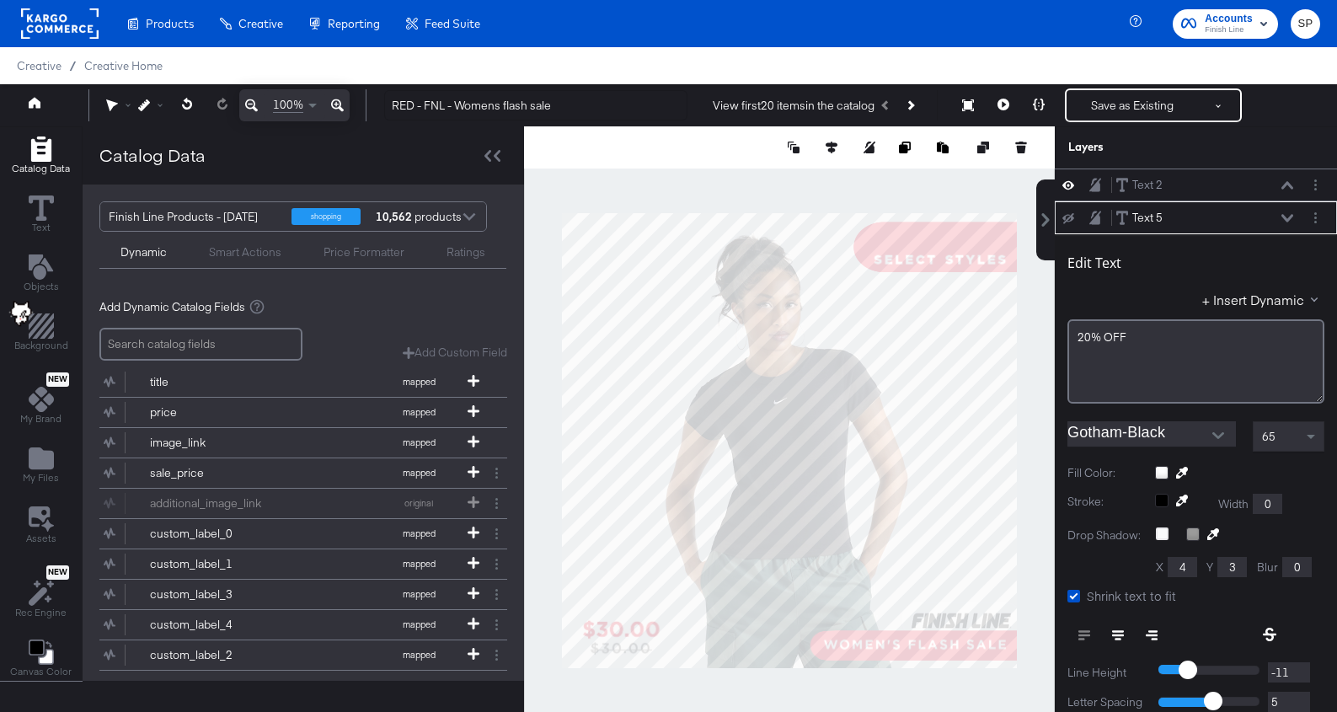
scroll to position [16, 0]
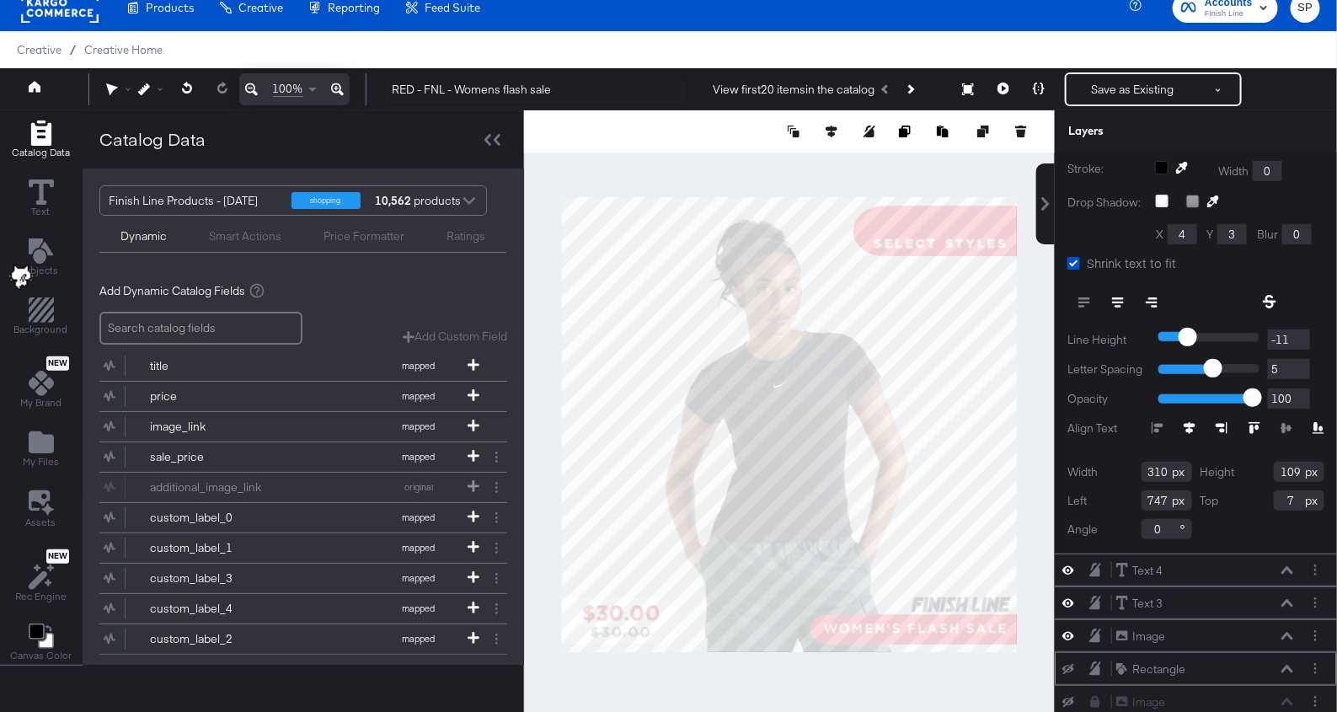
click at [1065, 664] on icon at bounding box center [1068, 669] width 12 height 11
click at [1065, 661] on icon at bounding box center [1068, 668] width 12 height 14
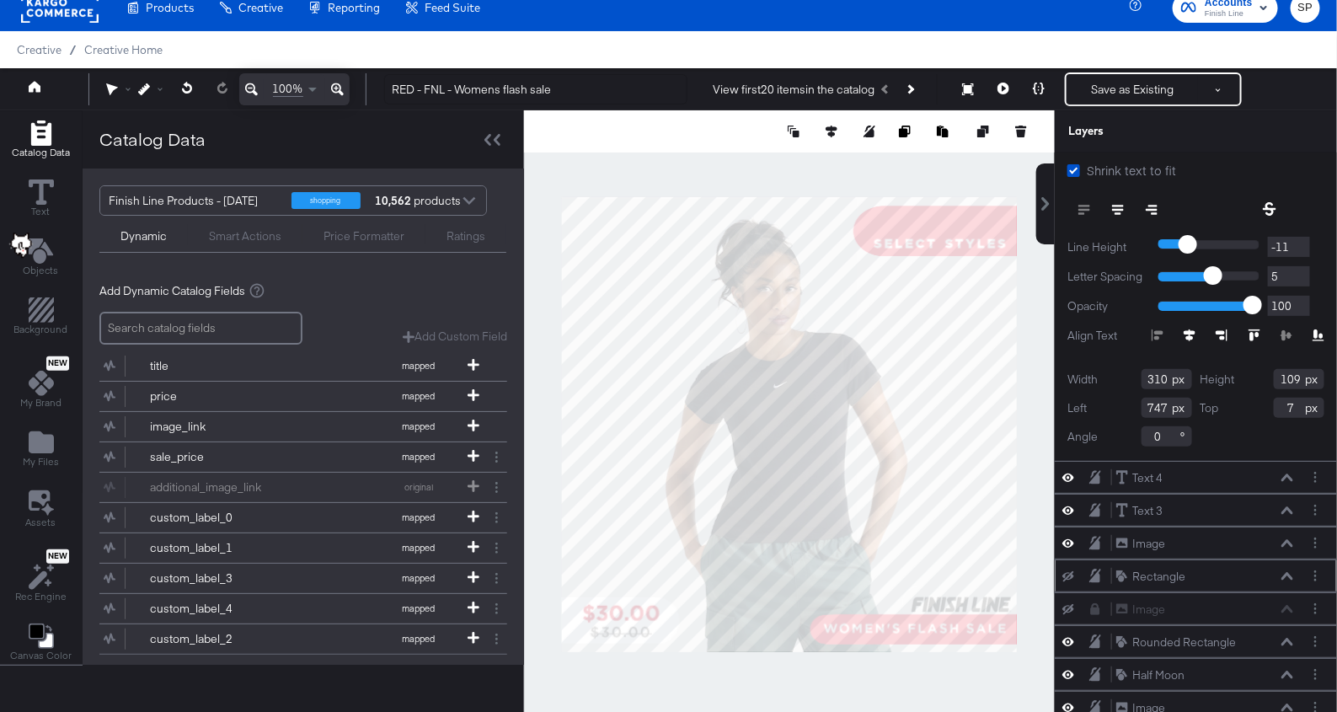
scroll to position [414, 0]
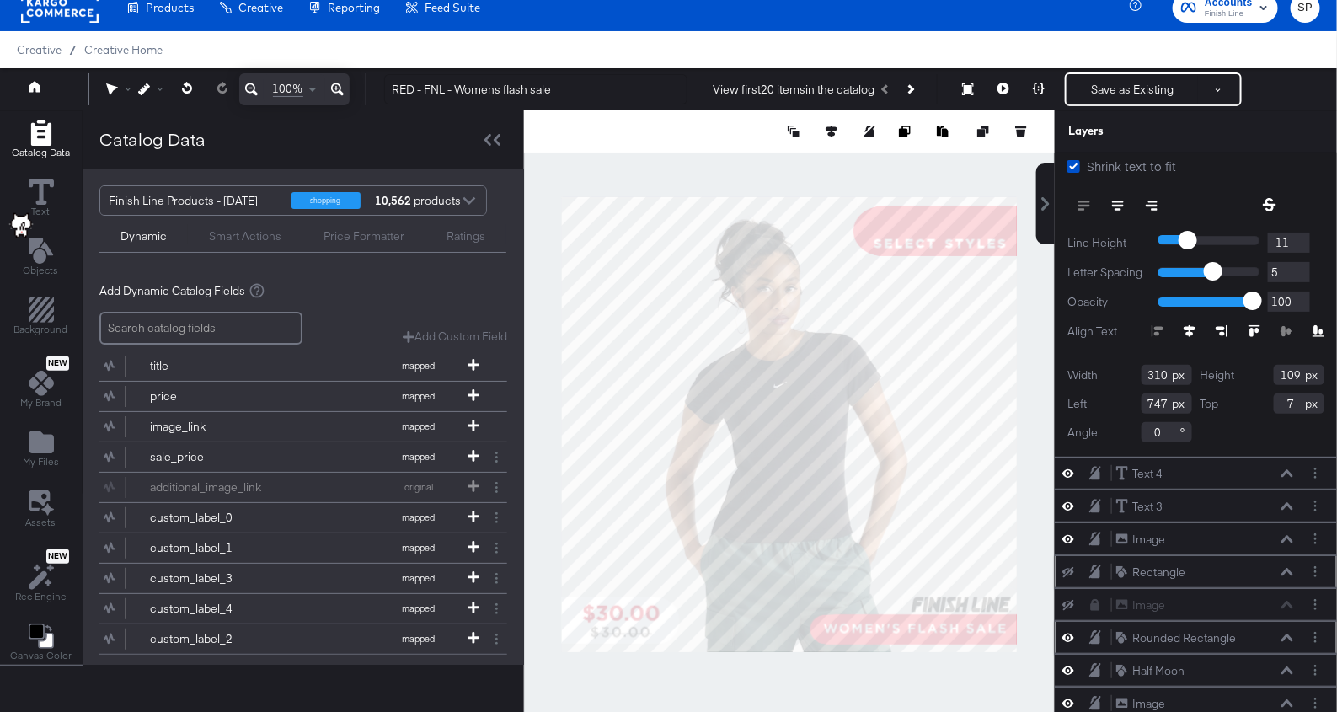
click at [1068, 632] on icon at bounding box center [1068, 637] width 12 height 14
click at [1068, 632] on icon at bounding box center [1068, 637] width 12 height 11
click at [1063, 663] on icon at bounding box center [1068, 670] width 12 height 14
click at [1063, 665] on icon at bounding box center [1068, 670] width 12 height 11
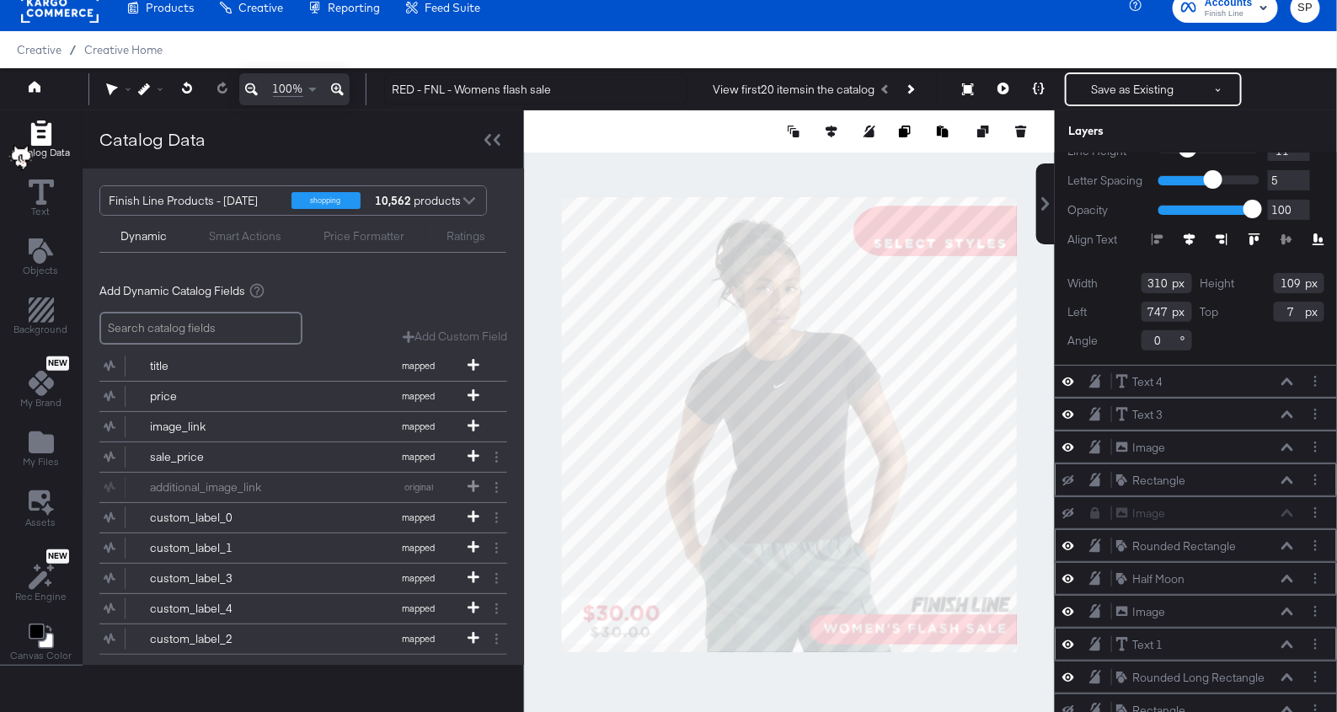
scroll to position [508, 0]
click at [1066, 601] on icon at bounding box center [1068, 608] width 12 height 14
click at [1066, 604] on icon at bounding box center [1068, 609] width 12 height 11
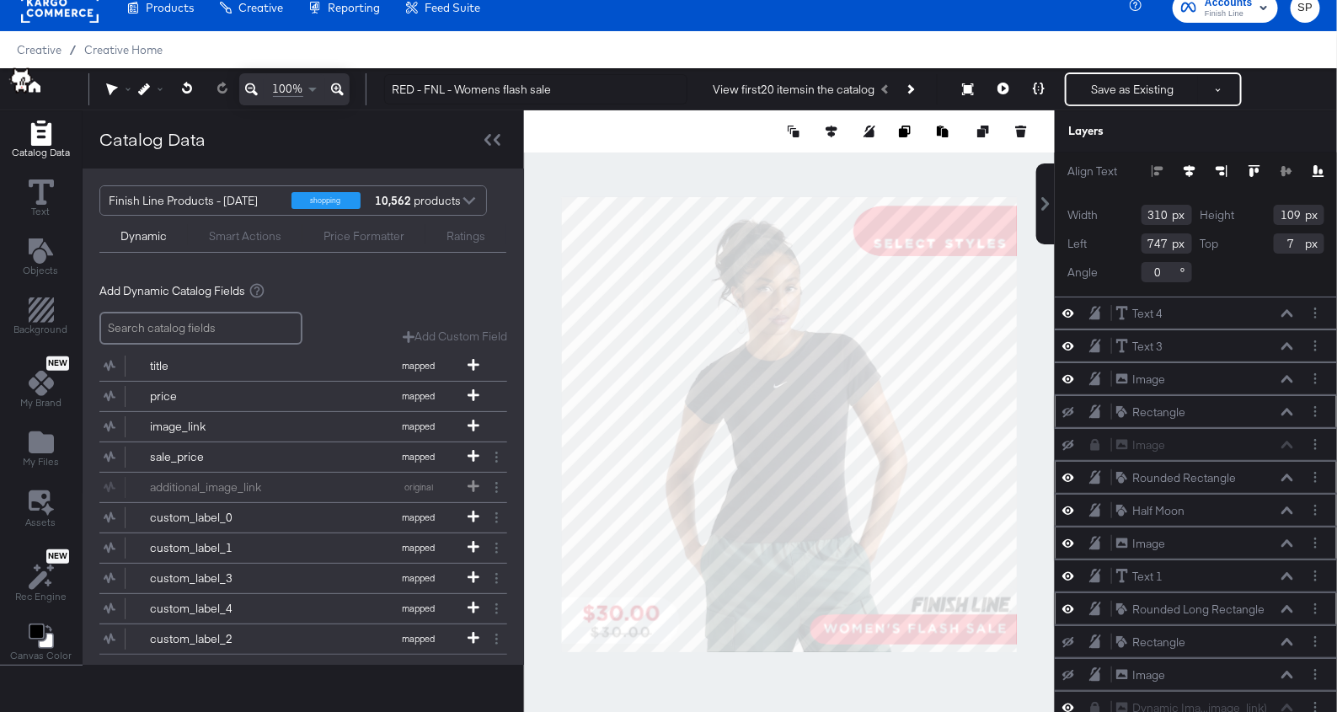
click at [1070, 601] on icon at bounding box center [1068, 608] width 12 height 14
click at [1067, 602] on button at bounding box center [1067, 608] width 13 height 13
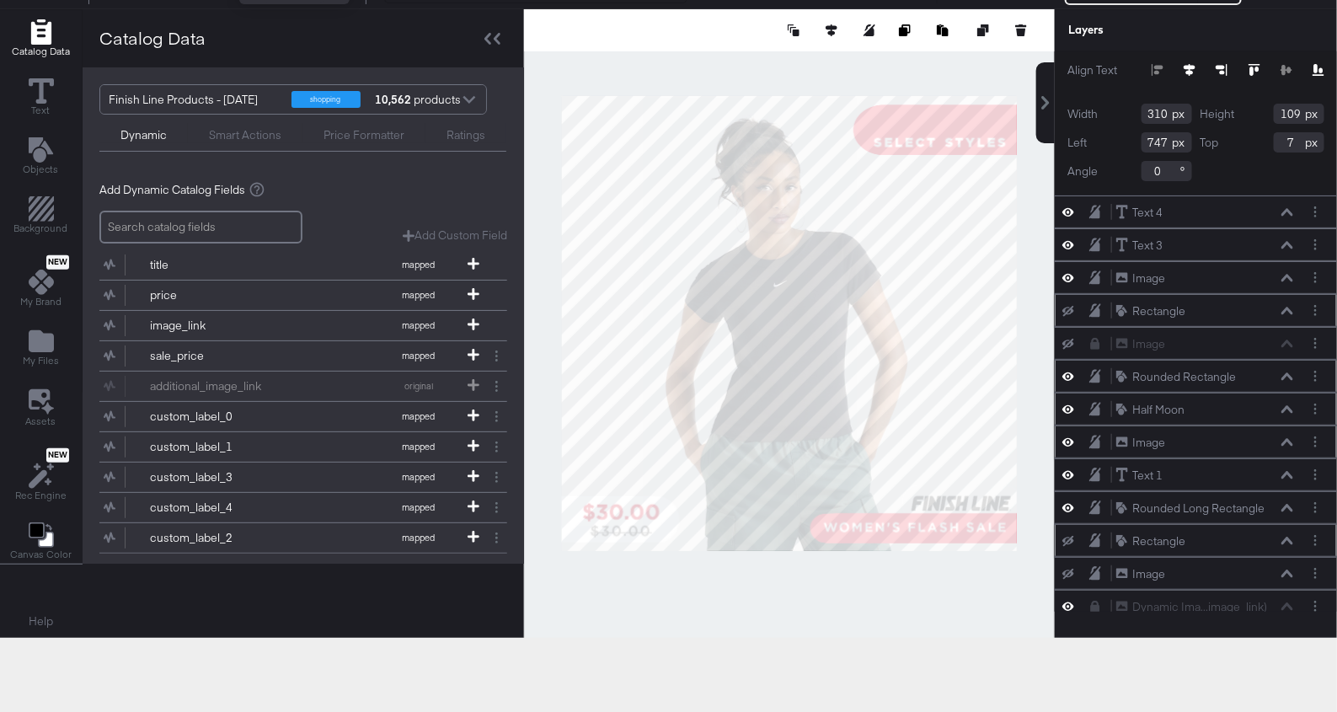
scroll to position [131, 0]
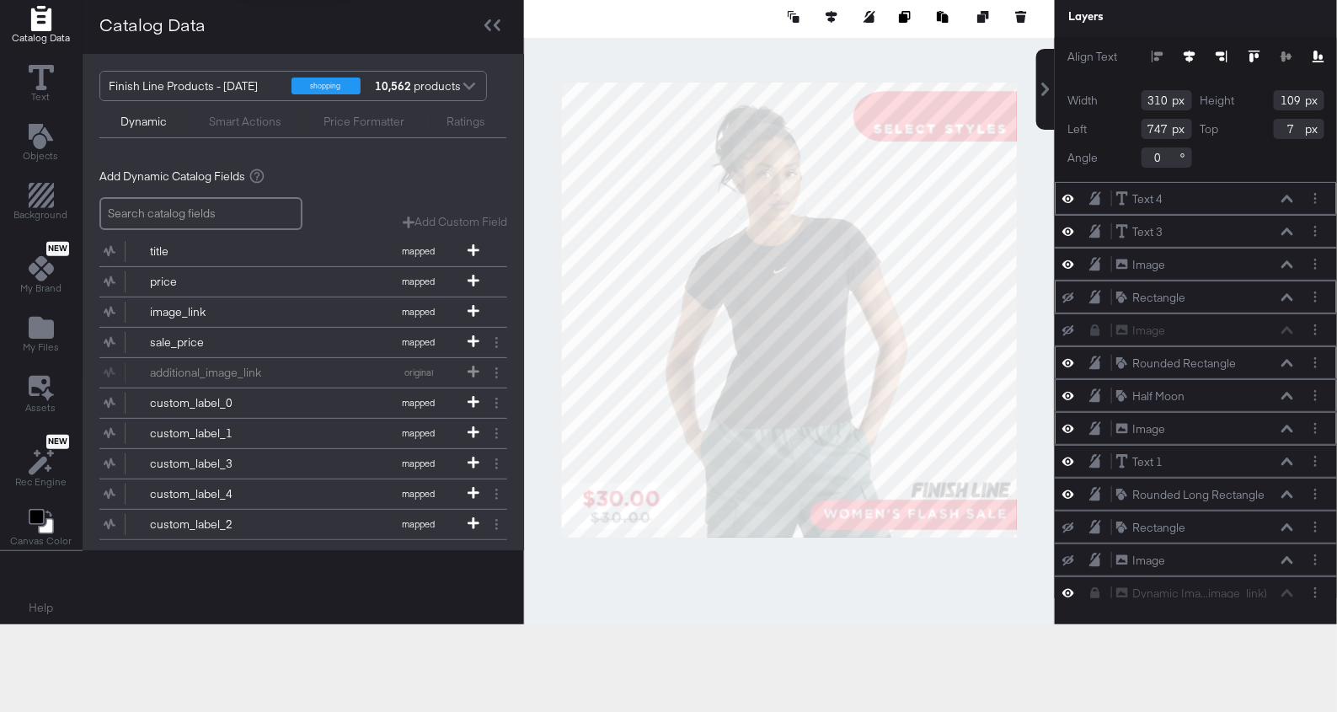
click at [1068, 191] on icon at bounding box center [1068, 198] width 12 height 14
click at [1068, 194] on icon at bounding box center [1068, 199] width 12 height 11
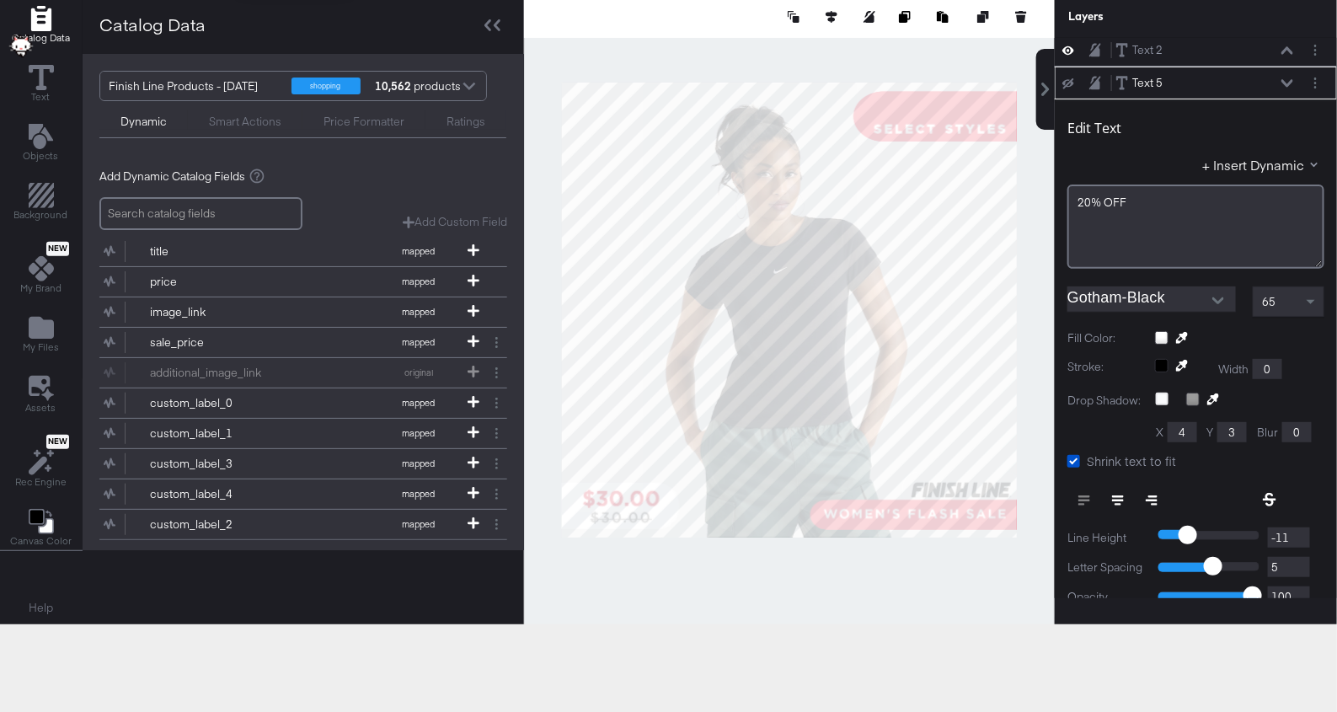
scroll to position [0, 0]
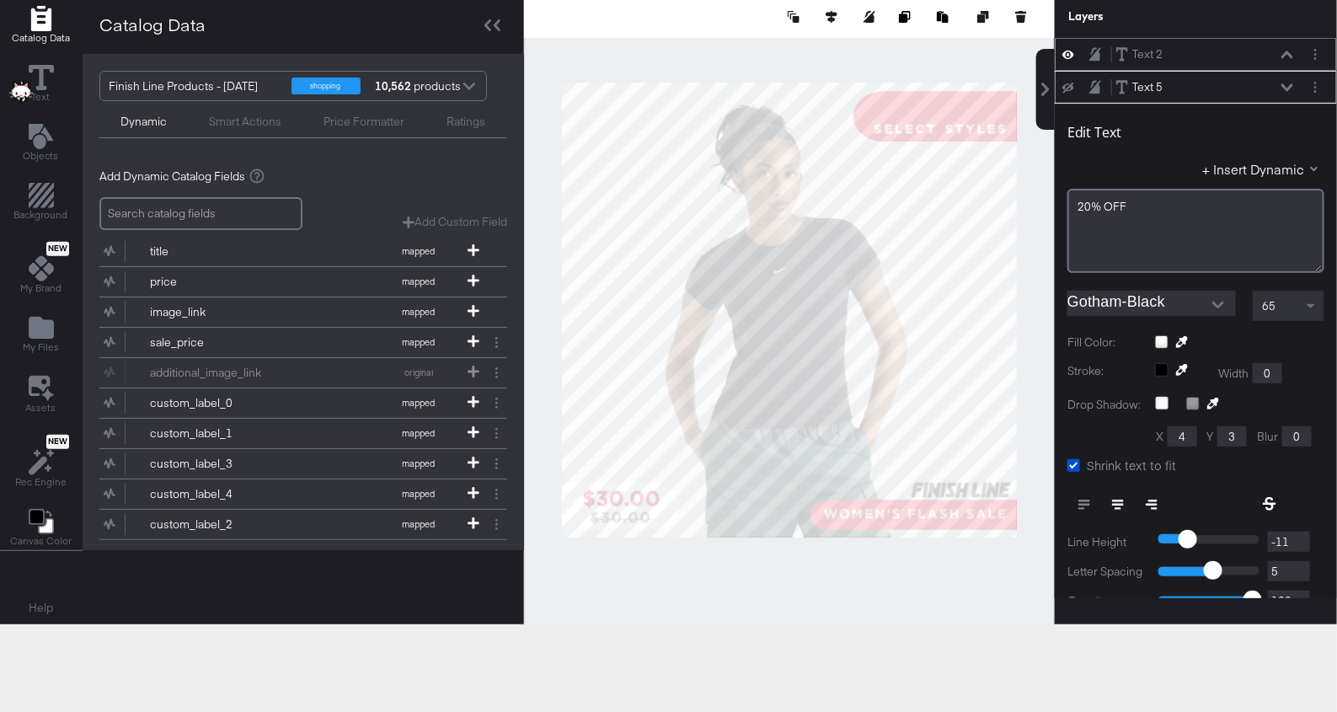
click at [1068, 51] on icon at bounding box center [1068, 54] width 12 height 14
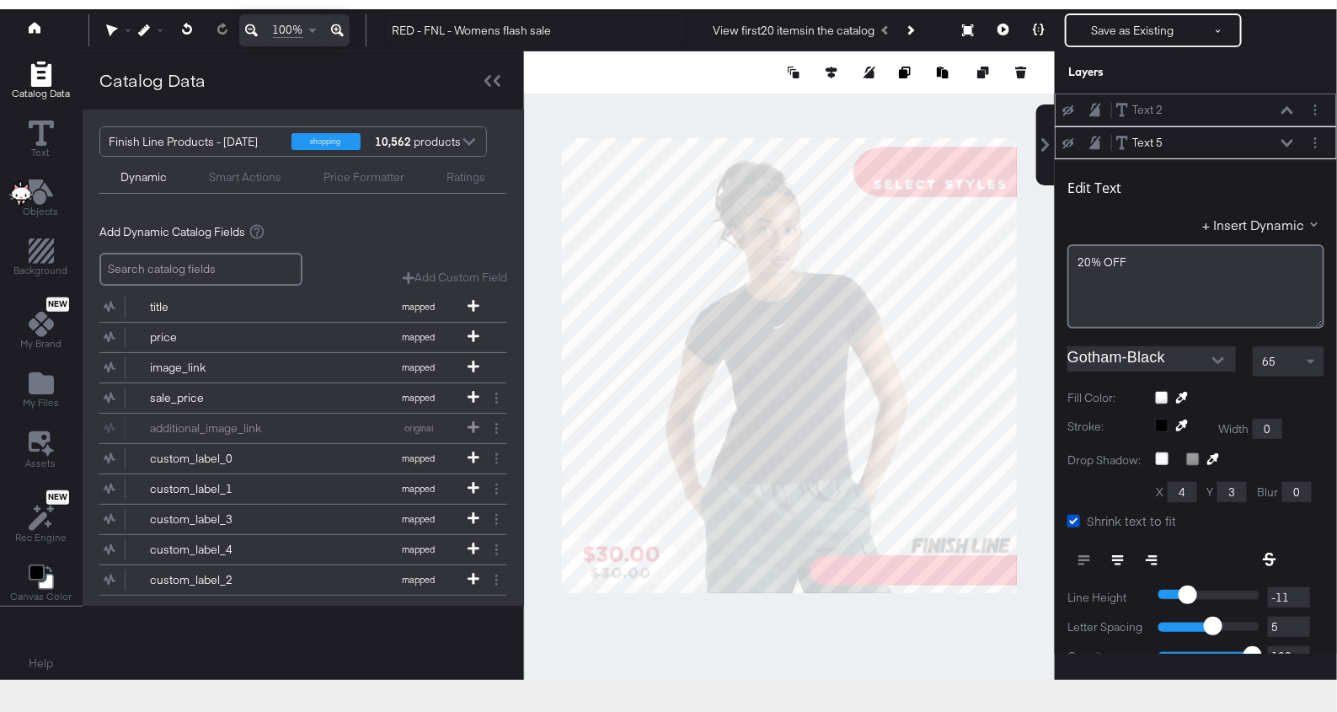
scroll to position [56, 0]
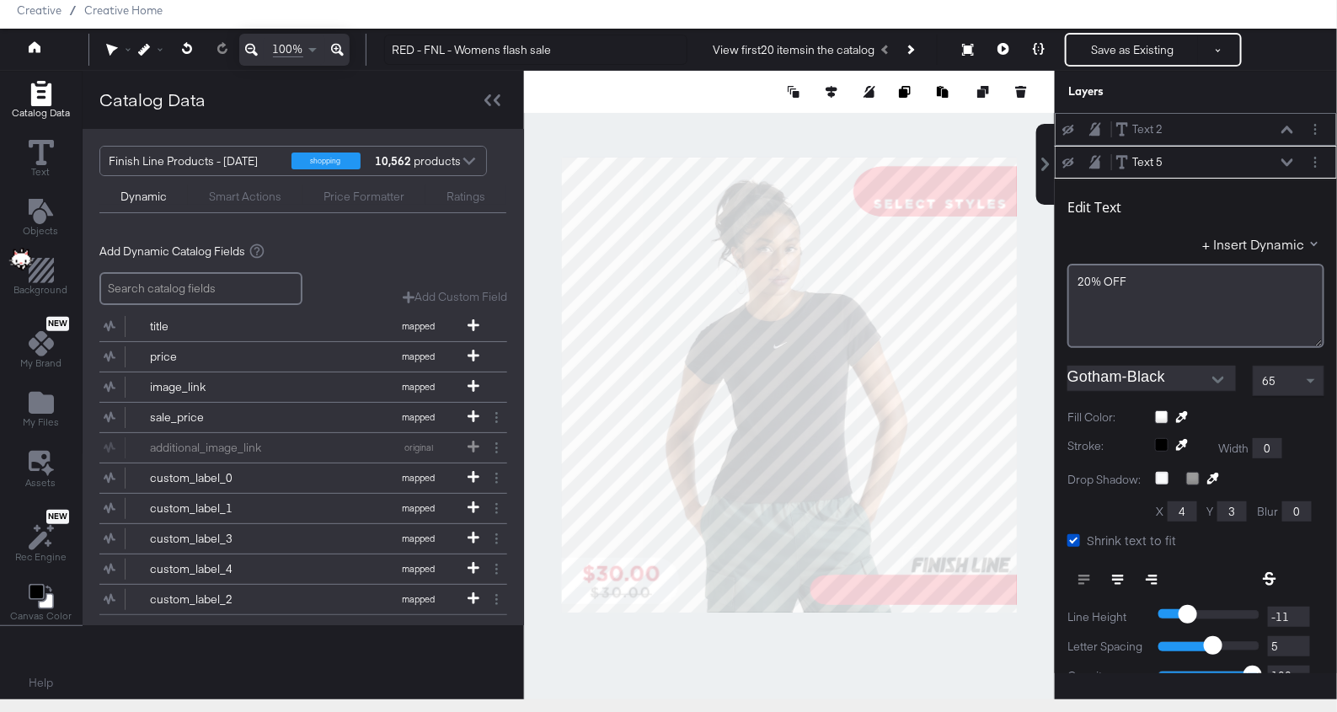
click at [1286, 158] on icon at bounding box center [1287, 162] width 12 height 8
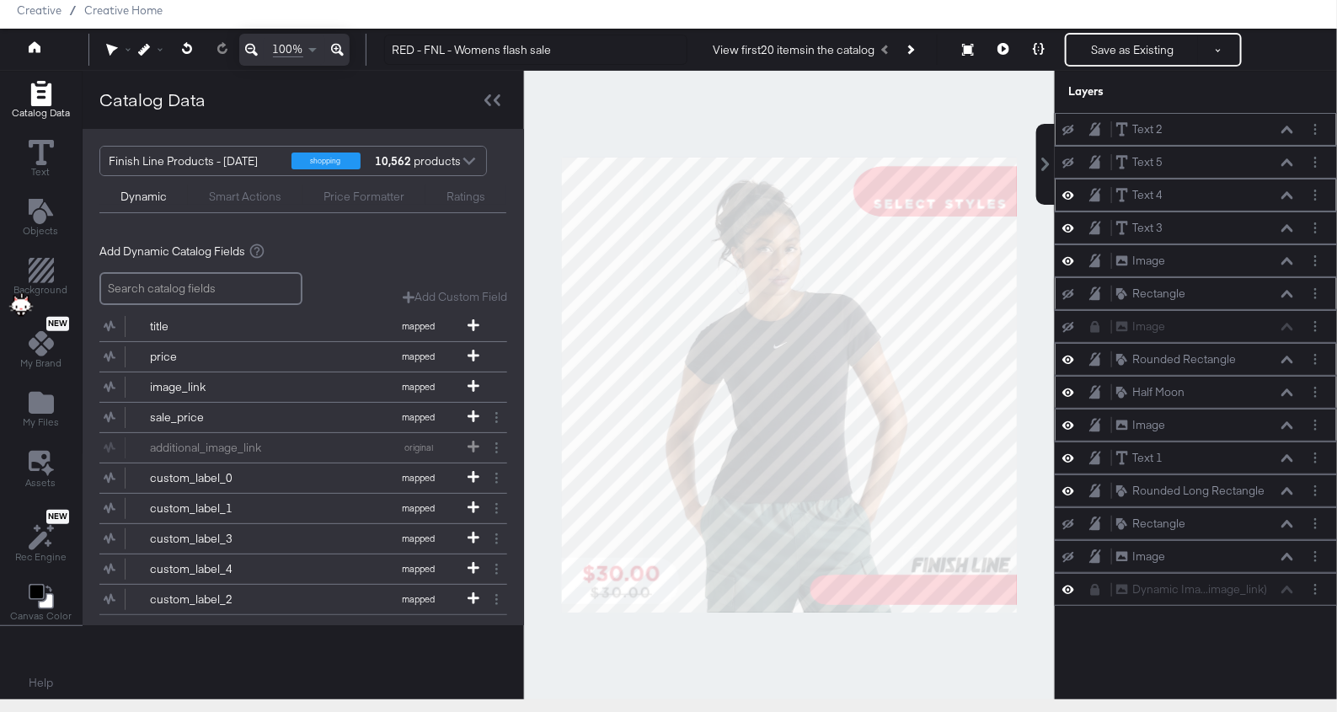
click at [1070, 191] on icon at bounding box center [1068, 195] width 12 height 8
click at [1070, 190] on icon at bounding box center [1068, 195] width 12 height 11
click at [1068, 224] on icon at bounding box center [1068, 228] width 12 height 8
click at [1068, 224] on icon at bounding box center [1068, 228] width 12 height 11
click at [1066, 418] on icon at bounding box center [1068, 425] width 12 height 14
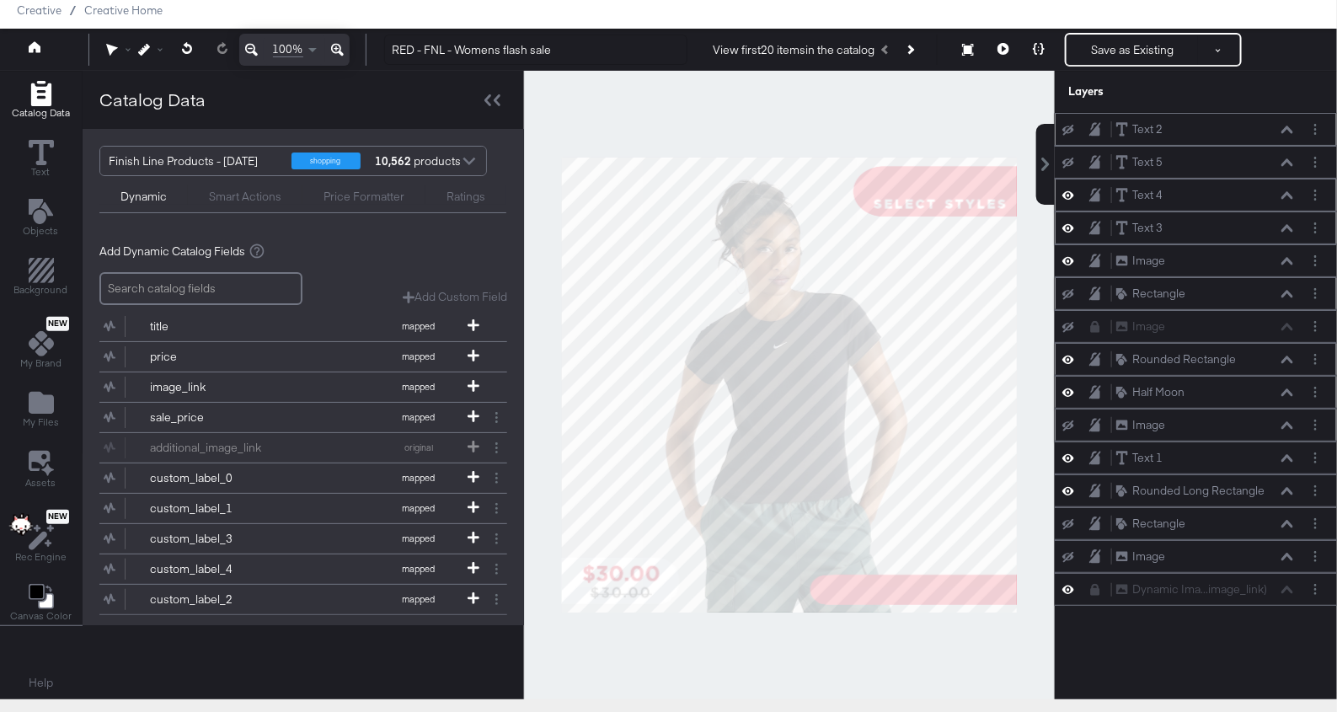
click at [1066, 420] on icon at bounding box center [1068, 425] width 12 height 11
click at [1068, 454] on icon at bounding box center [1068, 458] width 12 height 8
click at [46, 409] on icon "Add Files" at bounding box center [41, 402] width 25 height 25
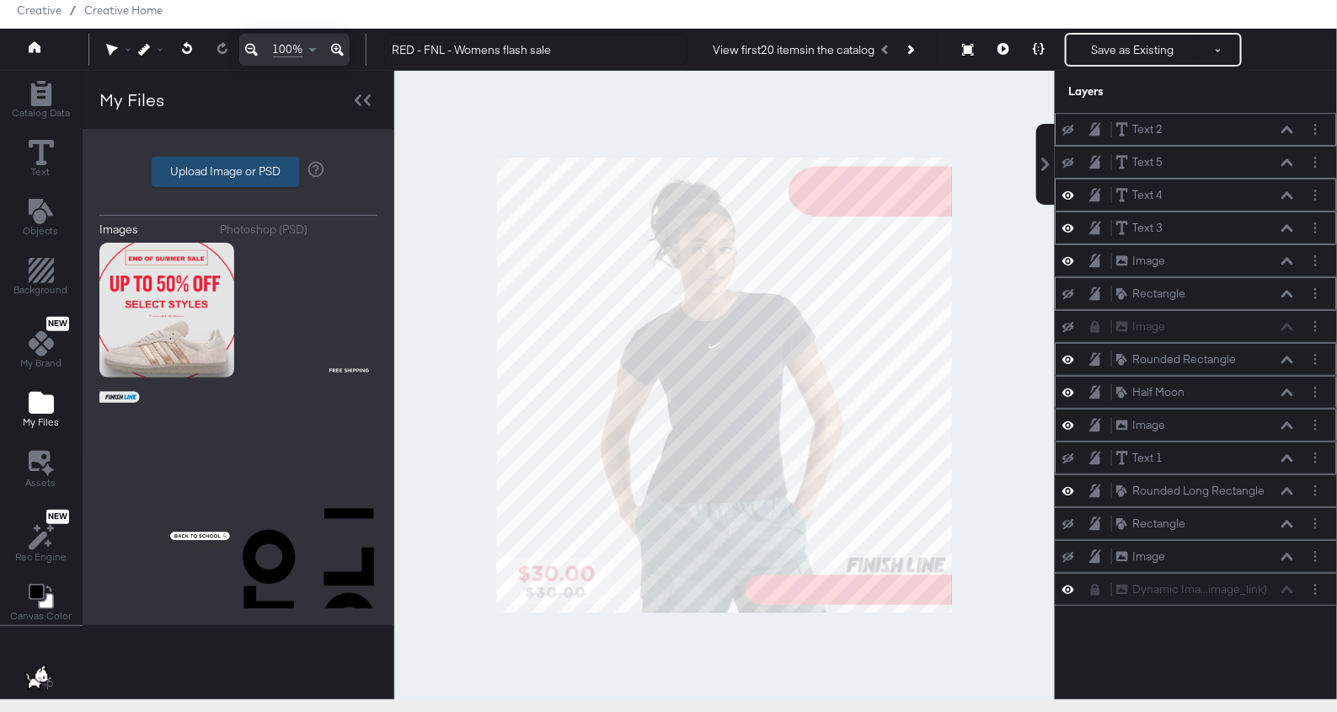
click at [224, 169] on label "Upload Image or PSD" at bounding box center [225, 171] width 146 height 29
click at [238, 172] on input "Upload Image or PSD" at bounding box center [238, 172] width 0 height 0
type input "C:\fakepath\copy_-_blue_-_fnl_-_flash_sale_.png"
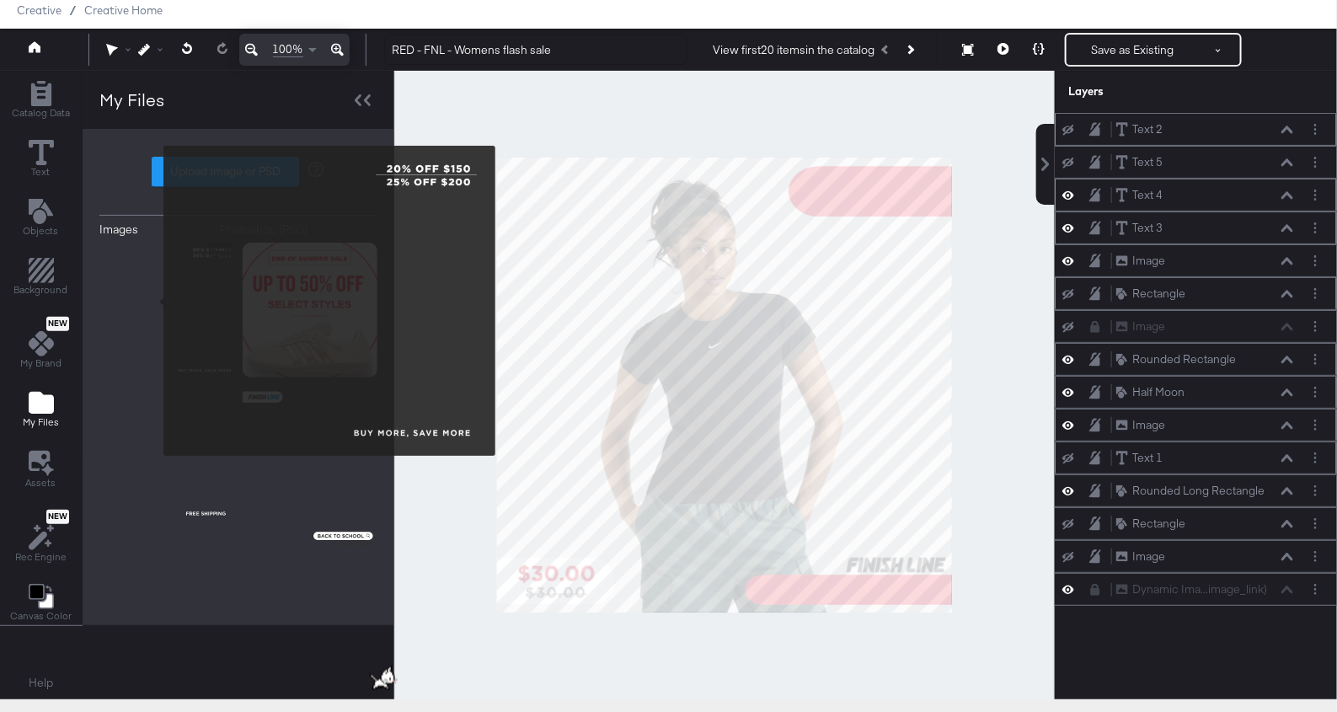
click at [153, 301] on img at bounding box center [166, 310] width 135 height 135
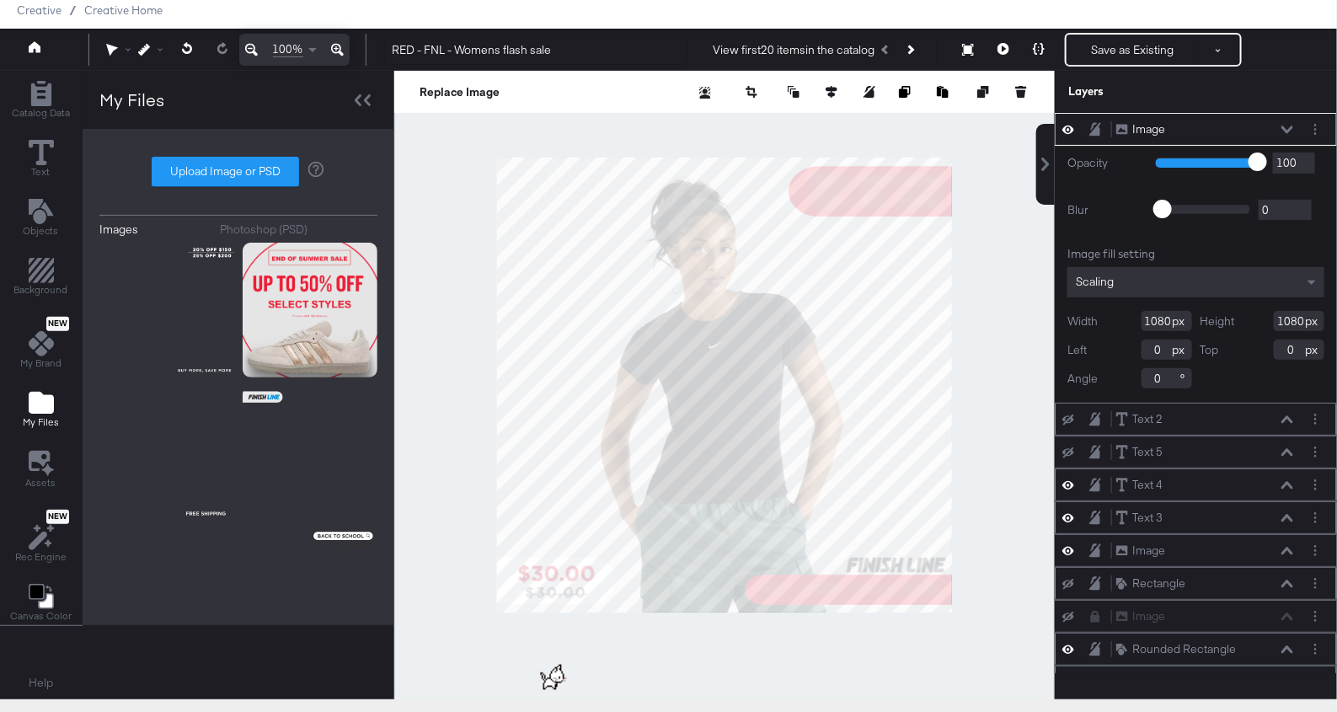
scroll to position [0, 0]
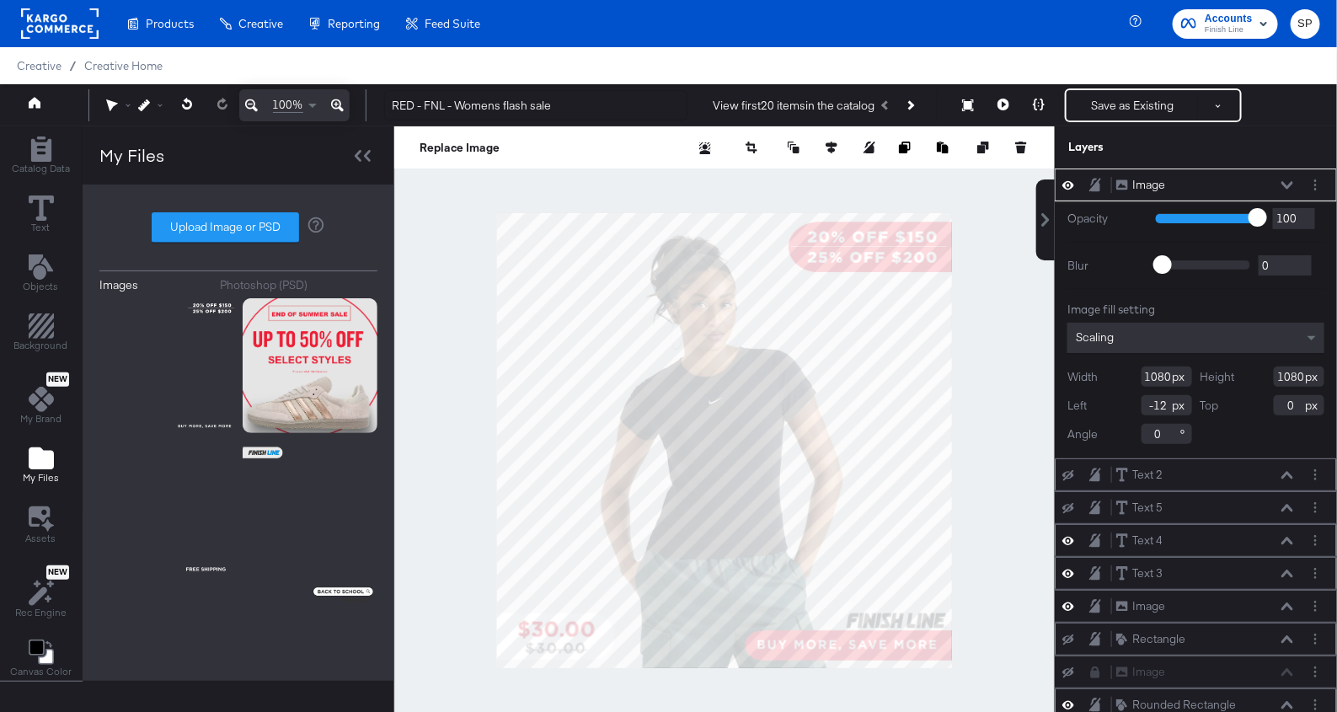
type input "-13"
click at [1058, 408] on div "Opacity 1 100 100 Blur 0 2000 0 Image fill setting Scaling Width 1080 Height 10…" at bounding box center [1195, 329] width 282 height 257
click at [1018, 423] on div at bounding box center [724, 440] width 660 height 628
type input "0"
click at [1030, 323] on div at bounding box center [724, 440] width 660 height 628
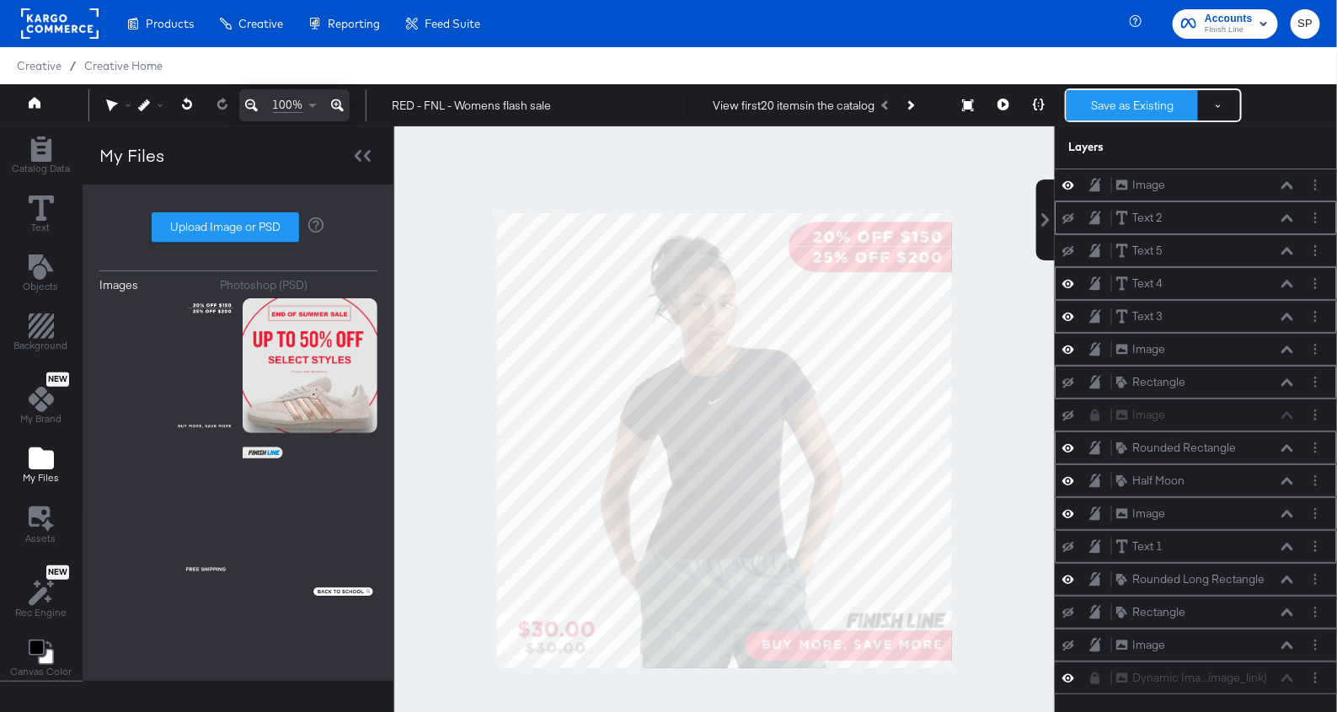
click at [1117, 107] on button "Save as Existing" at bounding box center [1131, 105] width 131 height 30
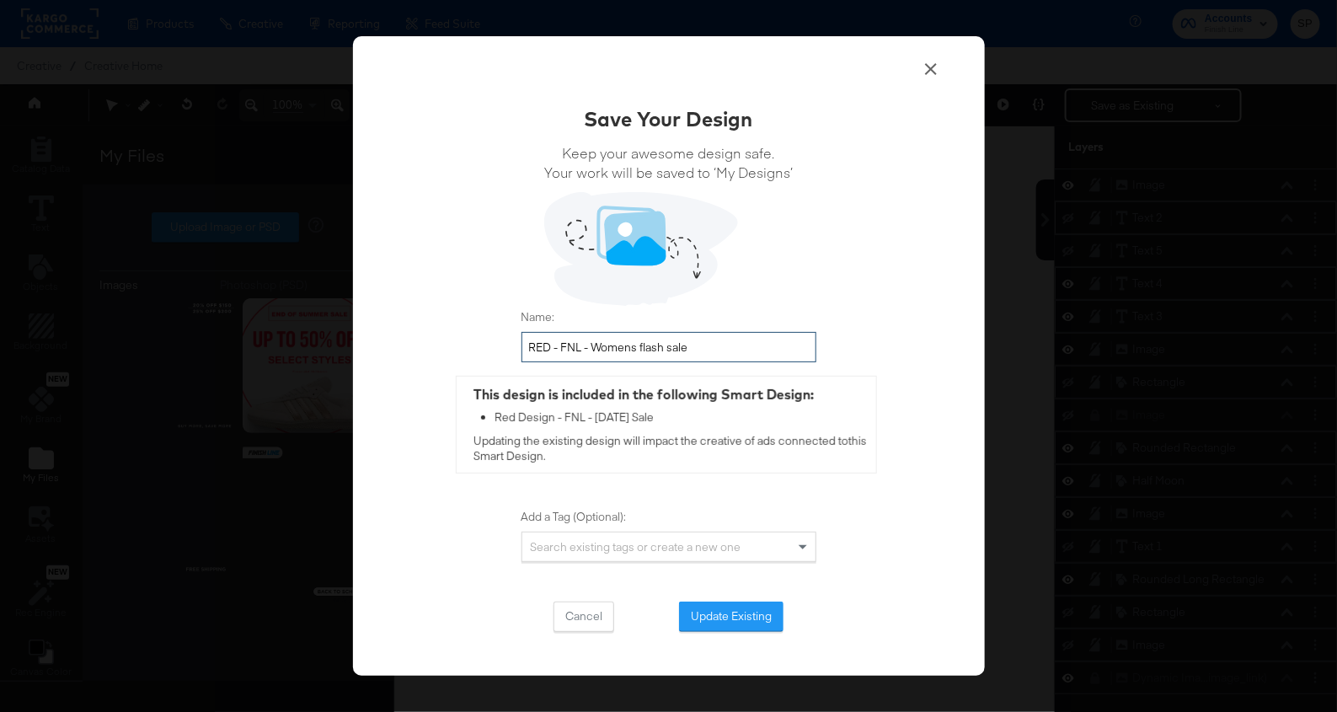
drag, startPoint x: 591, startPoint y: 349, endPoint x: 735, endPoint y: 350, distance: 144.0
click at [735, 350] on input "RED - FNL - Womens flash sale" at bounding box center [668, 347] width 295 height 31
type input "RED - FNL - bmsm"
click at [724, 604] on button "Update Existing" at bounding box center [731, 616] width 104 height 30
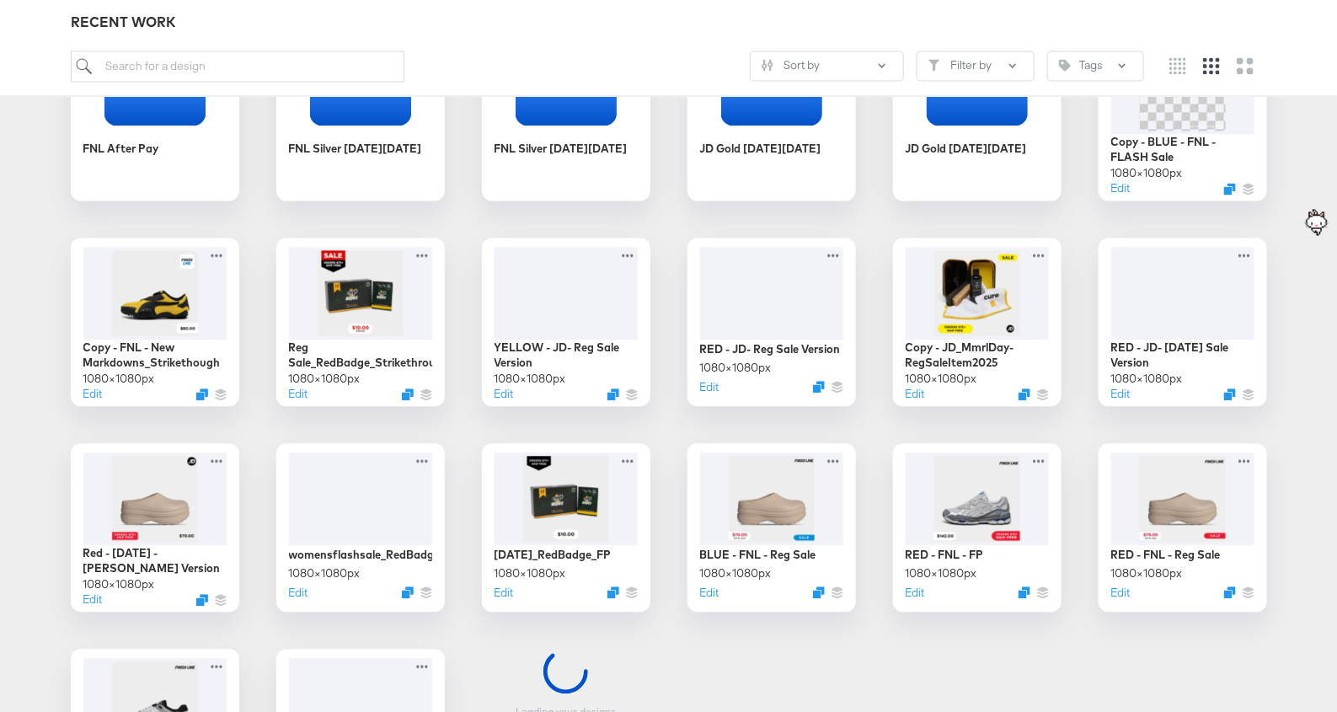
scroll to position [1371, 0]
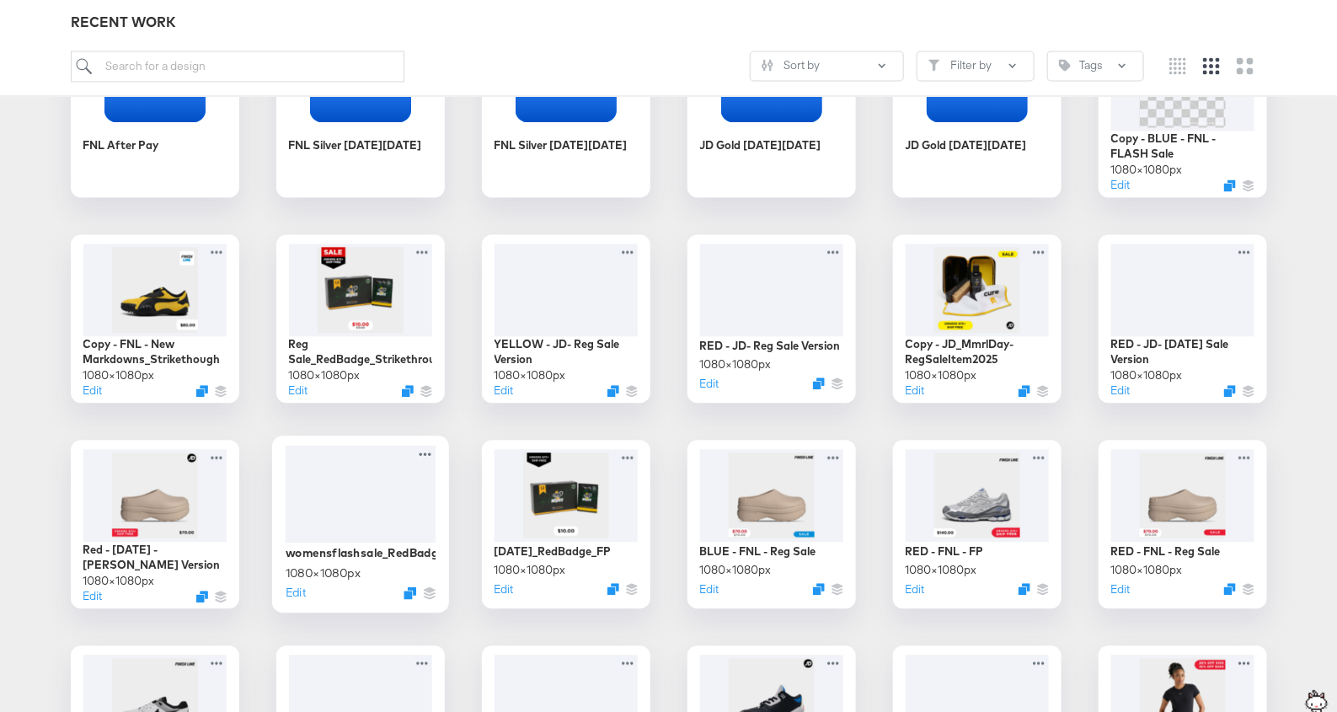
click at [392, 487] on div at bounding box center [360, 494] width 151 height 98
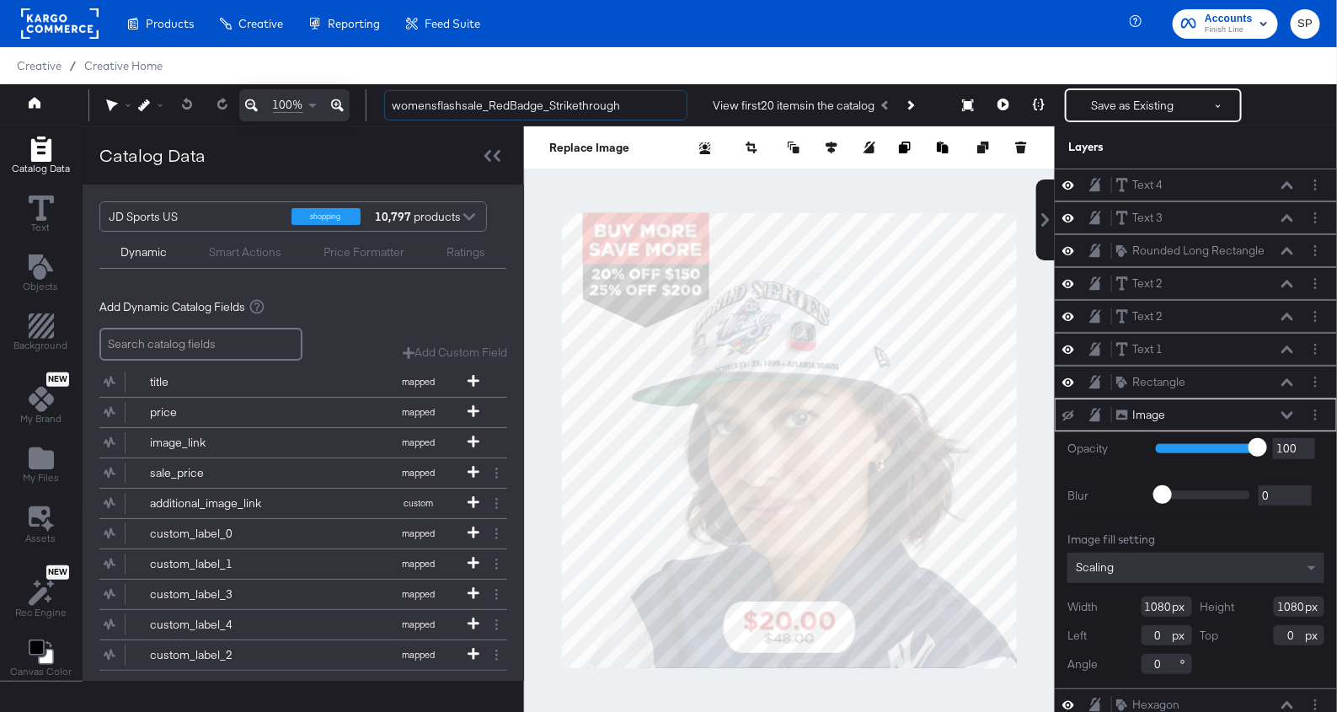
drag, startPoint x: 479, startPoint y: 108, endPoint x: 363, endPoint y: 97, distance: 116.7
click at [363, 97] on div "100% womensflashsale_RedBadge_Strikethrough View first 20 items in the catalog …" at bounding box center [668, 105] width 1337 height 42
type input "BMSM_RedBadge_Strikethrough"
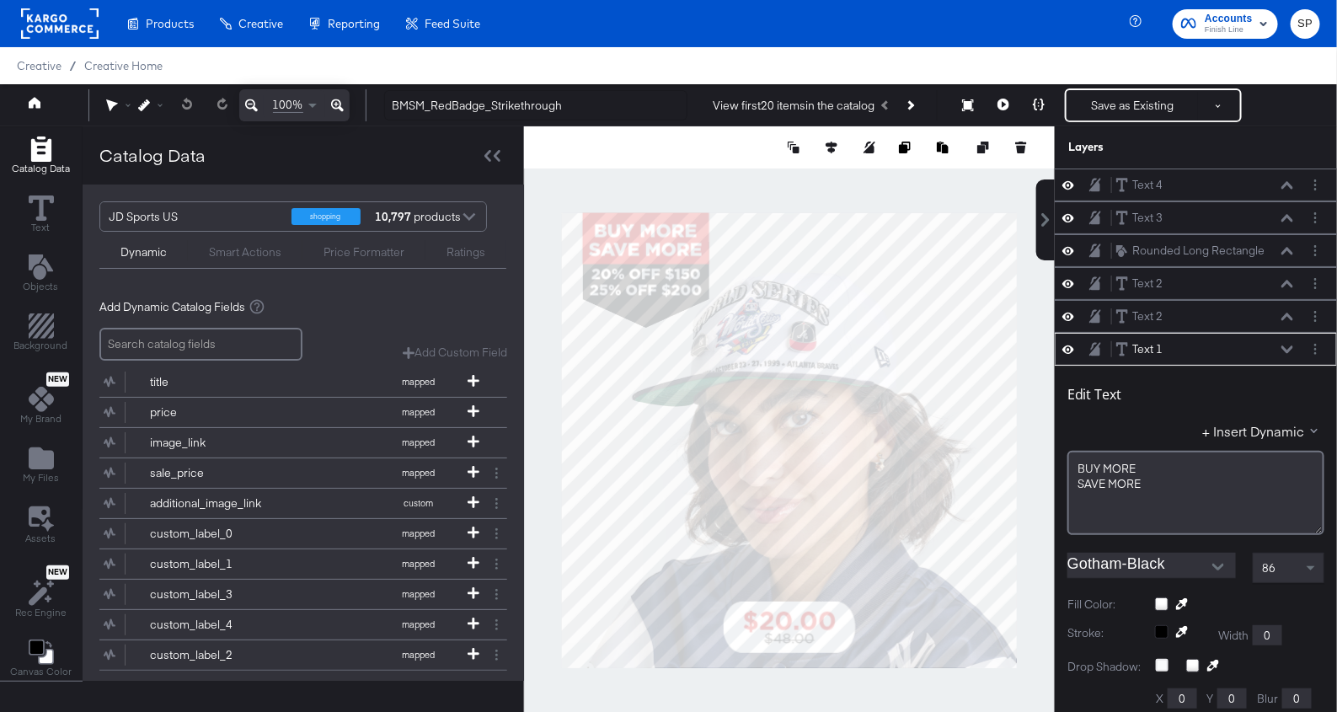
scroll to position [16, 0]
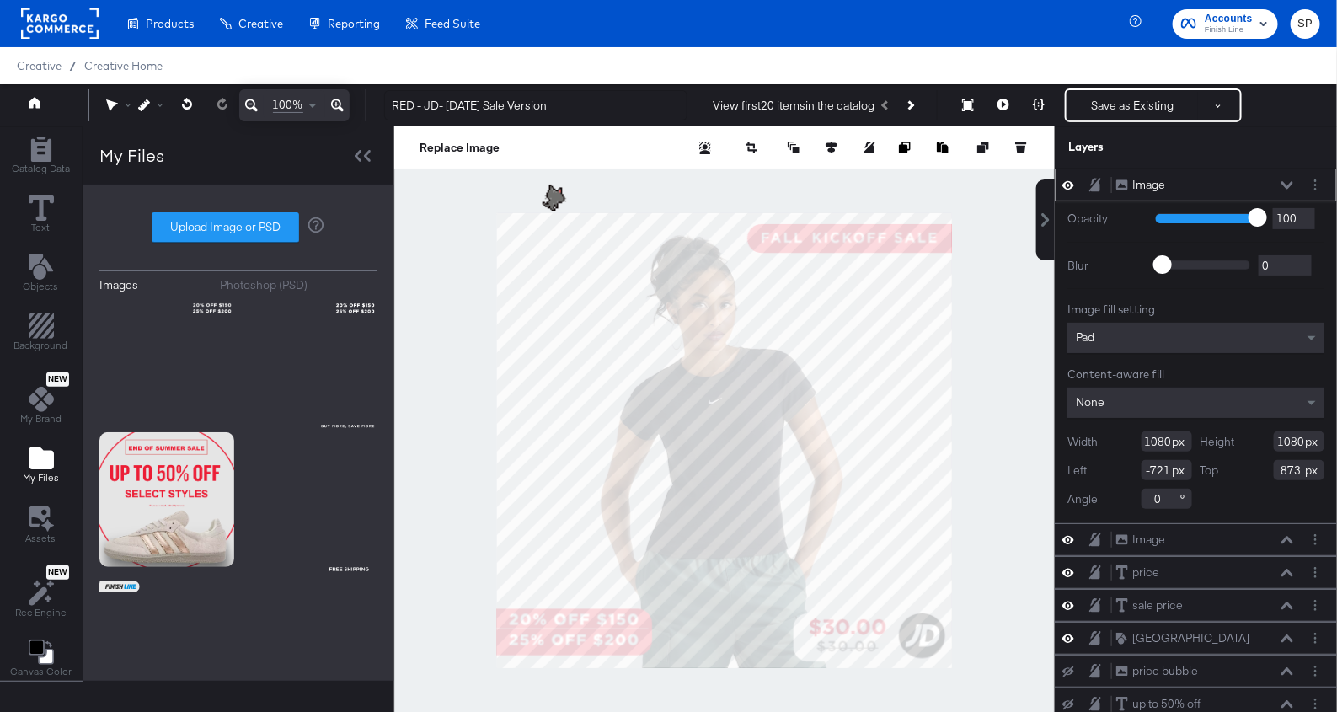
scroll to position [186, 0]
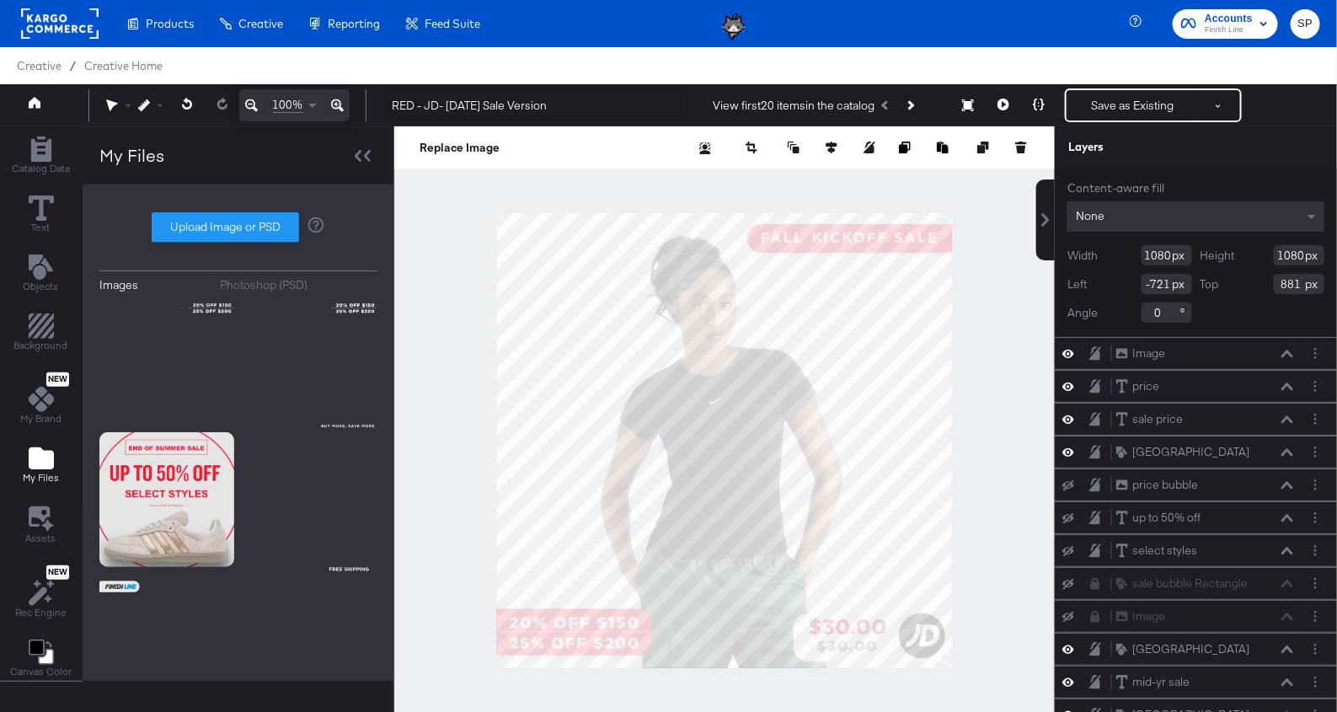
type input "880"
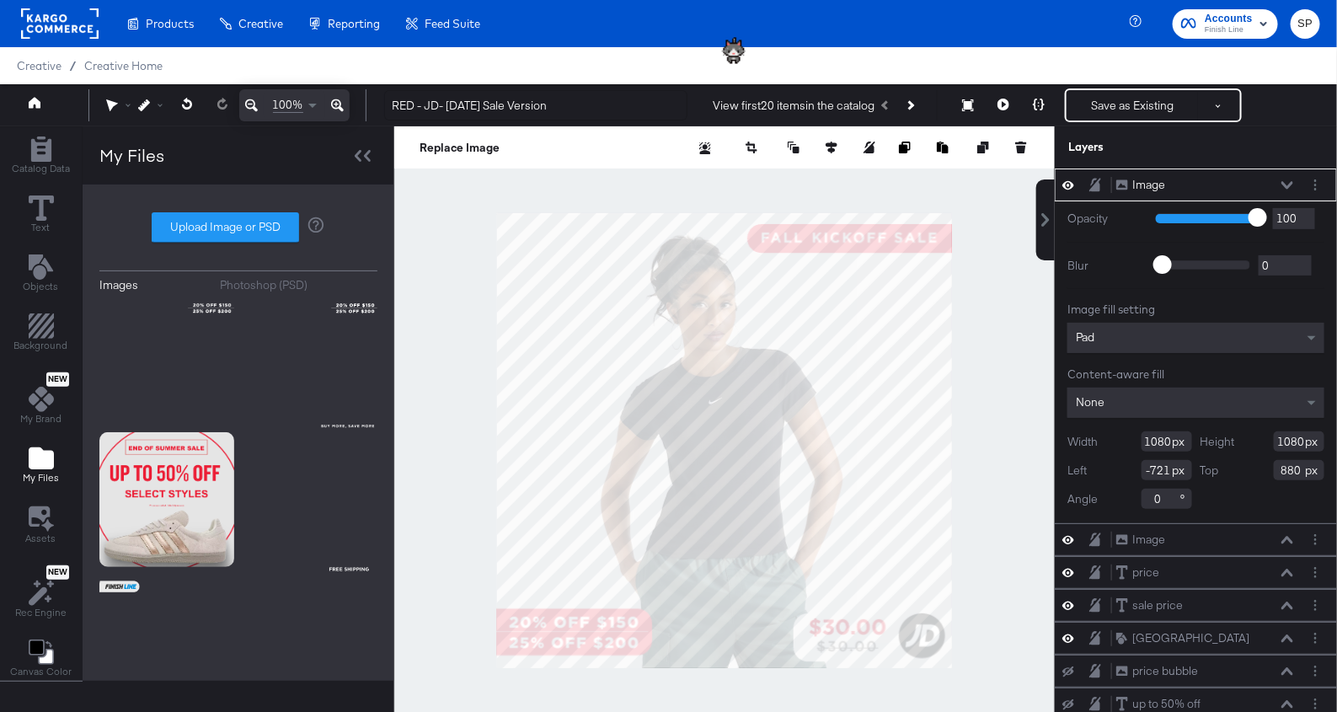
click at [1011, 579] on div at bounding box center [724, 440] width 660 height 628
type input "879"
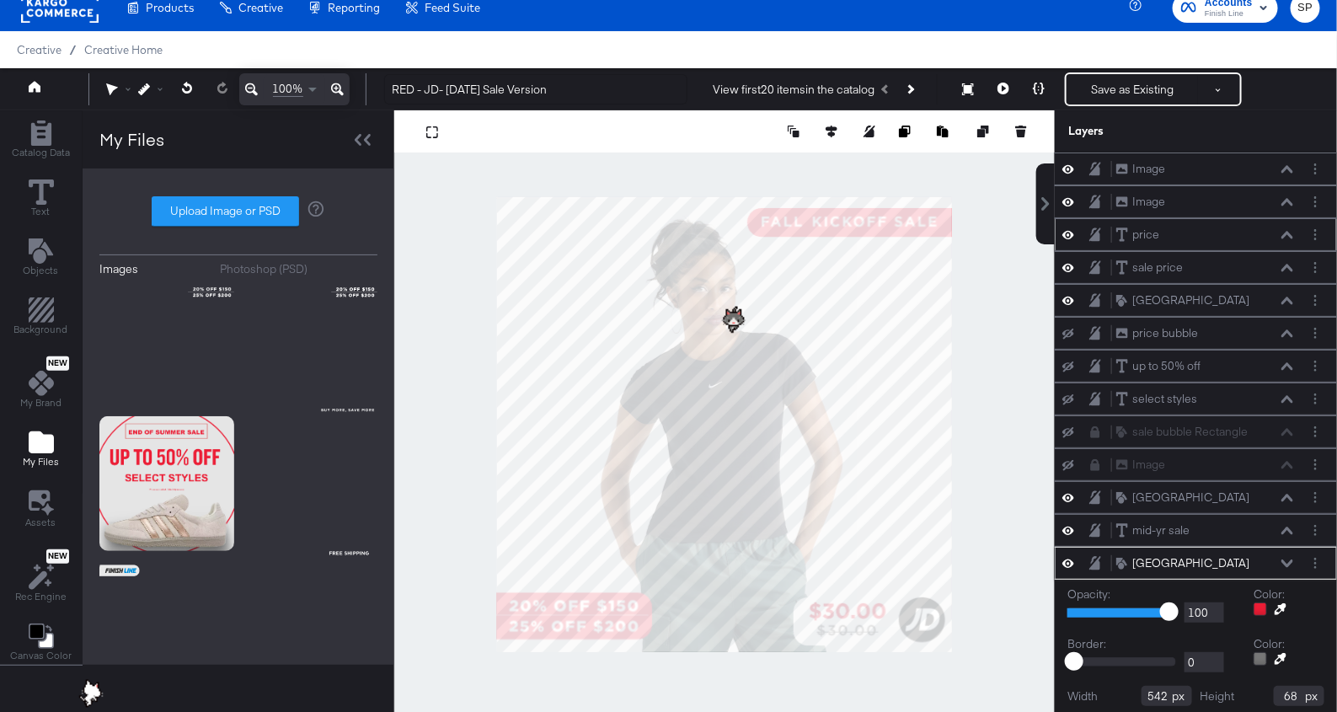
click at [1289, 227] on div "price price" at bounding box center [1204, 235] width 179 height 18
click at [1287, 362] on icon at bounding box center [1287, 366] width 12 height 8
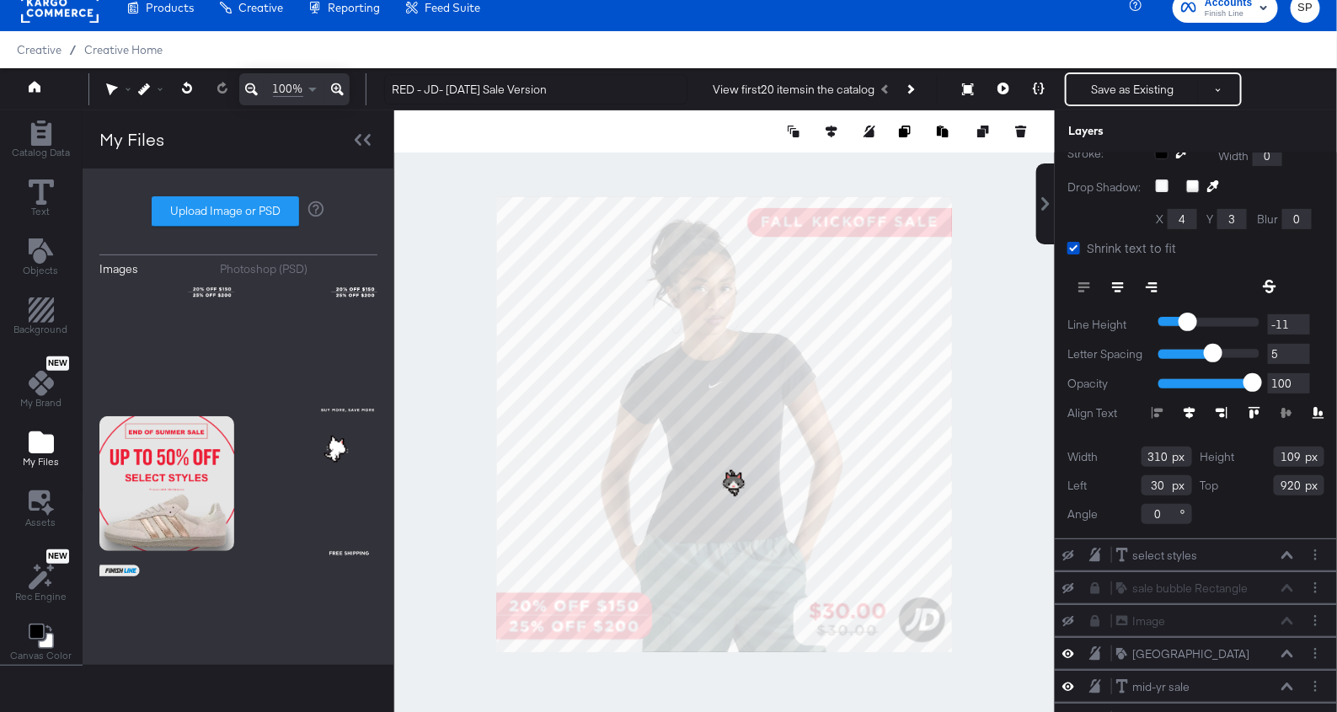
scroll to position [542, 0]
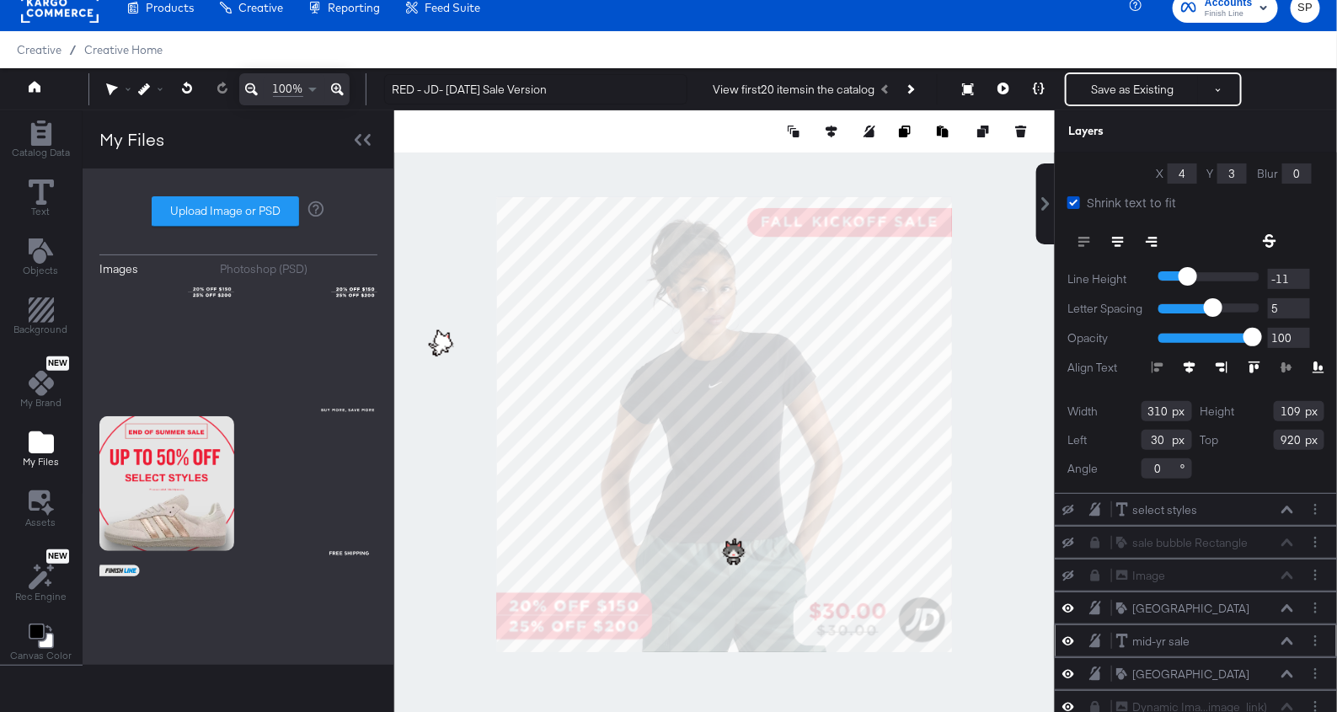
click at [1284, 637] on icon at bounding box center [1287, 641] width 12 height 8
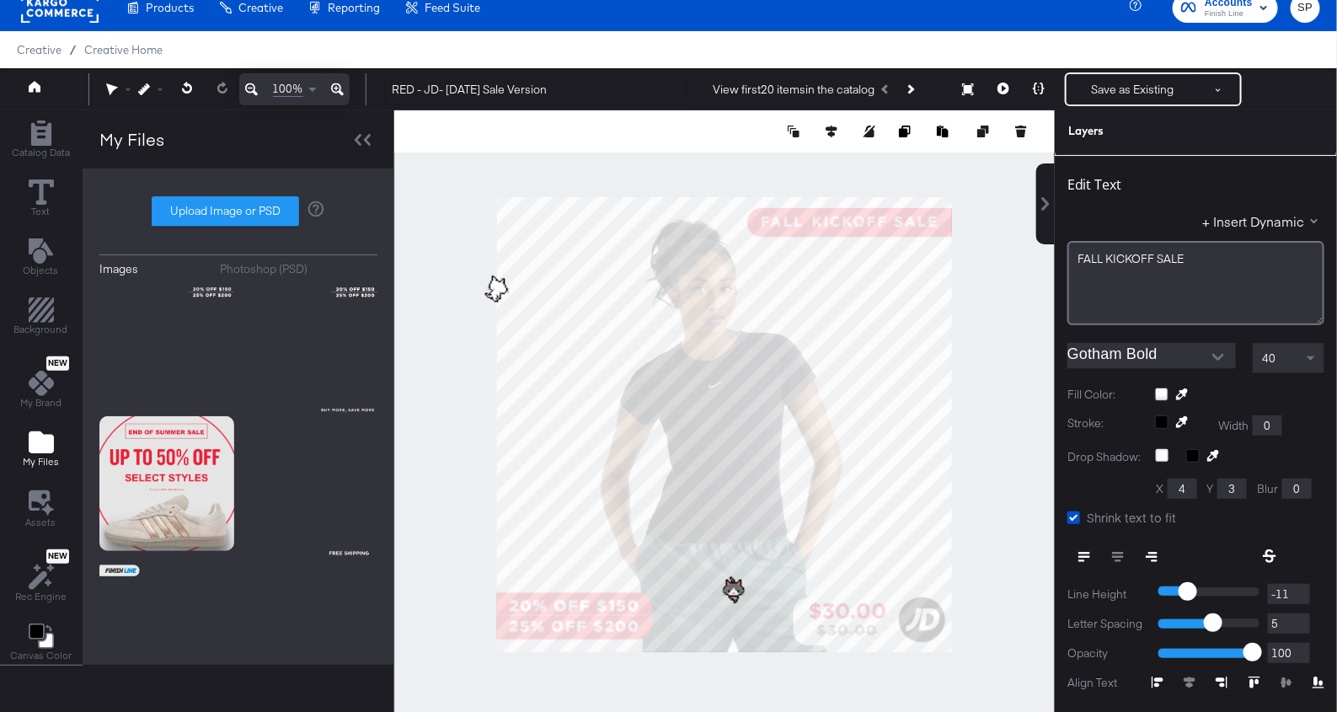
scroll to position [382, 0]
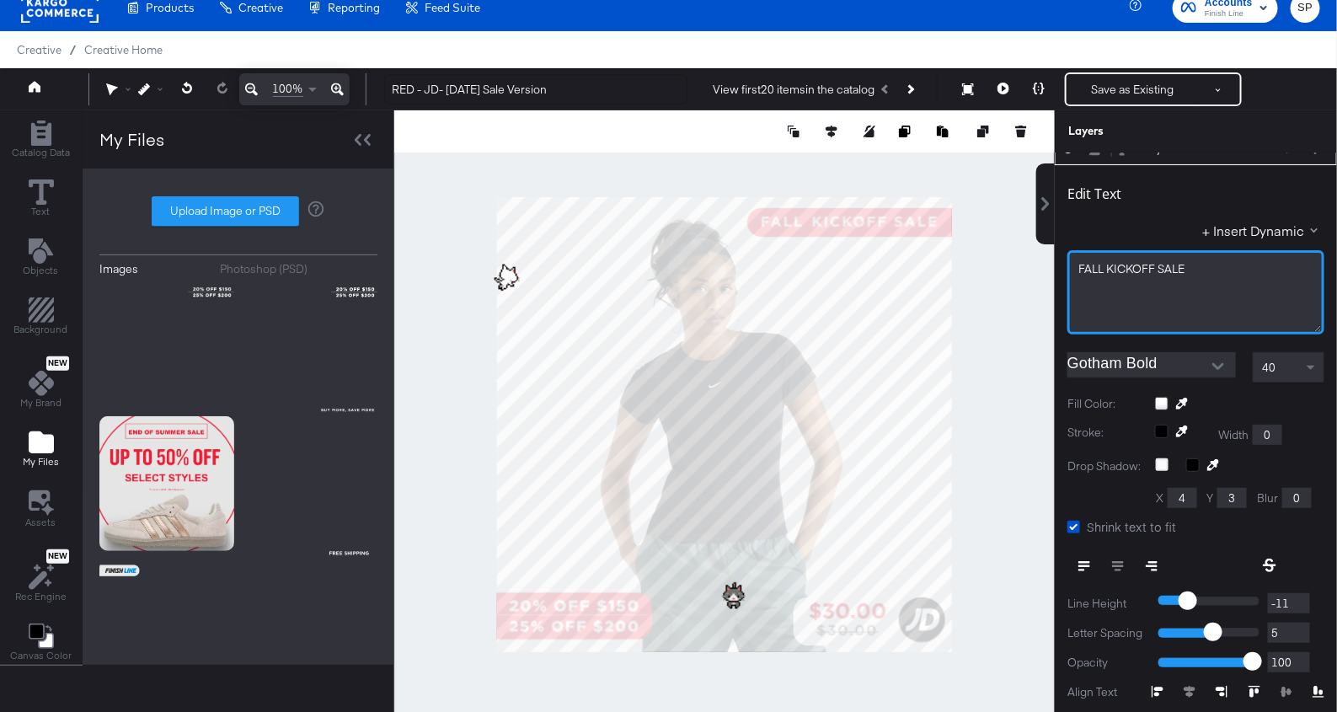
click at [1147, 261] on span "FALL ﻿KICKOFF SALE" at bounding box center [1131, 268] width 106 height 15
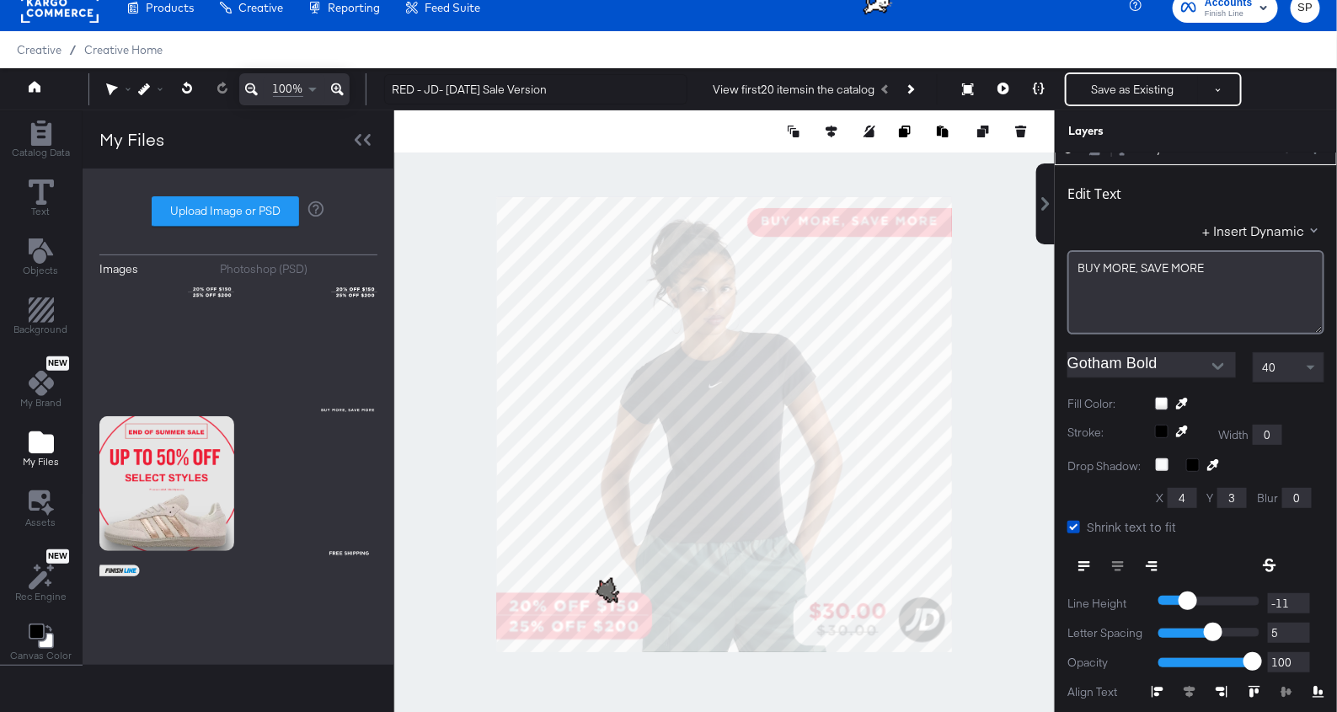
scroll to position [0, 0]
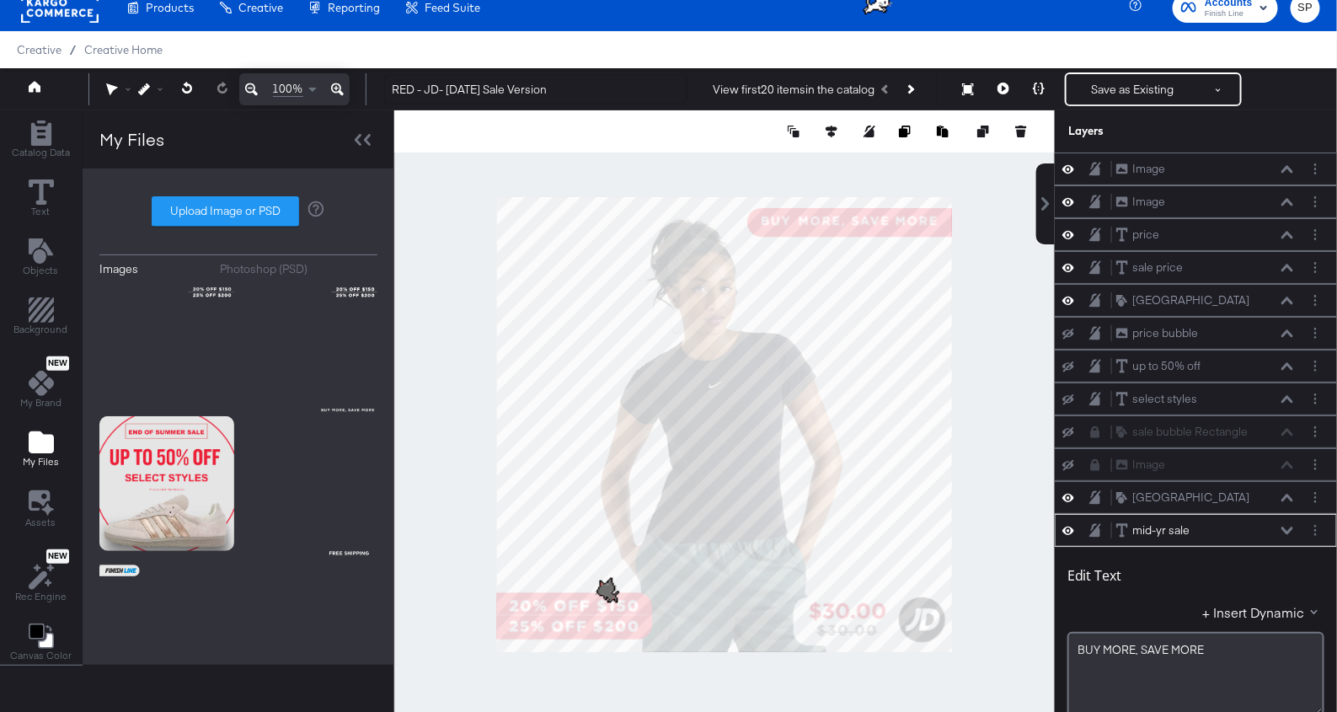
click at [1007, 292] on div at bounding box center [724, 424] width 660 height 628
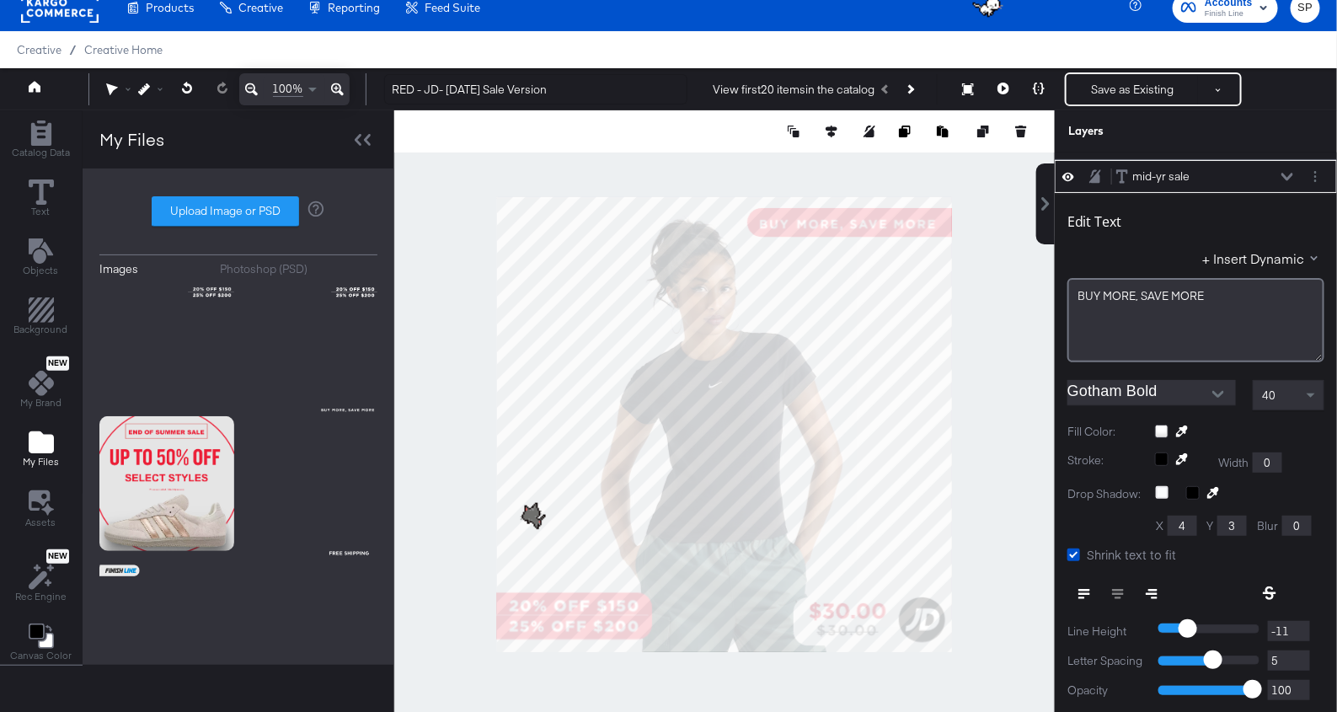
type input "645"
type input "37"
type input "449"
type input "58"
type input "615"
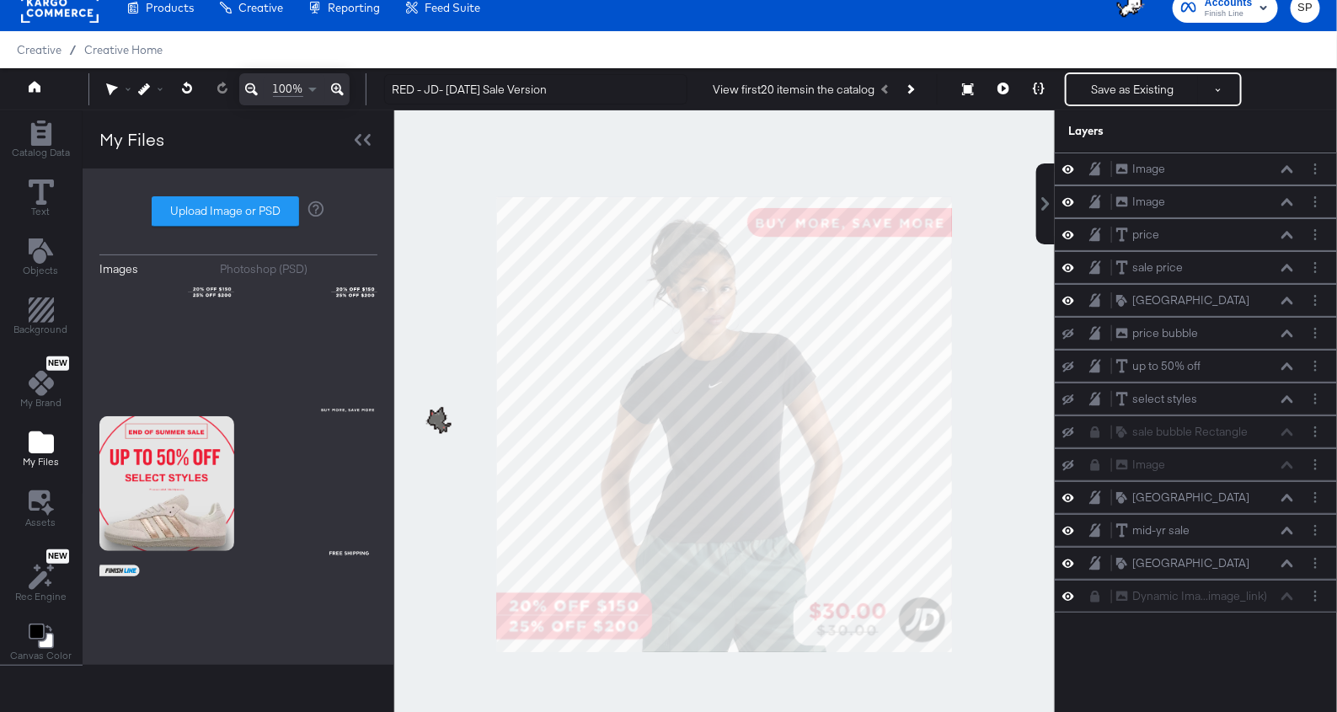
scroll to position [0, 0]
click at [981, 316] on div at bounding box center [724, 424] width 660 height 628
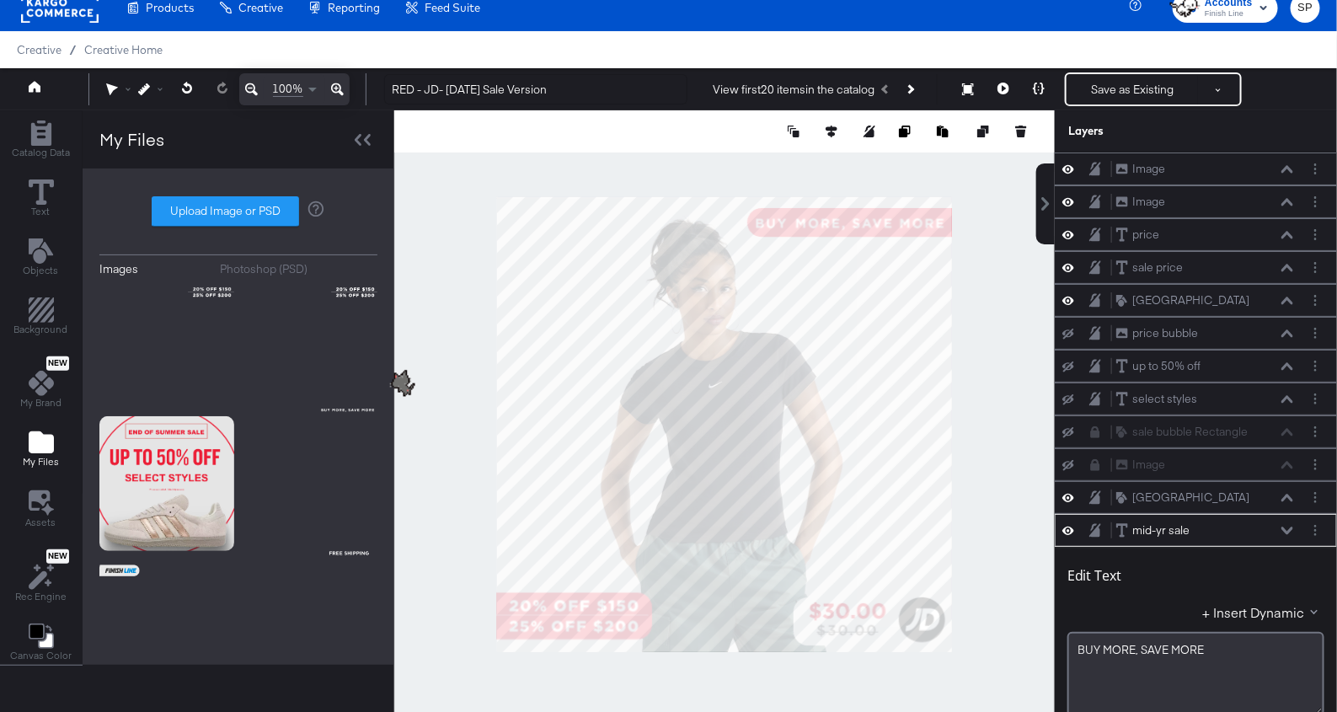
scroll to position [354, 0]
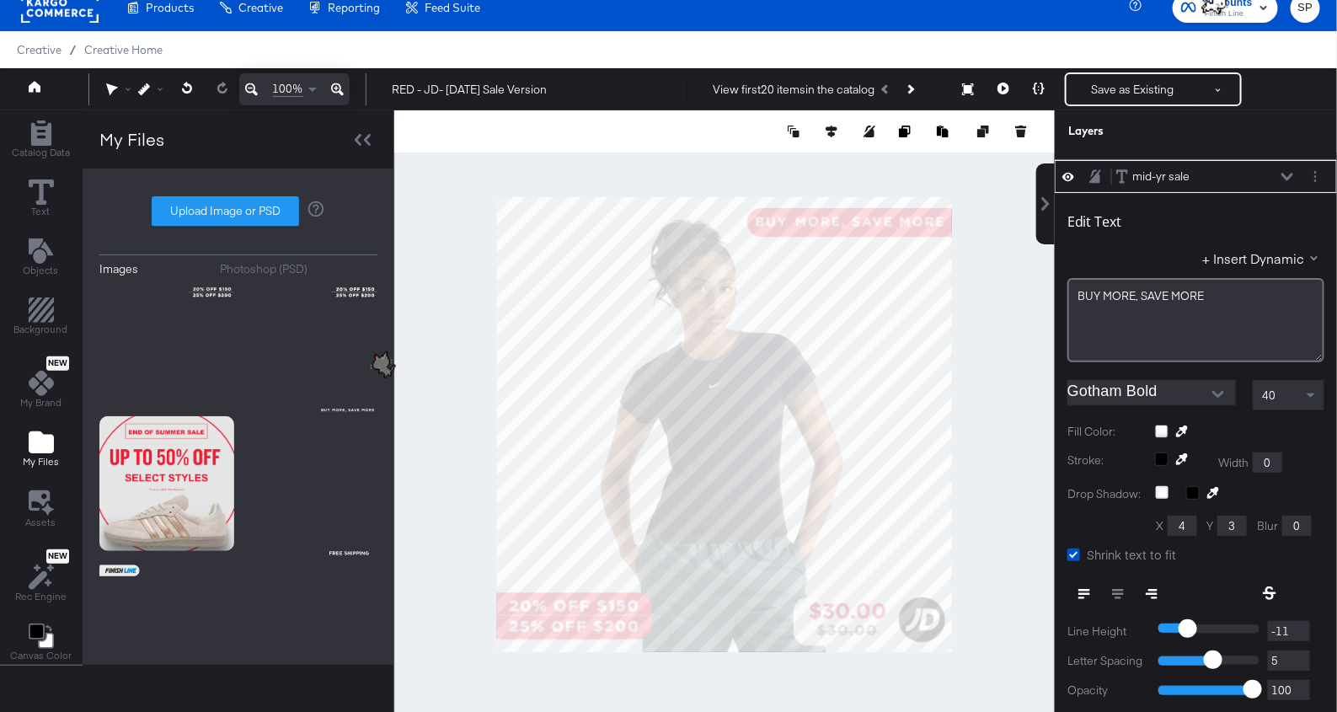
type input "33"
click at [1230, 387] on button "Open" at bounding box center [1217, 394] width 25 height 25
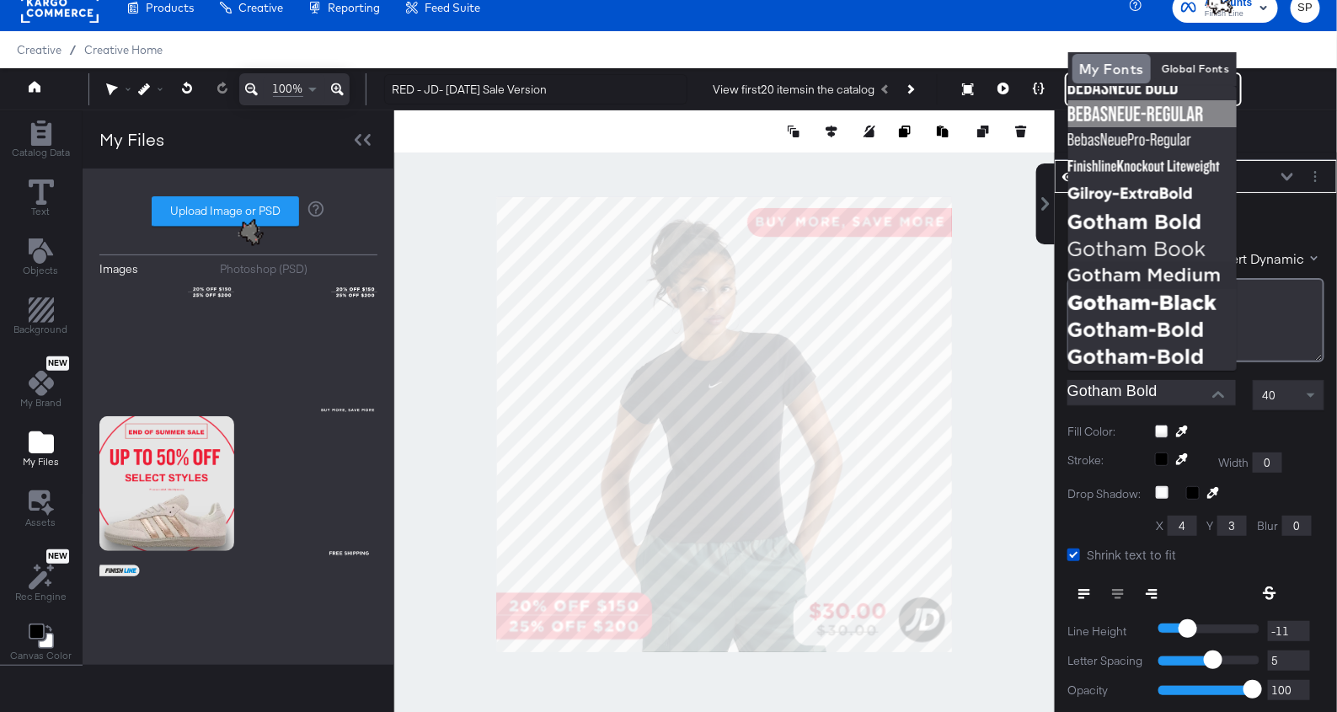
scroll to position [157, 0]
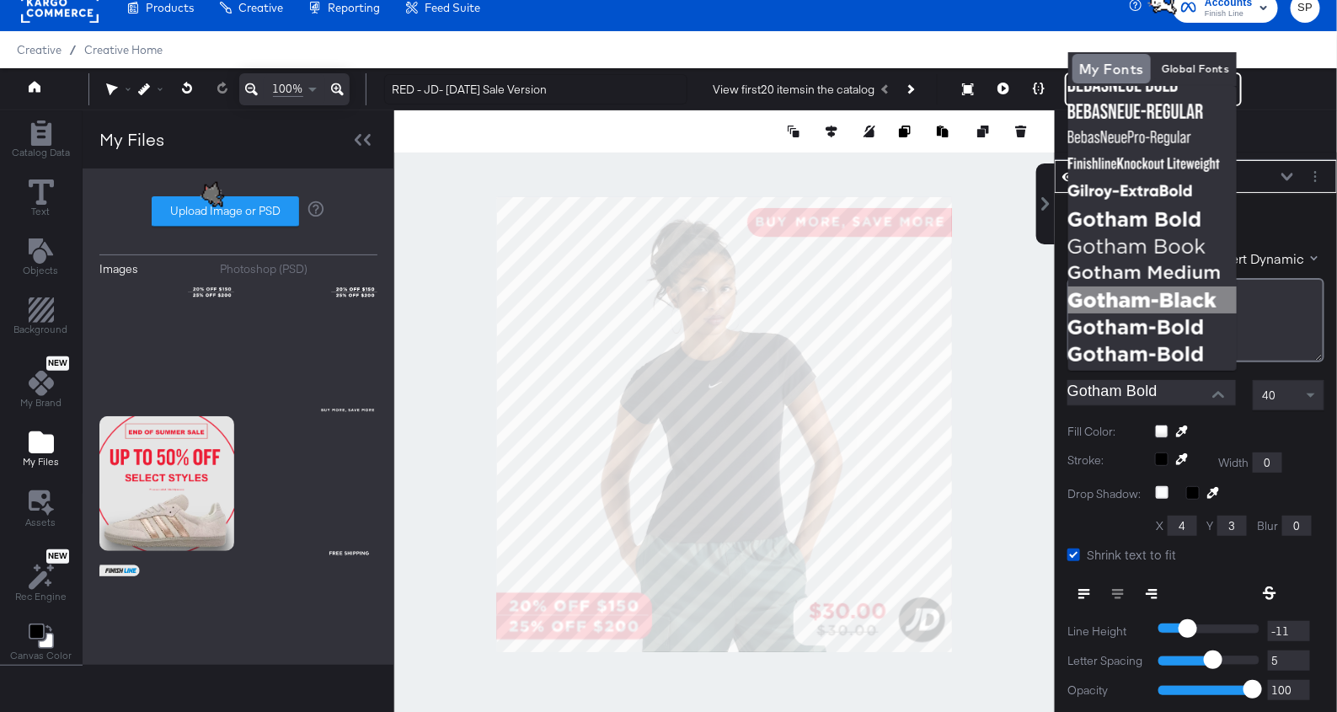
click at [1169, 302] on img at bounding box center [1152, 299] width 168 height 27
type input "Gotham-Black"
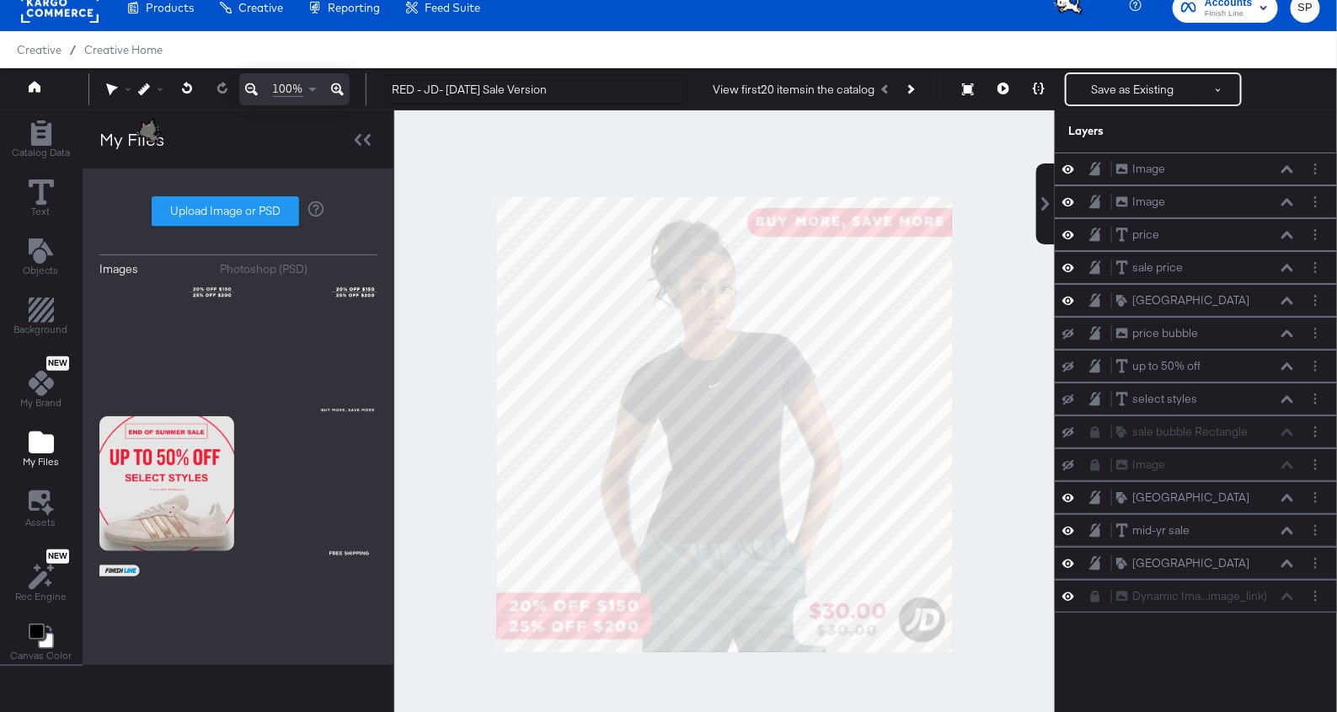
scroll to position [0, 0]
click at [1006, 296] on div at bounding box center [724, 424] width 660 height 628
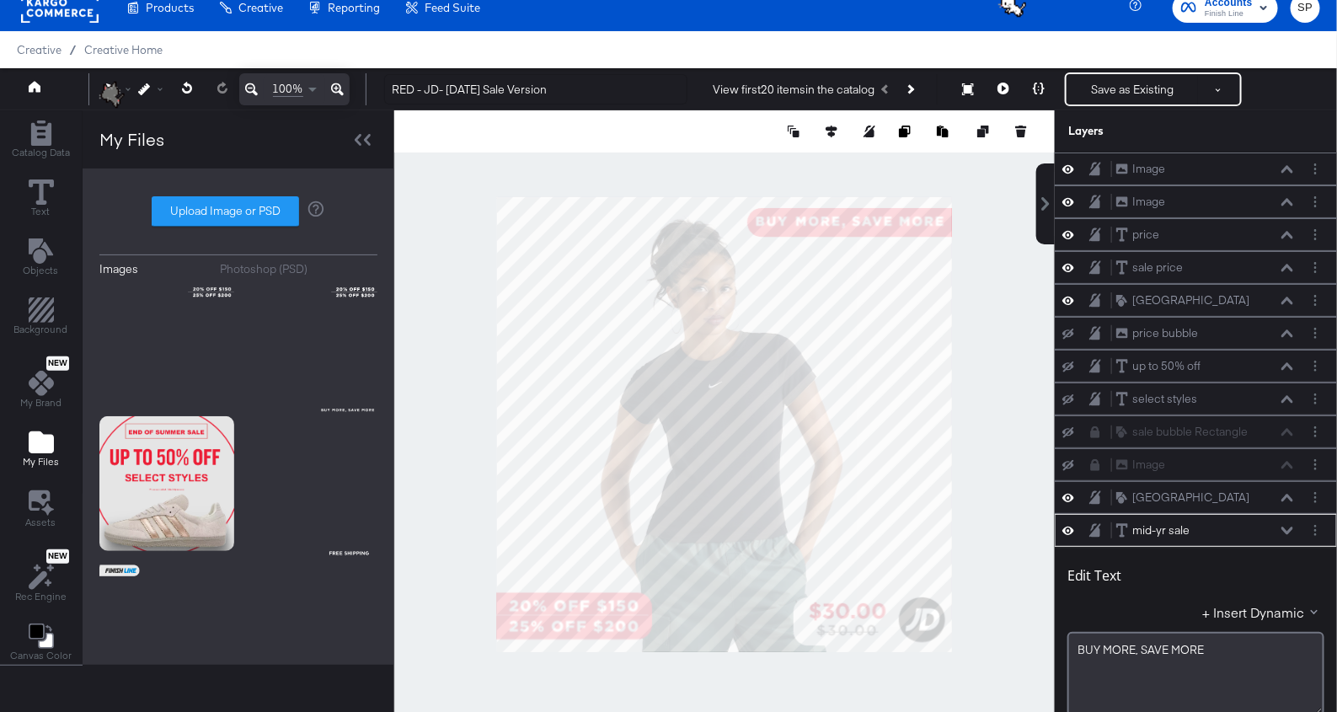
scroll to position [354, 0]
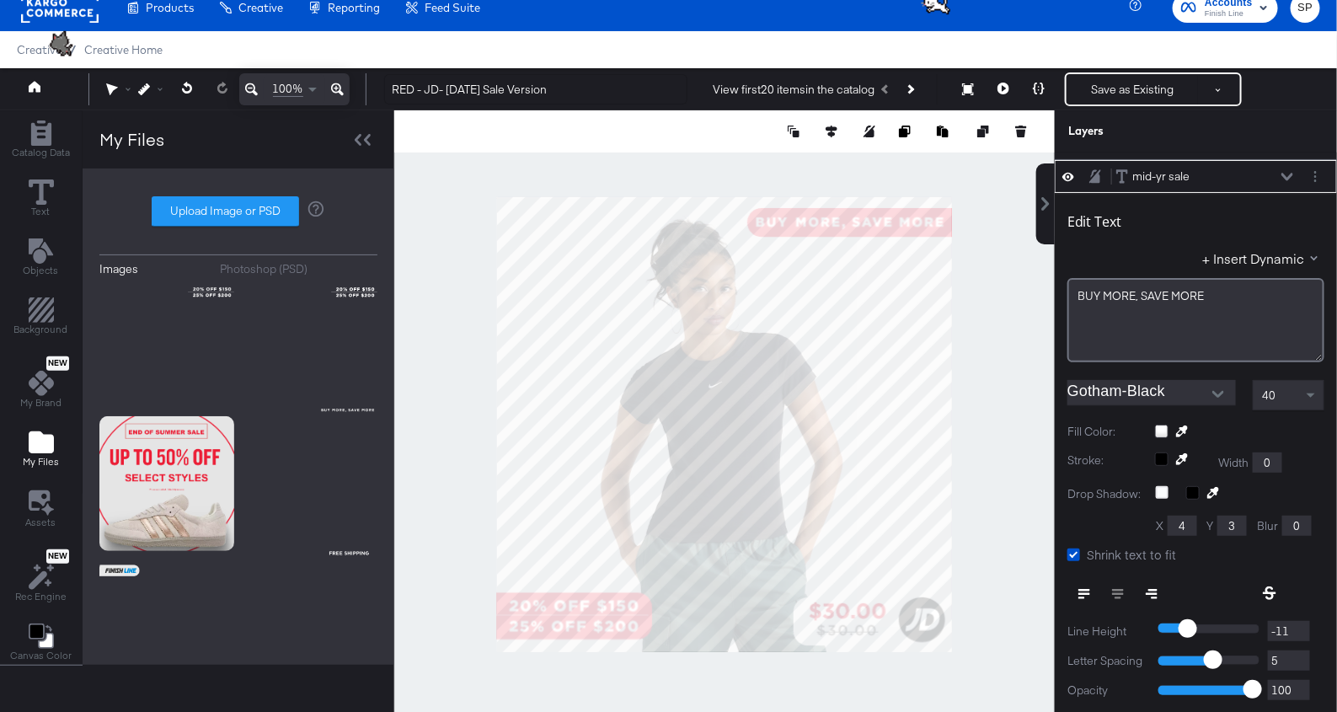
type input "35"
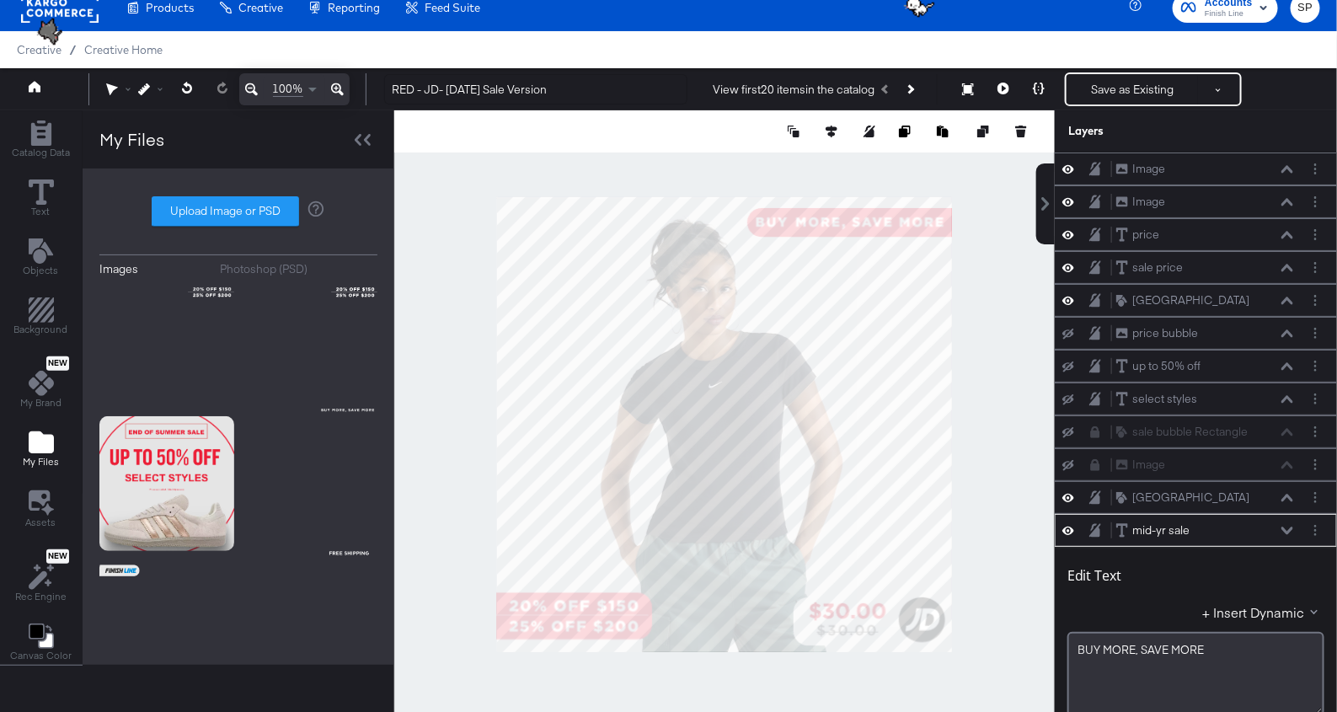
click at [1039, 299] on div at bounding box center [724, 424] width 660 height 628
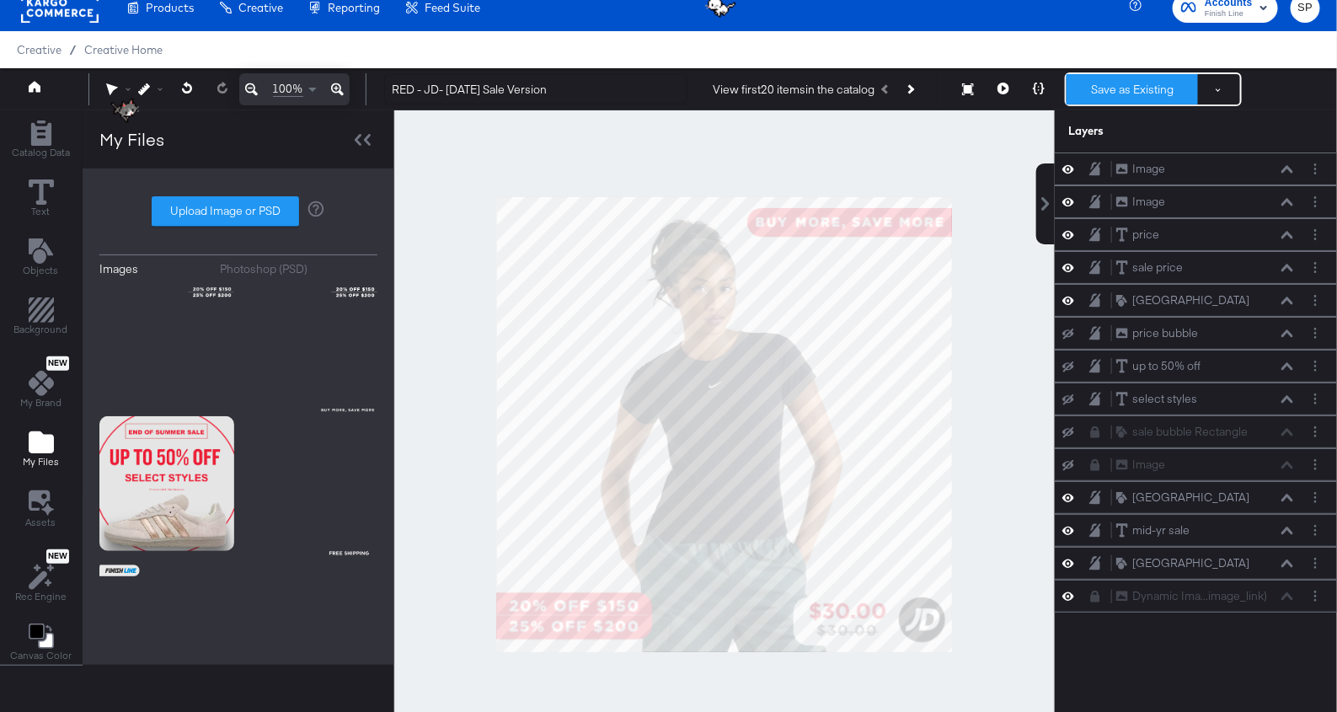
click at [1119, 83] on button "Save as Existing" at bounding box center [1131, 89] width 131 height 30
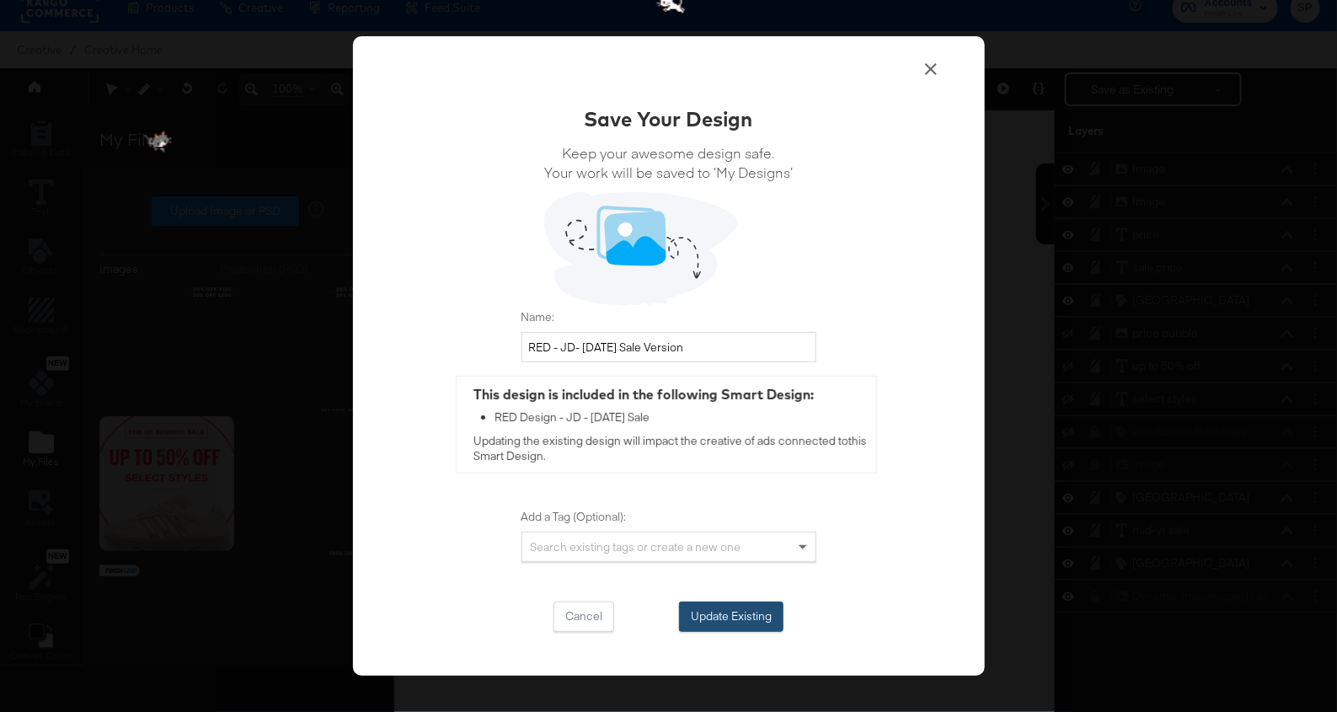
click at [721, 614] on button "Update Existing" at bounding box center [731, 616] width 104 height 30
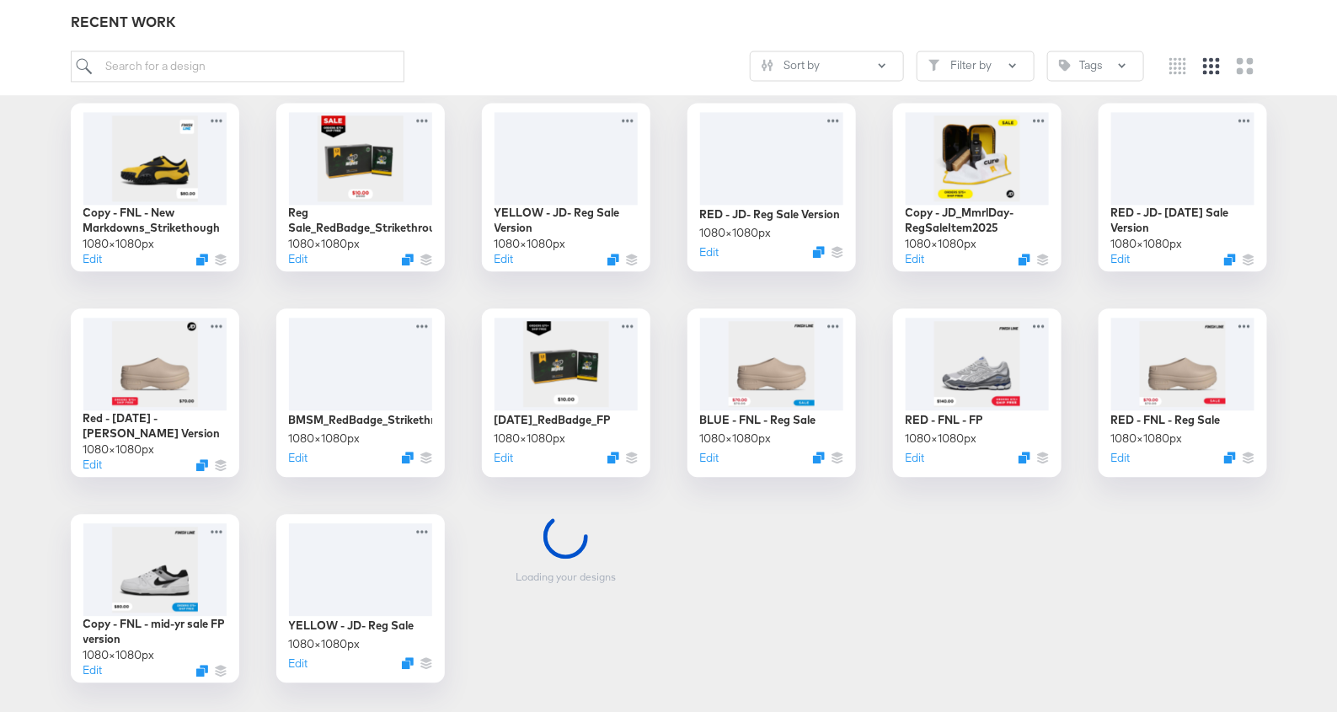
scroll to position [1503, 0]
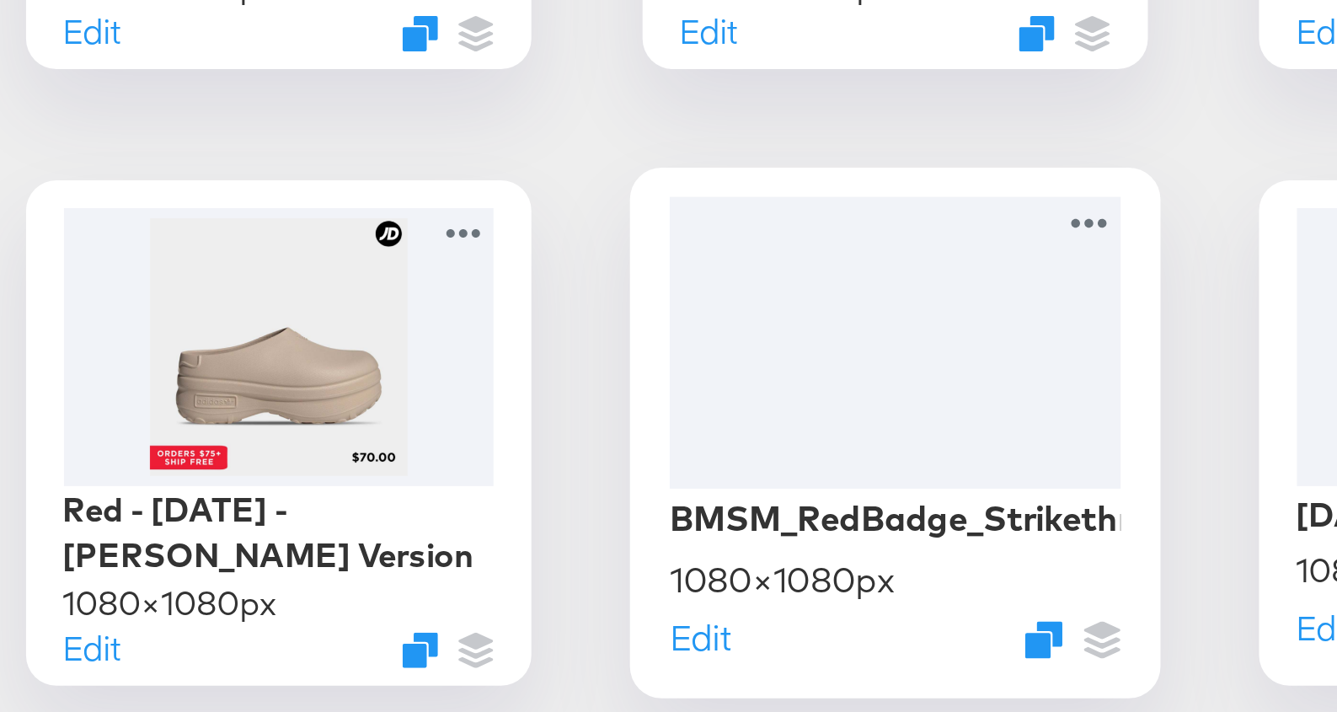
click at [317, 355] on div at bounding box center [360, 360] width 151 height 97
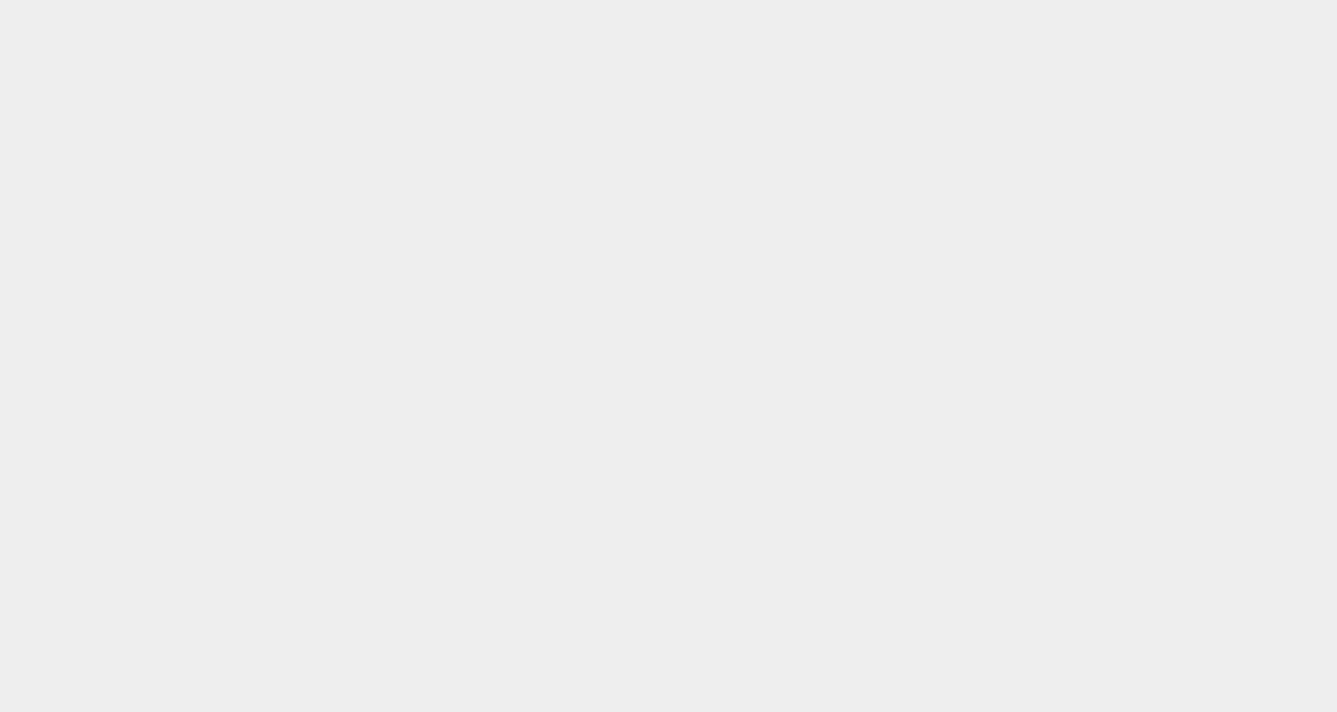
type input "BMSM_RedBadge_Strikethrough"
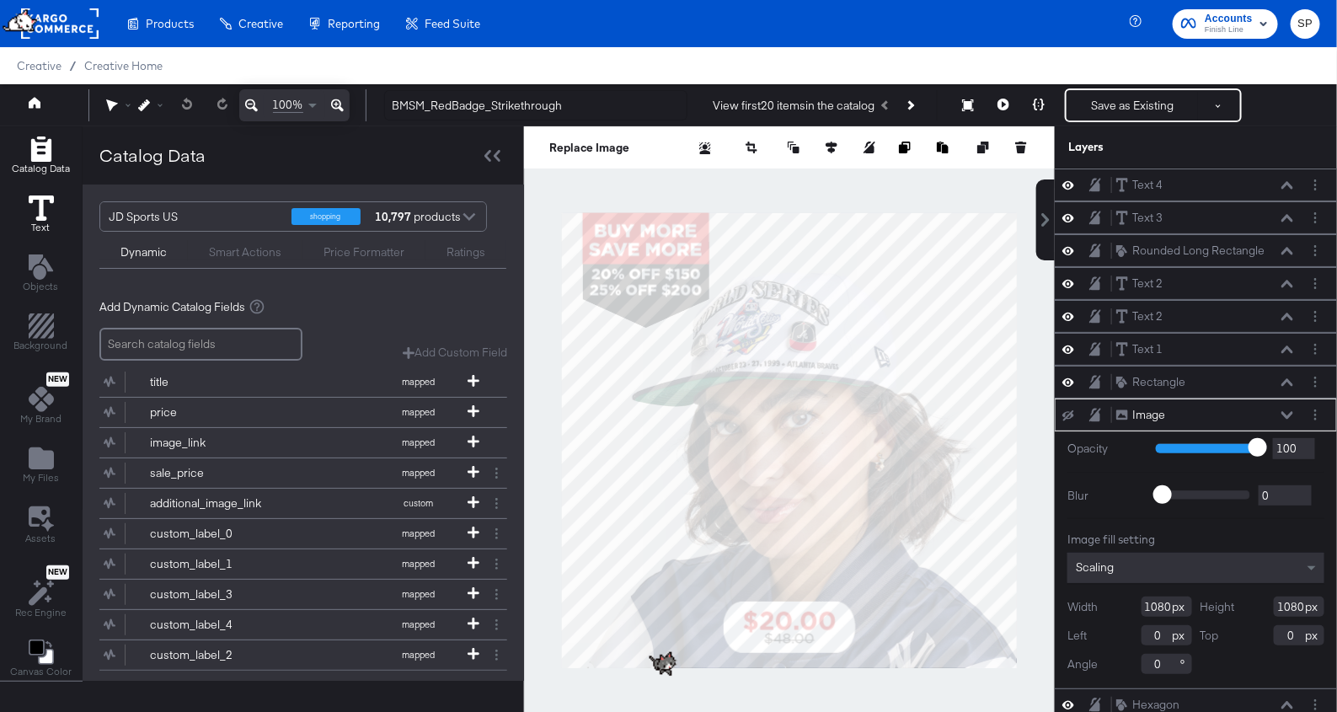
click at [29, 210] on icon at bounding box center [41, 207] width 25 height 25
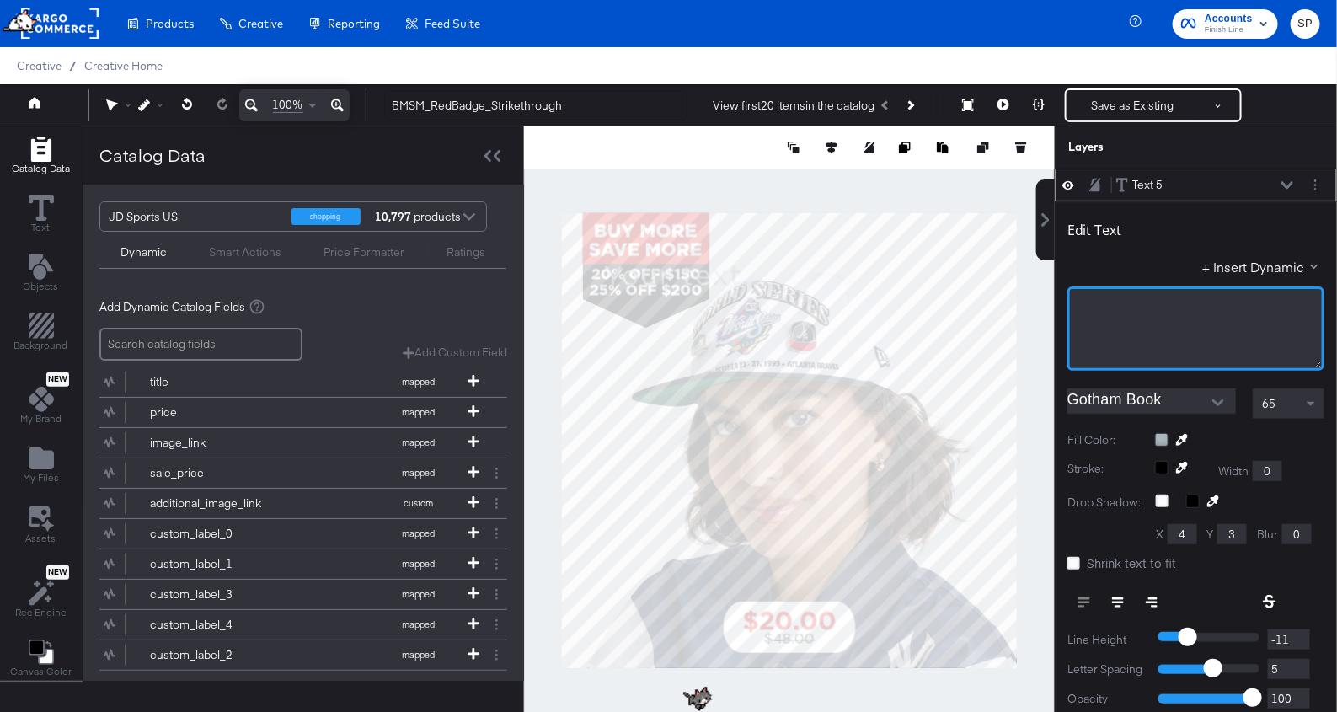
click at [1148, 312] on div "﻿" at bounding box center [1195, 328] width 257 height 84
type input "90"
type input "129"
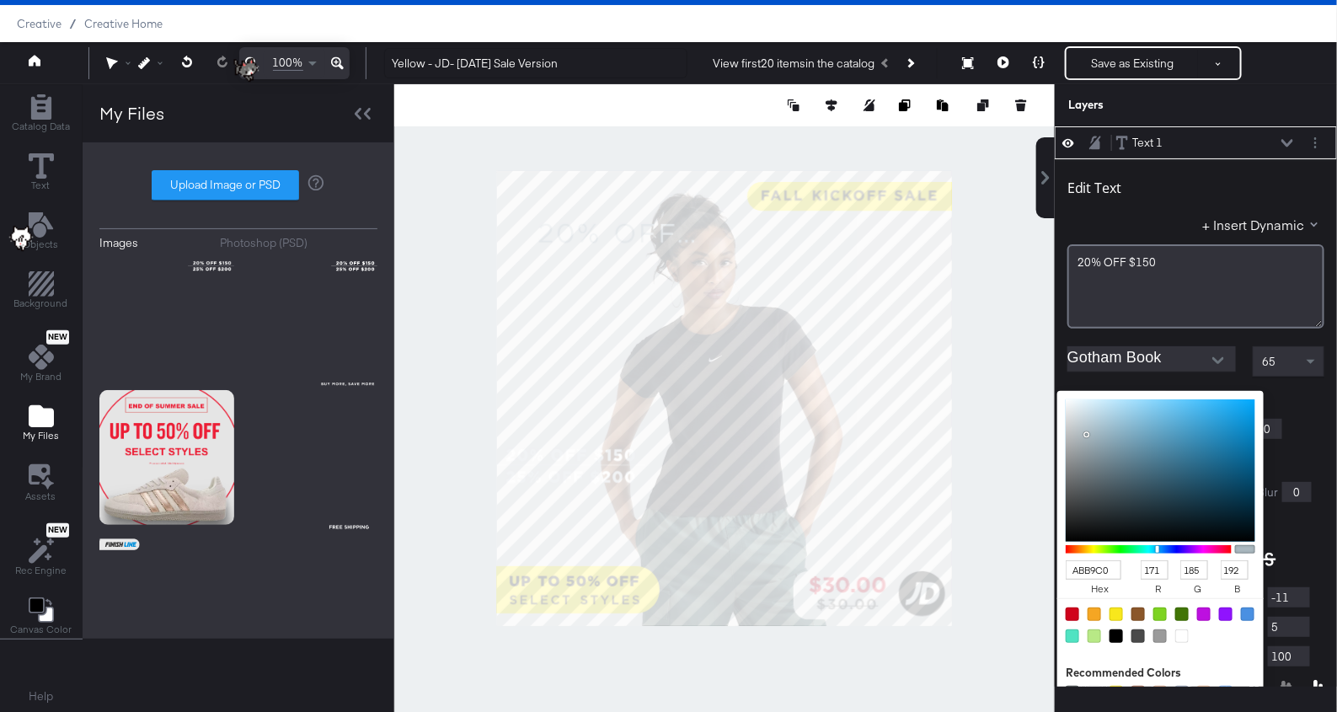
scroll to position [12, 0]
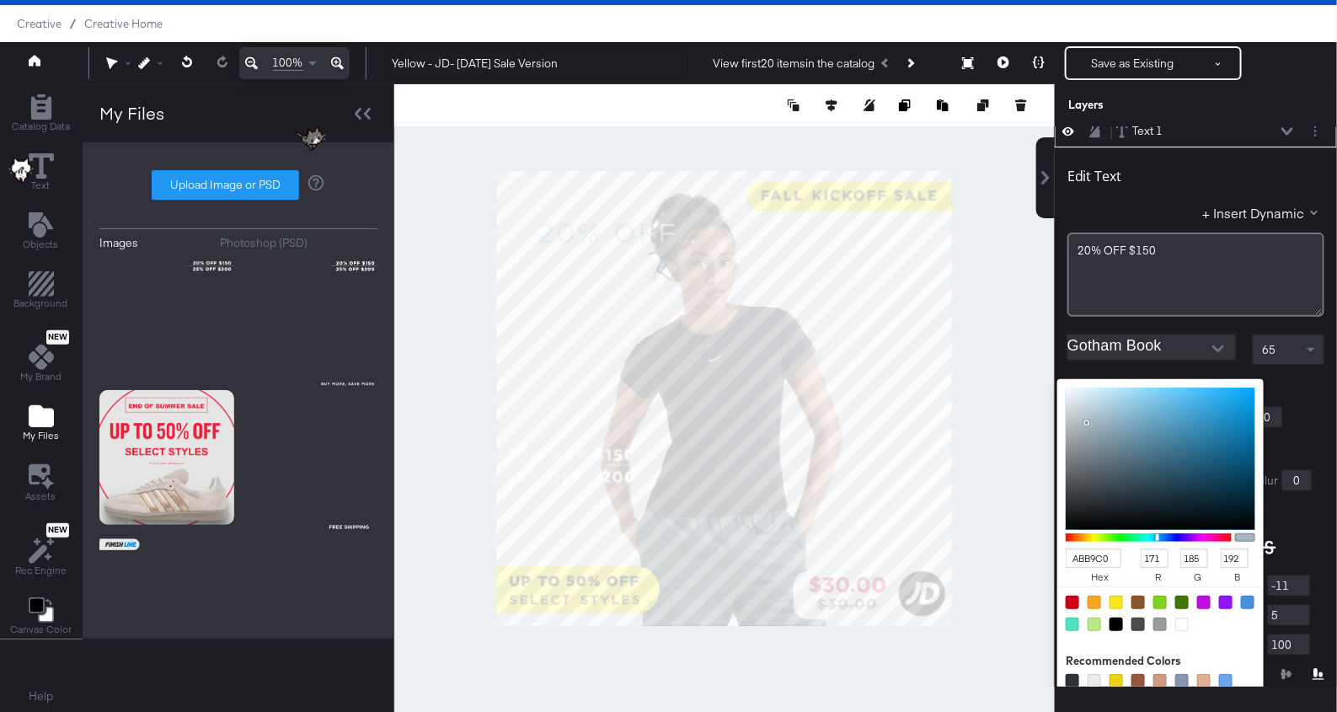
click at [1070, 676] on div at bounding box center [1071, 680] width 13 height 13
type input "2C3335"
type input "44"
type input "51"
type input "53"
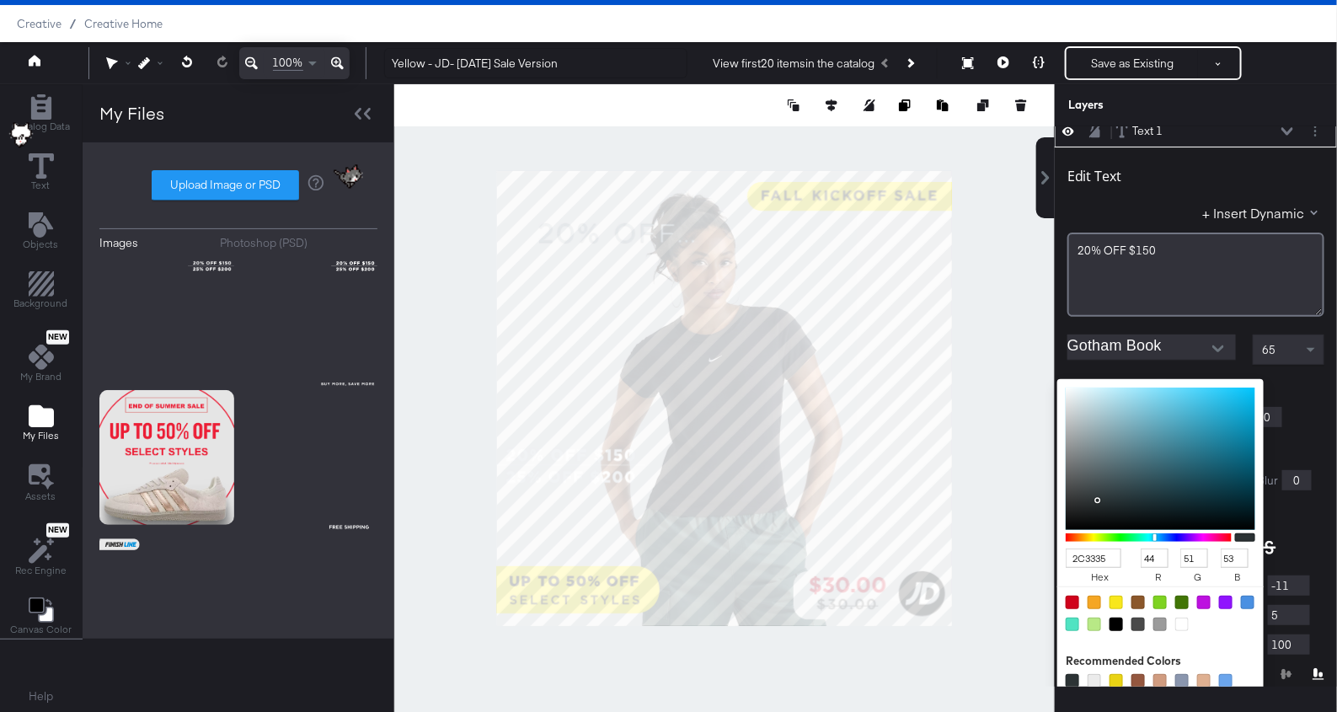
click at [1189, 338] on input "Gotham Book" at bounding box center [1138, 346] width 143 height 25
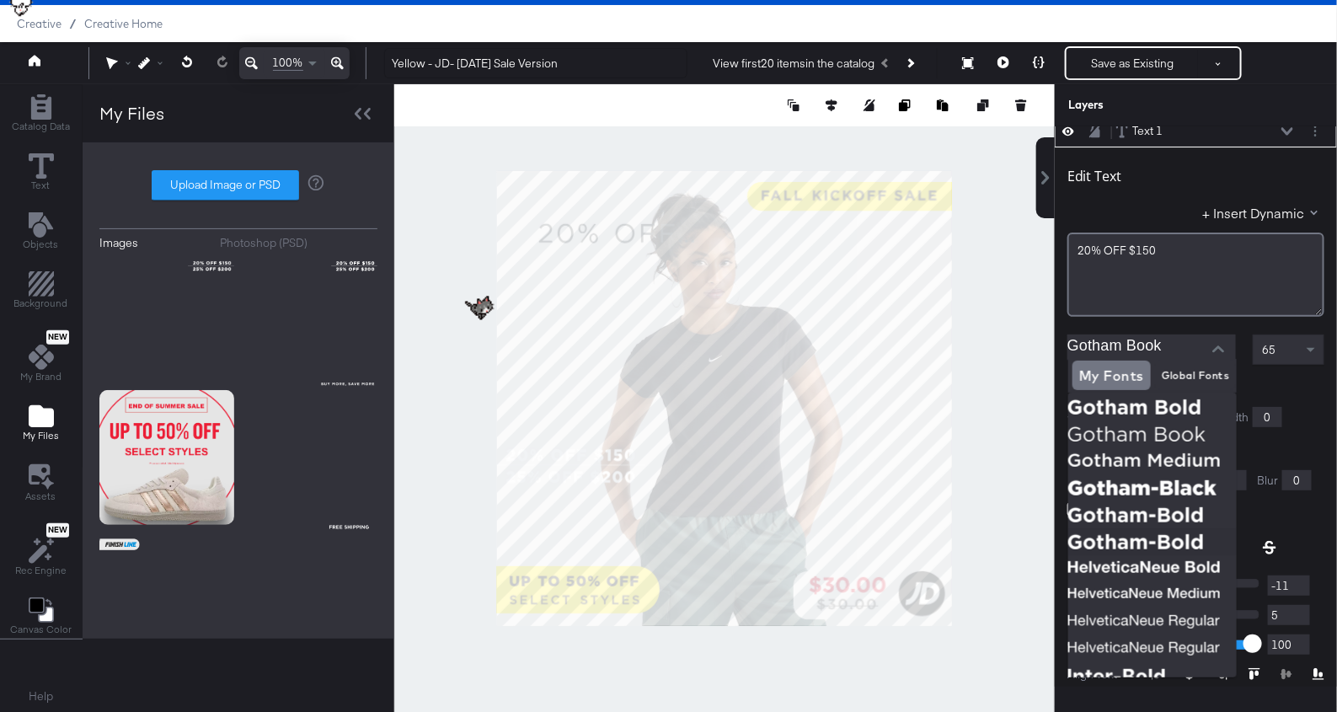
scroll to position [266, 0]
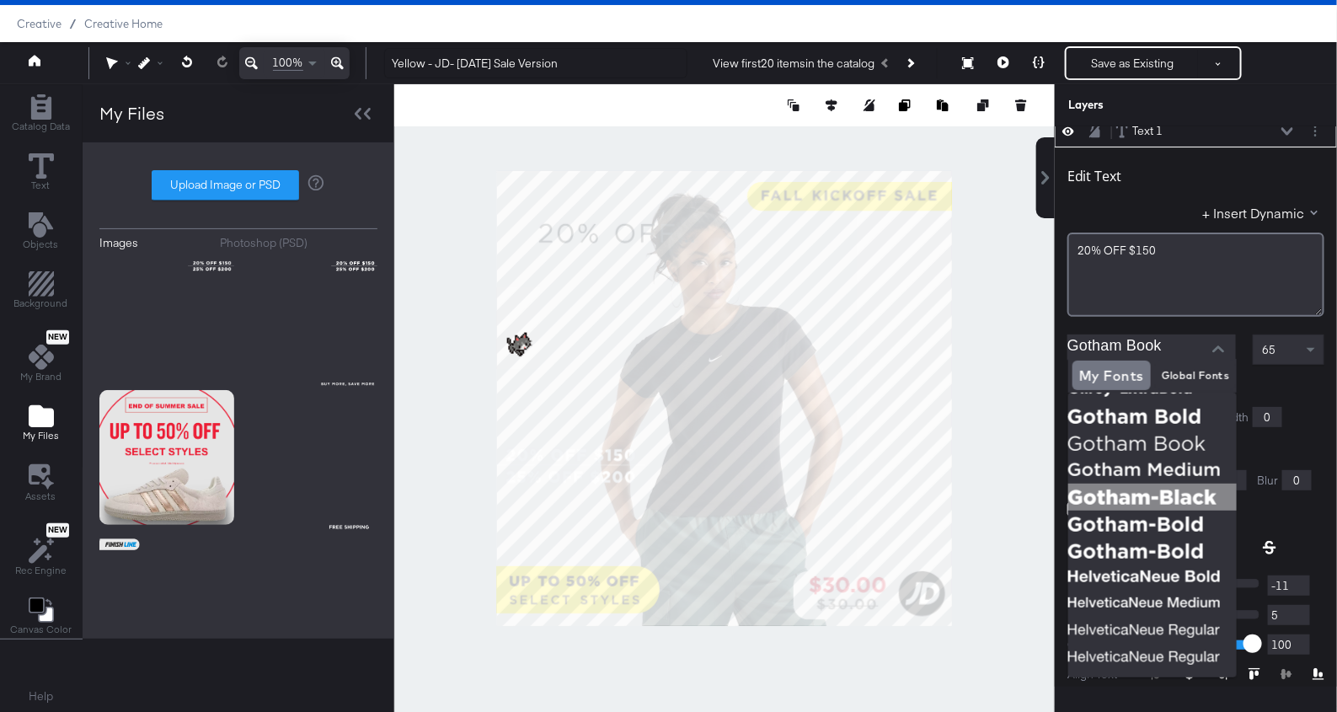
click at [1148, 500] on img at bounding box center [1152, 496] width 168 height 27
type input "Gotham-Black"
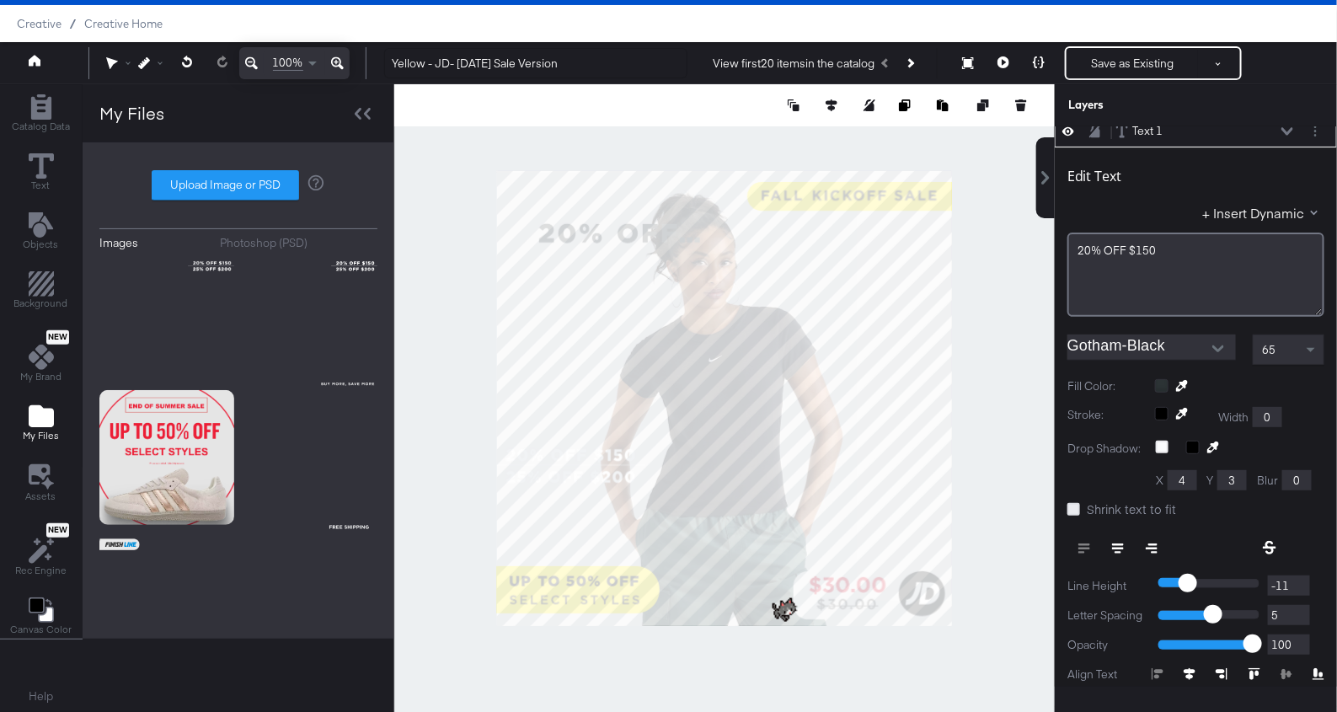
click at [1075, 507] on icon at bounding box center [1073, 509] width 13 height 13
click at [0, 0] on input "Shrink text to fit" at bounding box center [0, 0] width 0 height 0
type input "14"
type input "919"
type input "245"
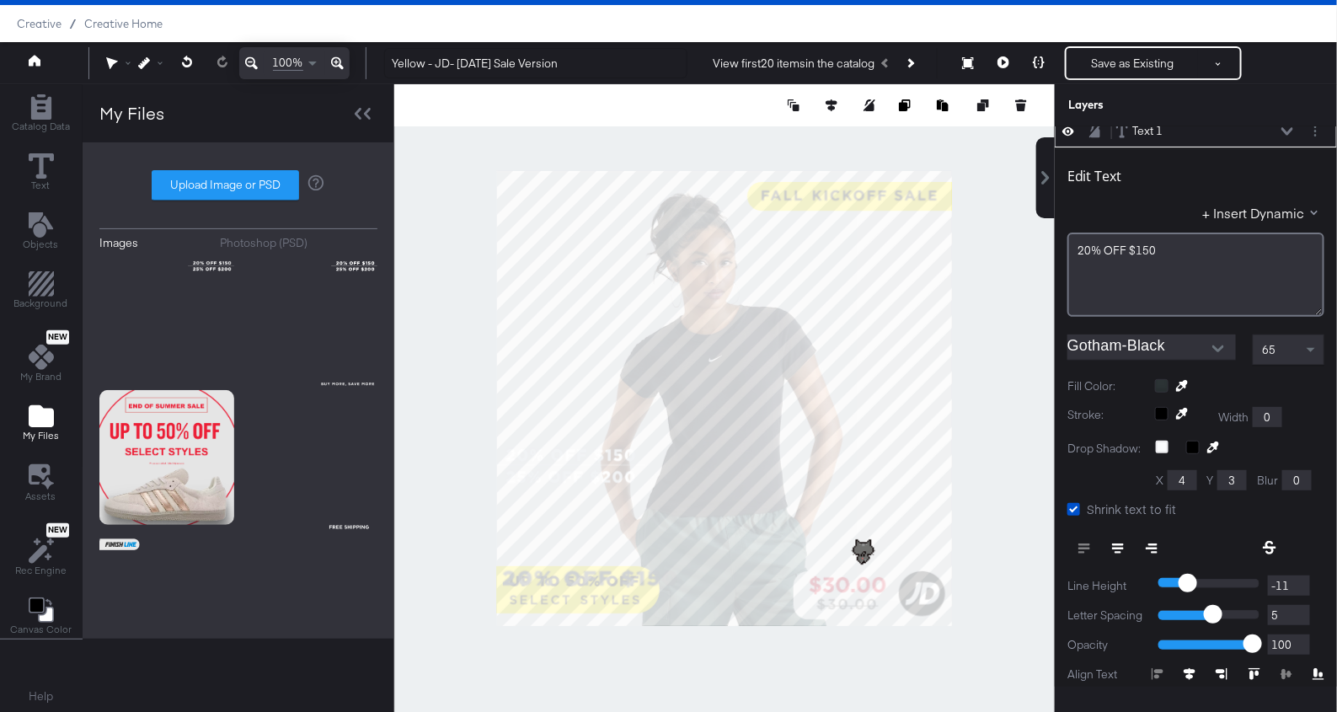
type input "920"
type input "58"
type input "919"
type input "31"
type input "333"
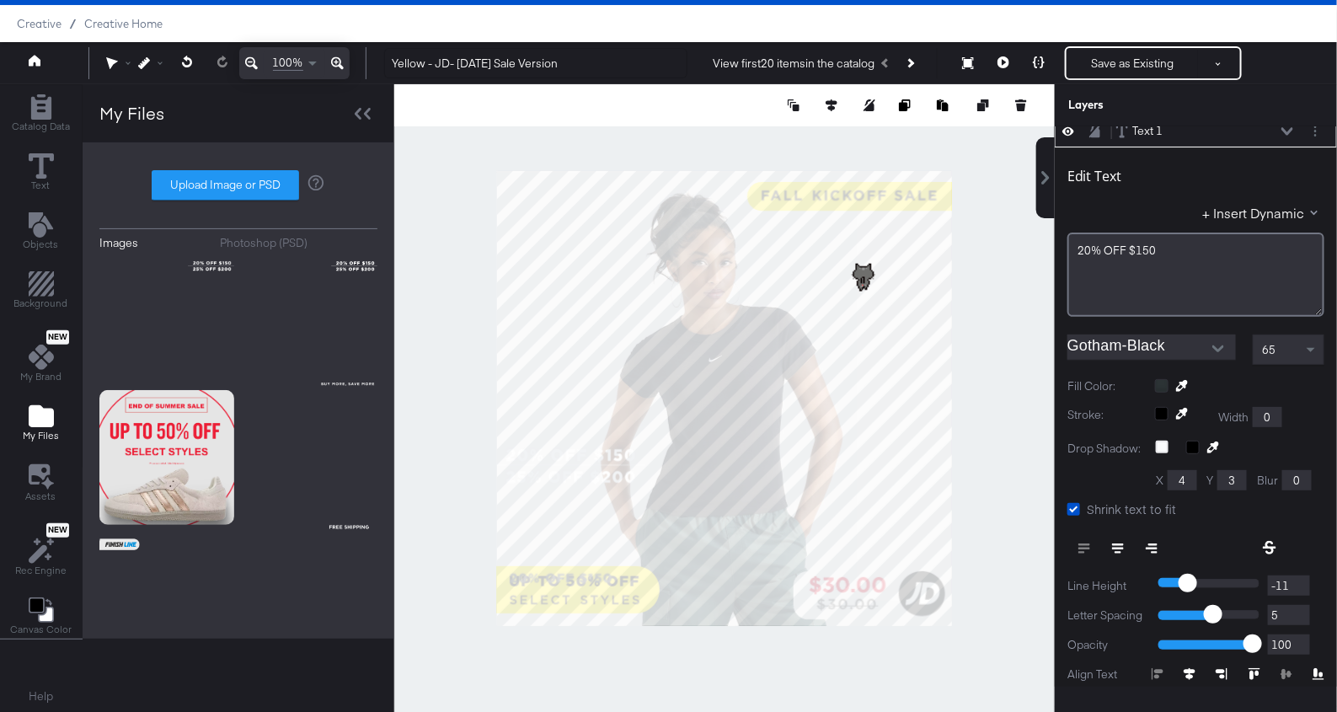
type input "30"
type input "920"
type input "348"
type input "15"
type input "925"
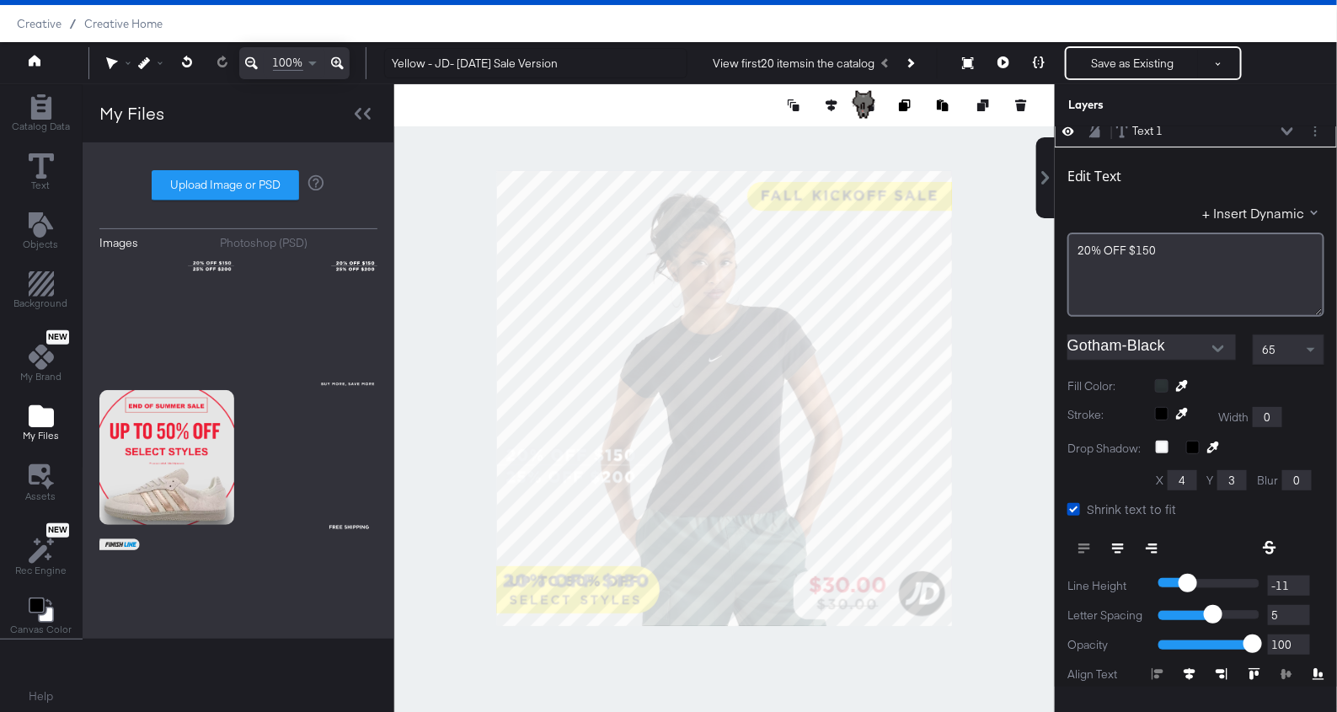
scroll to position [0, 0]
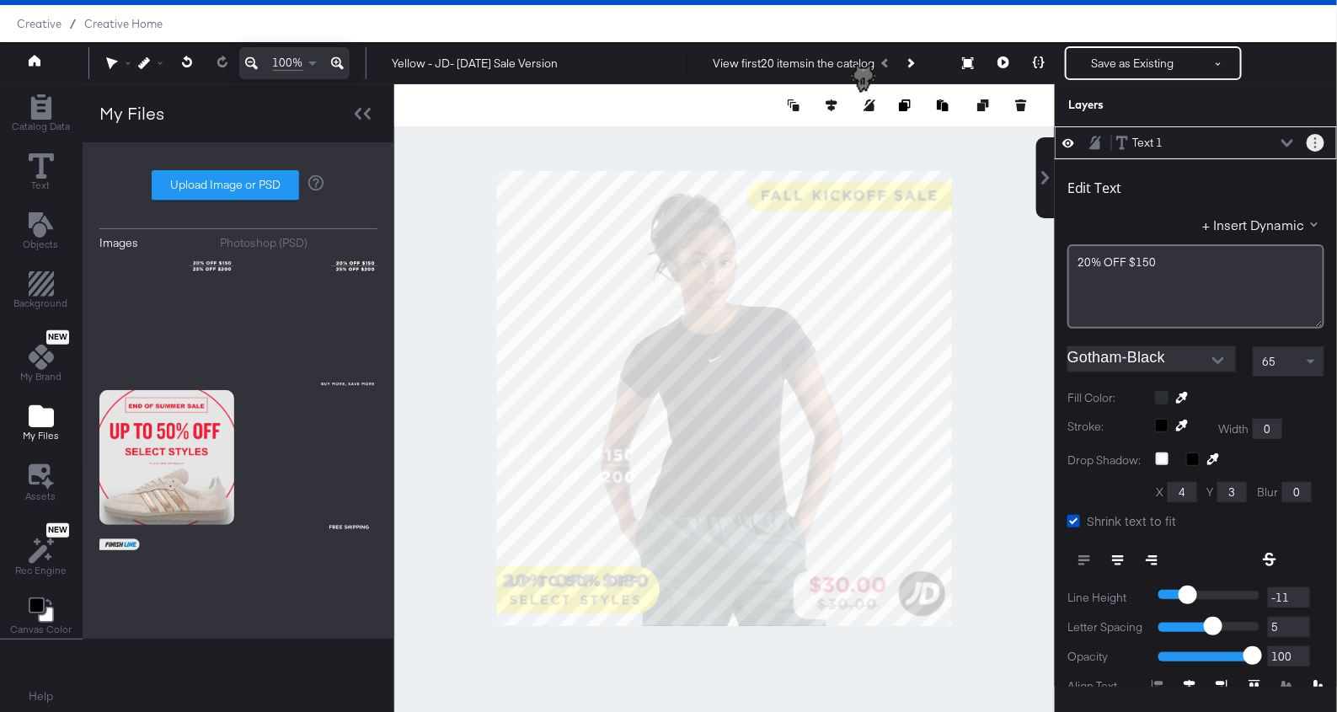
click at [1316, 146] on circle "Layer Options" at bounding box center [1315, 147] width 3 height 3
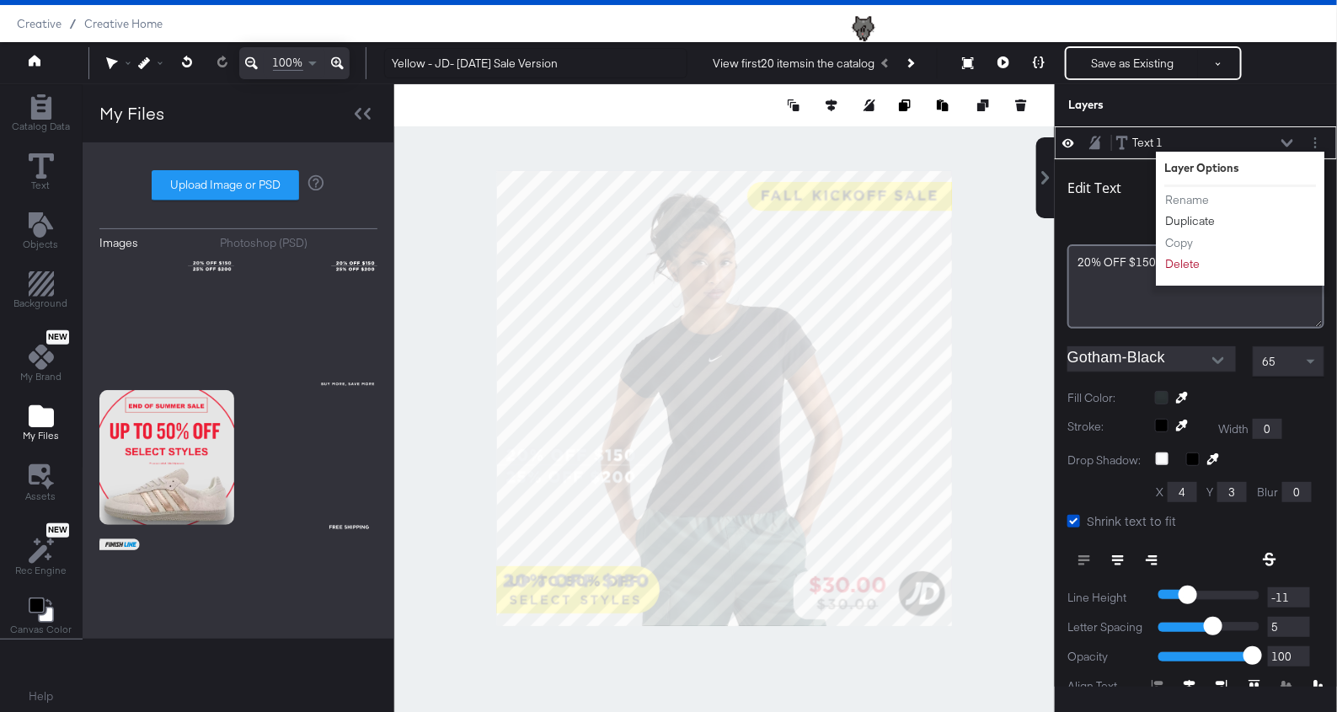
click at [1177, 220] on button "Duplicate" at bounding box center [1189, 221] width 51 height 18
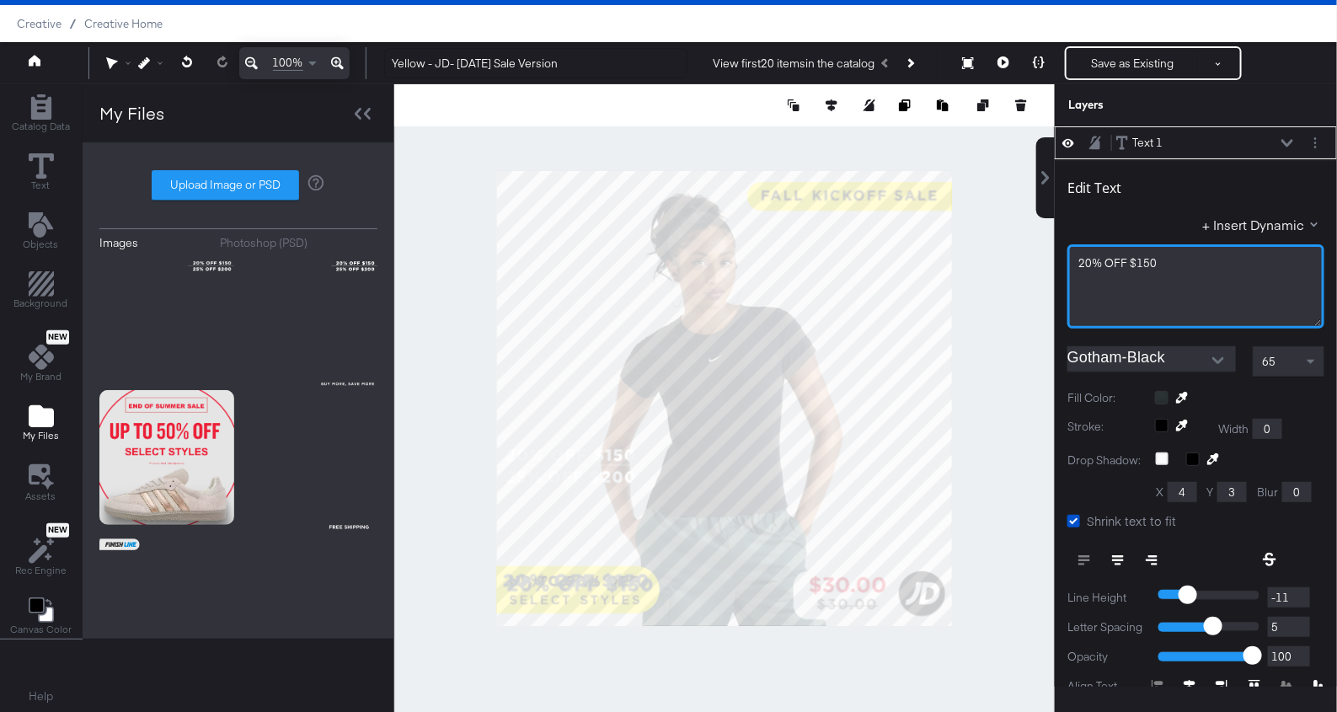
click at [1173, 259] on div "20% ﻿OFF $150" at bounding box center [1195, 263] width 235 height 16
click at [1091, 261] on span "20% ﻿OFF $200" at bounding box center [1117, 262] width 78 height 15
click at [1285, 139] on icon at bounding box center [1287, 143] width 12 height 8
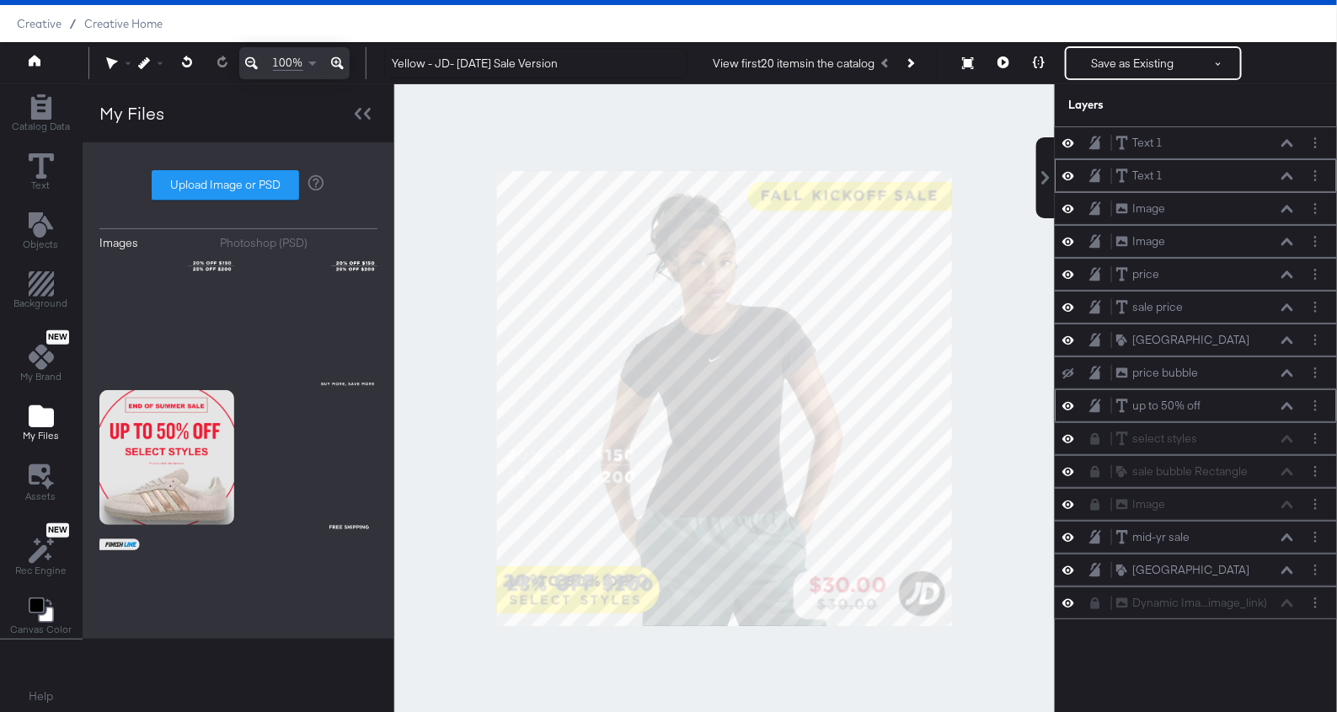
click at [1069, 398] on icon at bounding box center [1068, 405] width 12 height 14
click at [1287, 533] on icon at bounding box center [1287, 537] width 12 height 8
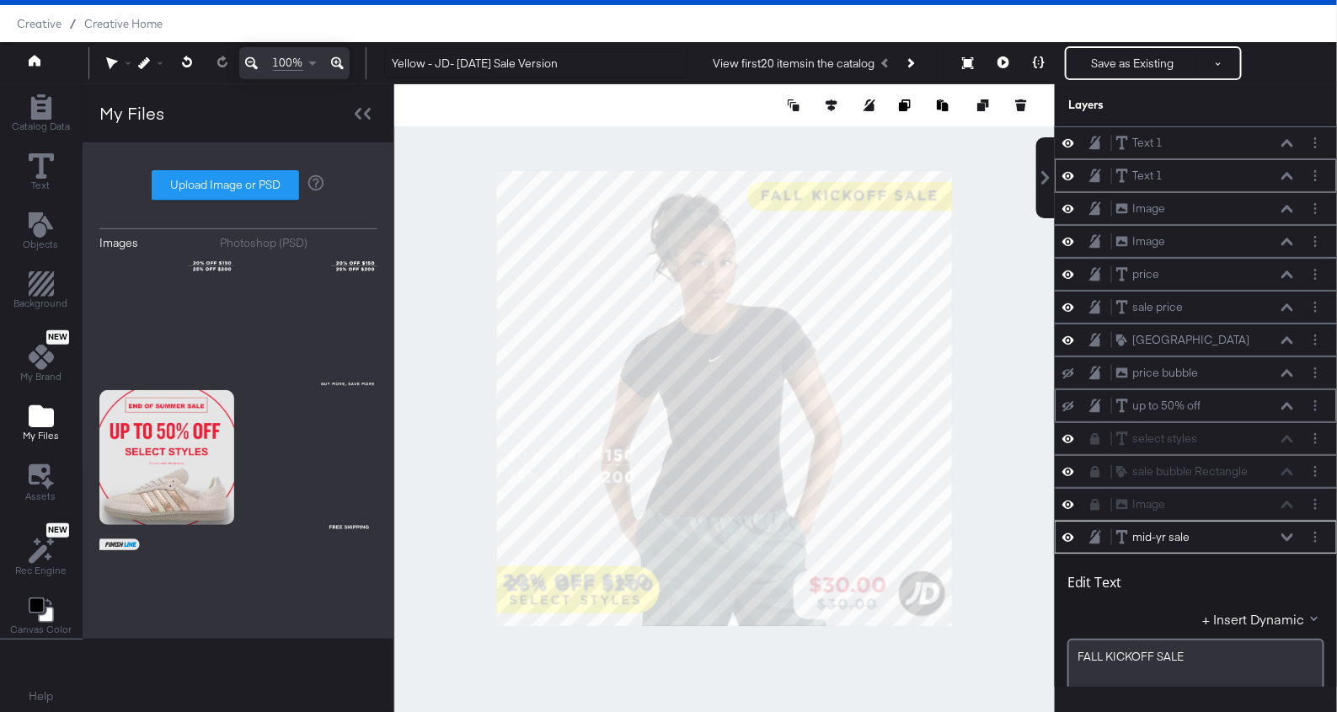
scroll to position [386, 0]
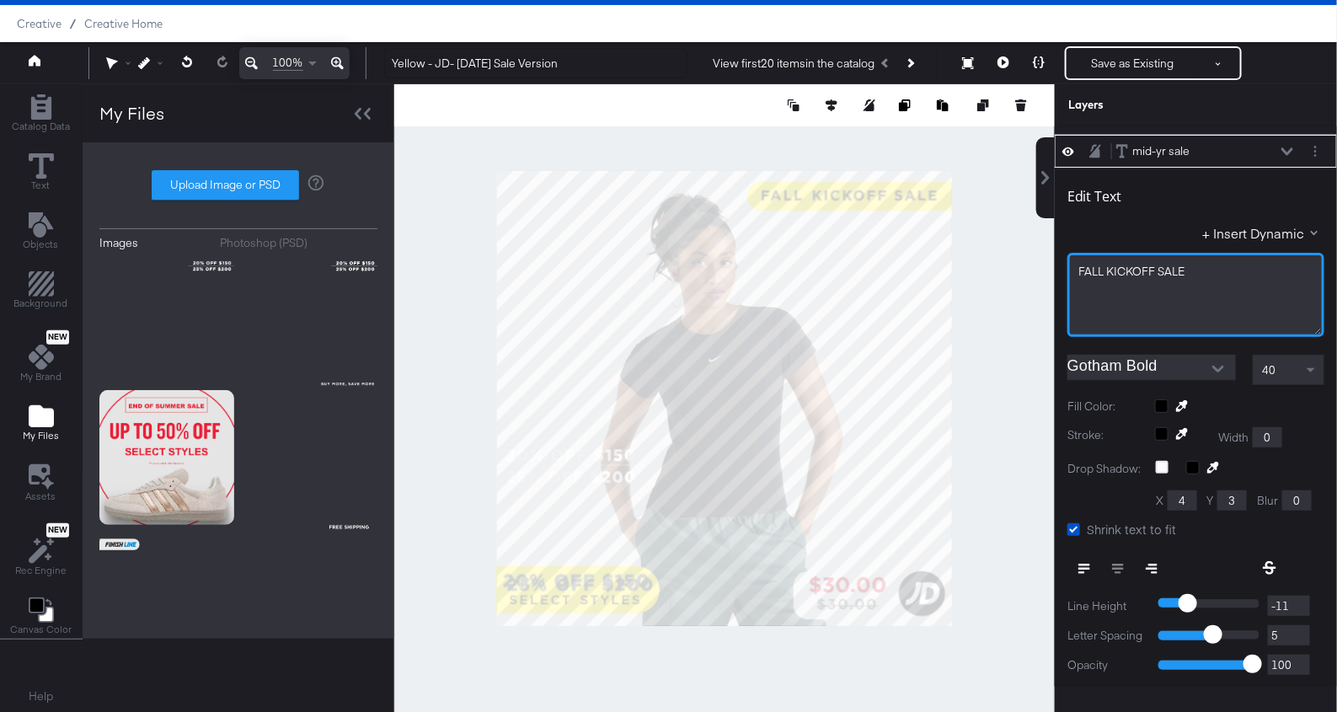
click at [1143, 264] on span "FALL ﻿KICKOFF SALE" at bounding box center [1131, 271] width 106 height 15
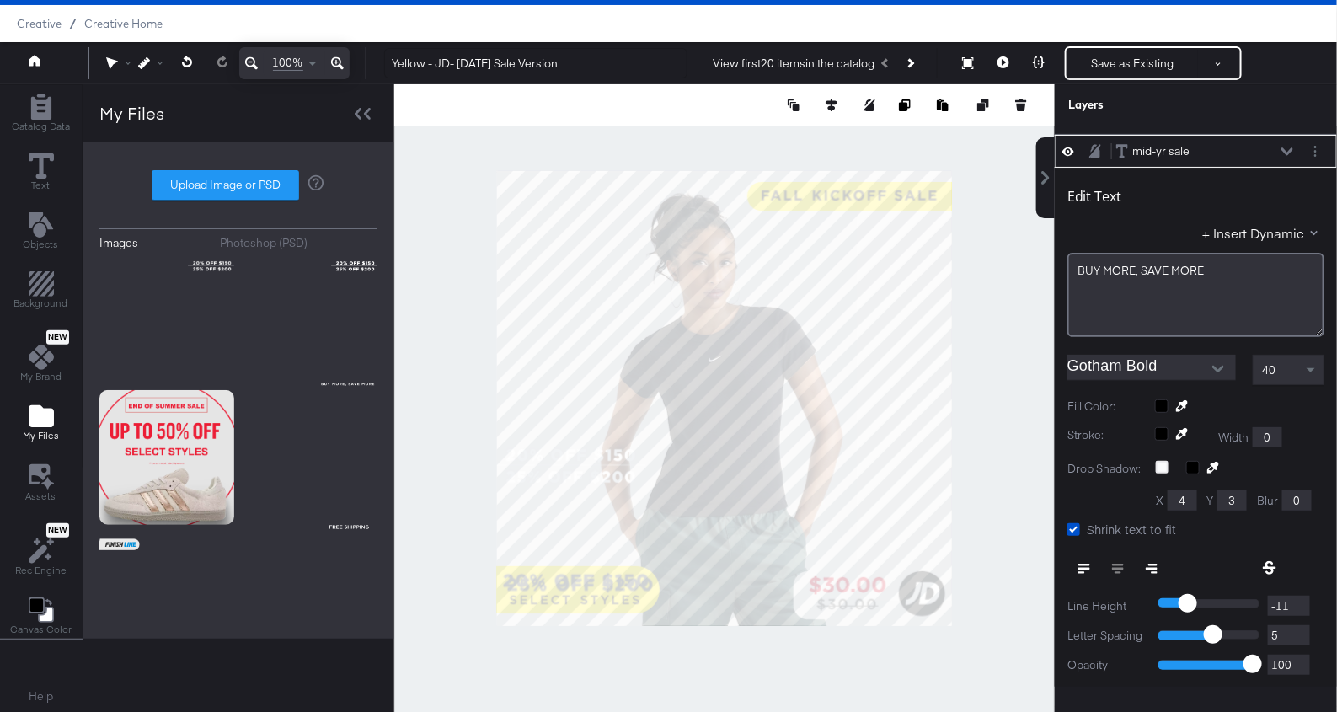
click at [1286, 147] on icon at bounding box center [1287, 151] width 12 height 8
type input "625"
type input "39"
type input "629"
type input "431"
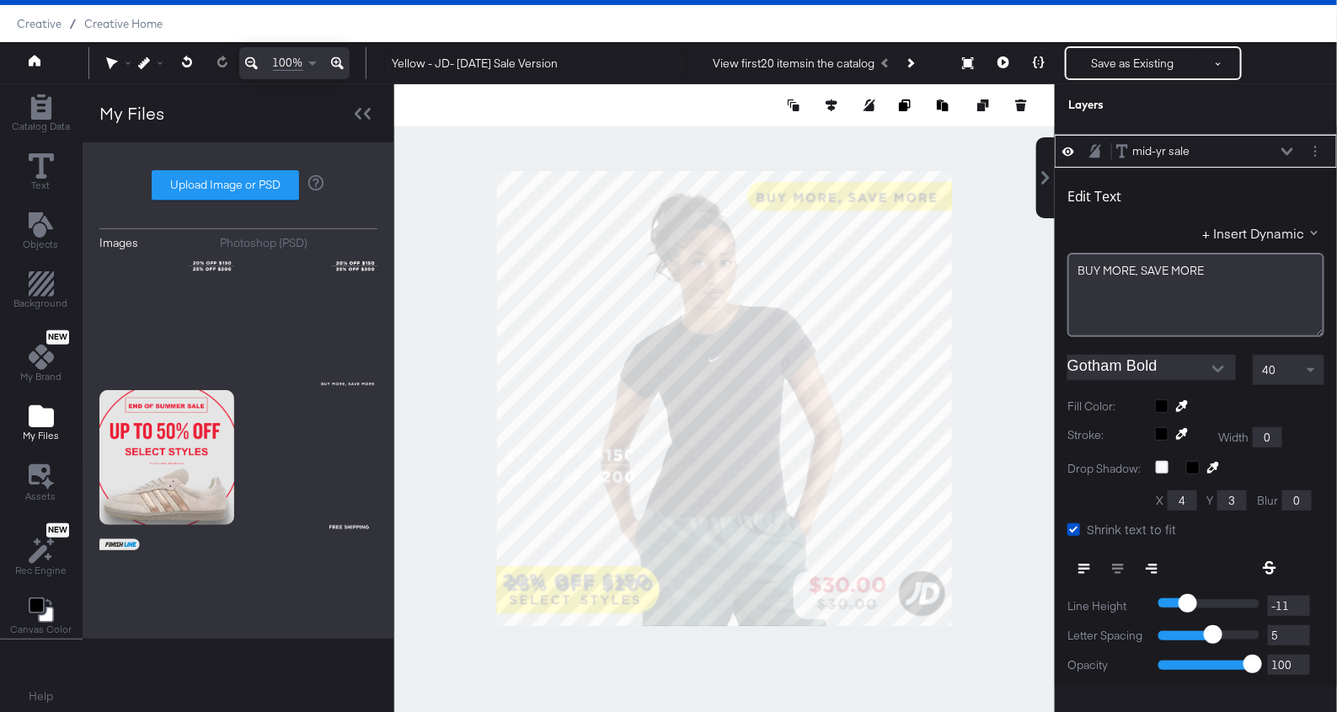
type input "56"
type input "617"
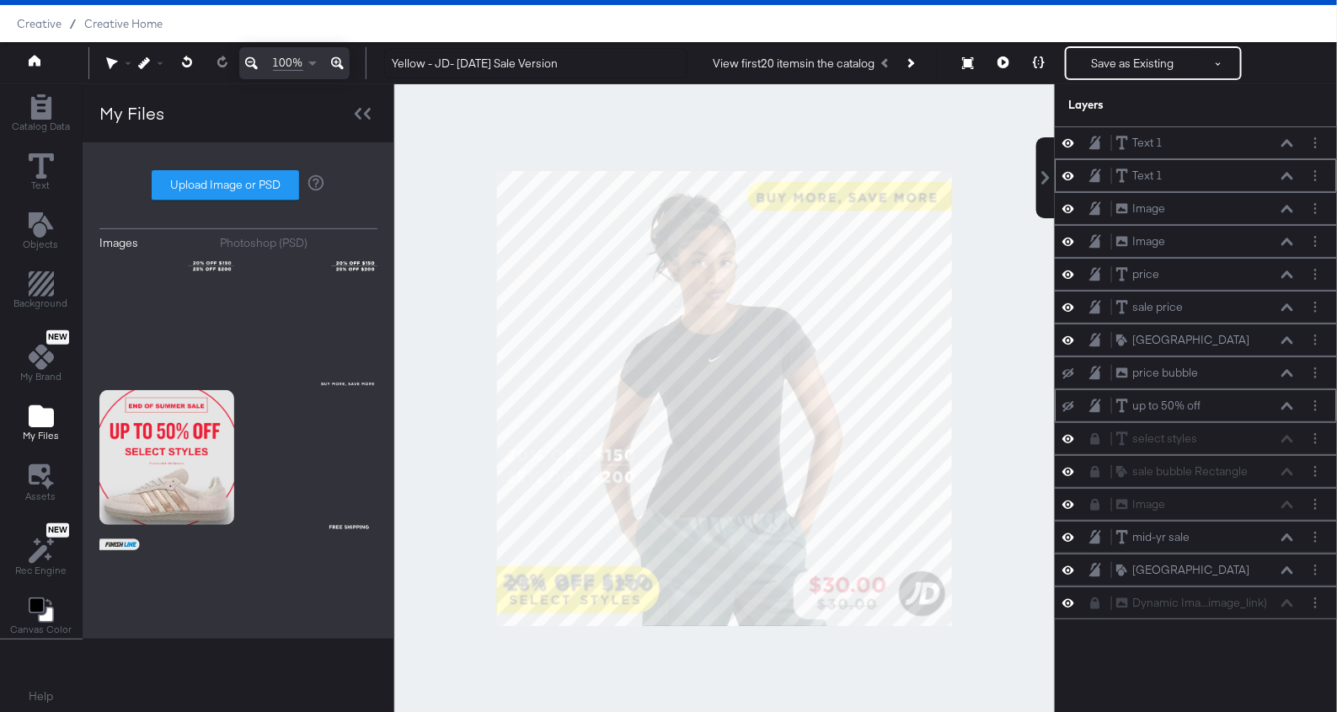
scroll to position [0, 0]
click at [1009, 278] on div at bounding box center [724, 398] width 660 height 628
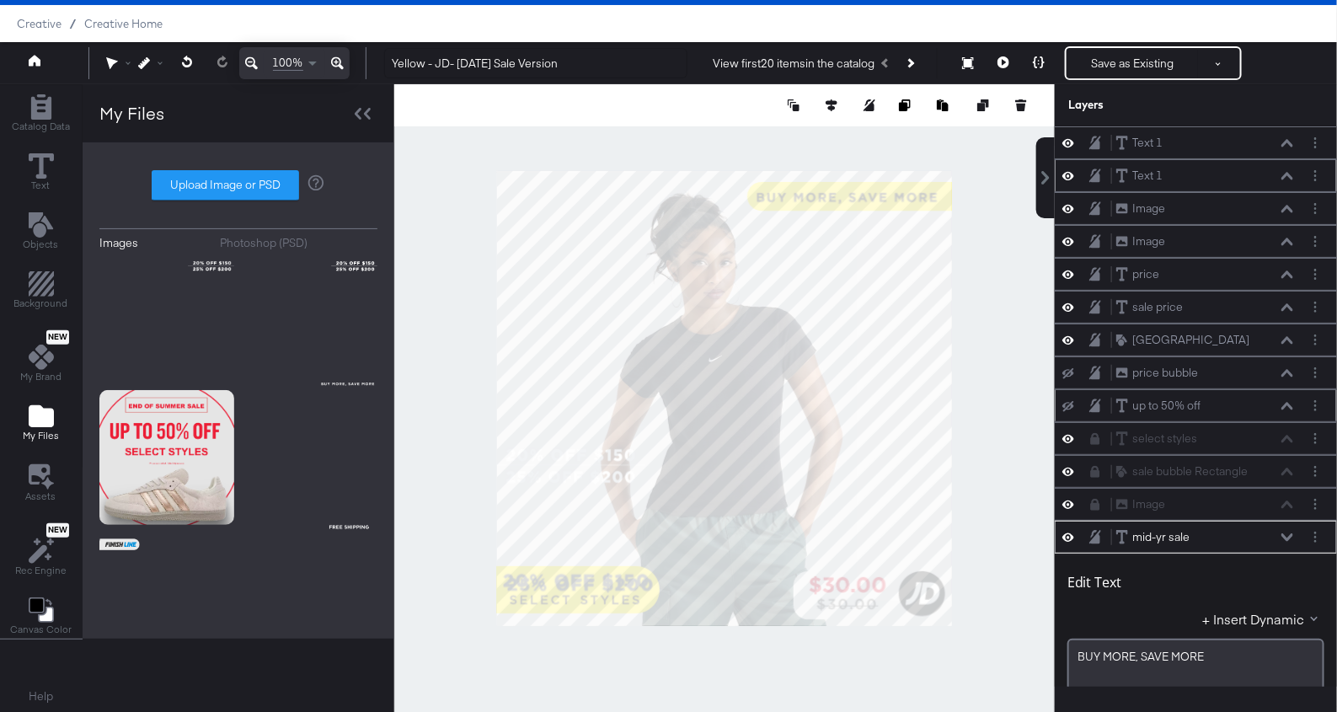
scroll to position [386, 0]
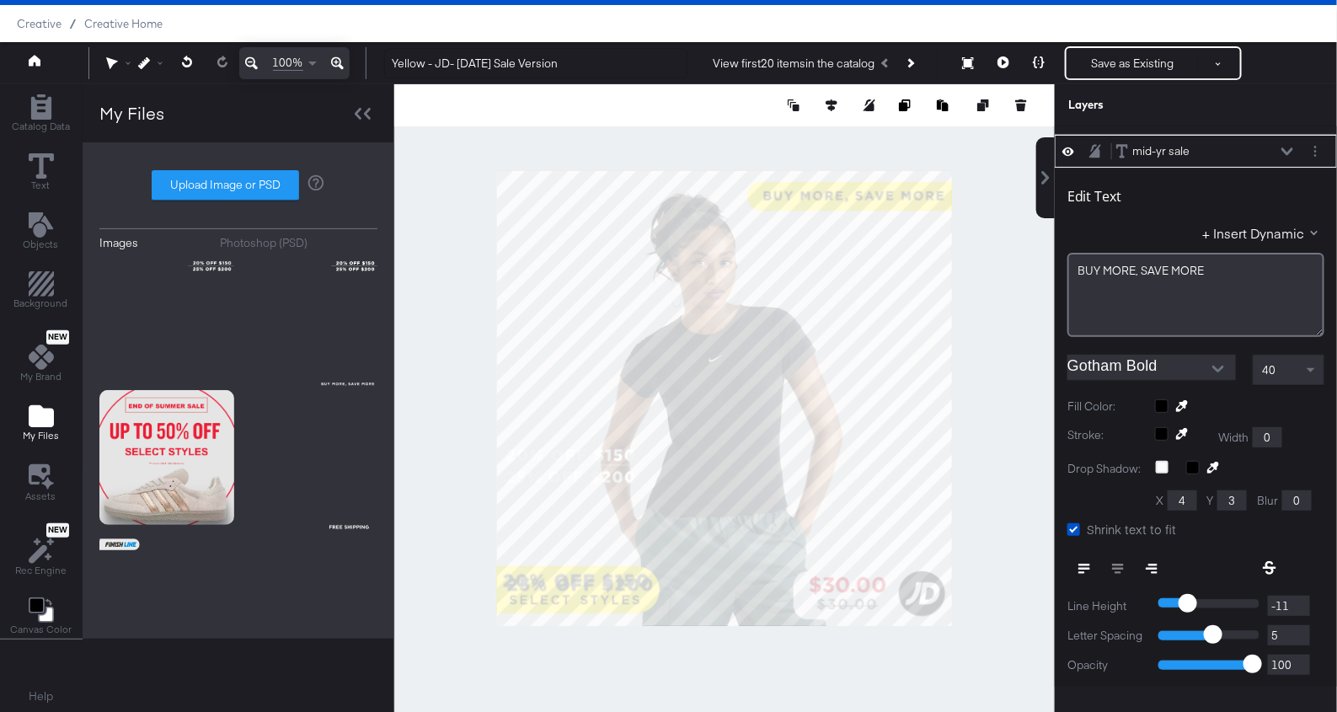
type input "633"
type input "35"
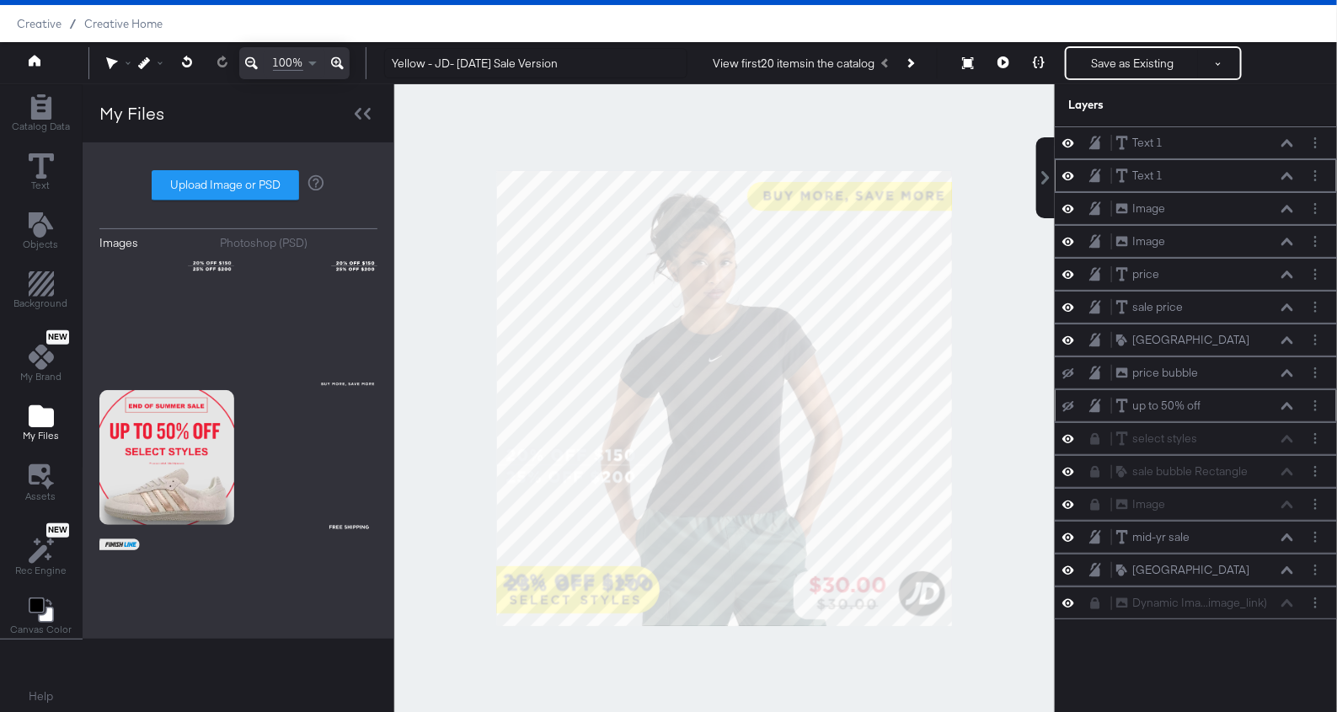
click at [1019, 310] on div at bounding box center [724, 398] width 660 height 628
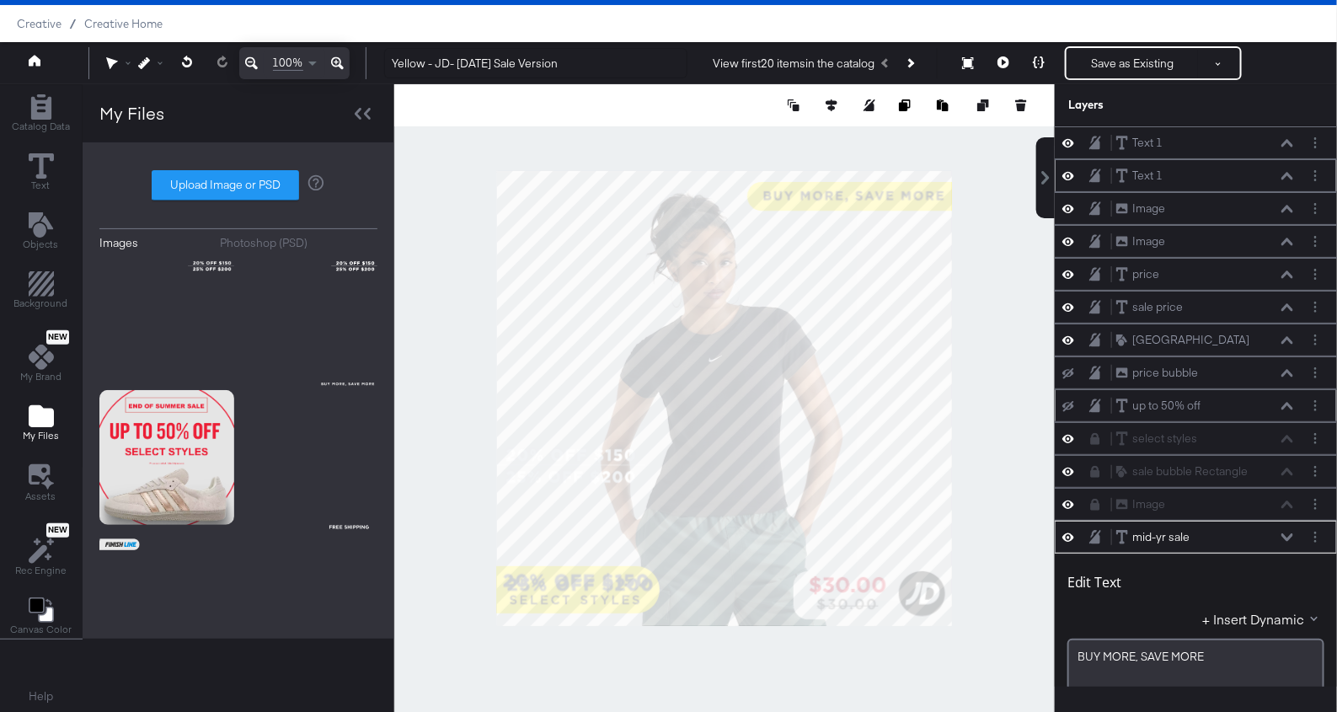
scroll to position [386, 0]
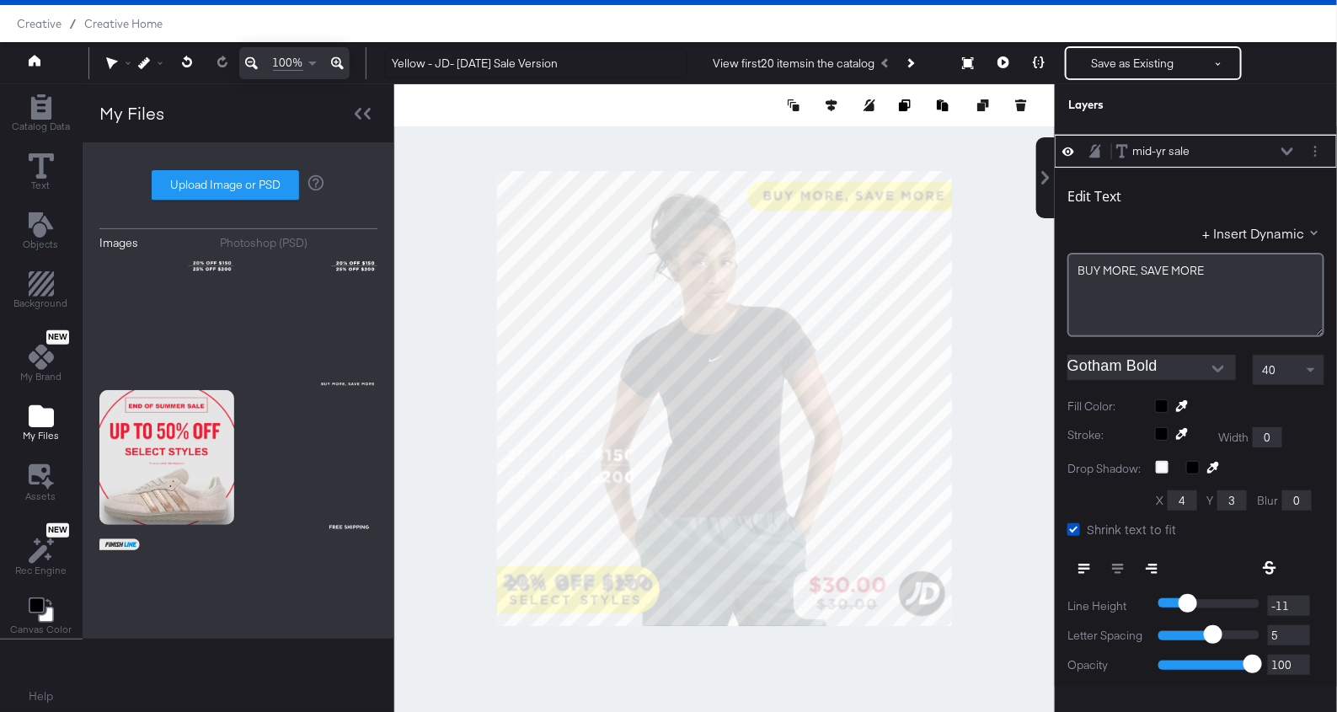
type input "36"
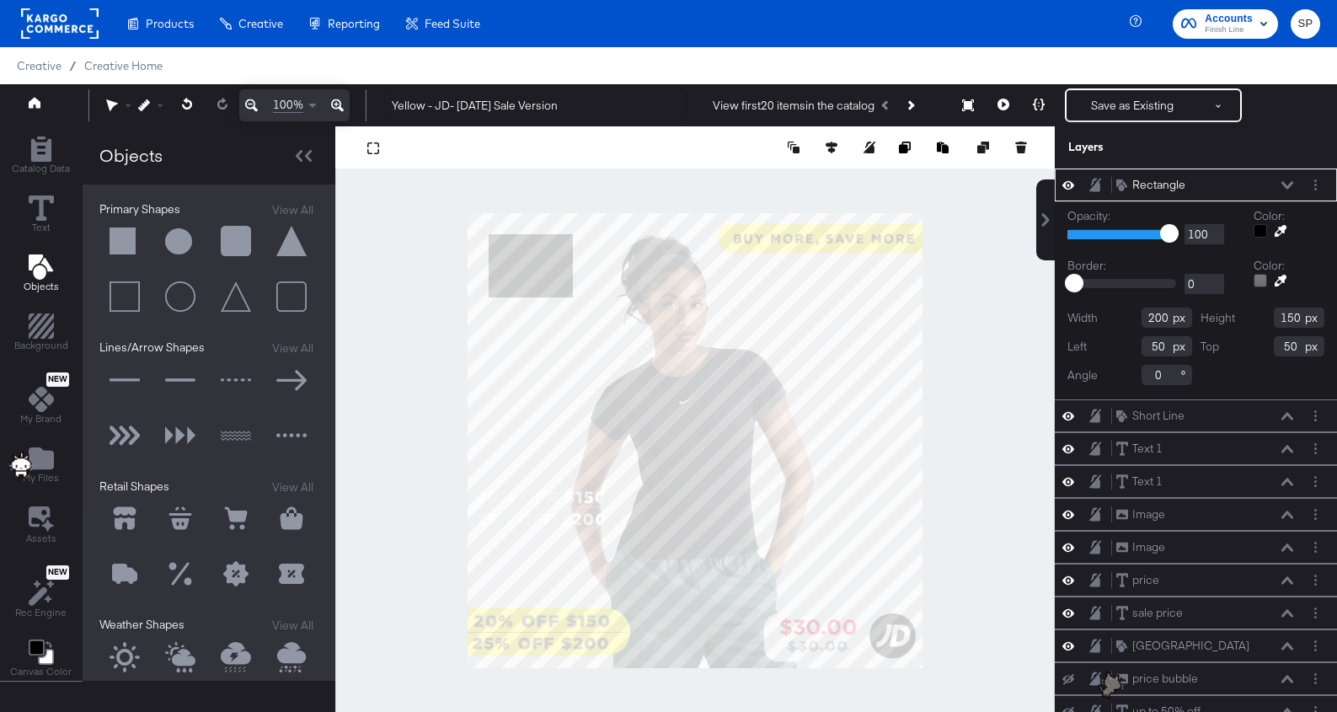
scroll to position [42, 0]
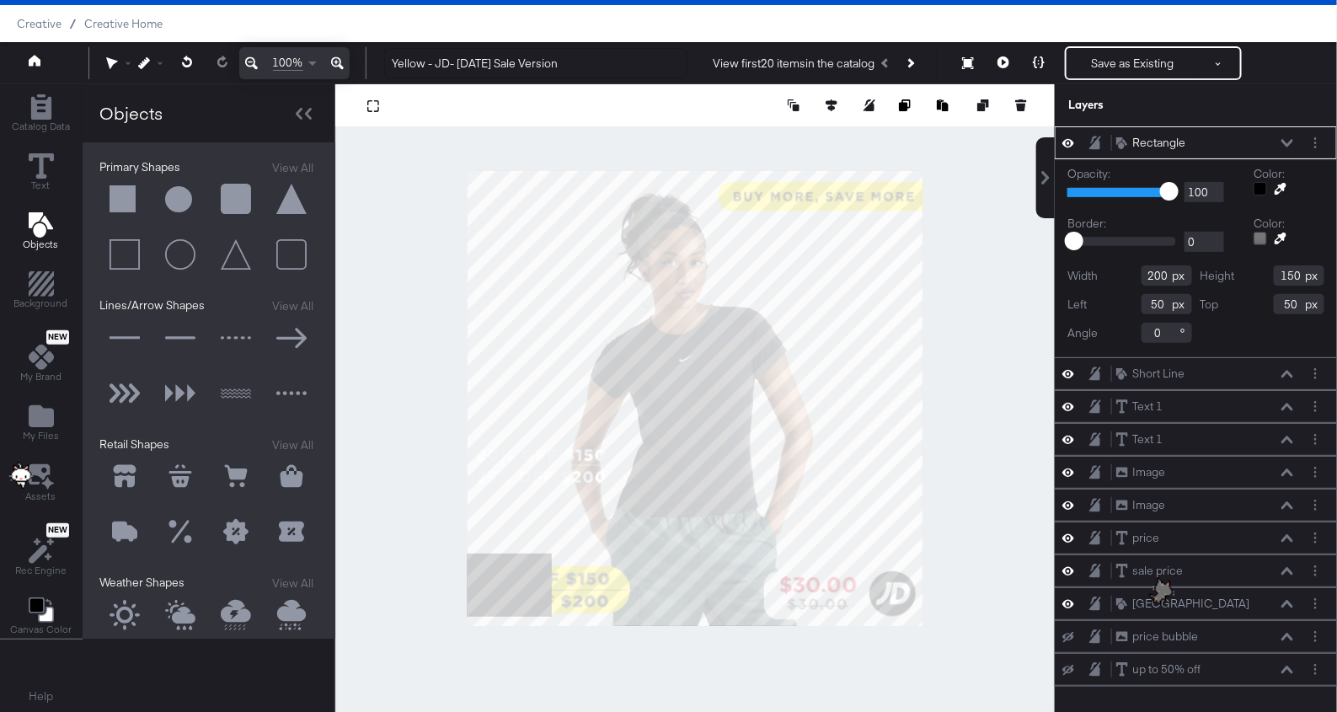
type input "0"
type input "921"
type input "129"
type input "340"
click at [1278, 183] on icon at bounding box center [1280, 189] width 12 height 12
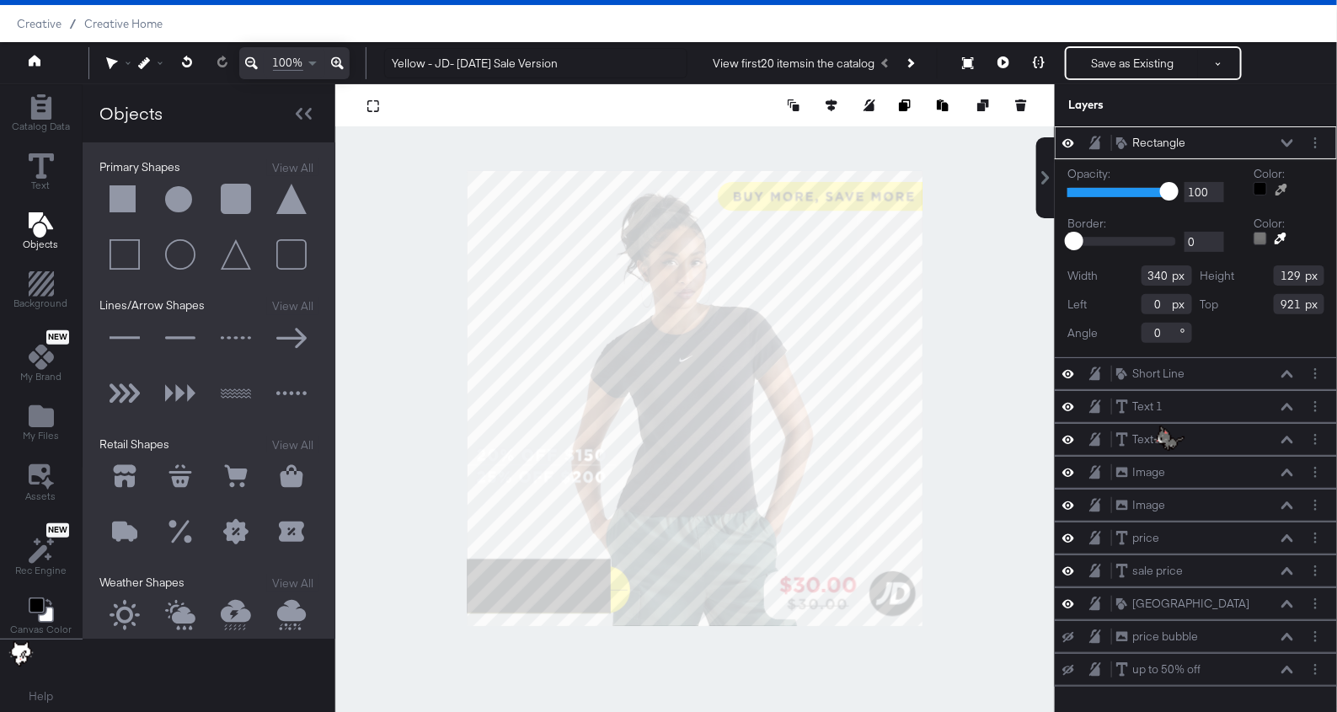
click at [873, 188] on div at bounding box center [695, 398] width 718 height 628
click at [1283, 142] on icon at bounding box center [1287, 143] width 12 height 8
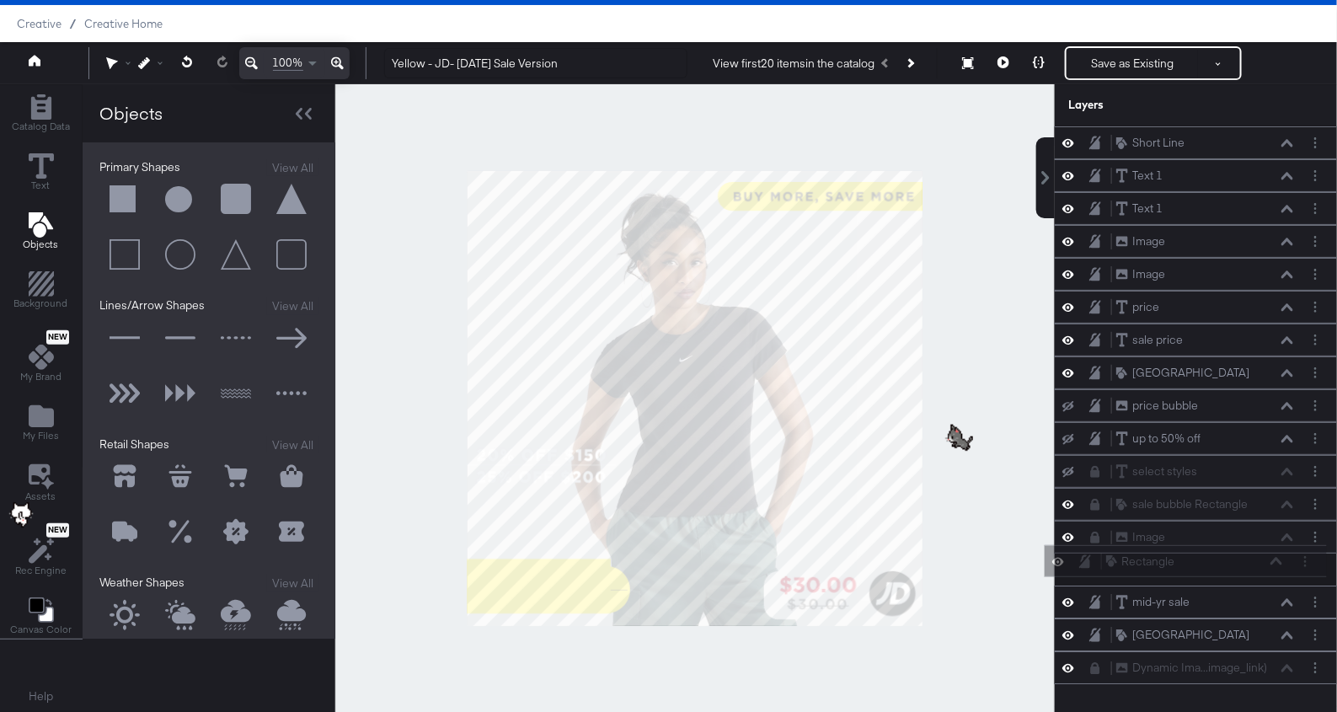
drag, startPoint x: 1245, startPoint y: 145, endPoint x: 1234, endPoint y: 570, distance: 425.4
click at [1234, 570] on div "Rectangle Rectangle Short Line Short Line Text 1 Text 1 Text 1 Text 1 Image Ima…" at bounding box center [1195, 405] width 282 height 558
click at [1070, 372] on icon at bounding box center [1068, 373] width 12 height 14
click at [1070, 372] on icon at bounding box center [1068, 373] width 12 height 11
click at [1068, 273] on icon at bounding box center [1068, 274] width 12 height 14
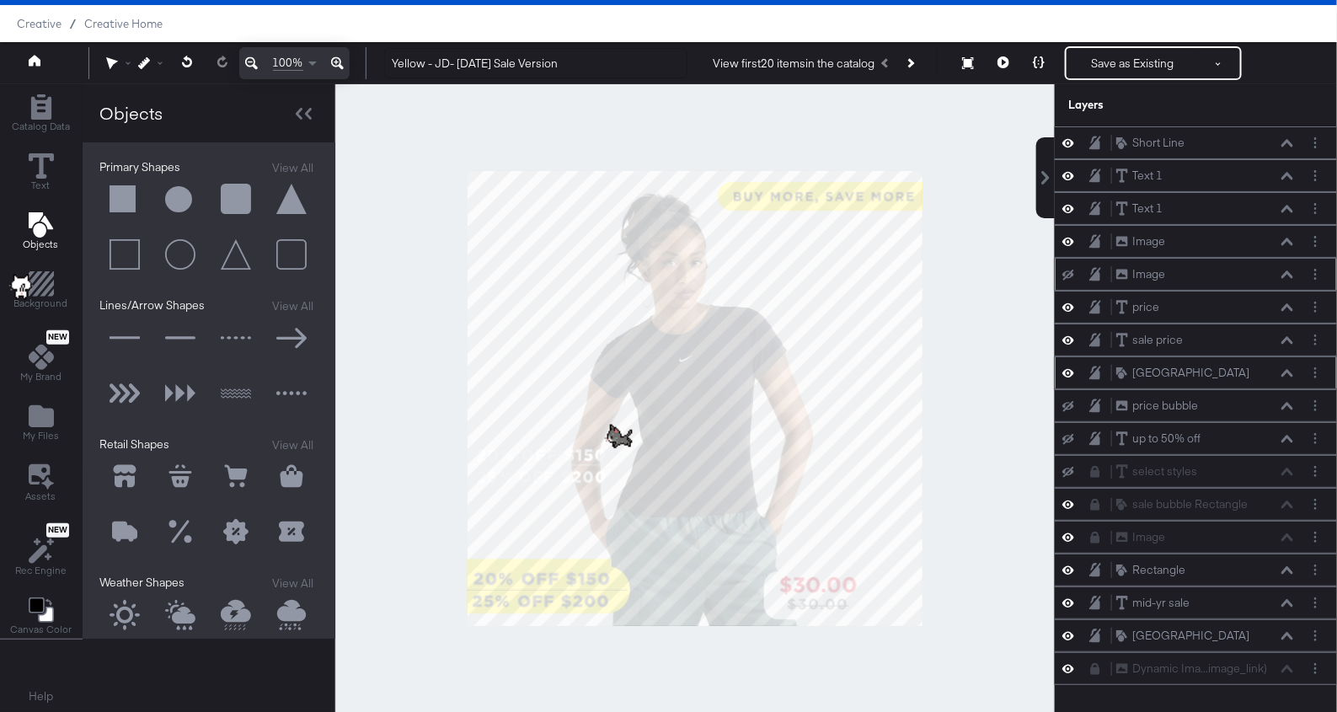
click at [1068, 273] on icon at bounding box center [1068, 274] width 12 height 11
click at [1069, 237] on icon at bounding box center [1068, 241] width 12 height 14
click at [1069, 237] on icon at bounding box center [1068, 242] width 12 height 11
click at [1069, 237] on icon at bounding box center [1068, 241] width 12 height 14
click at [1070, 497] on icon at bounding box center [1068, 504] width 12 height 14
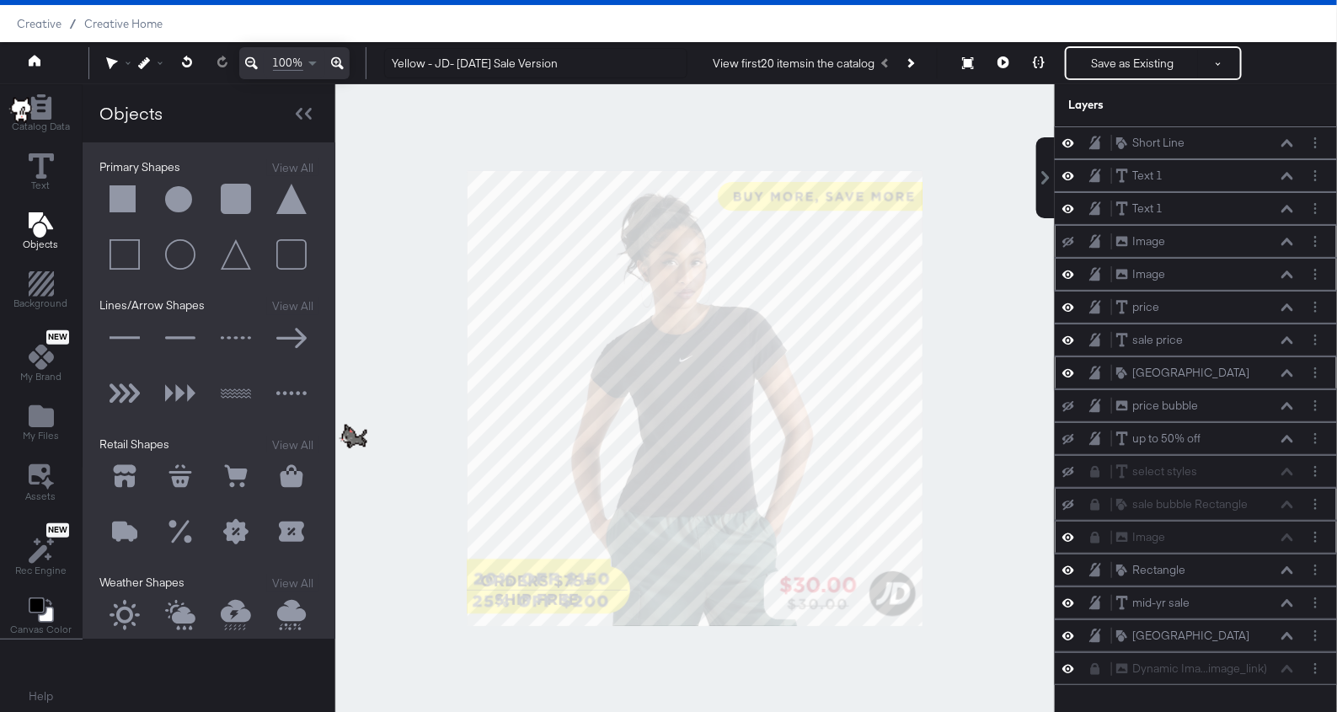
click at [1068, 533] on icon at bounding box center [1068, 537] width 12 height 8
click at [1069, 563] on icon at bounding box center [1068, 570] width 12 height 14
click at [1069, 565] on icon at bounding box center [1068, 570] width 12 height 11
click at [1287, 566] on icon at bounding box center [1287, 570] width 12 height 8
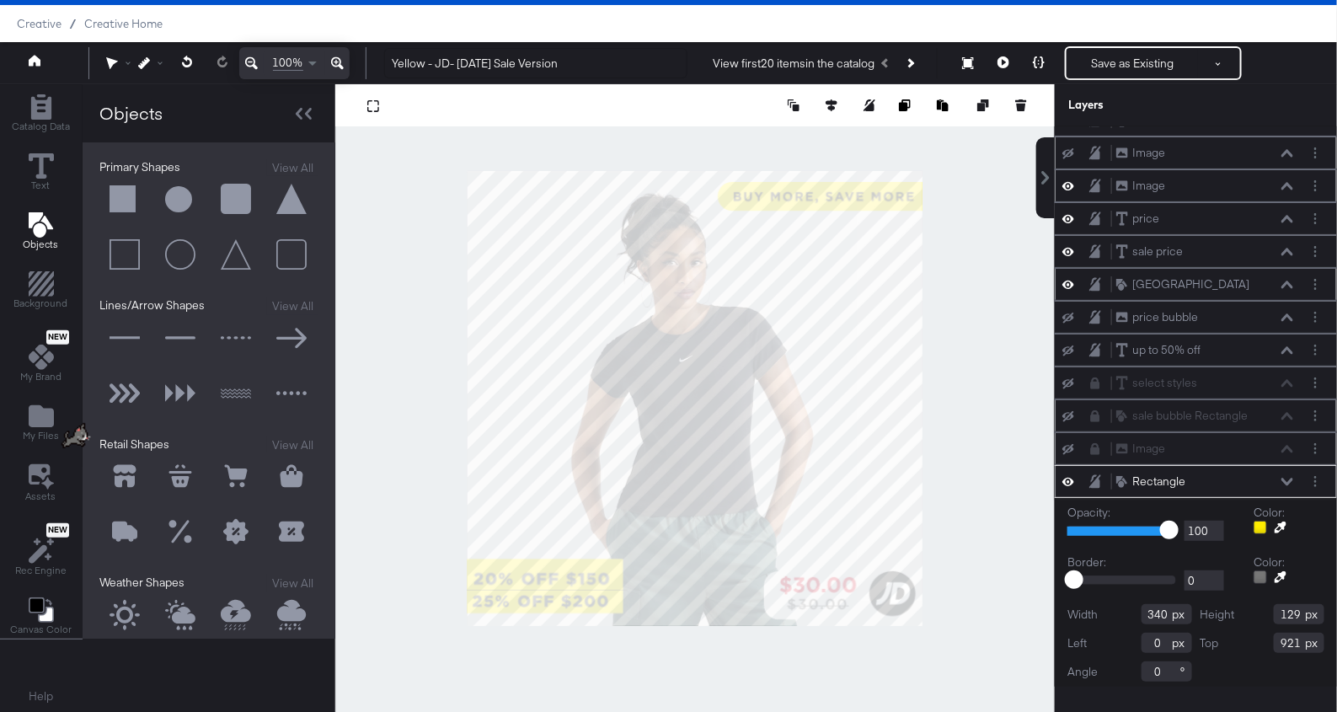
type input "367"
type input "934"
type input "116"
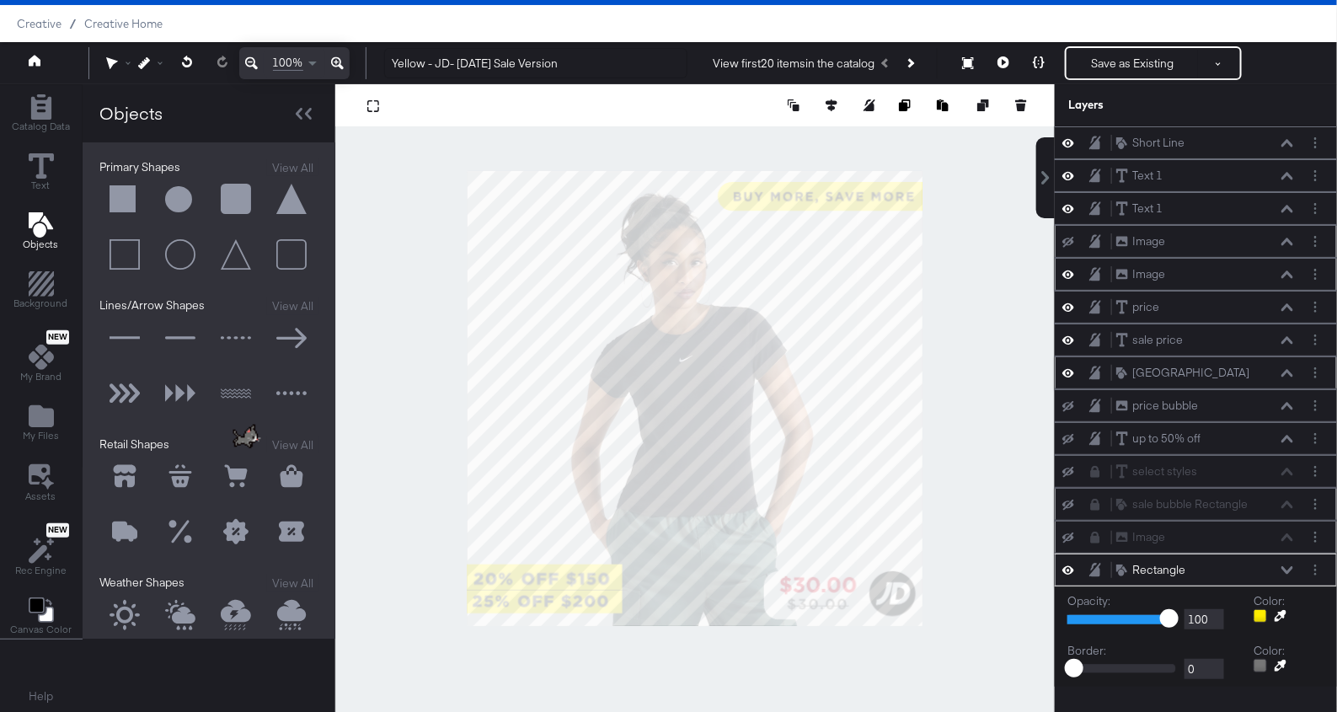
click at [1000, 419] on div at bounding box center [694, 398] width 719 height 628
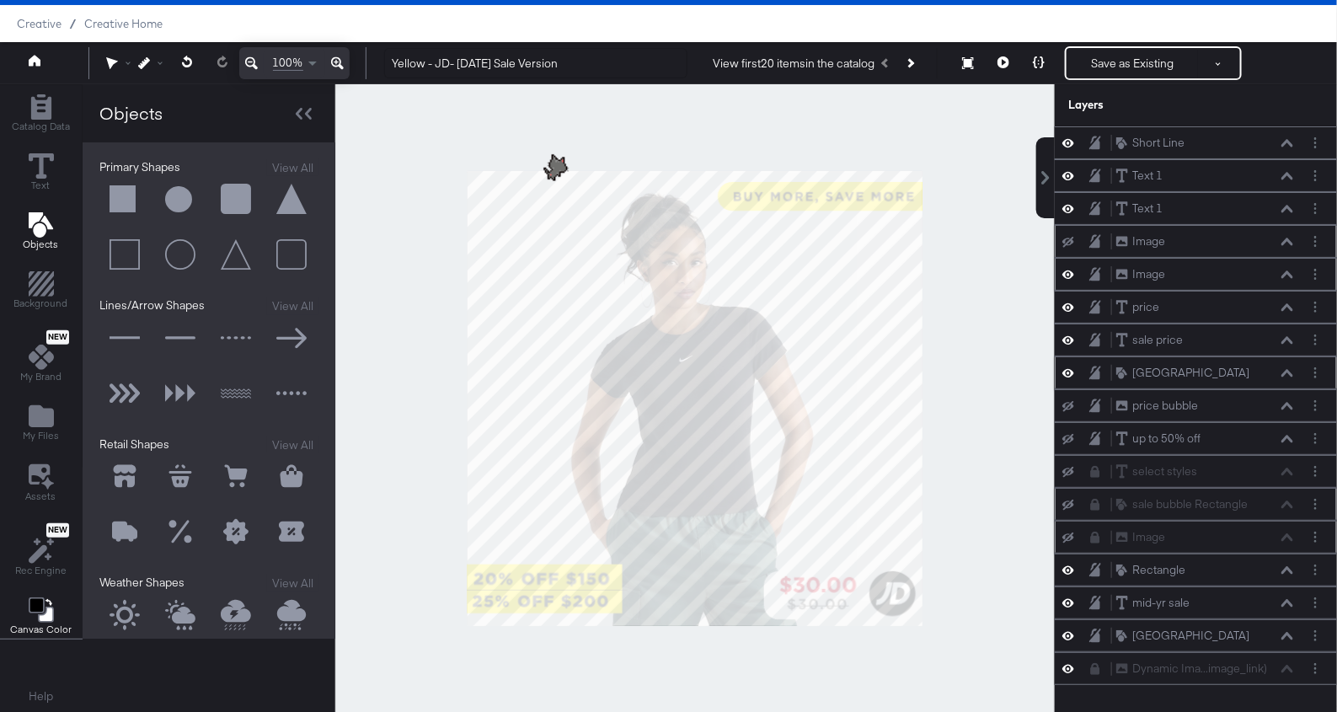
click at [40, 605] on g "Change Background" at bounding box center [41, 609] width 25 height 25
